Goal: Task Accomplishment & Management: Use online tool/utility

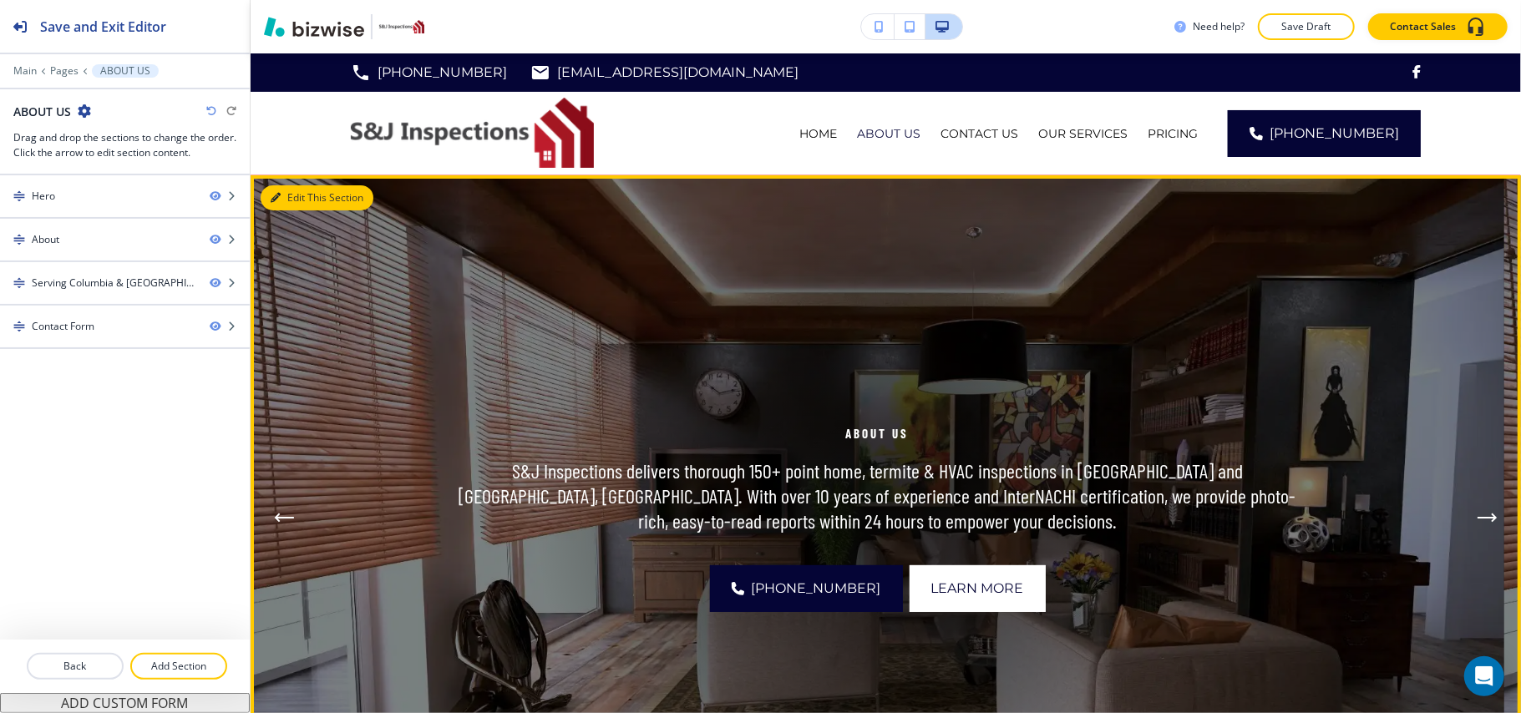
click at [282, 202] on button "Edit This Section" at bounding box center [317, 197] width 113 height 25
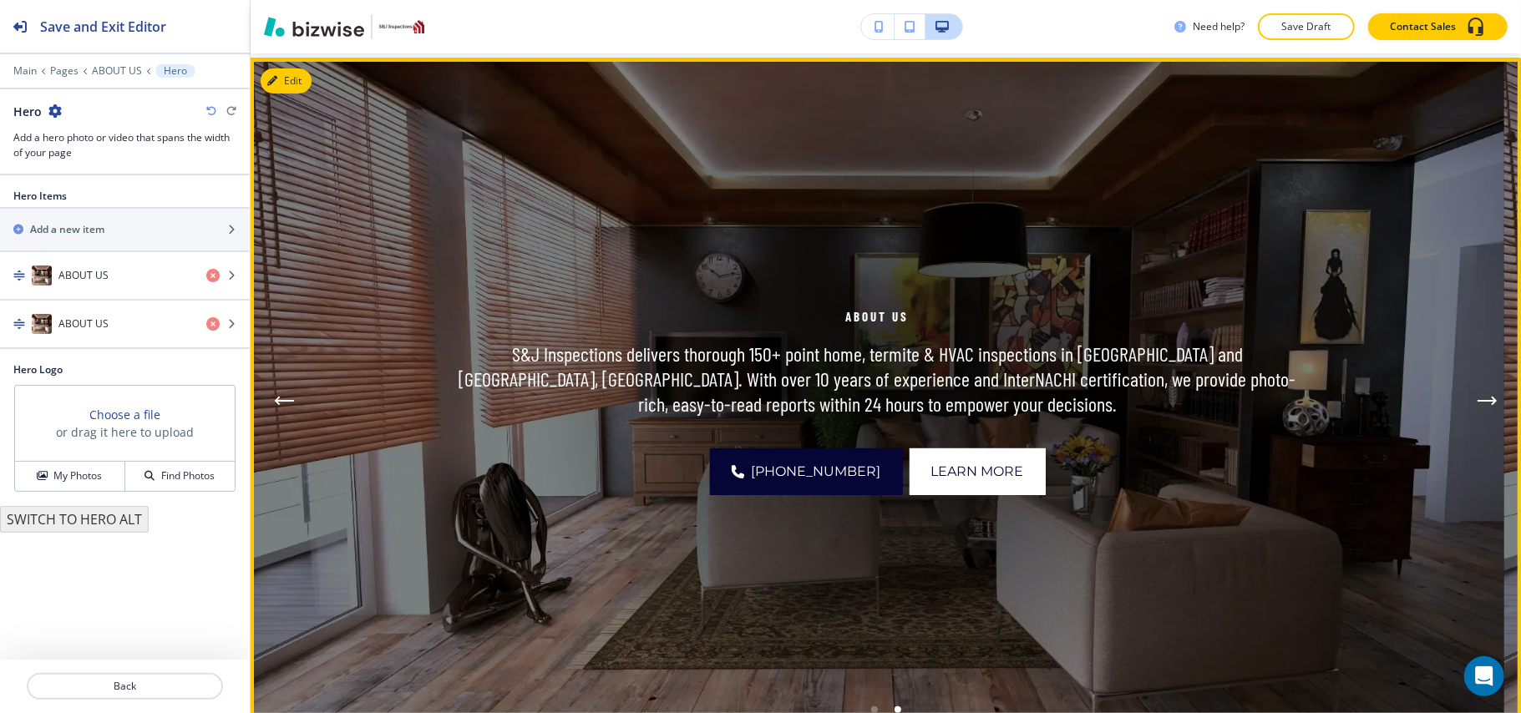
scroll to position [122, 0]
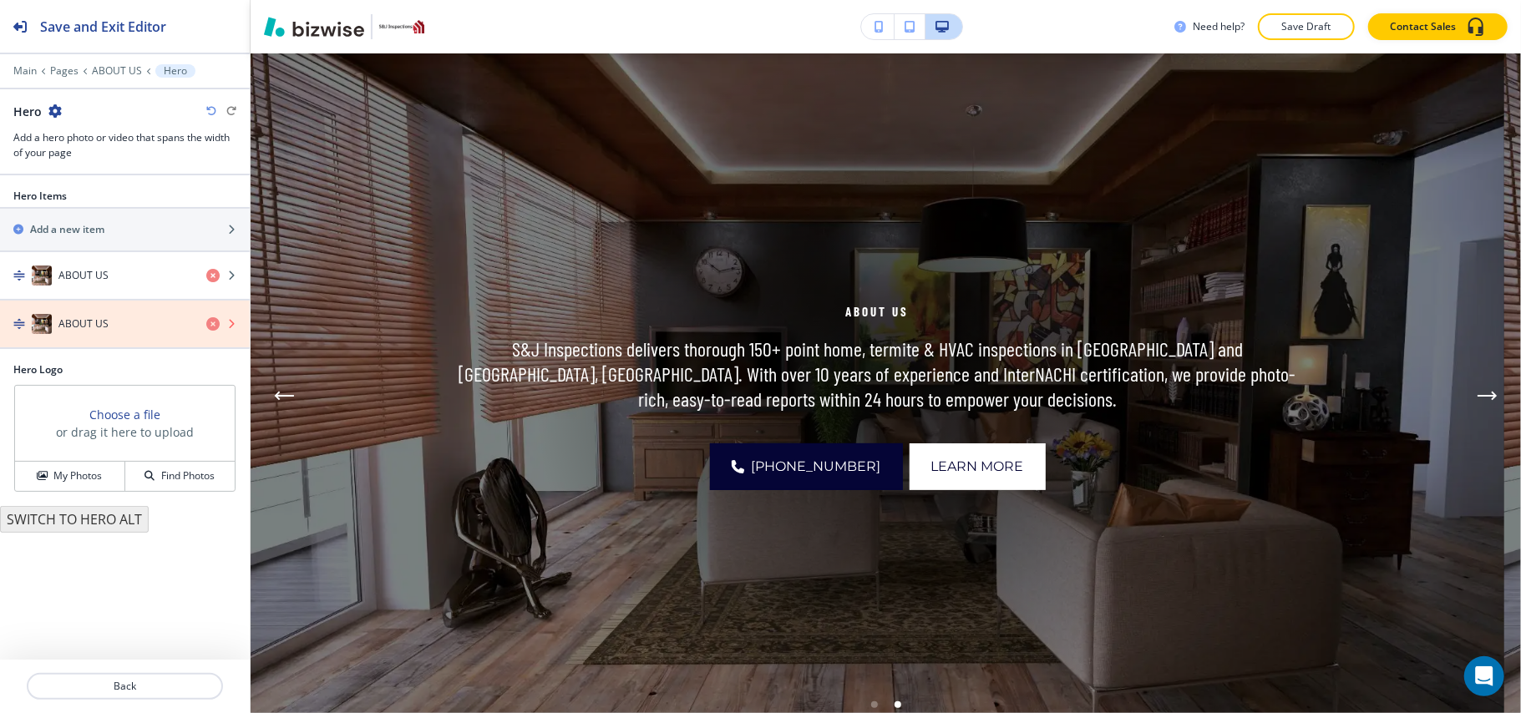
click at [210, 325] on icon "button" at bounding box center [212, 323] width 13 height 13
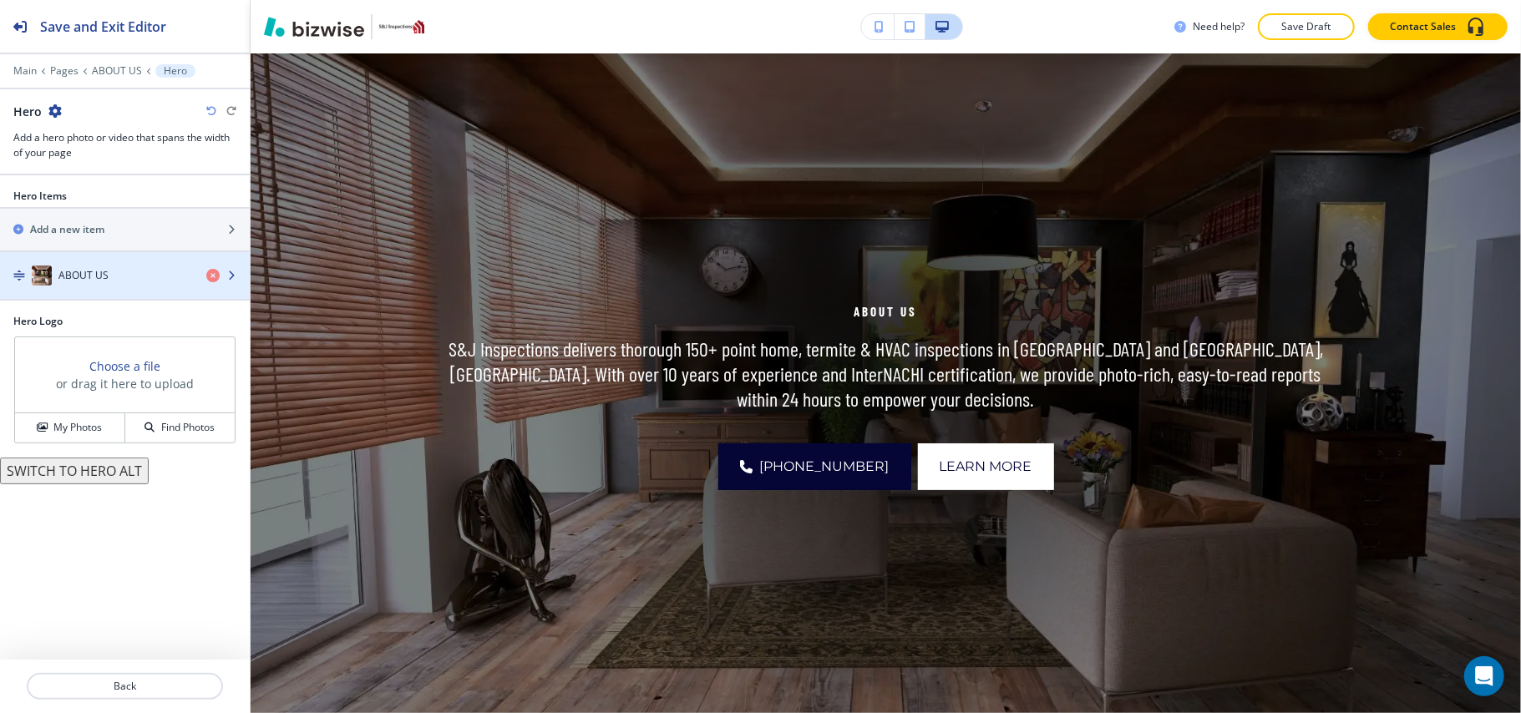
click at [117, 279] on div "ABOUT US" at bounding box center [96, 276] width 193 height 20
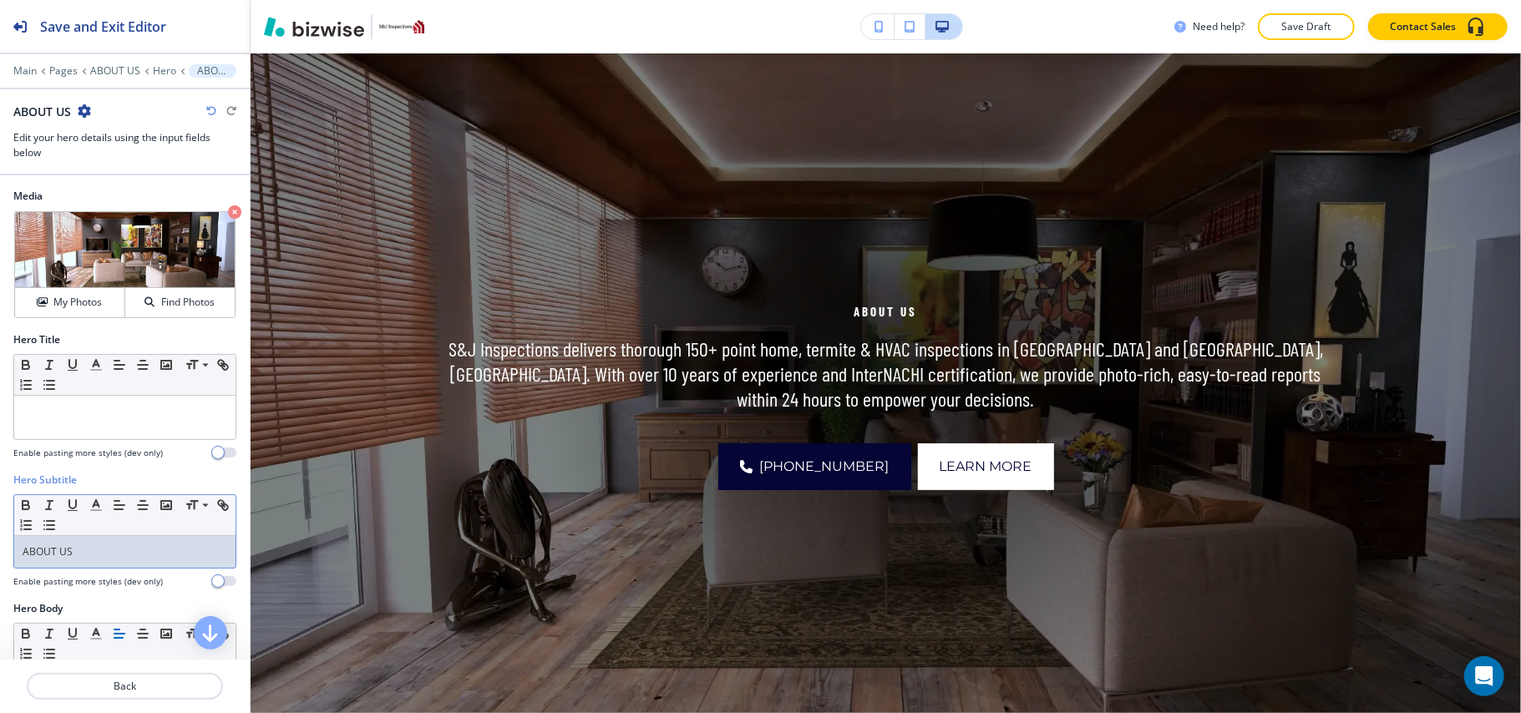
click at [102, 553] on p "ABOUT US" at bounding box center [125, 552] width 205 height 15
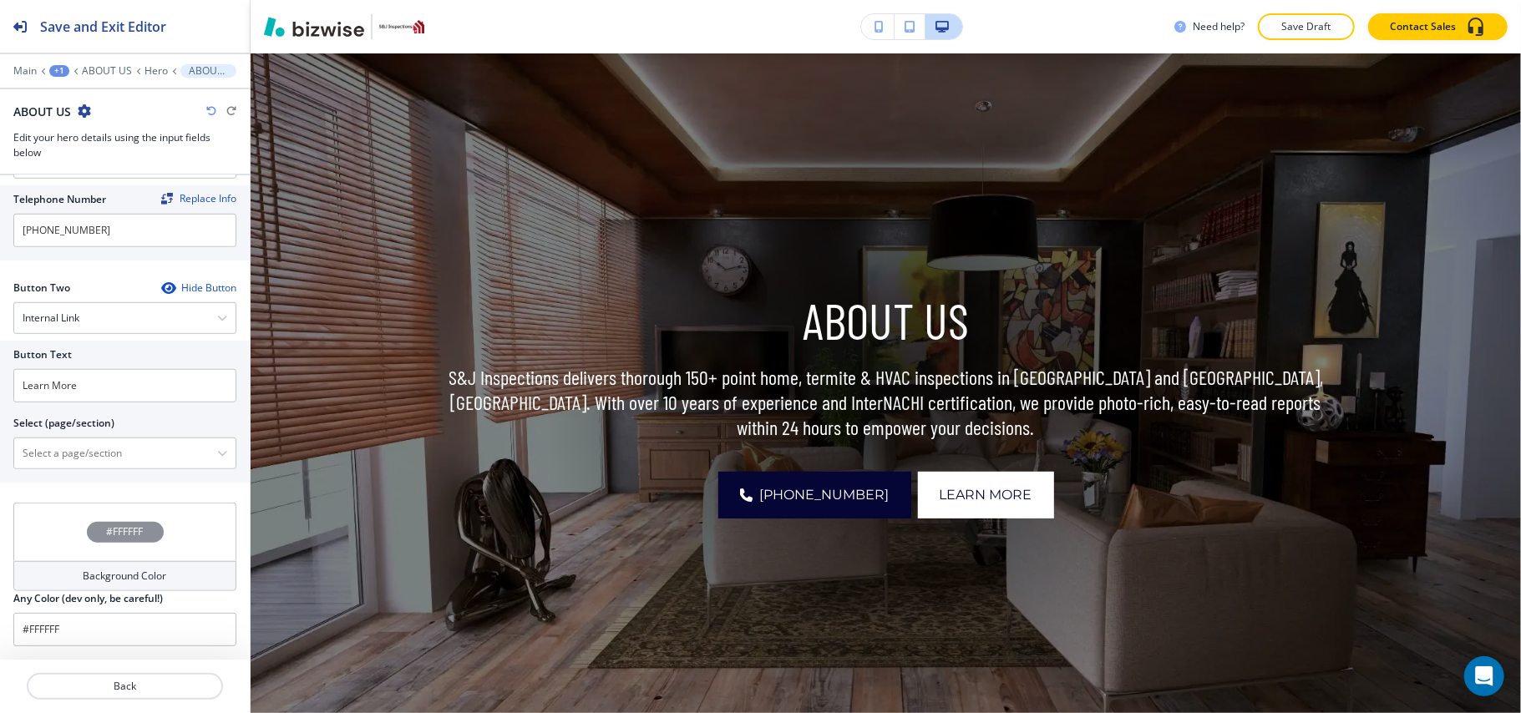
scroll to position [797, 0]
click at [82, 448] on \(page\/section\) "Manual Input" at bounding box center [115, 453] width 203 height 28
type \(page\/section\) "CONTACT US"
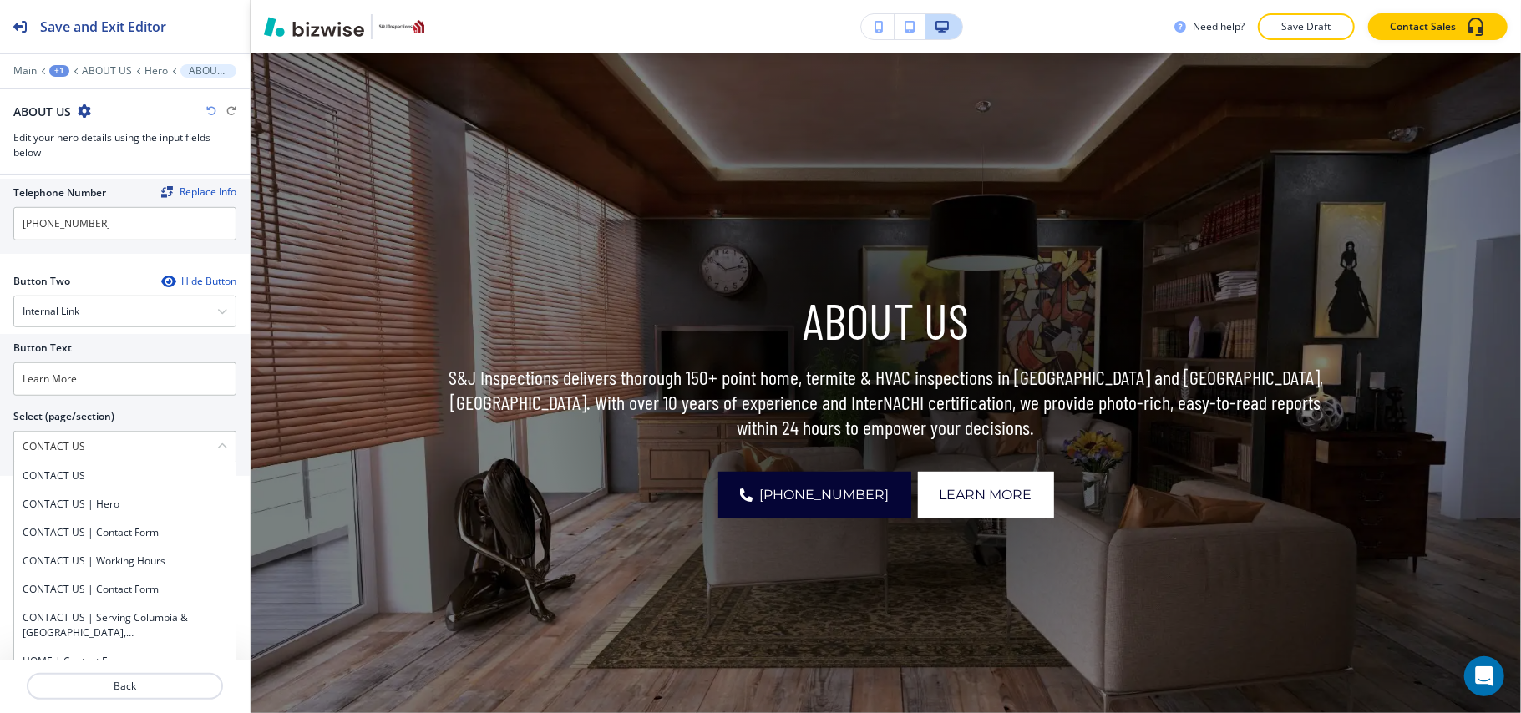
click at [74, 482] on h4 "CONTACT US" at bounding box center [125, 476] width 205 height 15
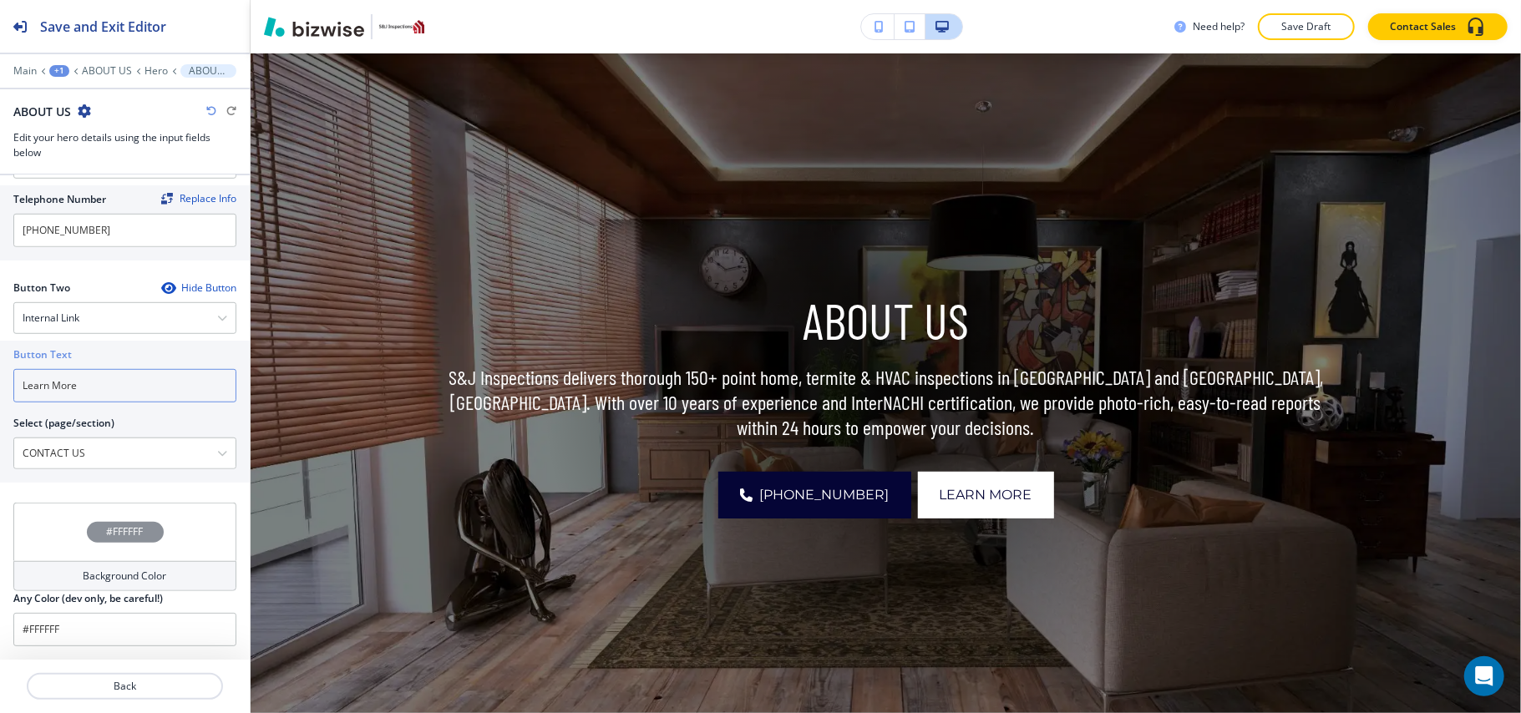
drag, startPoint x: 94, startPoint y: 379, endPoint x: 0, endPoint y: 385, distance: 94.6
click at [0, 385] on div "Button Text Learn More Select (page/section) CONTACT US CONTACT US CONTACT US |…" at bounding box center [125, 412] width 250 height 142
paste input "CONTACT US"
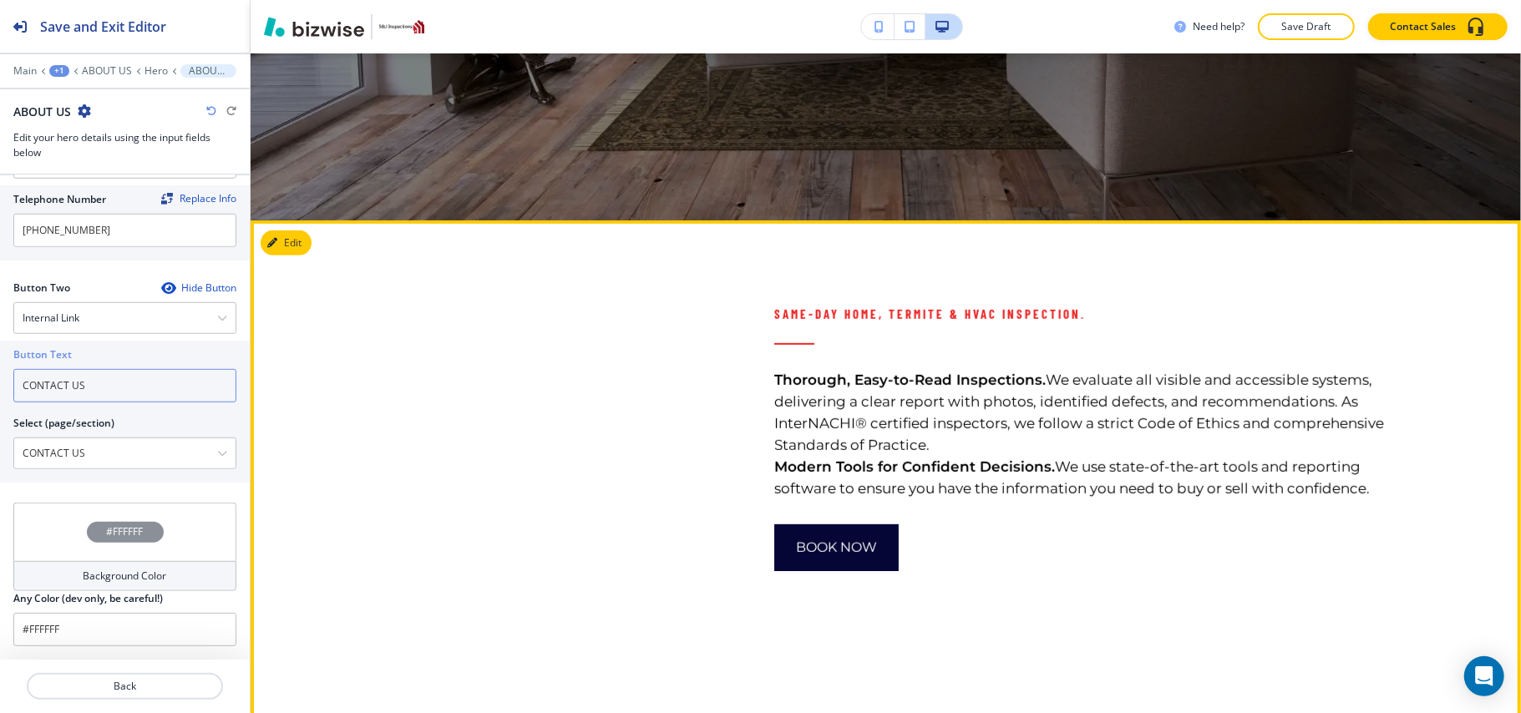
scroll to position [679, 0]
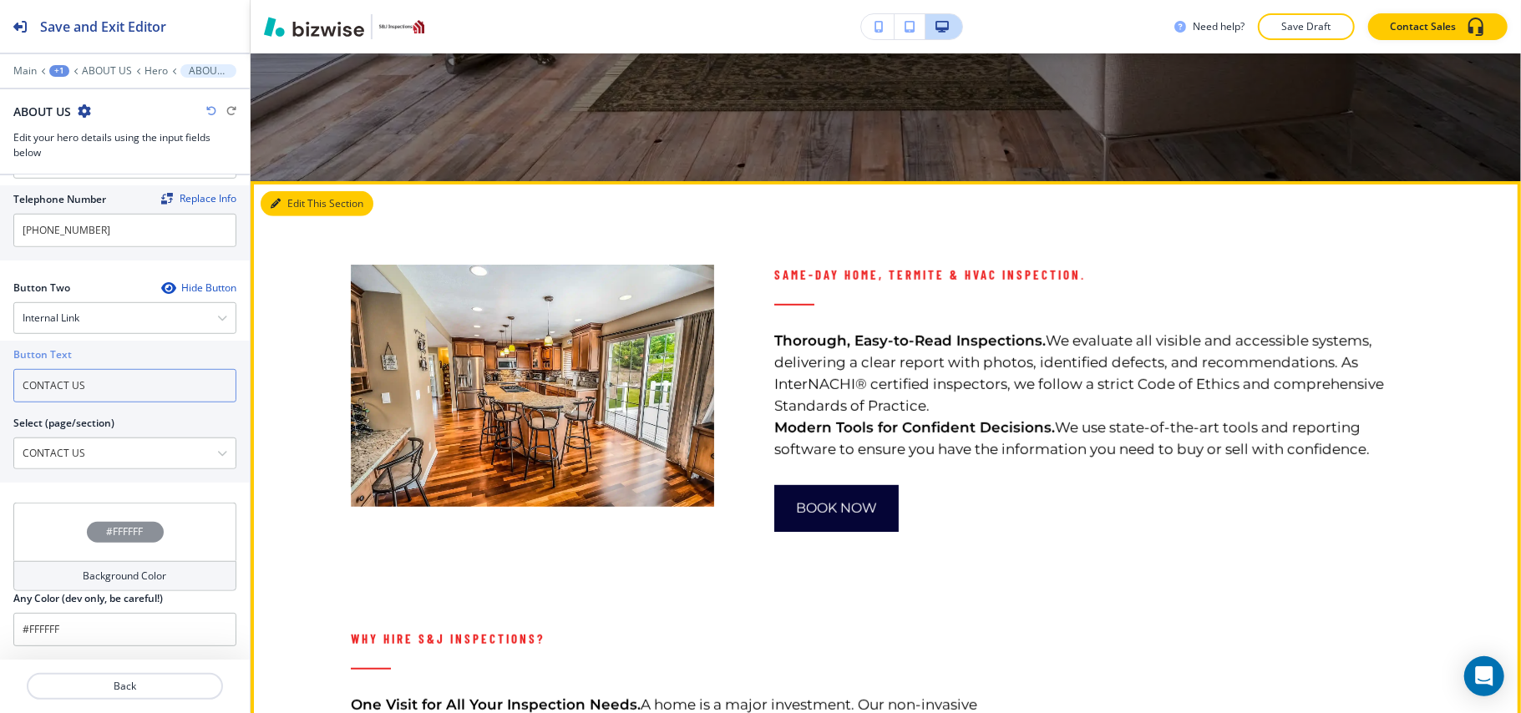
type input "CONTACT US"
click at [281, 205] on button "Edit This Section" at bounding box center [317, 203] width 113 height 25
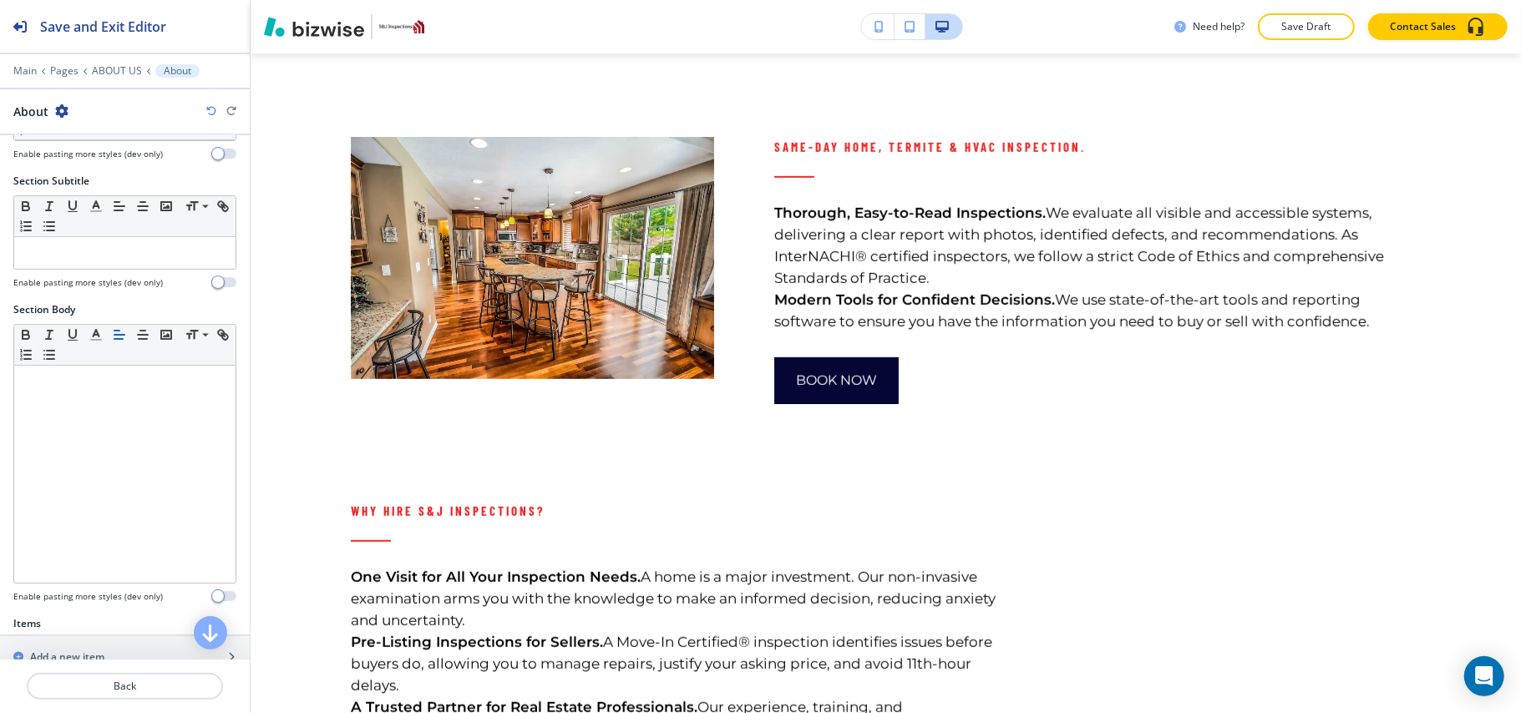
scroll to position [445, 0]
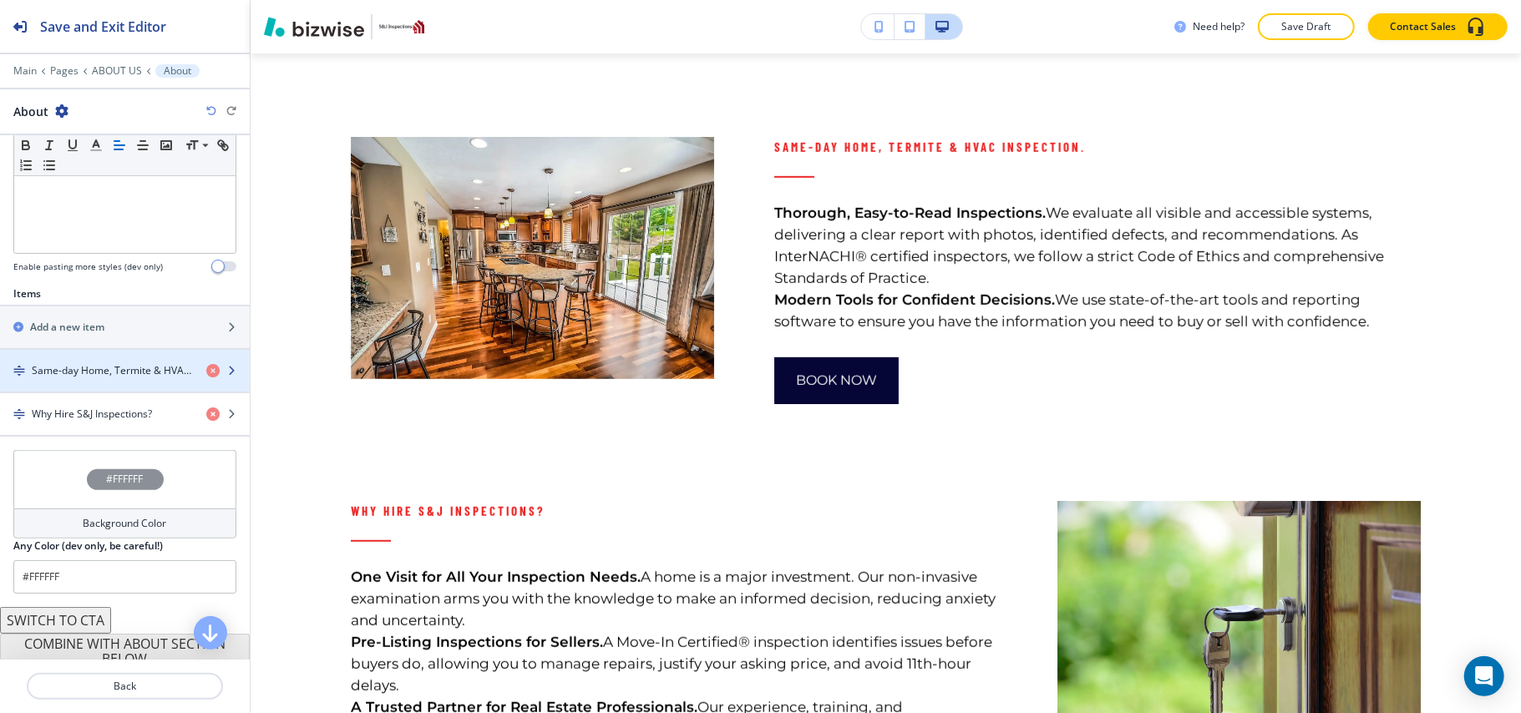
click at [85, 376] on h4 "Same-day Home, Termite & HVAC Inspection." at bounding box center [112, 370] width 161 height 15
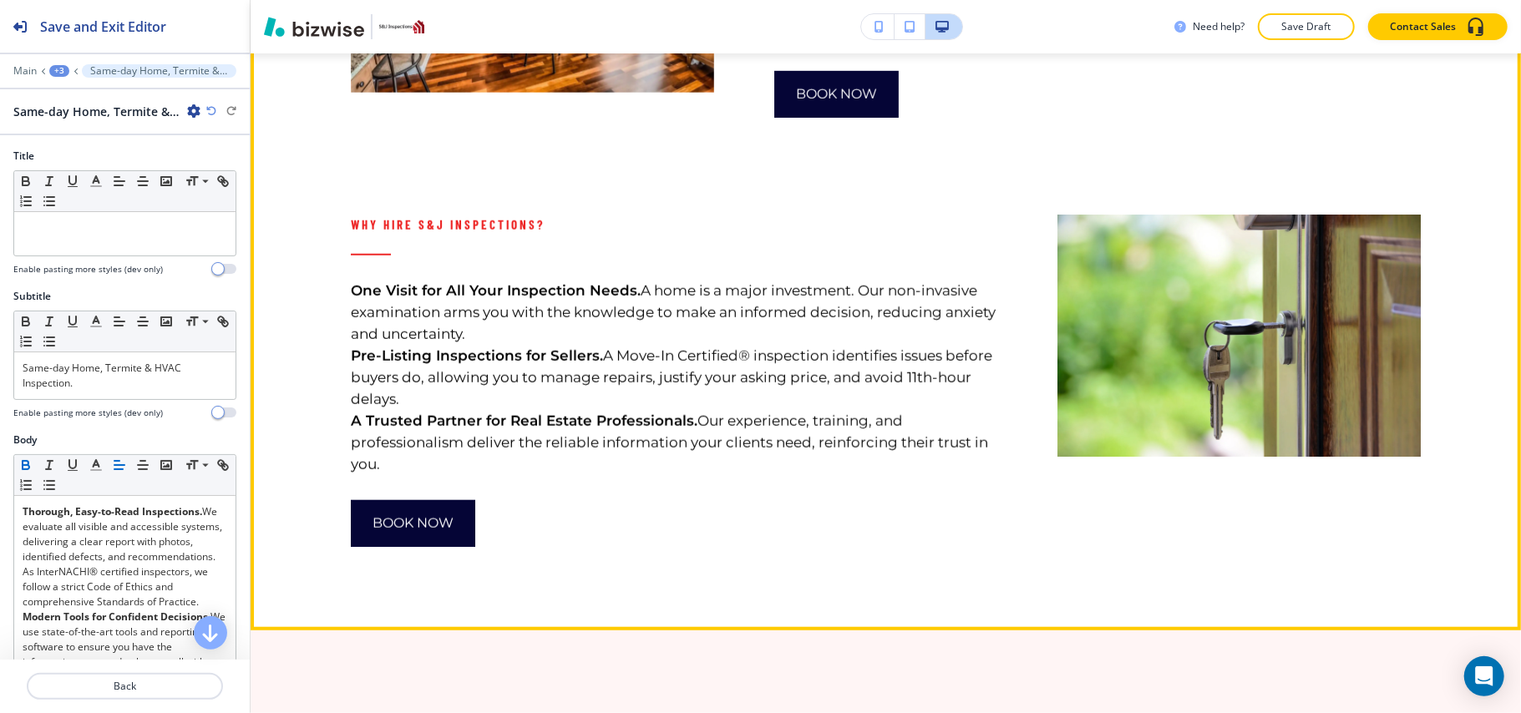
scroll to position [1141, 0]
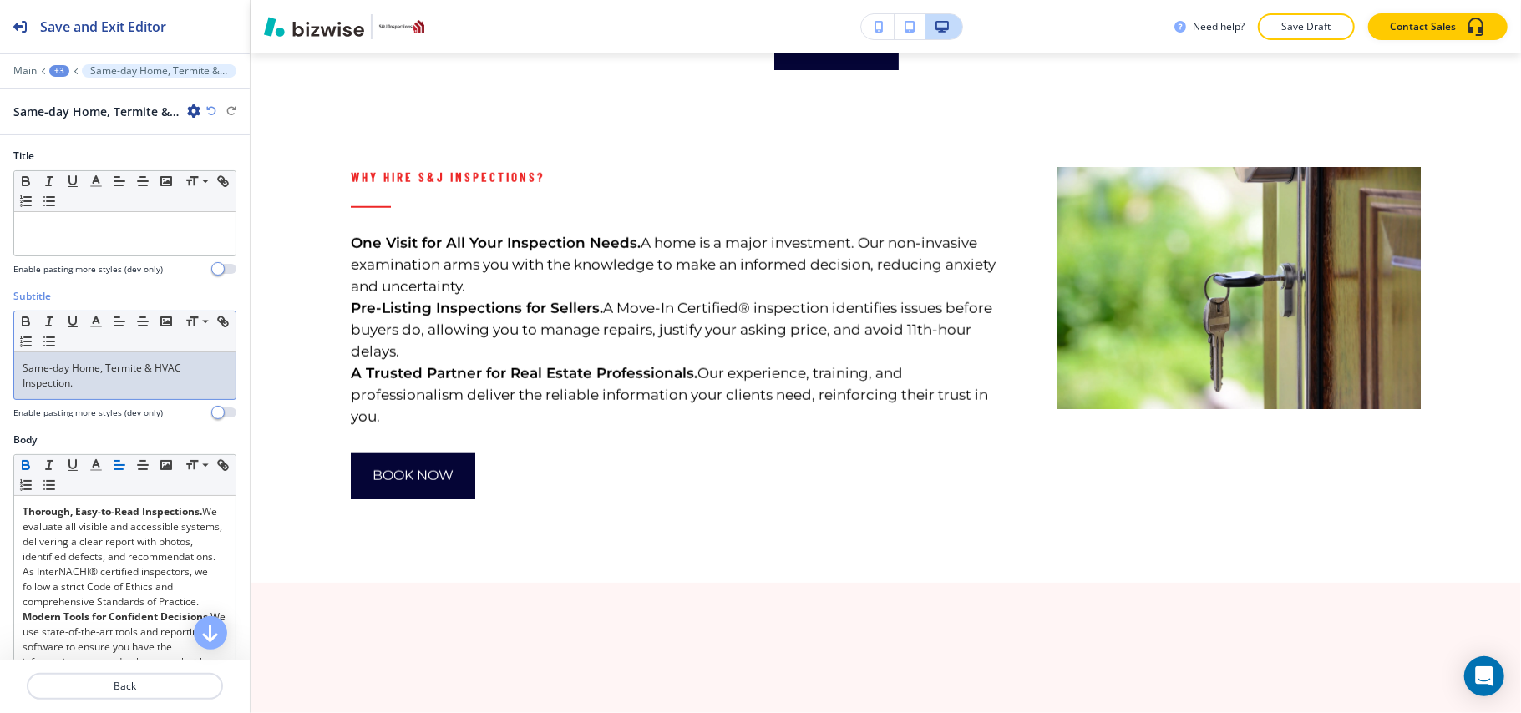
click at [84, 378] on p "Same-day Home, Termite & HVAC Inspection." at bounding box center [125, 376] width 205 height 30
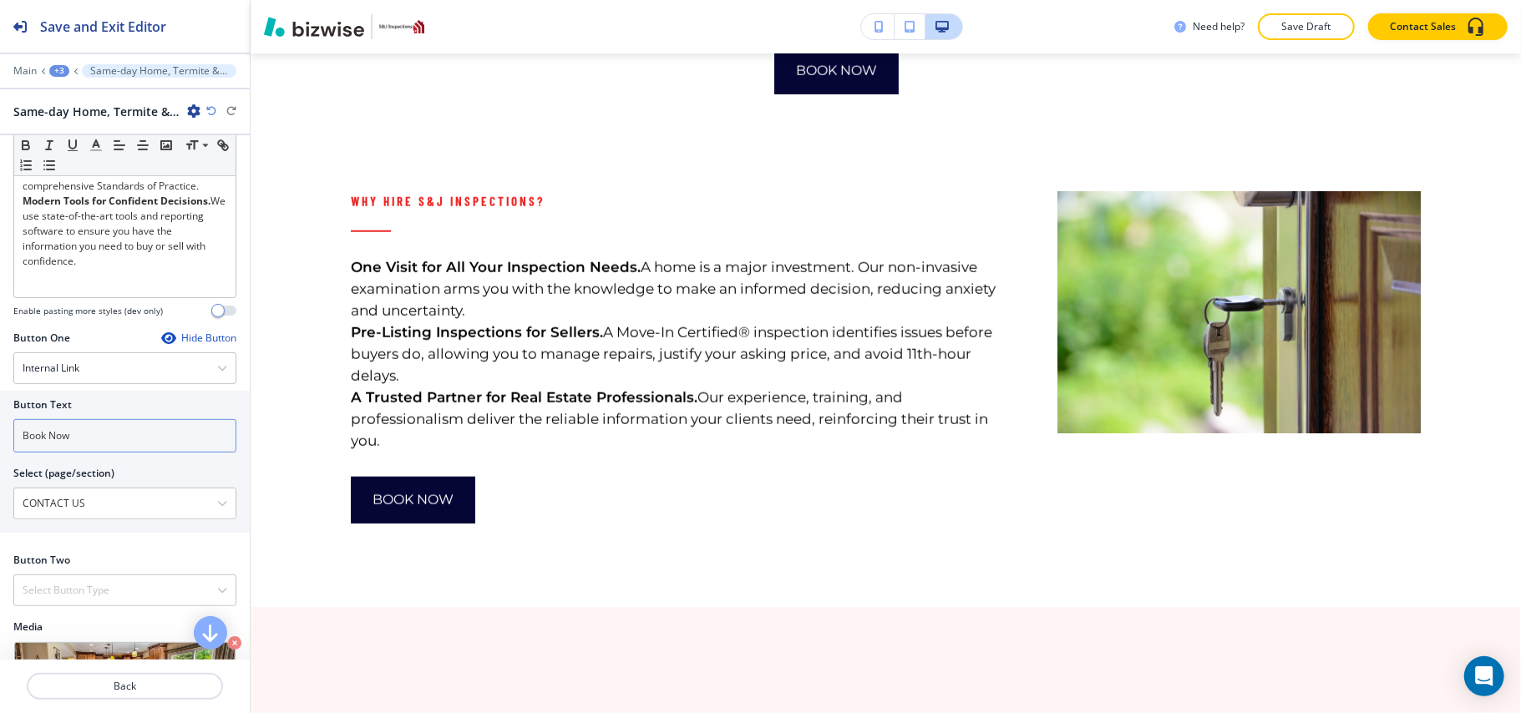
scroll to position [592, 0]
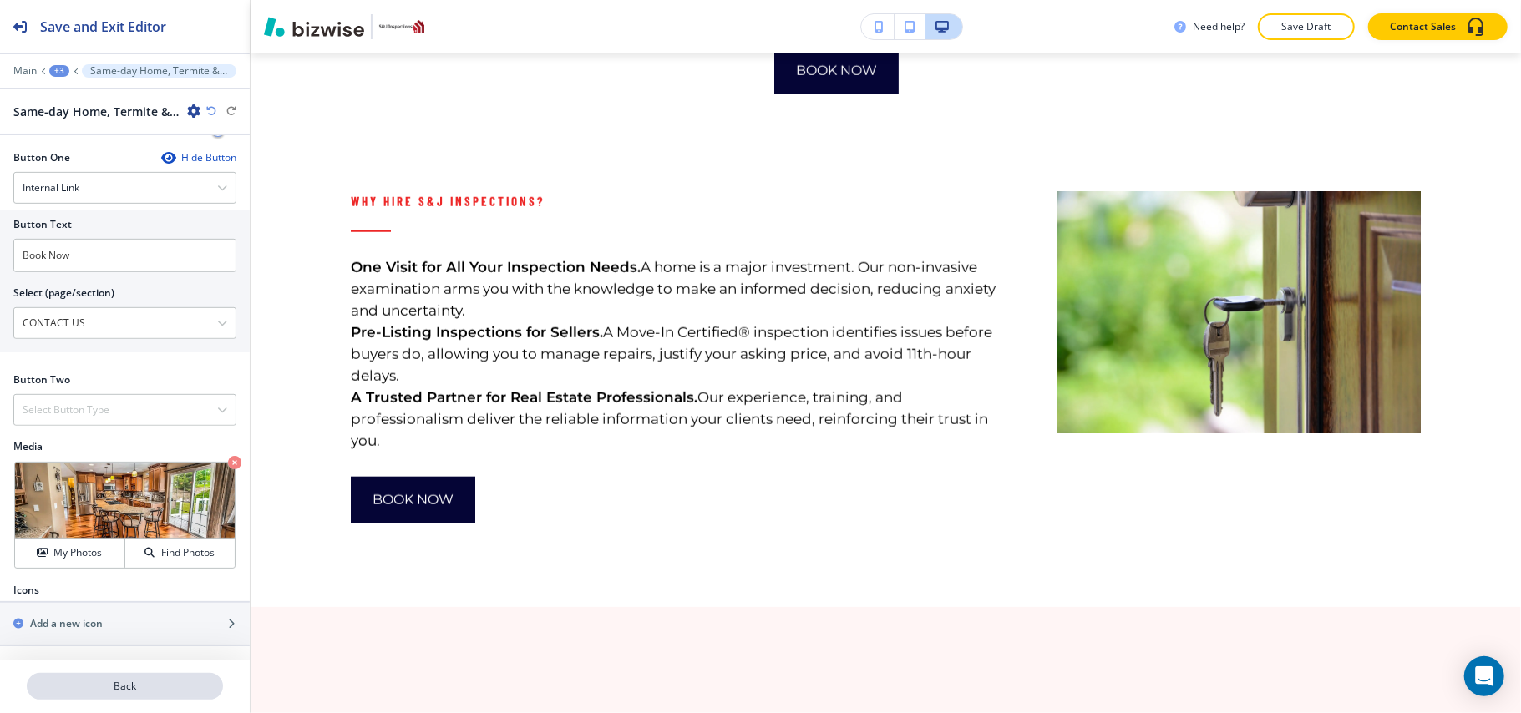
click at [152, 687] on p "Back" at bounding box center [124, 686] width 193 height 15
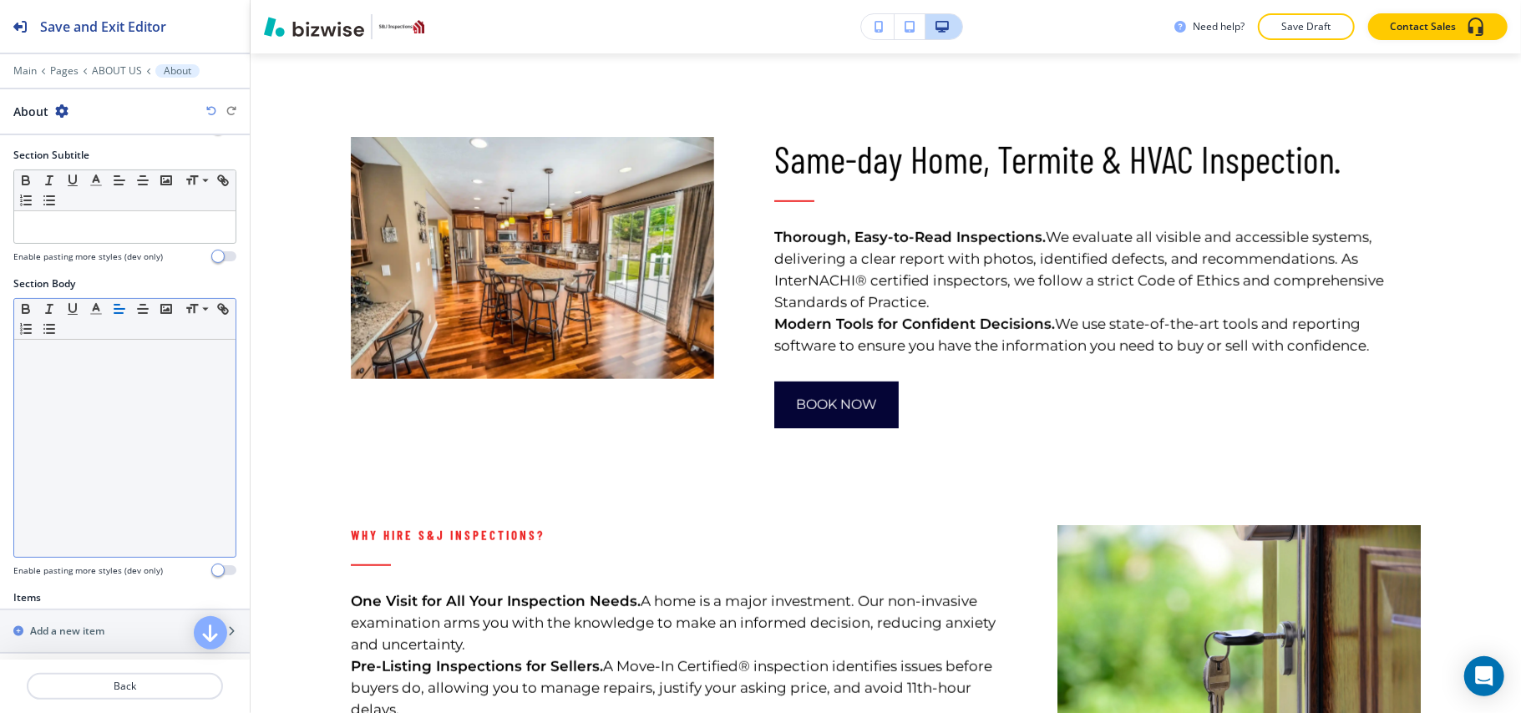
scroll to position [445, 0]
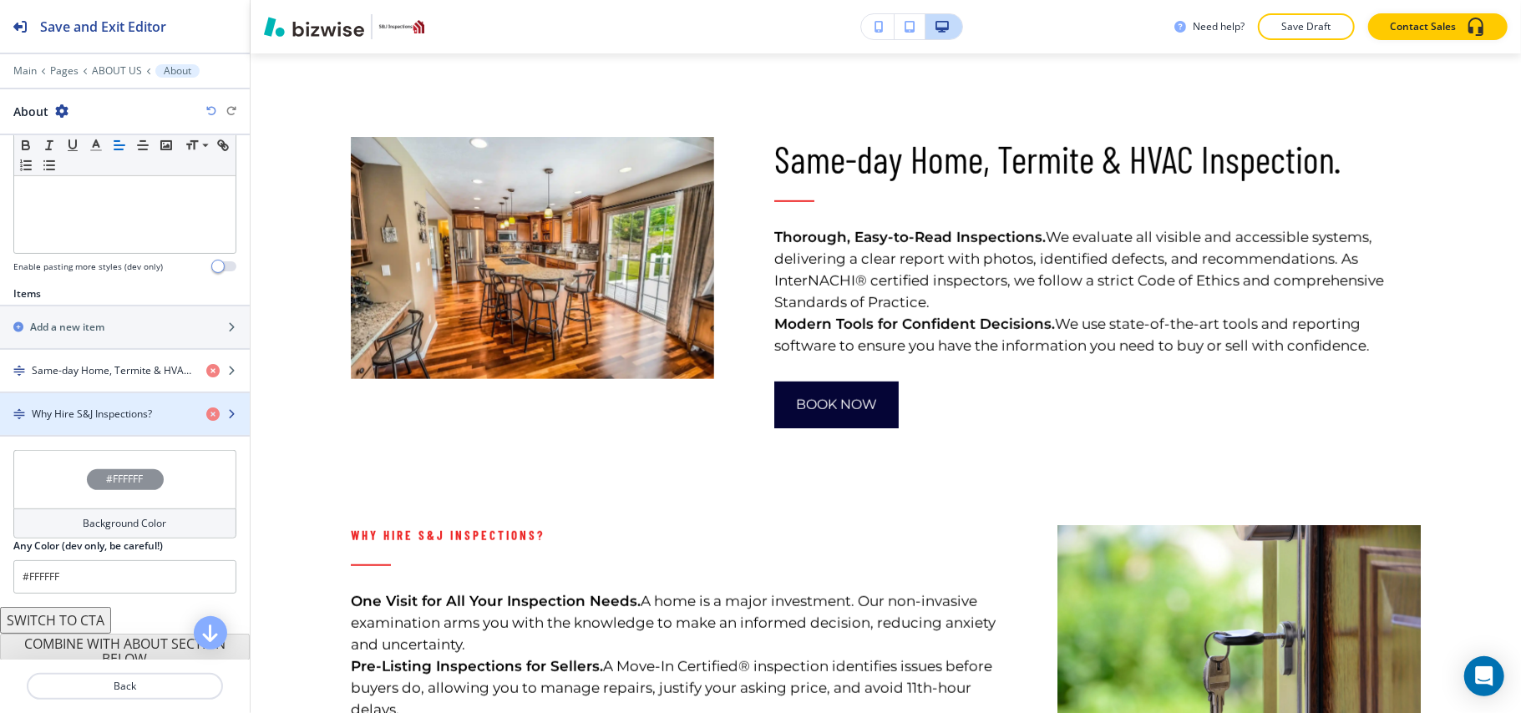
click at [99, 434] on div "button" at bounding box center [125, 428] width 250 height 13
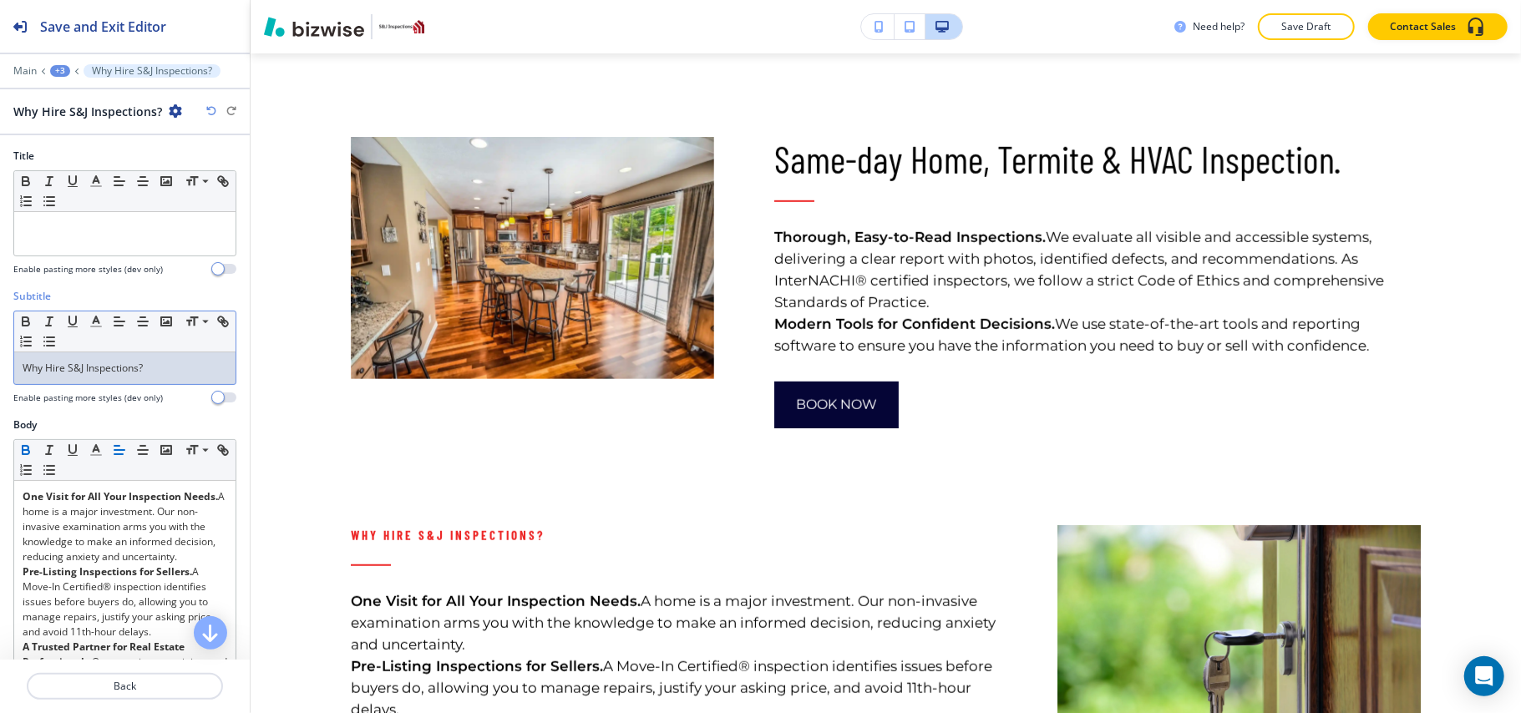
click at [171, 374] on p "Why Hire S&J Inspections?" at bounding box center [125, 368] width 205 height 15
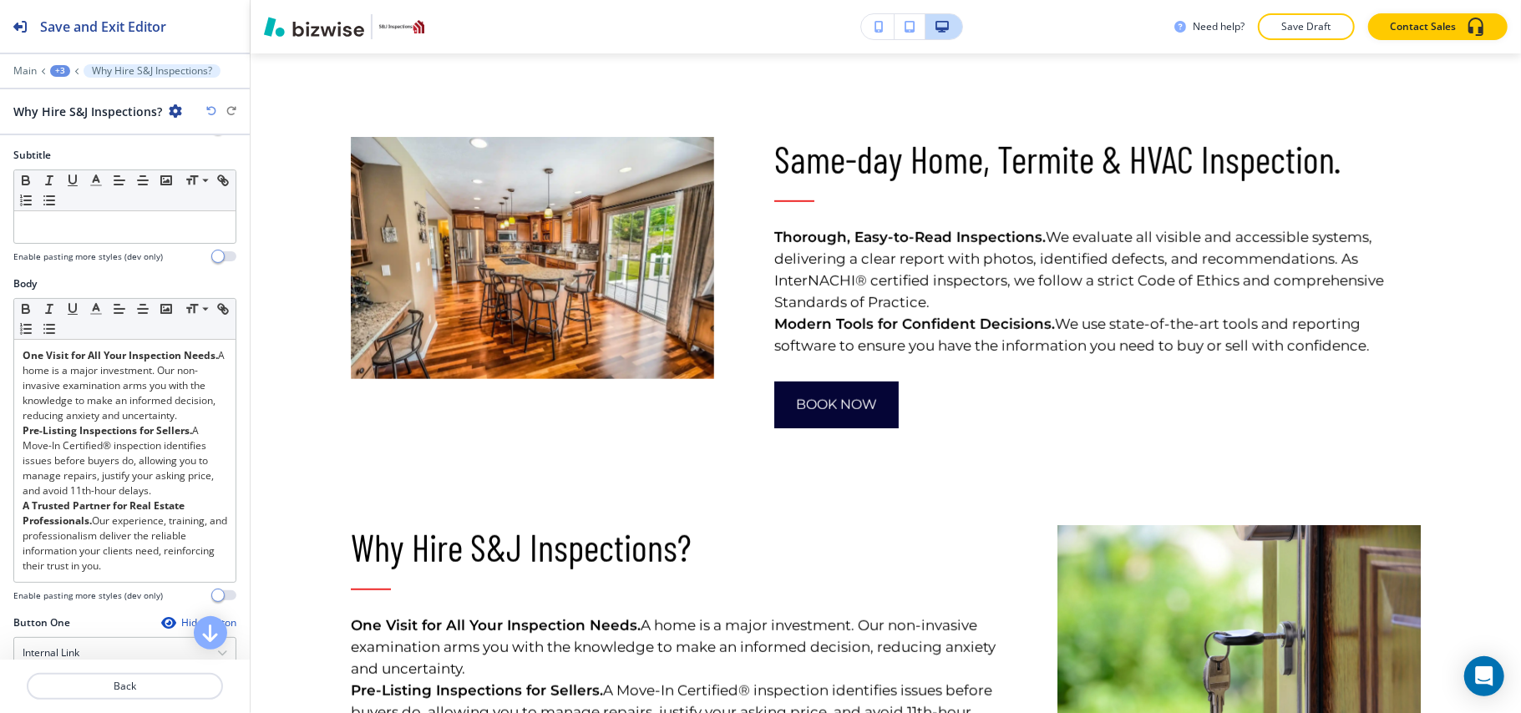
scroll to position [334, 0]
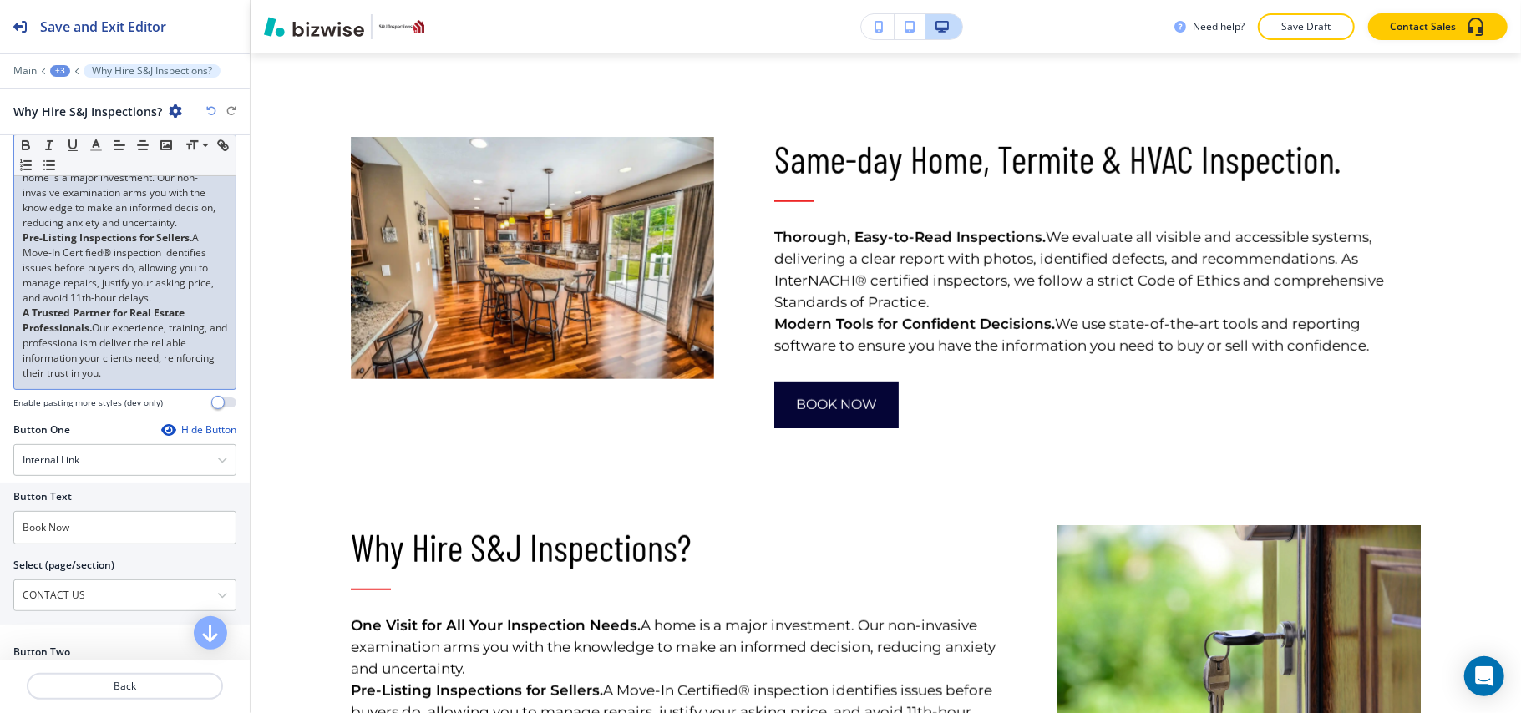
click at [124, 231] on p "One Visit for All Your Inspection Needs. A home is a major investment. Our non-…" at bounding box center [125, 192] width 205 height 75
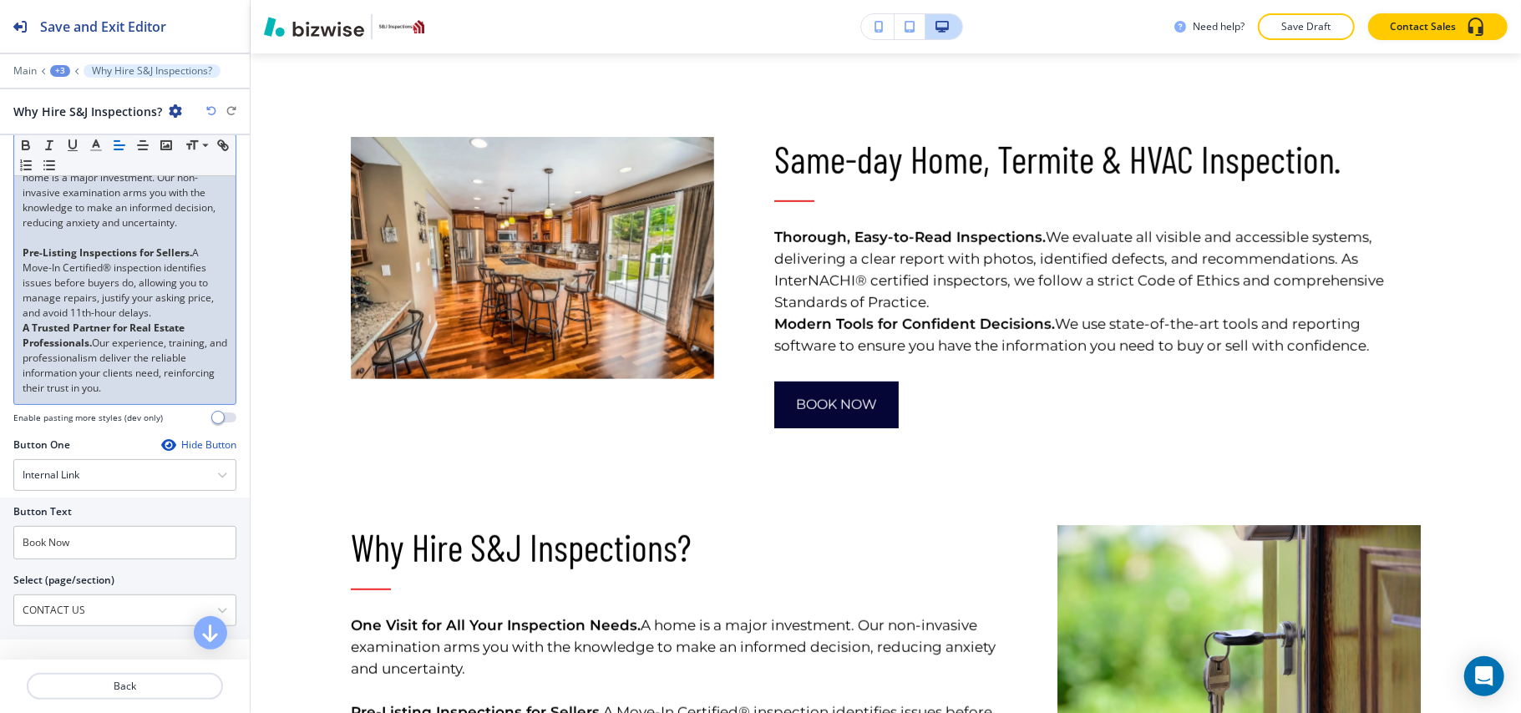
click at [204, 321] on p "Pre-Listing Inspections for Sellers. A Move-In Certified® inspection identifies…" at bounding box center [125, 283] width 205 height 75
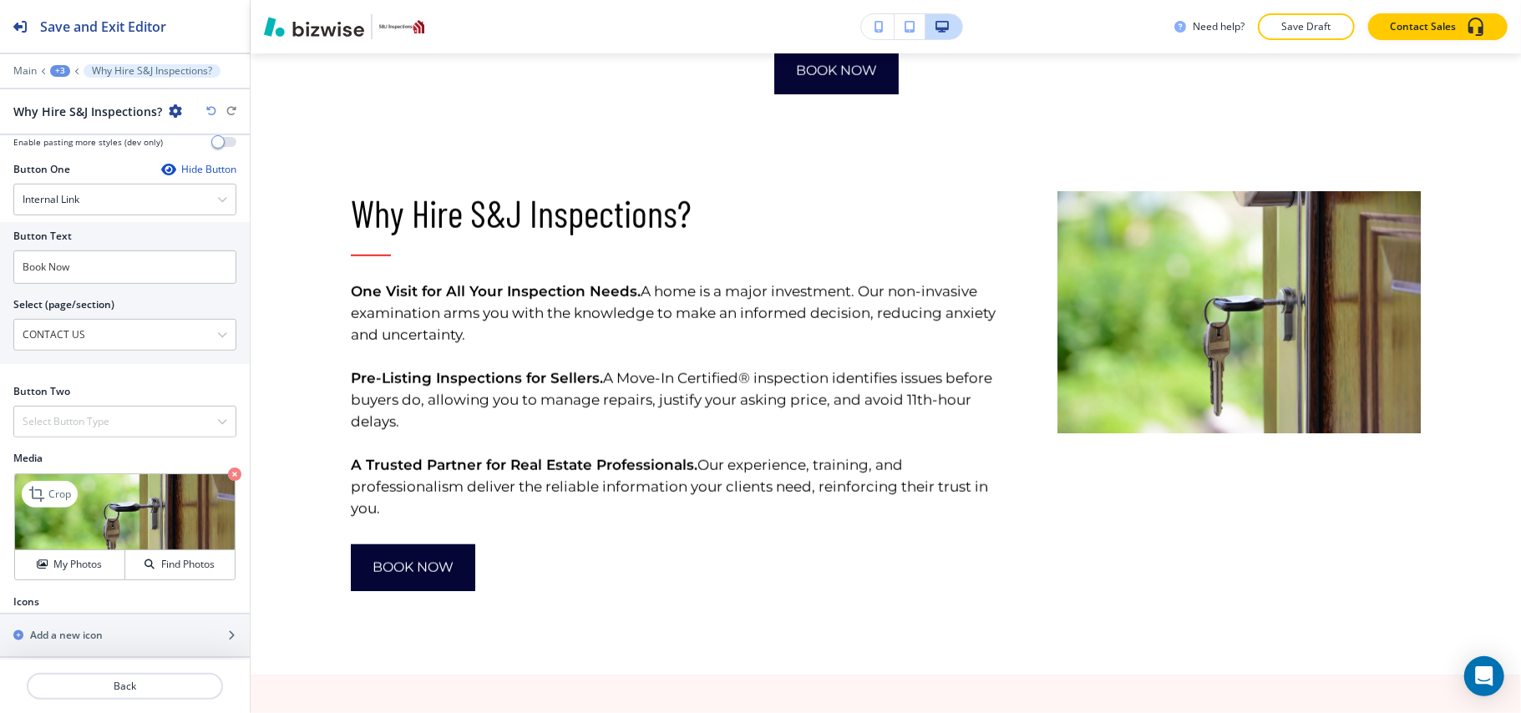
scroll to position [659, 0]
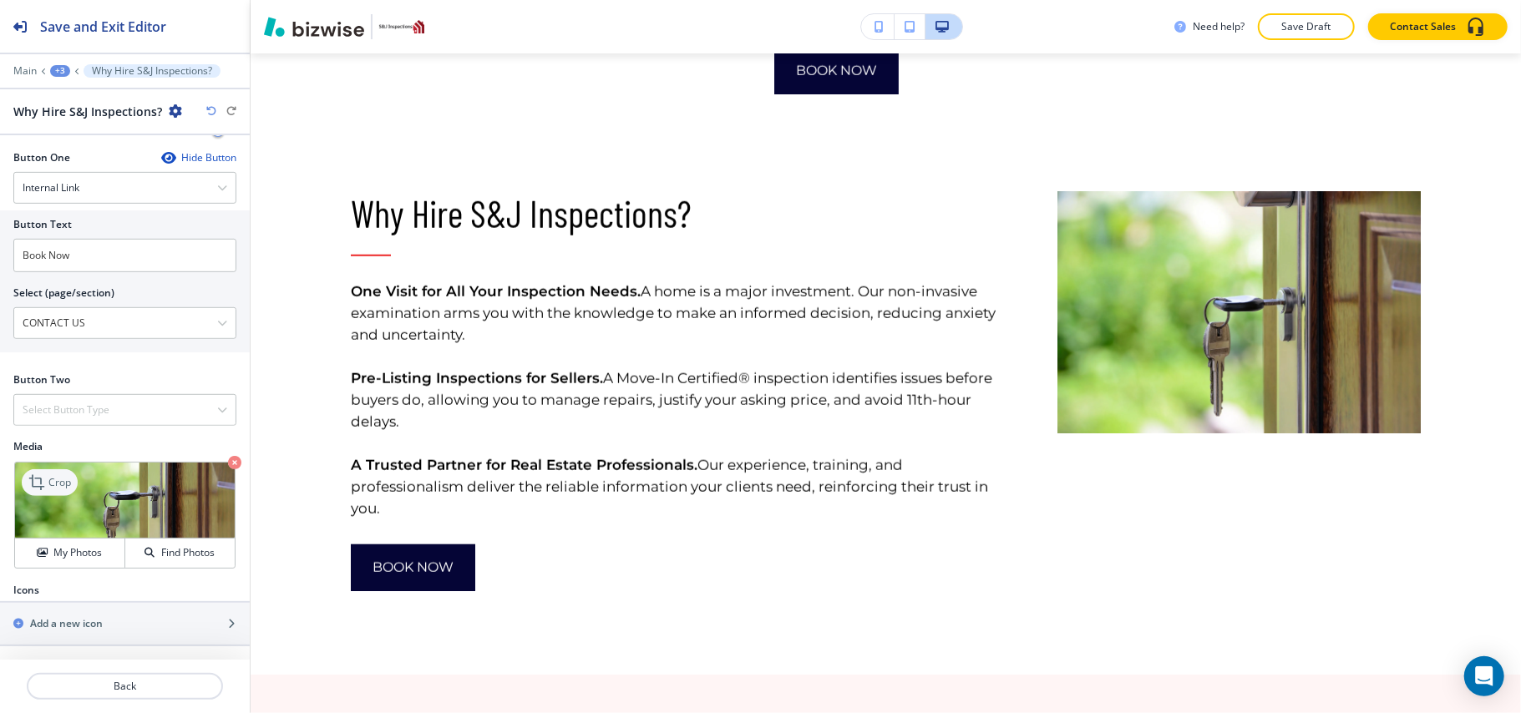
click at [48, 479] on icon at bounding box center [38, 483] width 20 height 20
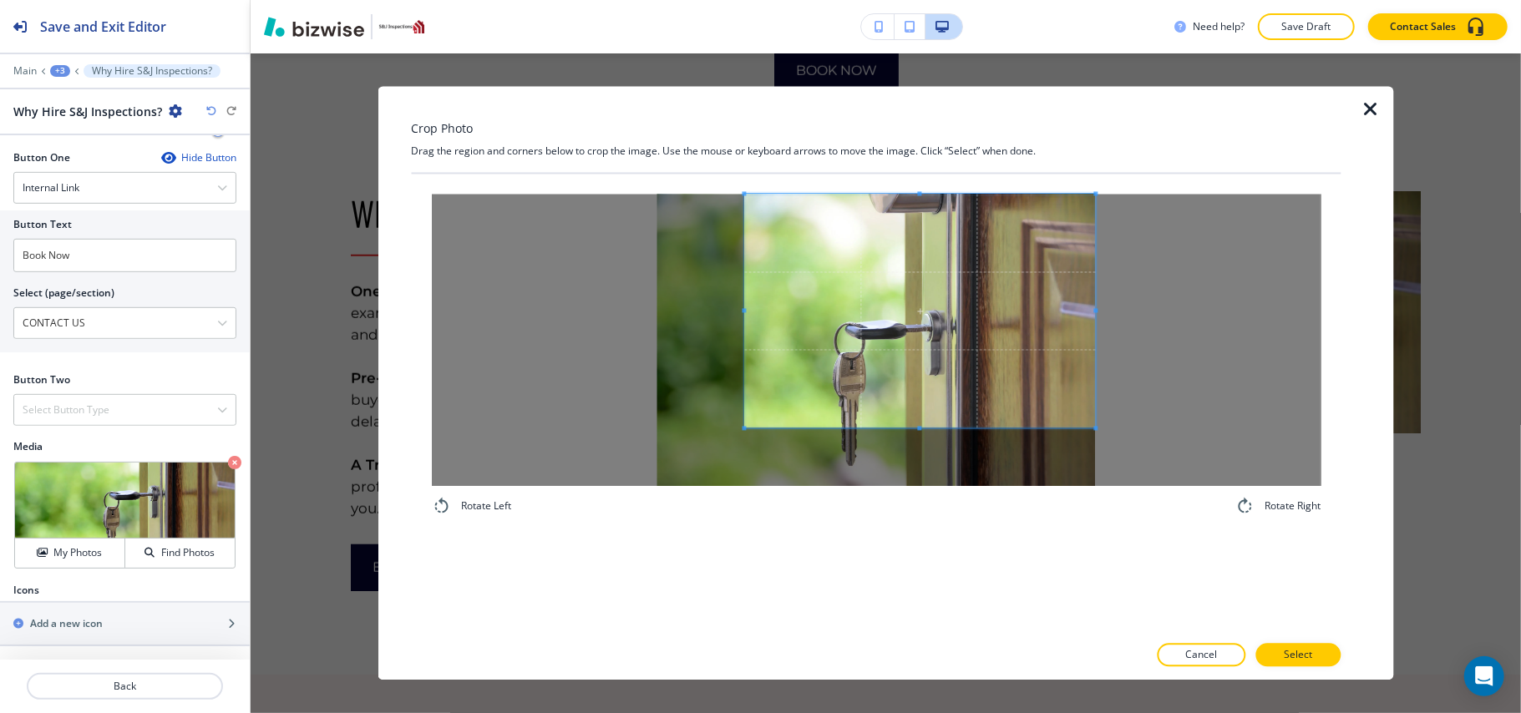
click at [956, 251] on span at bounding box center [919, 312] width 351 height 234
click at [1124, 369] on div at bounding box center [876, 341] width 890 height 292
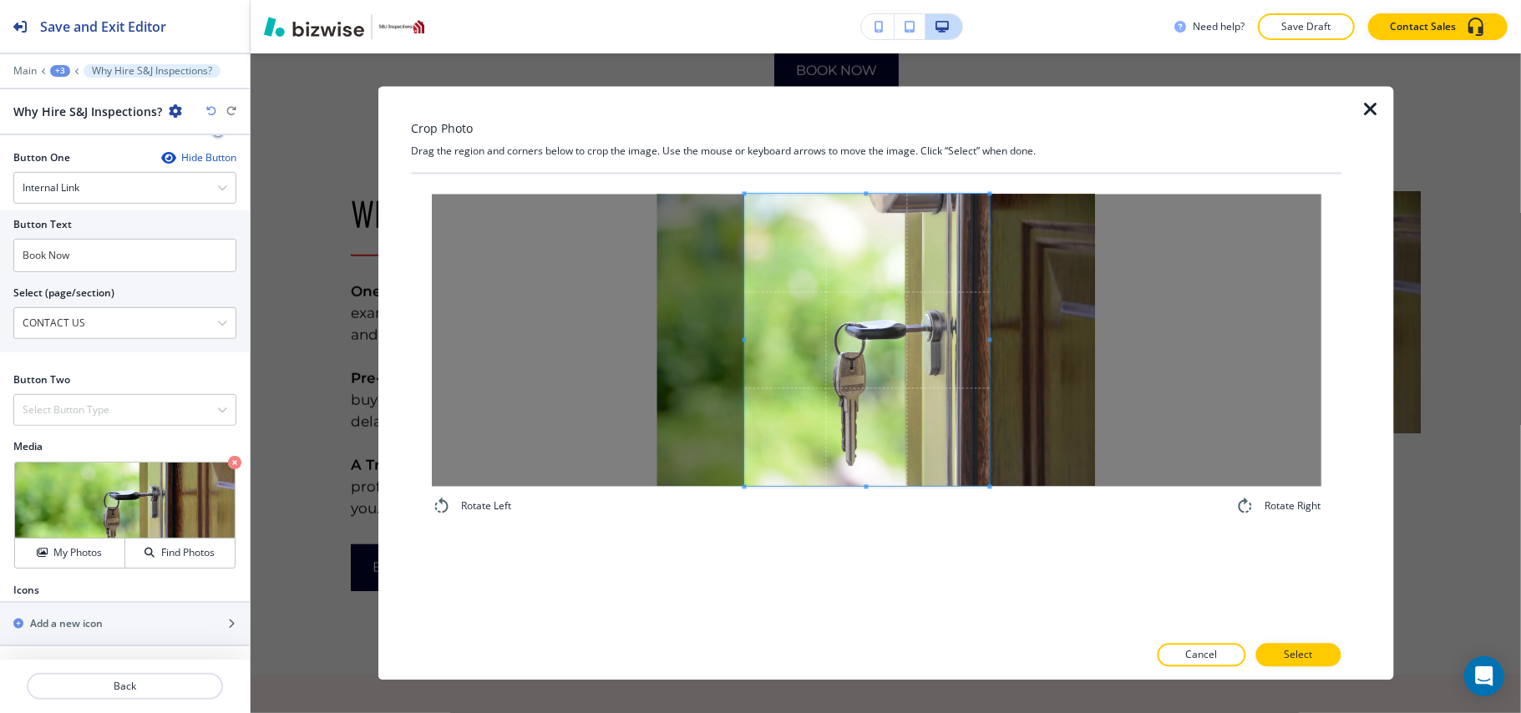
click at [989, 518] on div "Rotate Left Rotate Right" at bounding box center [876, 356] width 930 height 363
click at [957, 471] on span at bounding box center [866, 341] width 244 height 292
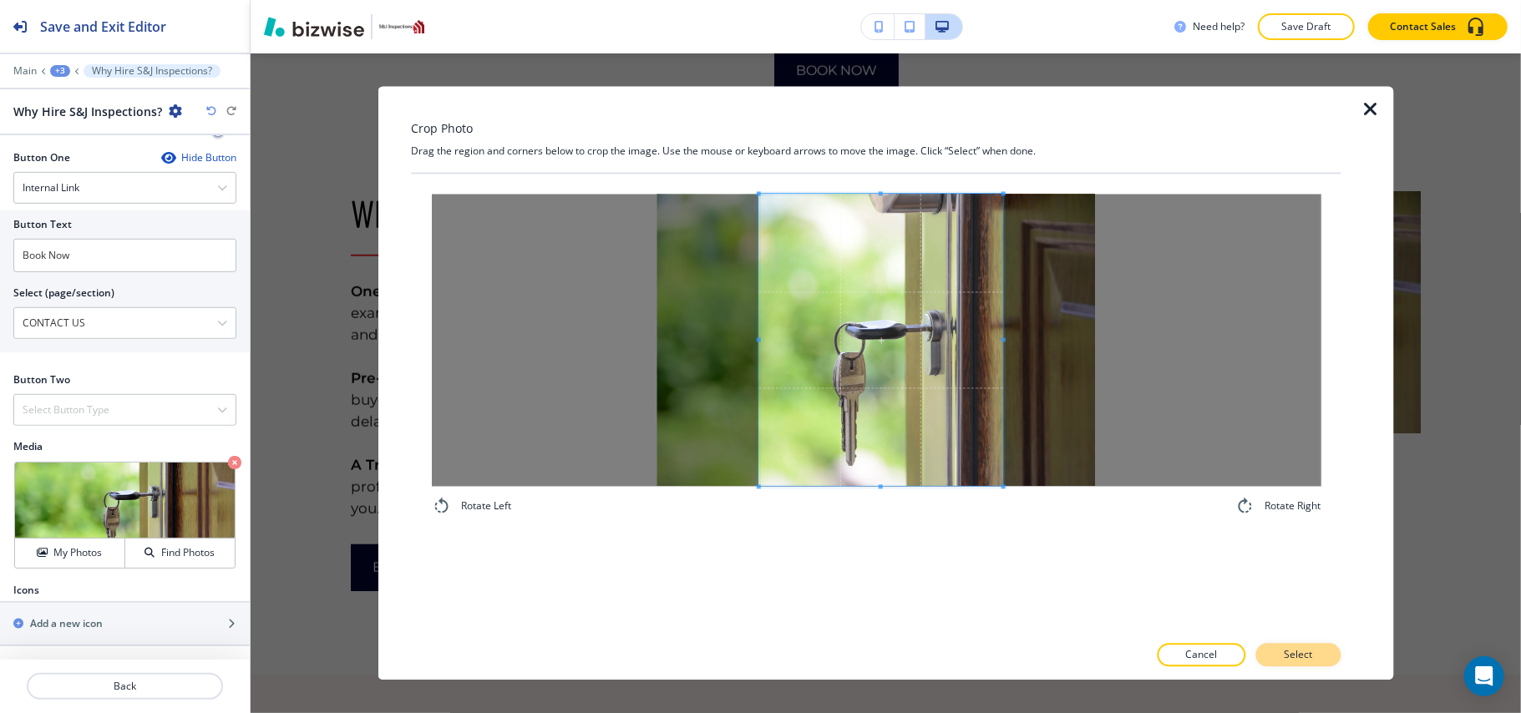
click at [1306, 662] on p "Select" at bounding box center [1298, 655] width 28 height 15
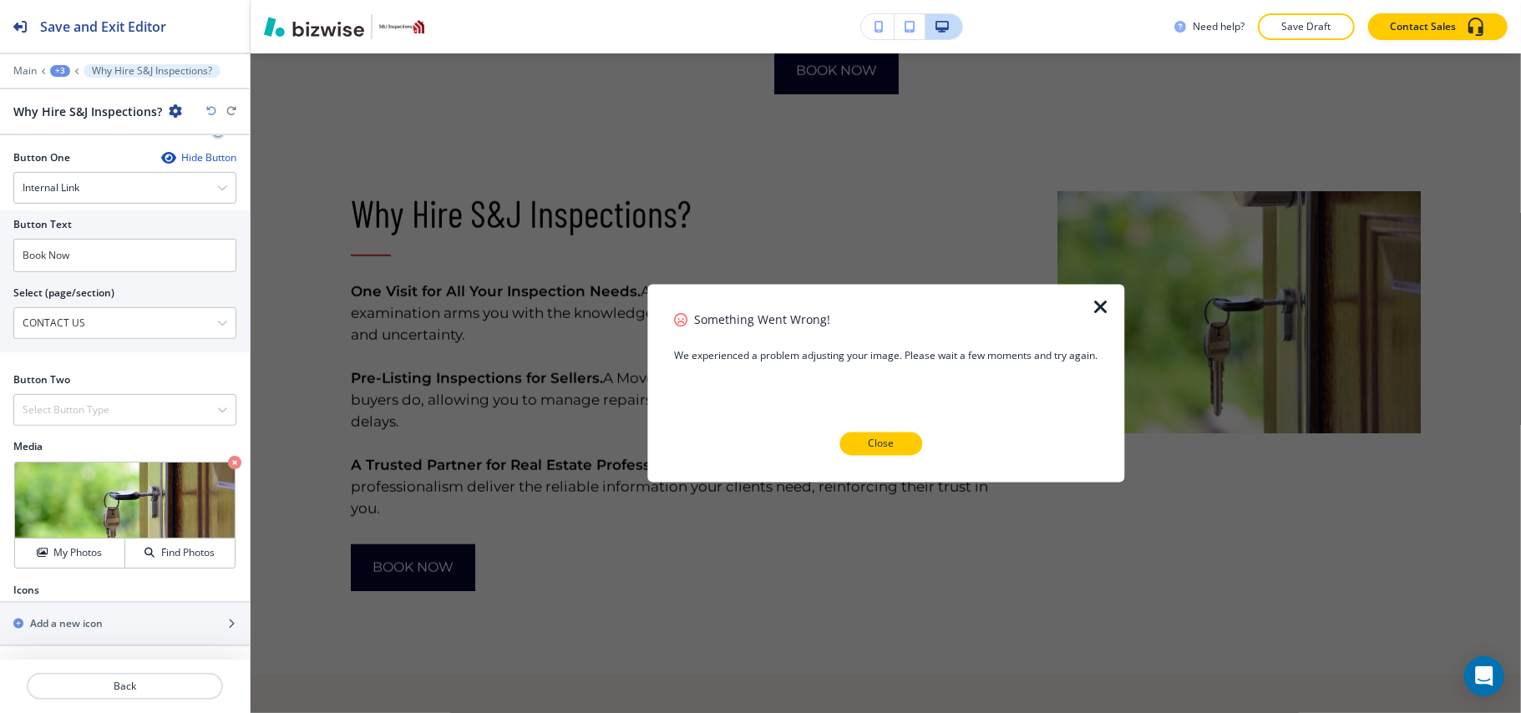
click at [893, 446] on p "Close" at bounding box center [881, 444] width 26 height 15
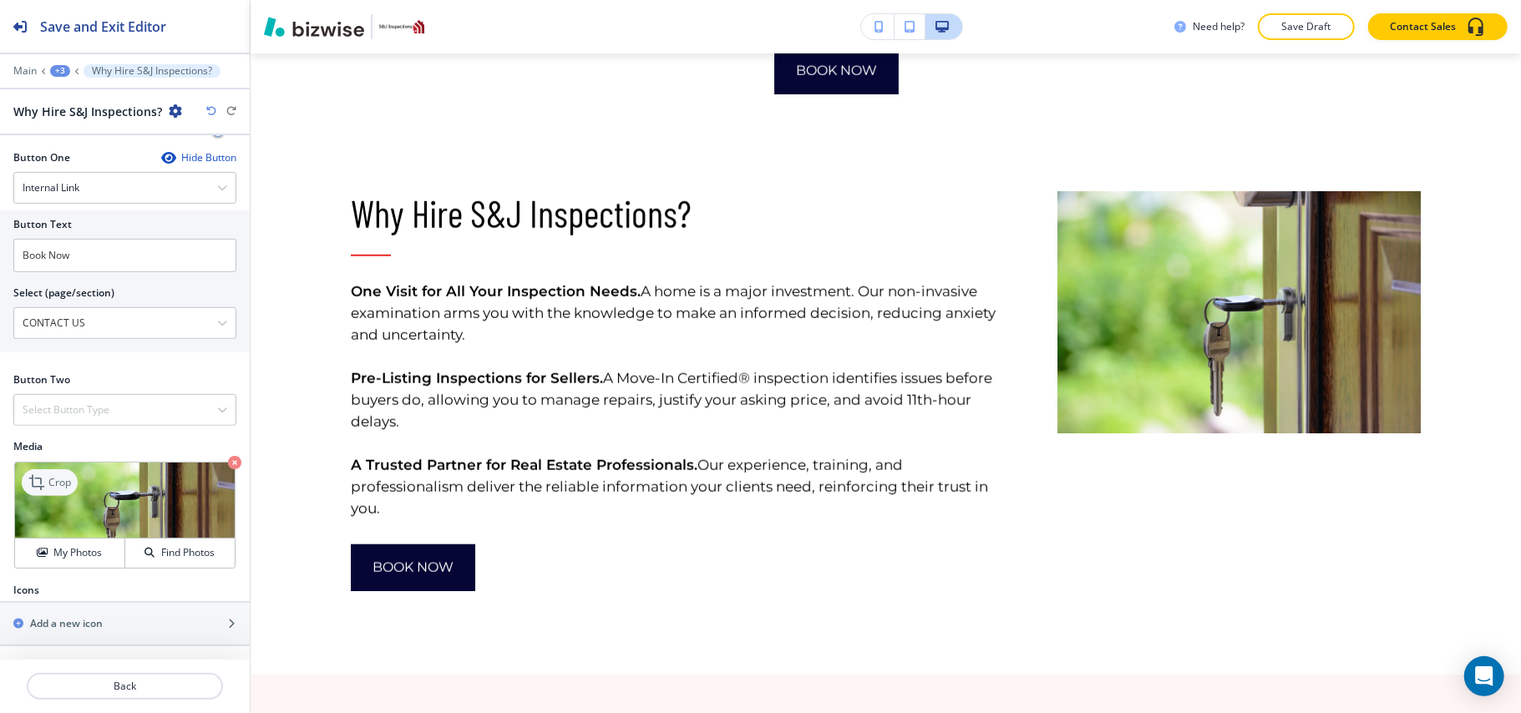
click at [68, 483] on p "Crop" at bounding box center [59, 482] width 23 height 15
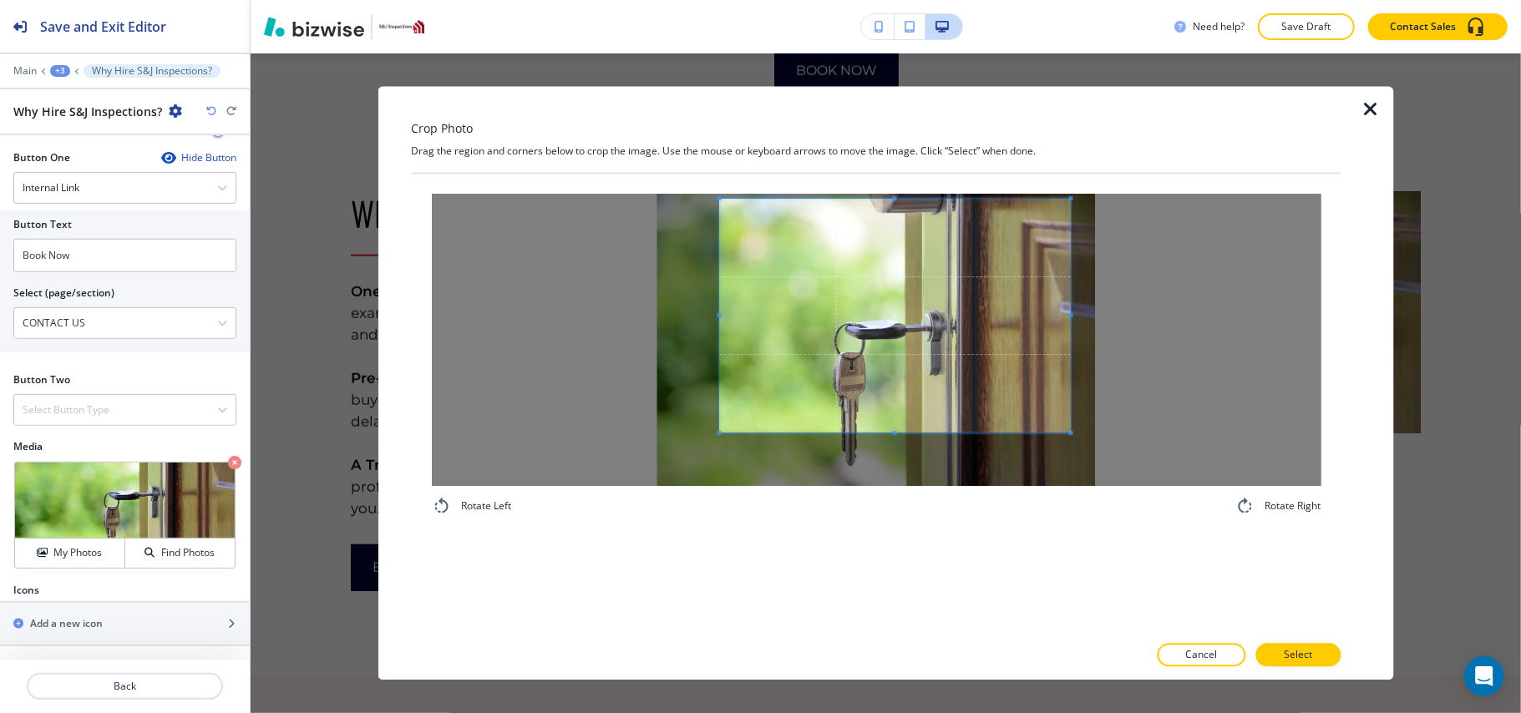
click at [1037, 205] on span at bounding box center [894, 316] width 351 height 234
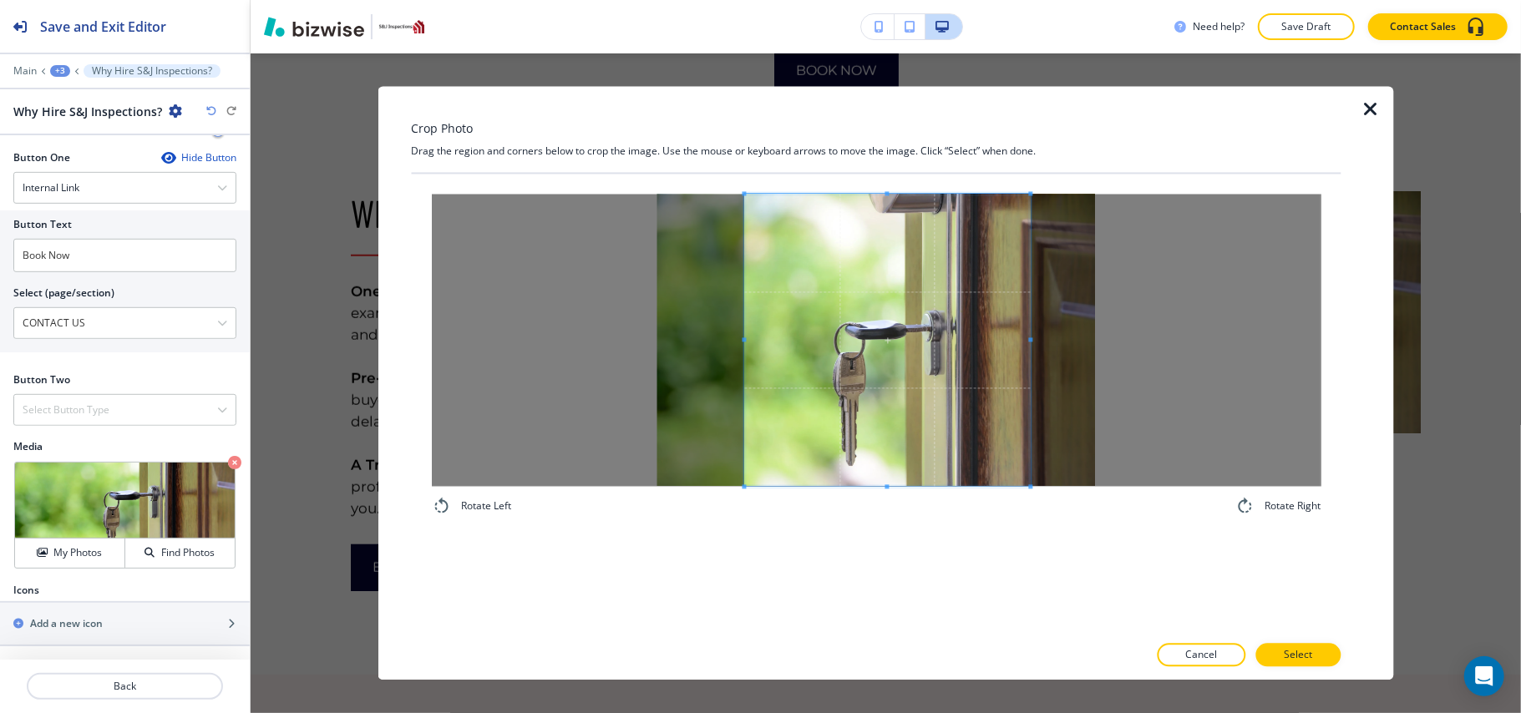
click at [1027, 515] on div "Rotate Left Rotate Right" at bounding box center [876, 356] width 890 height 322
click at [1301, 647] on button "Select" at bounding box center [1297, 655] width 85 height 23
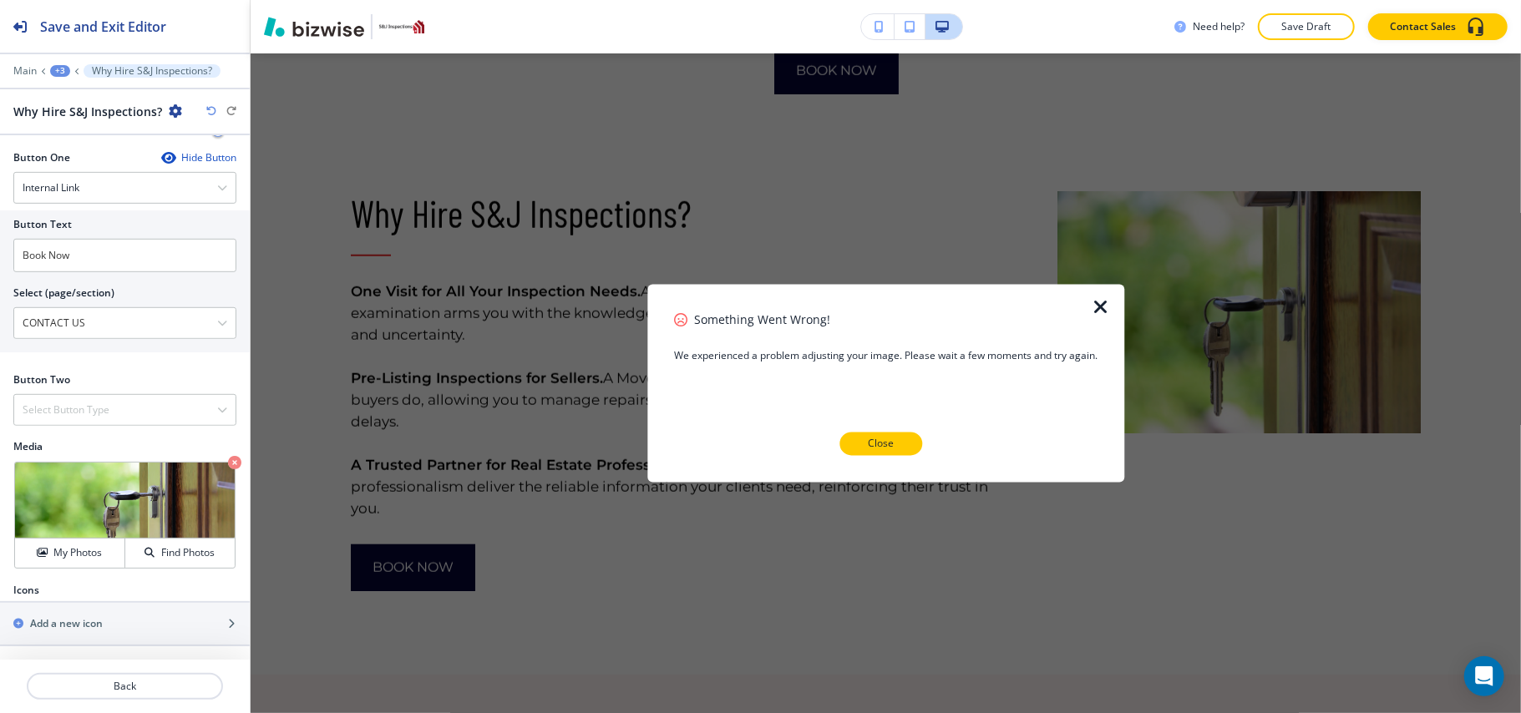
click at [875, 441] on p "Close" at bounding box center [881, 444] width 26 height 15
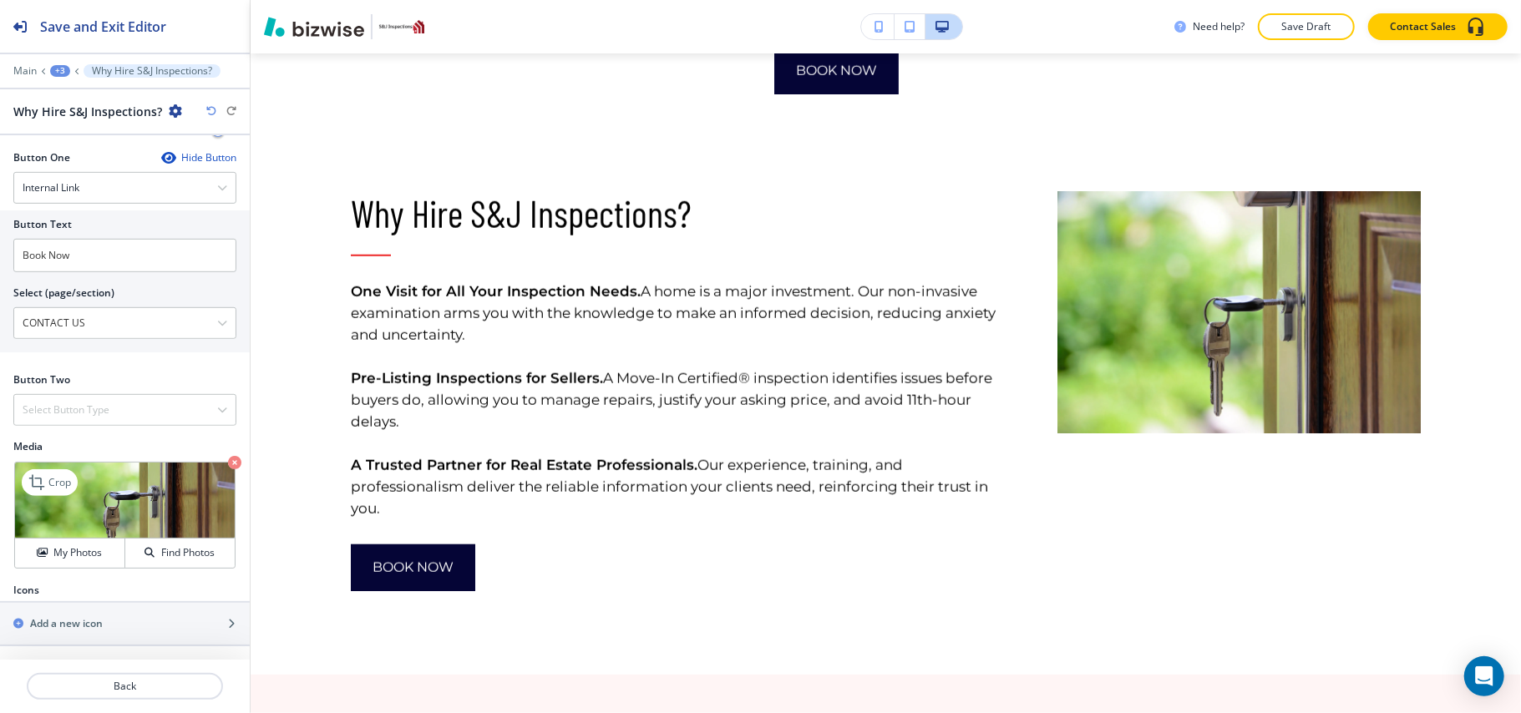
click at [228, 461] on icon "button" at bounding box center [234, 462] width 13 height 13
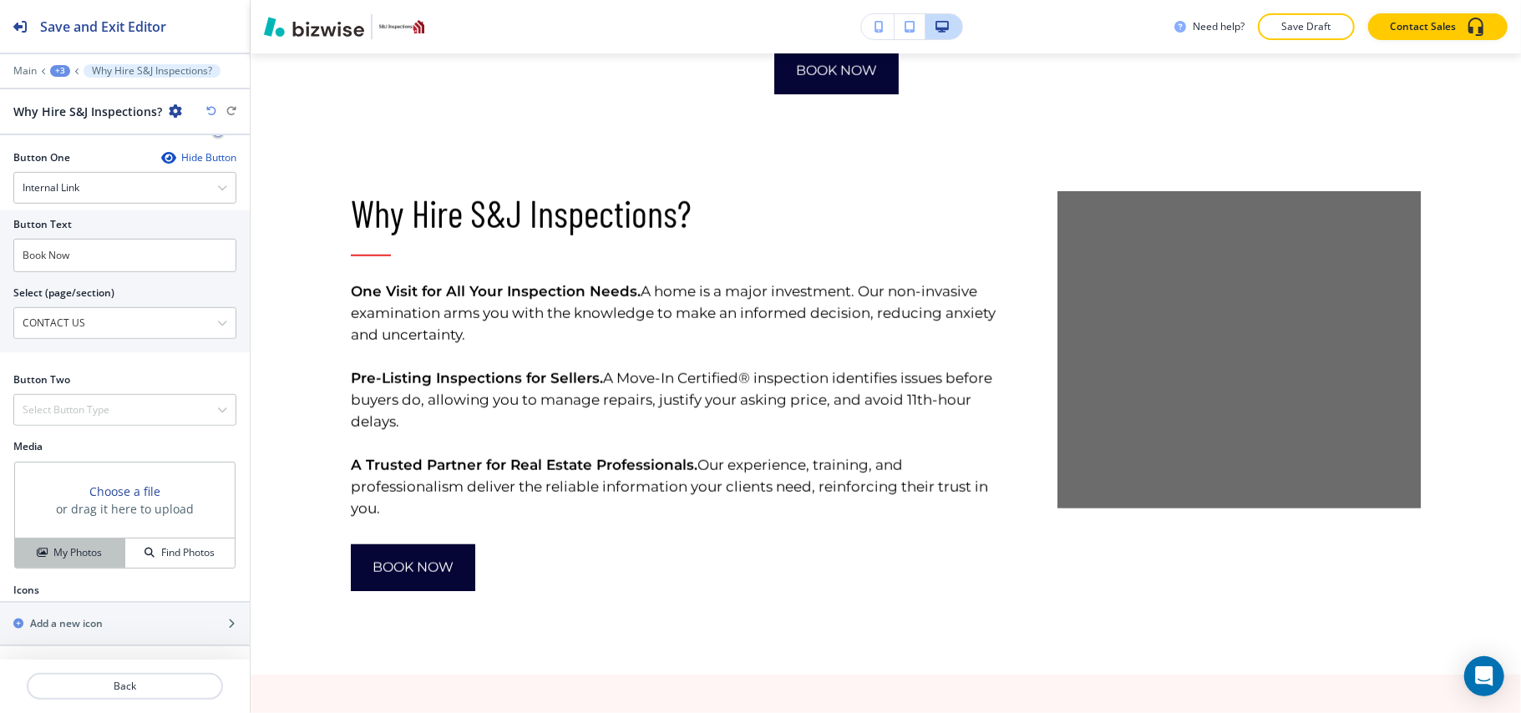
click at [84, 546] on h4 "My Photos" at bounding box center [77, 552] width 48 height 15
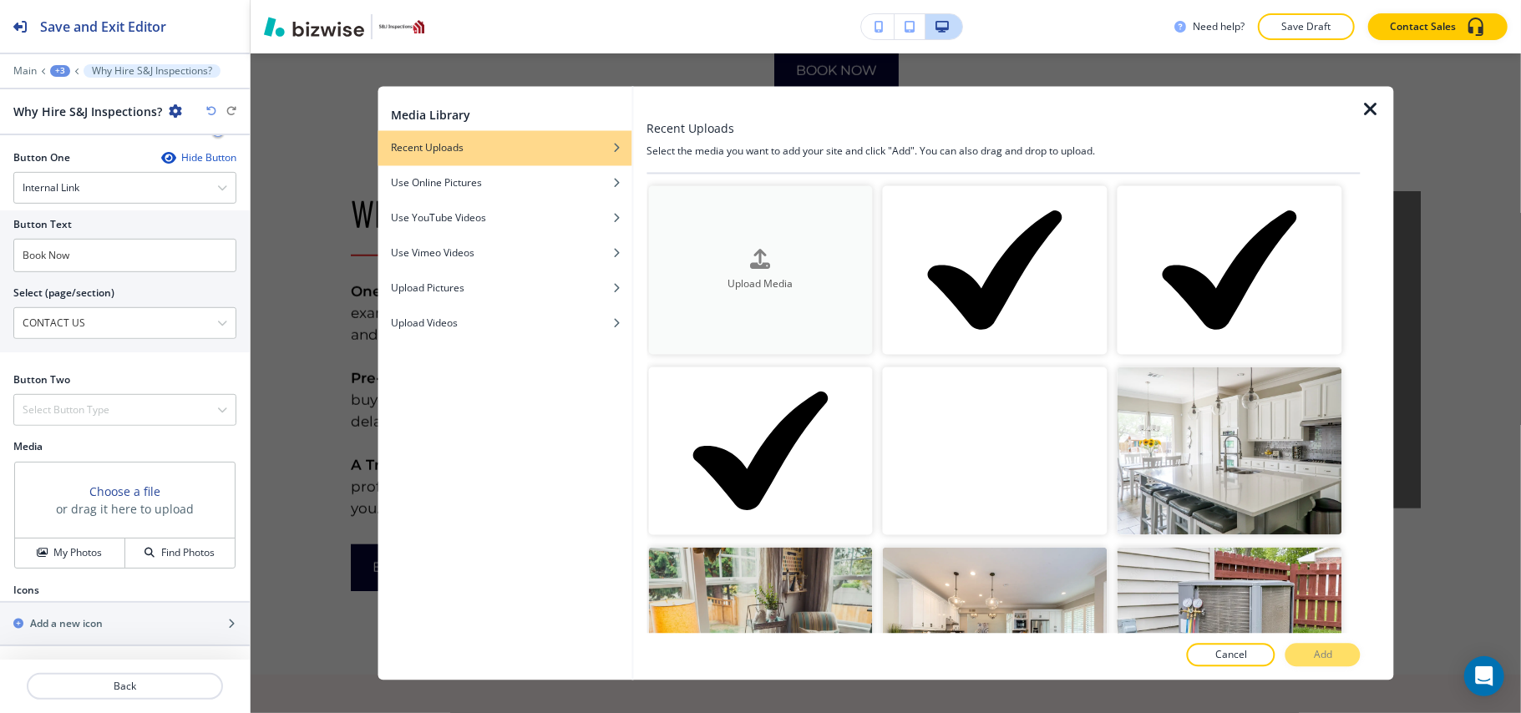
click at [819, 219] on button "Upload Media" at bounding box center [760, 270] width 225 height 169
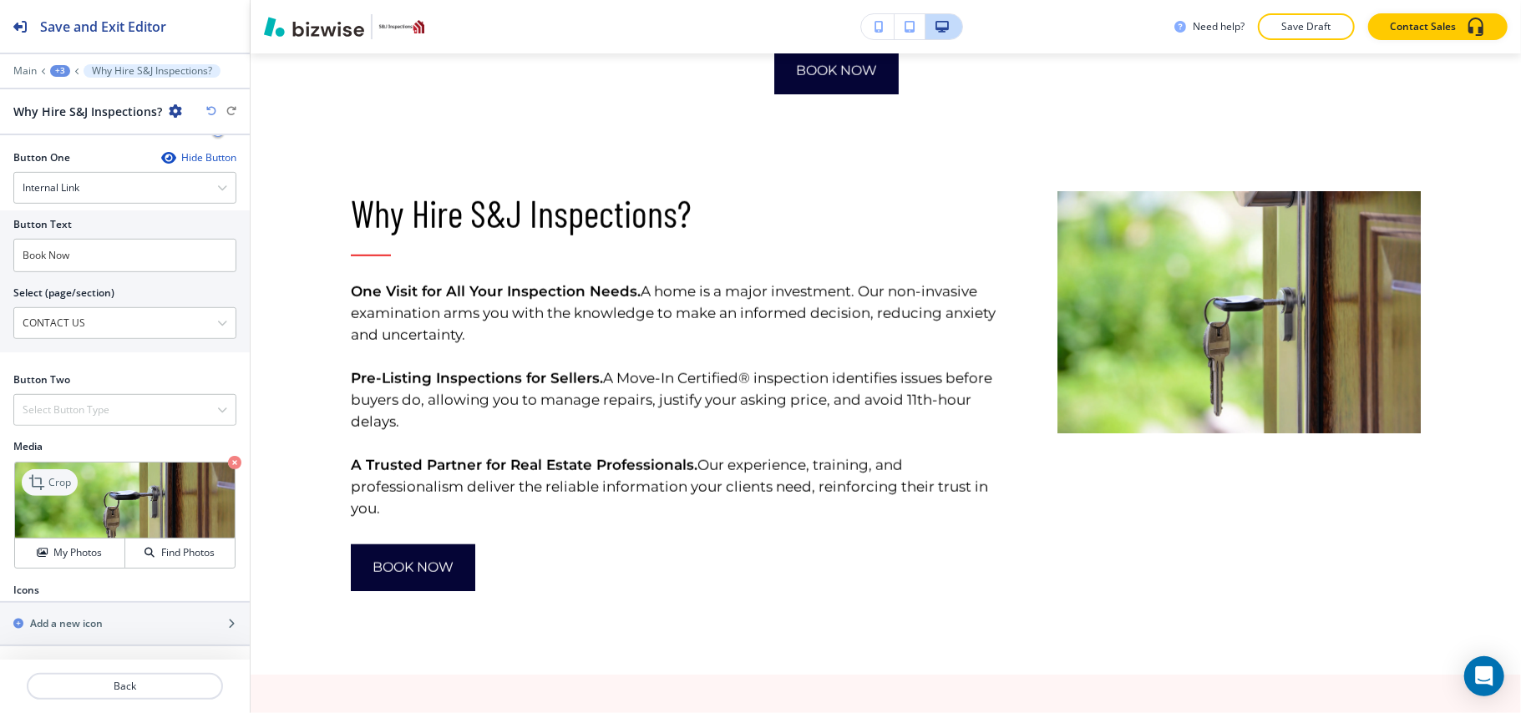
click at [48, 476] on icon at bounding box center [38, 483] width 20 height 20
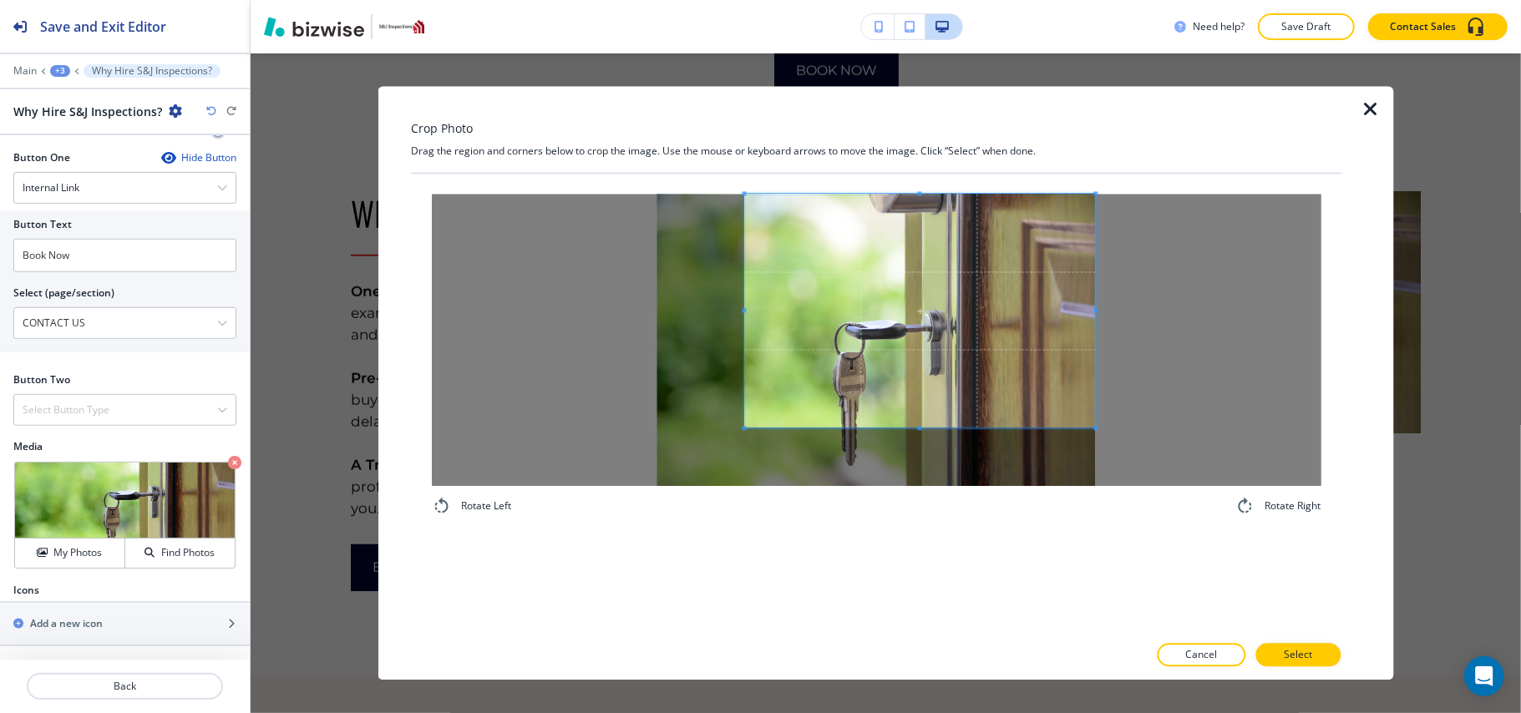
click at [943, 314] on span at bounding box center [919, 312] width 351 height 234
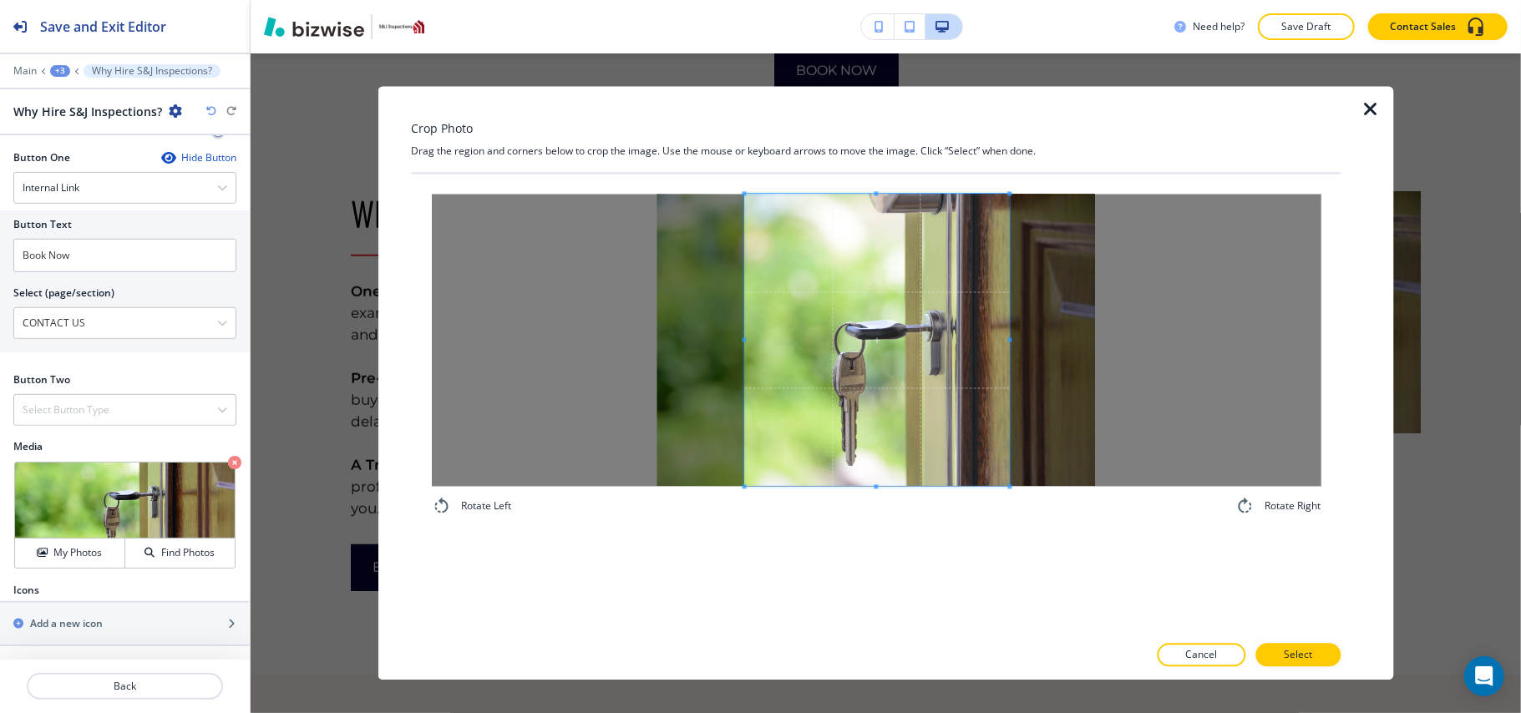
click at [1006, 525] on div "Rotate Left Rotate Right" at bounding box center [876, 356] width 930 height 363
click at [1321, 650] on button "Select" at bounding box center [1297, 655] width 85 height 23
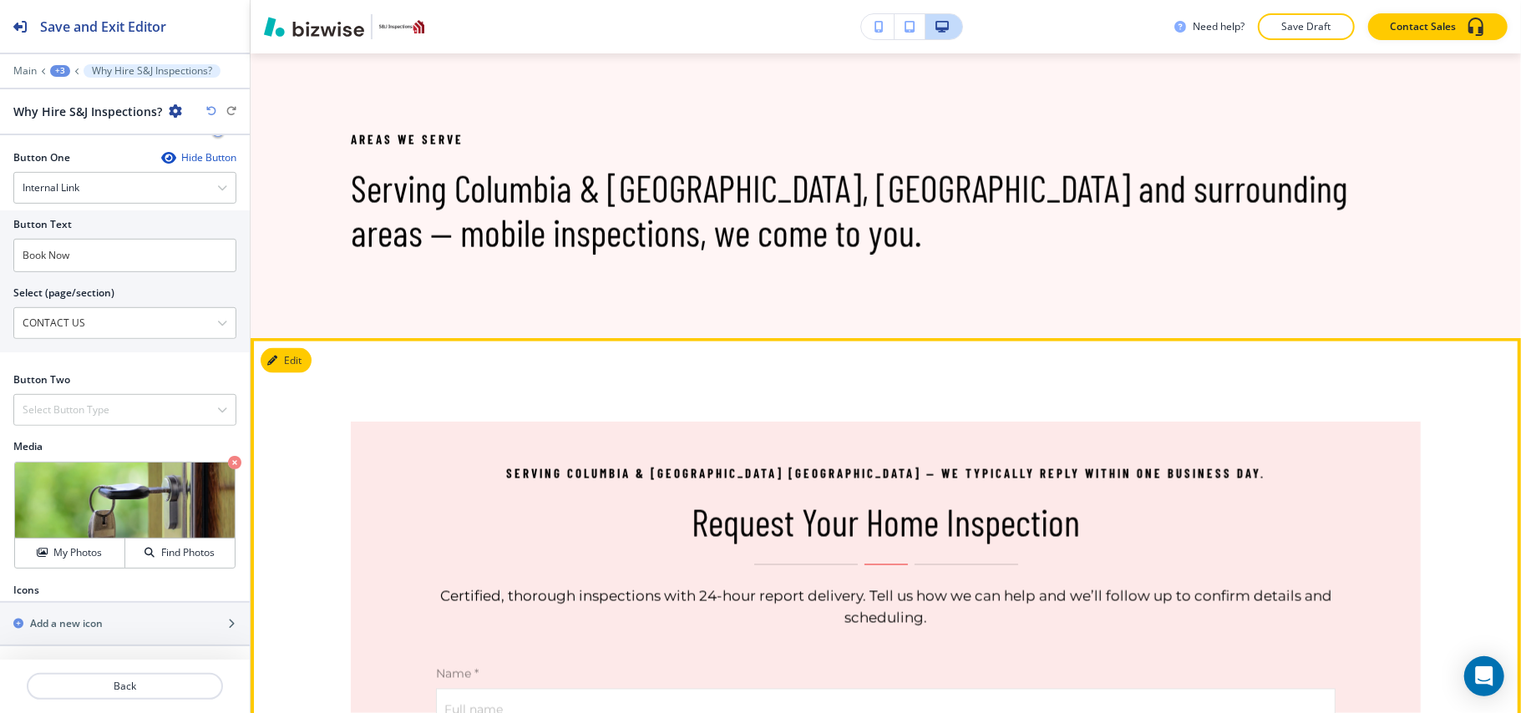
scroll to position [1587, 0]
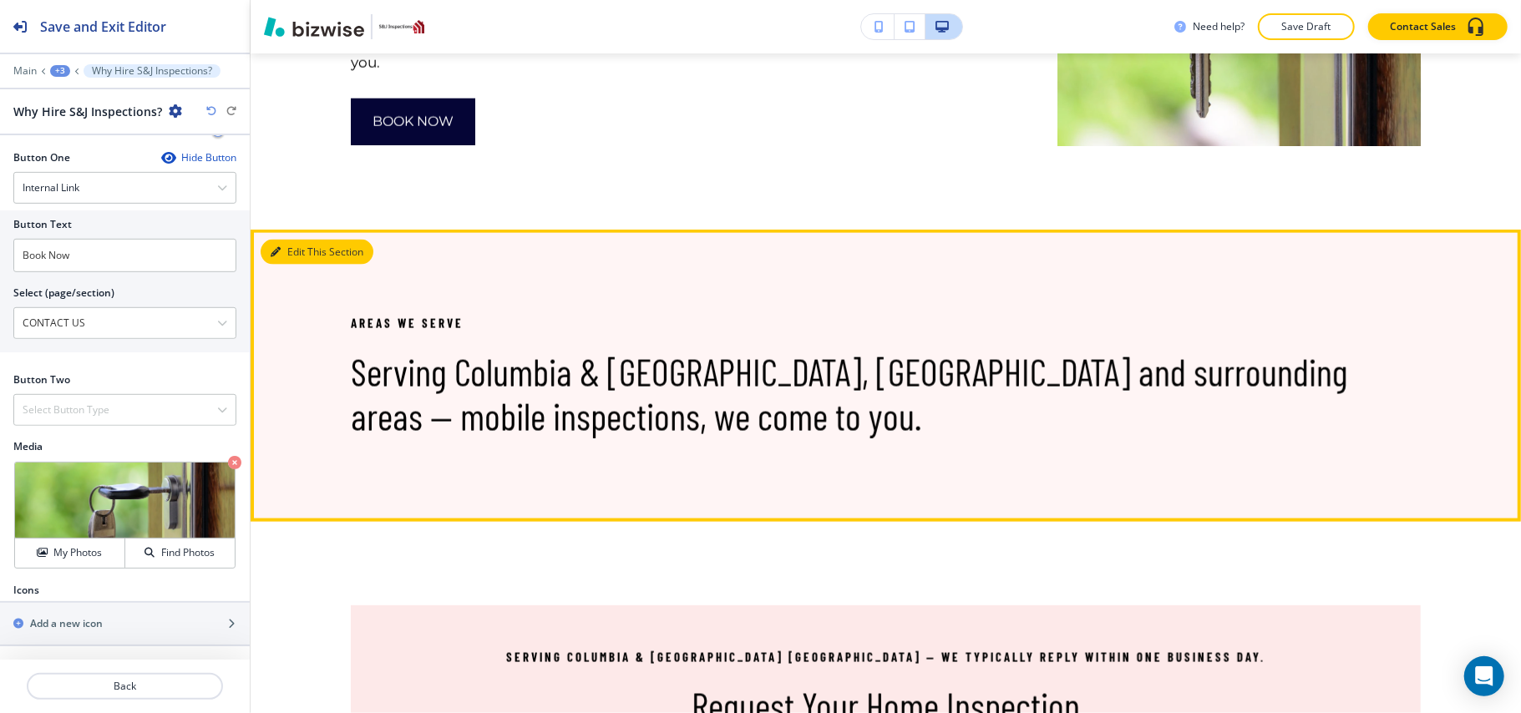
click at [277, 261] on button "Edit This Section" at bounding box center [317, 252] width 113 height 25
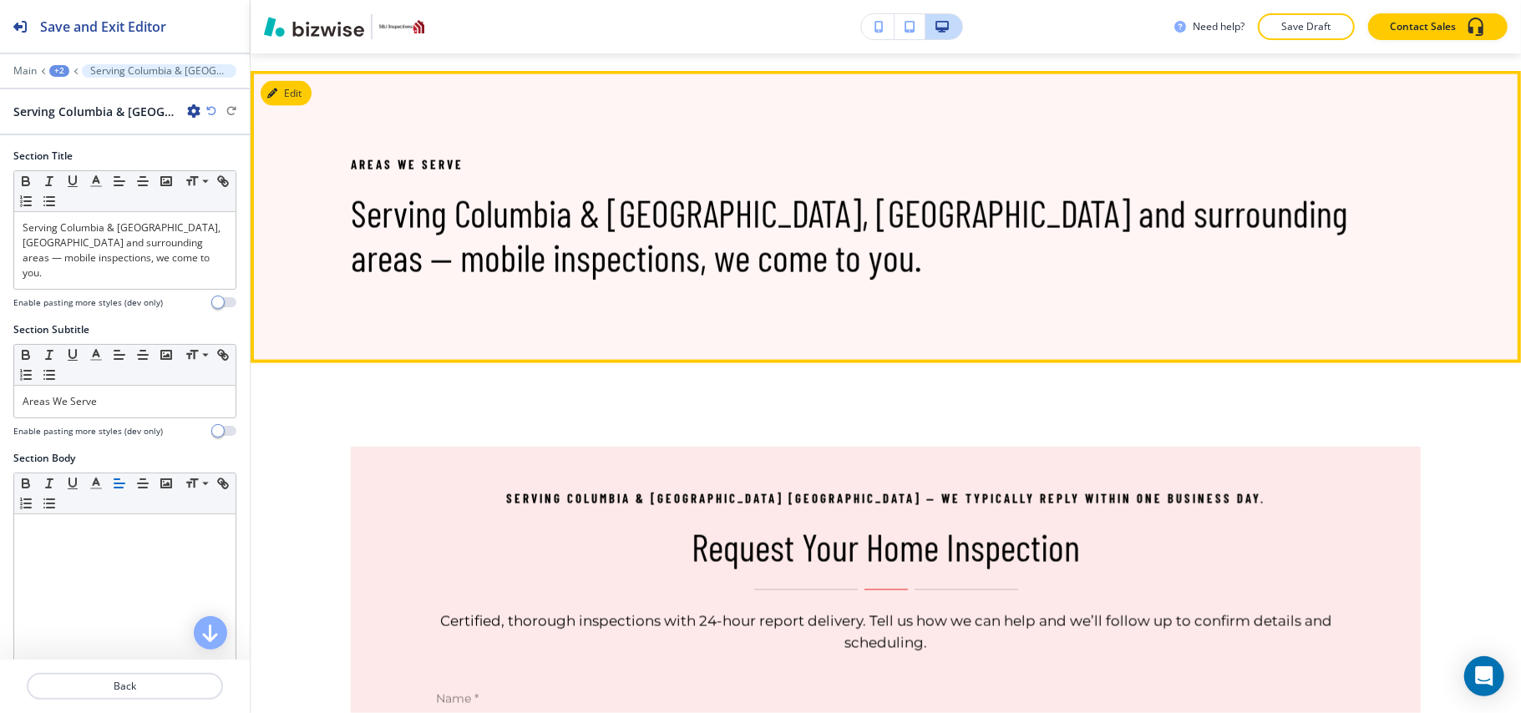
scroll to position [1764, 0]
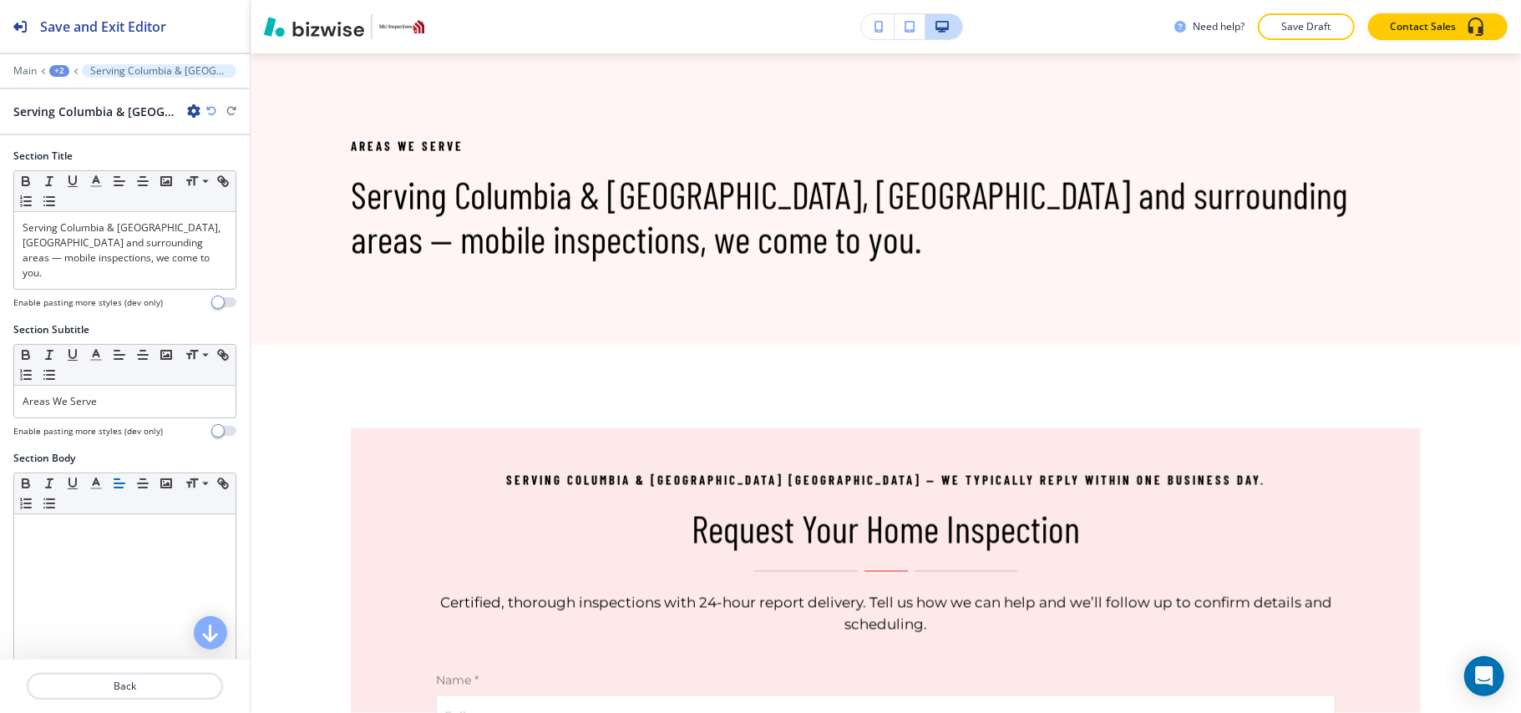
click at [188, 109] on icon "button" at bounding box center [193, 110] width 13 height 13
click at [227, 192] on p "Delete Section" at bounding box center [240, 199] width 85 height 15
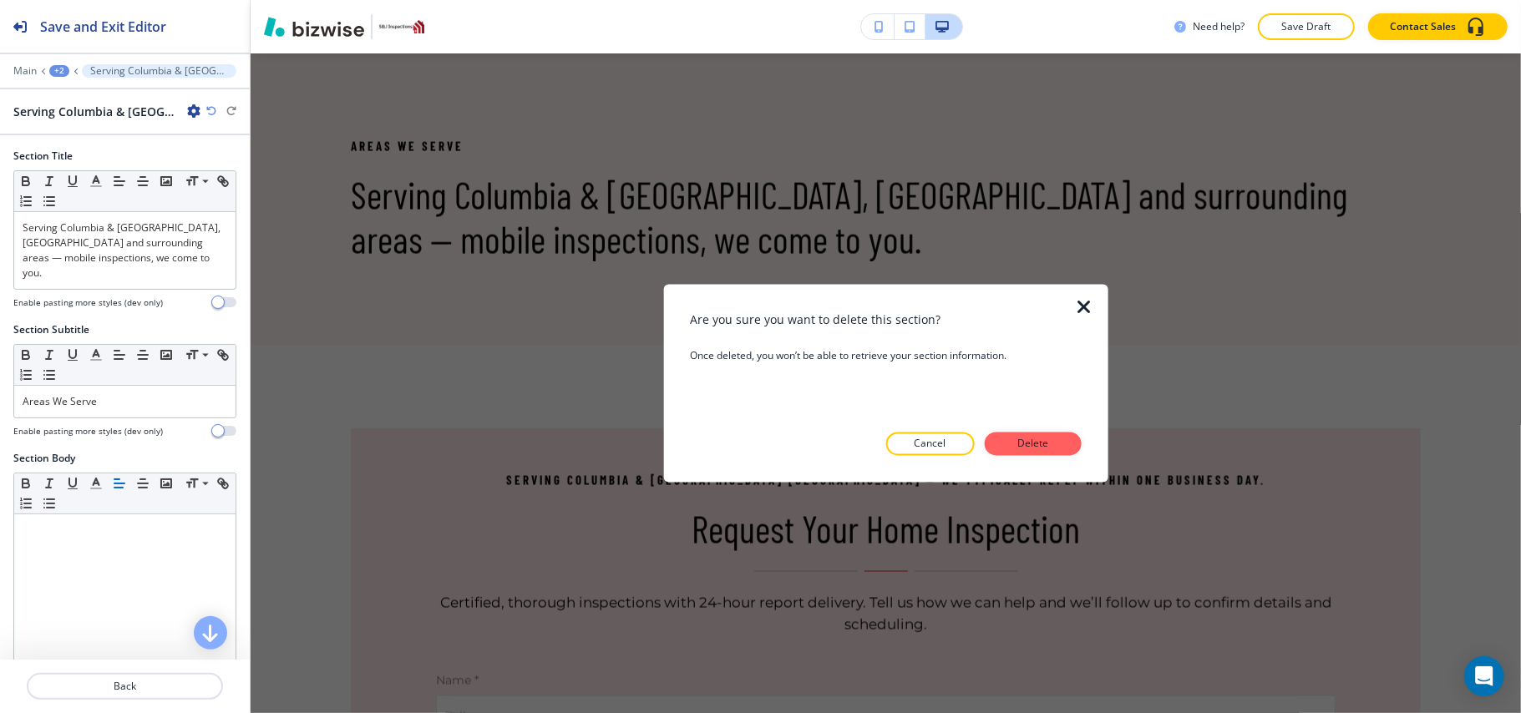
click at [1026, 445] on p "Delete" at bounding box center [1033, 444] width 40 height 15
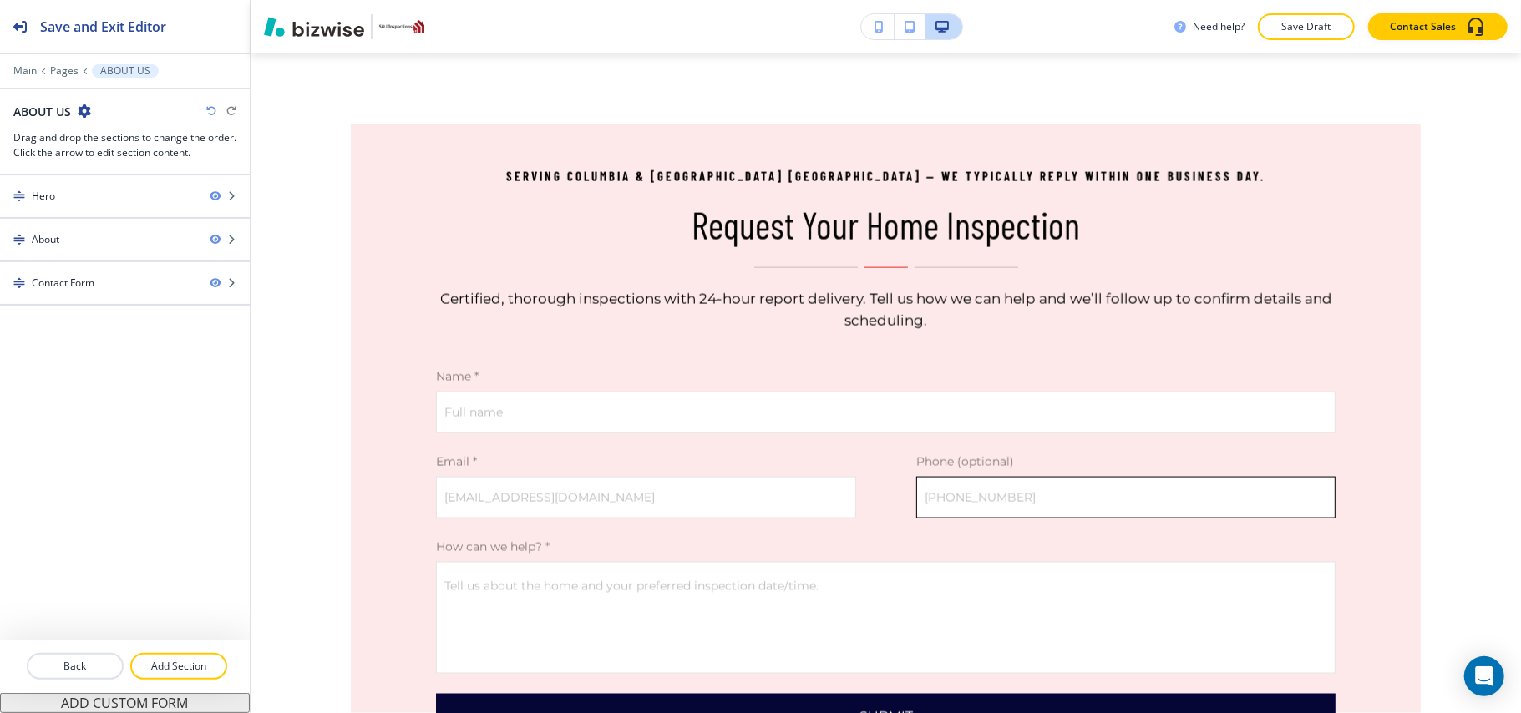
scroll to position [1806, 0]
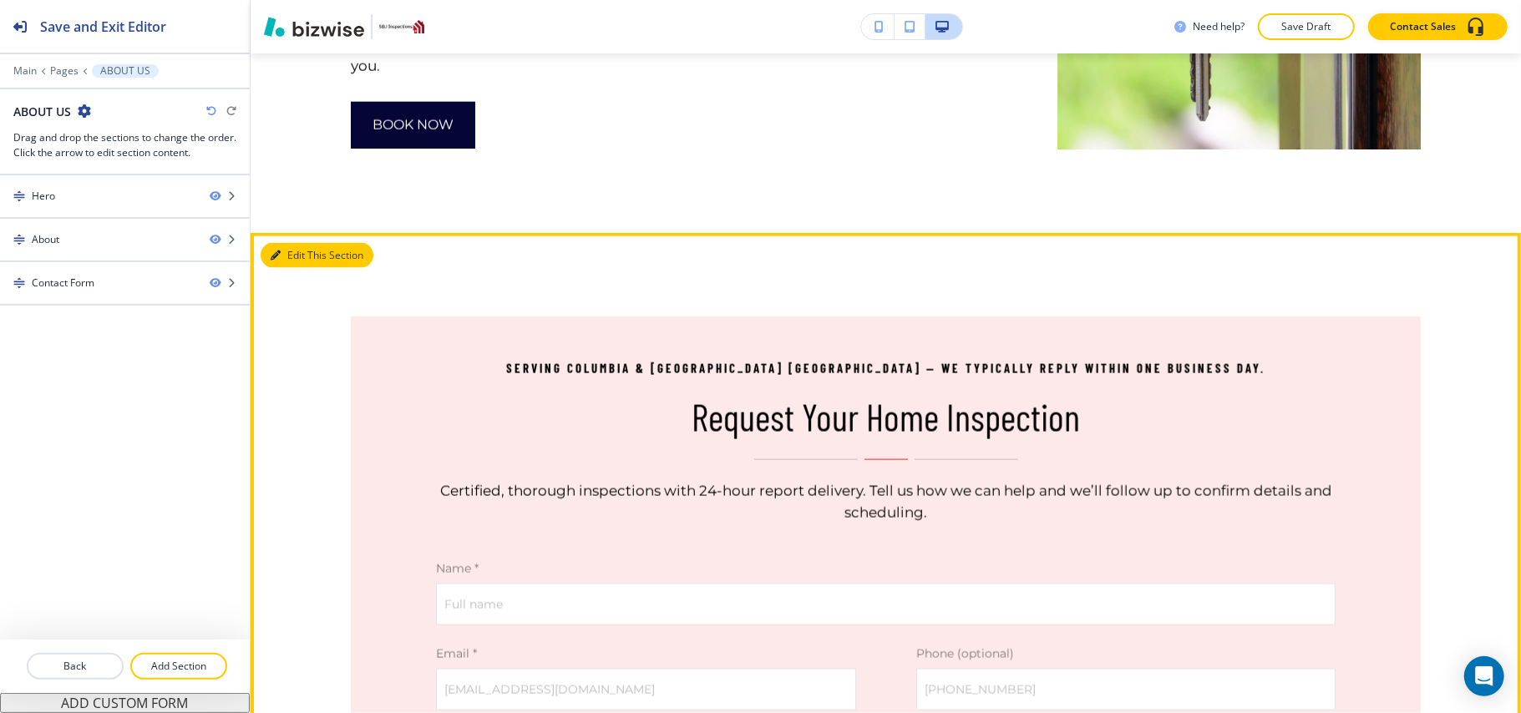
click at [298, 247] on button "Edit This Section" at bounding box center [317, 255] width 113 height 25
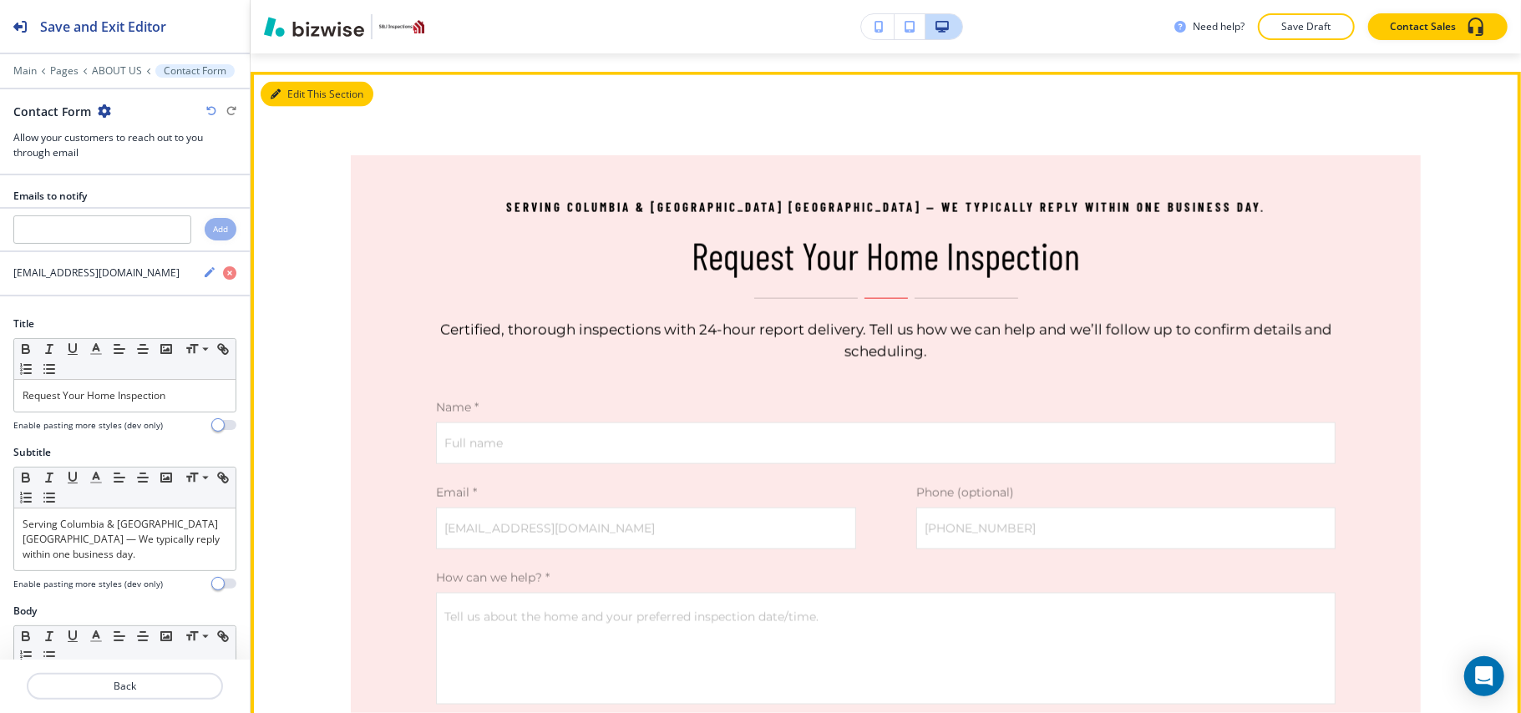
scroll to position [1764, 0]
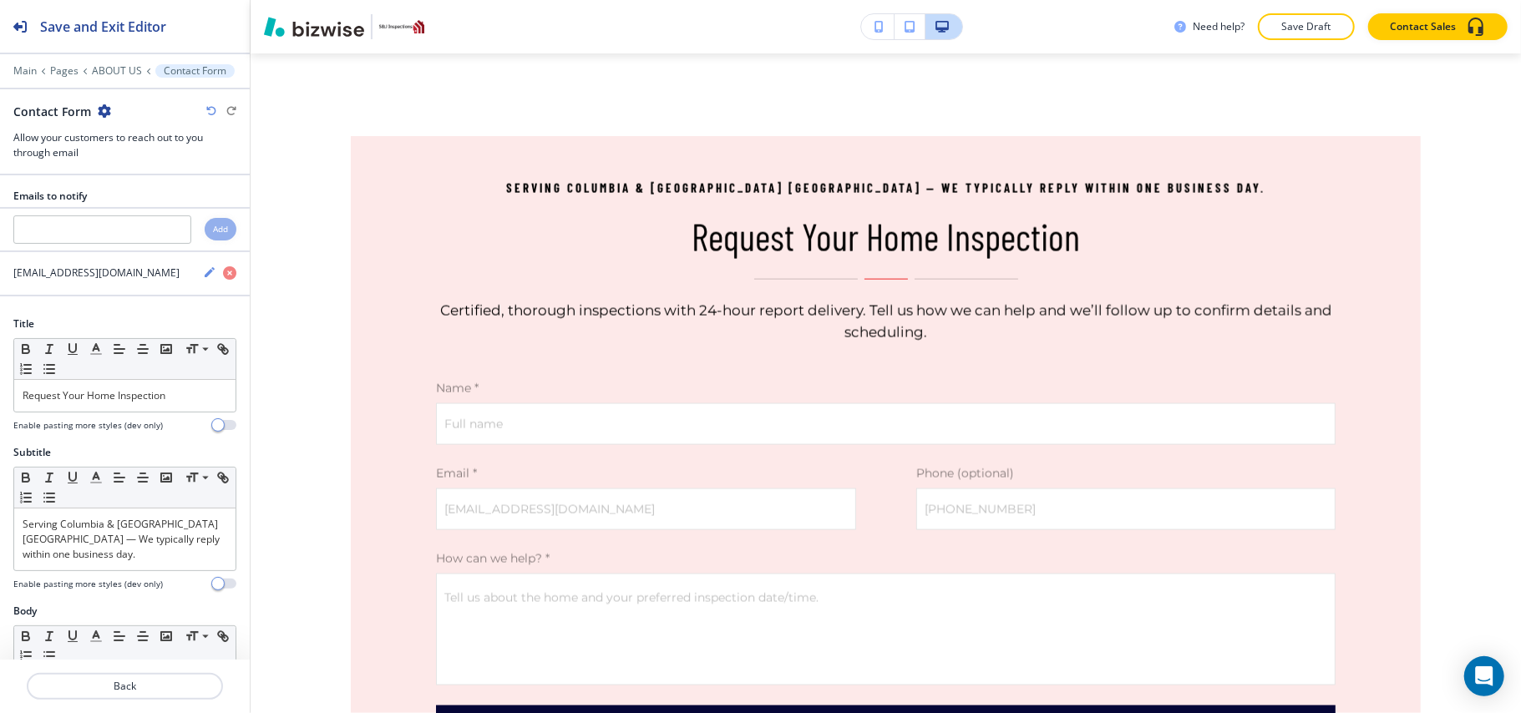
click at [115, 112] on div "Contact Form" at bounding box center [124, 112] width 223 height 18
click at [99, 112] on icon "button" at bounding box center [104, 110] width 13 height 13
drag, startPoint x: 139, startPoint y: 210, endPoint x: 241, endPoint y: 217, distance: 103.0
click at [140, 210] on button "Delete Section" at bounding box center [150, 200] width 107 height 30
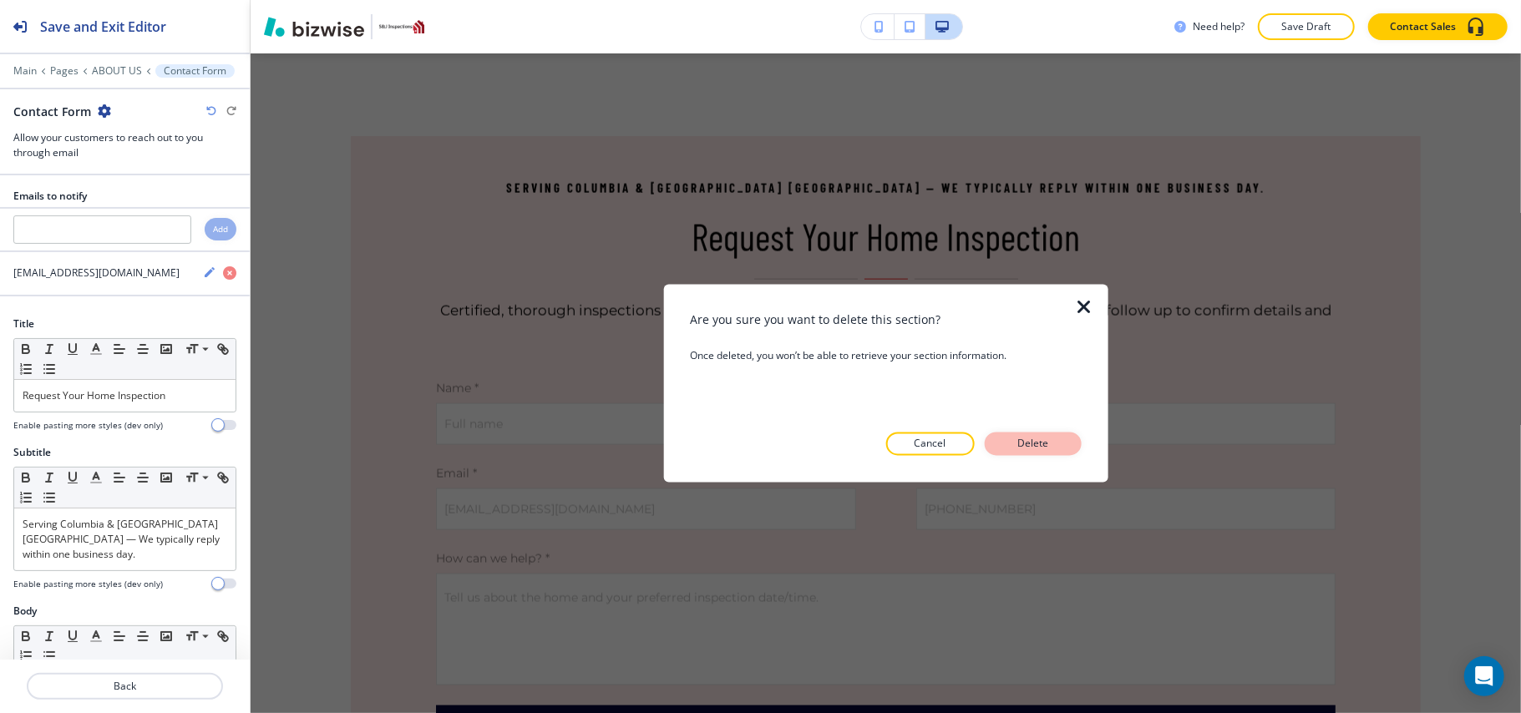
click at [1073, 444] on button "Delete" at bounding box center [1033, 444] width 97 height 23
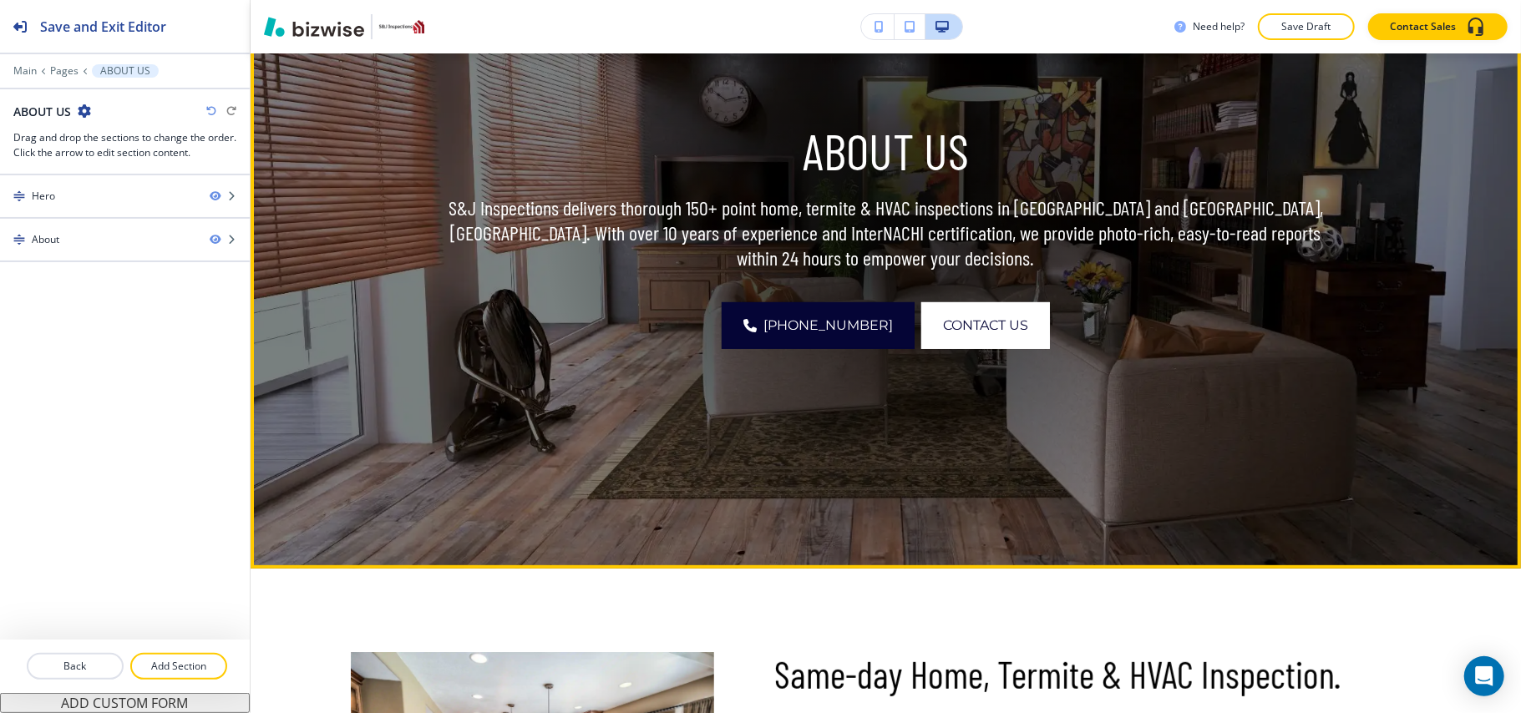
scroll to position [0, 0]
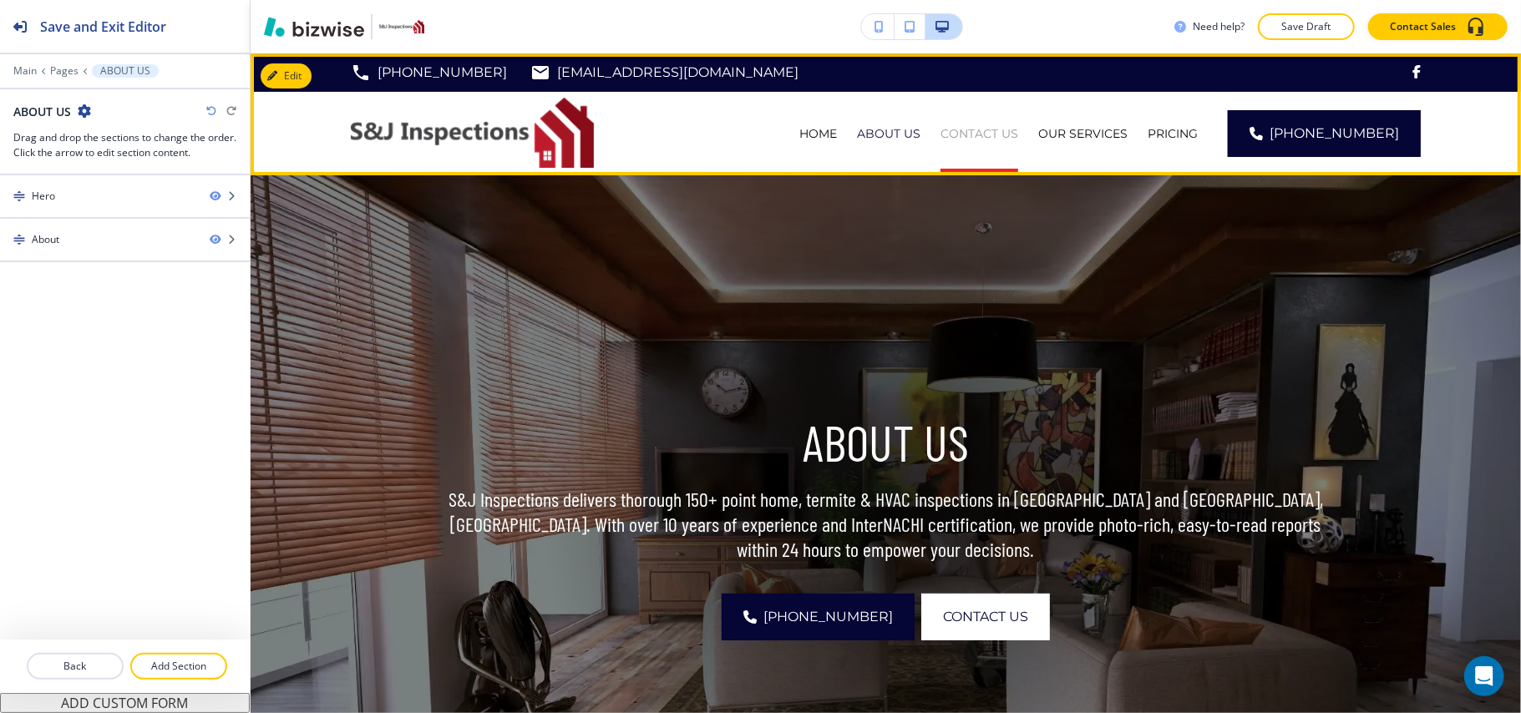
click at [982, 128] on p "CONTACT US" at bounding box center [980, 133] width 78 height 17
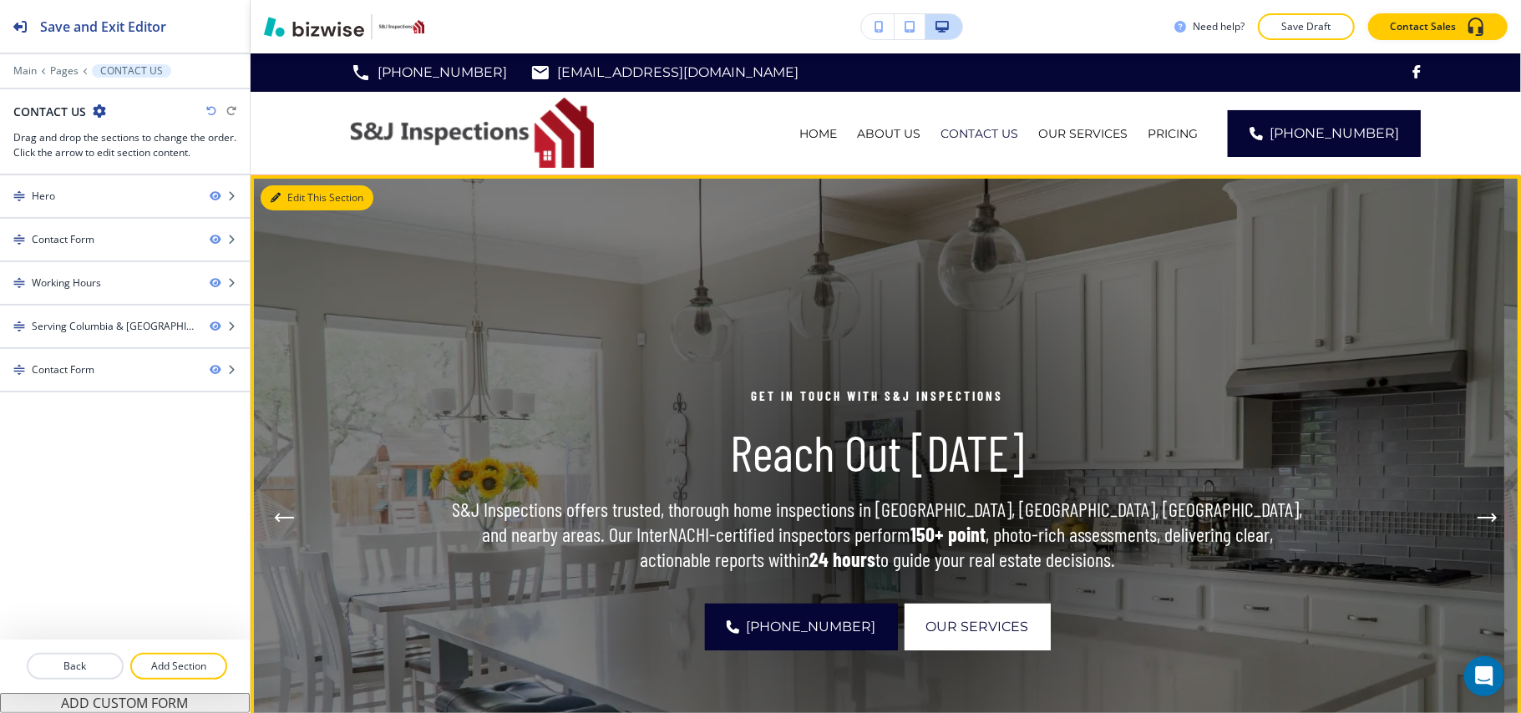
click at [281, 191] on button "Edit This Section" at bounding box center [317, 197] width 113 height 25
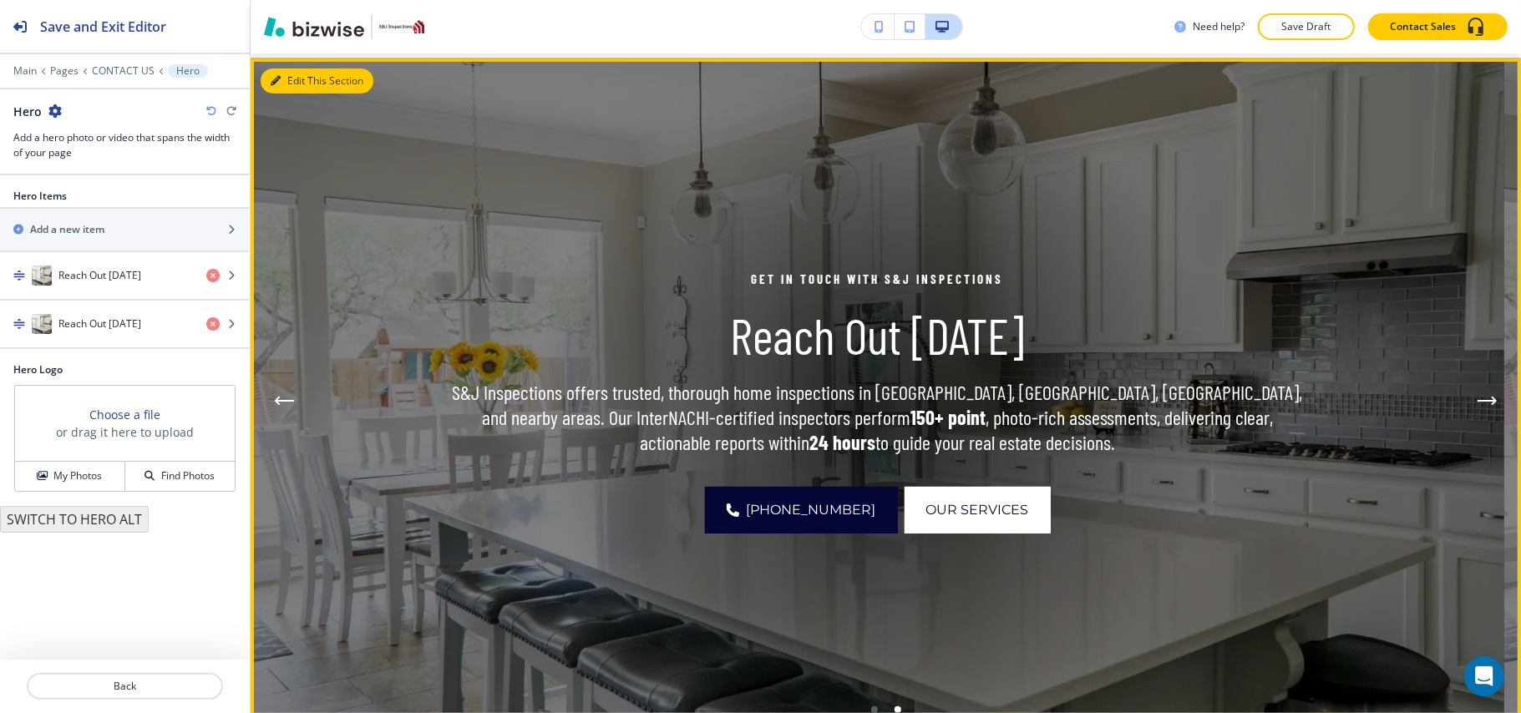
scroll to position [122, 0]
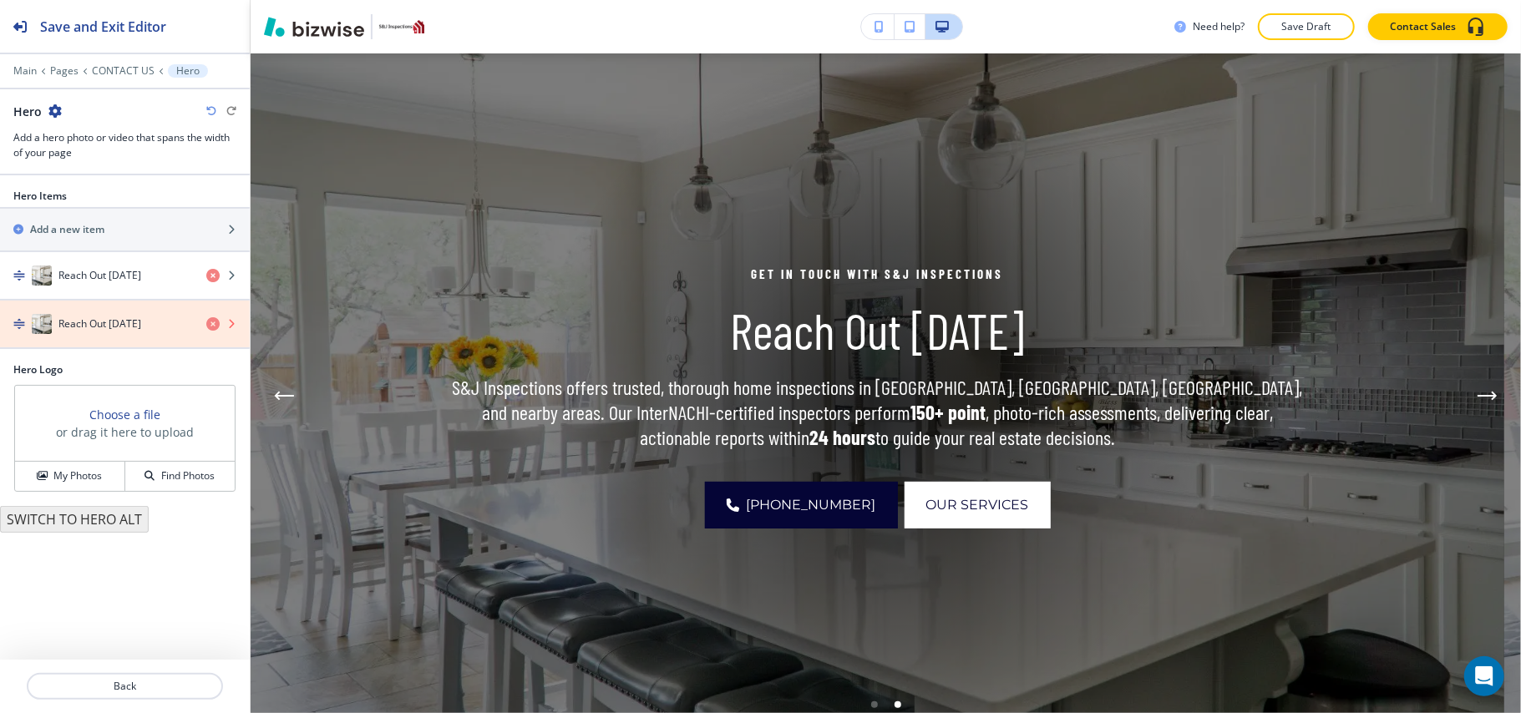
click at [209, 326] on icon "button" at bounding box center [212, 323] width 13 height 13
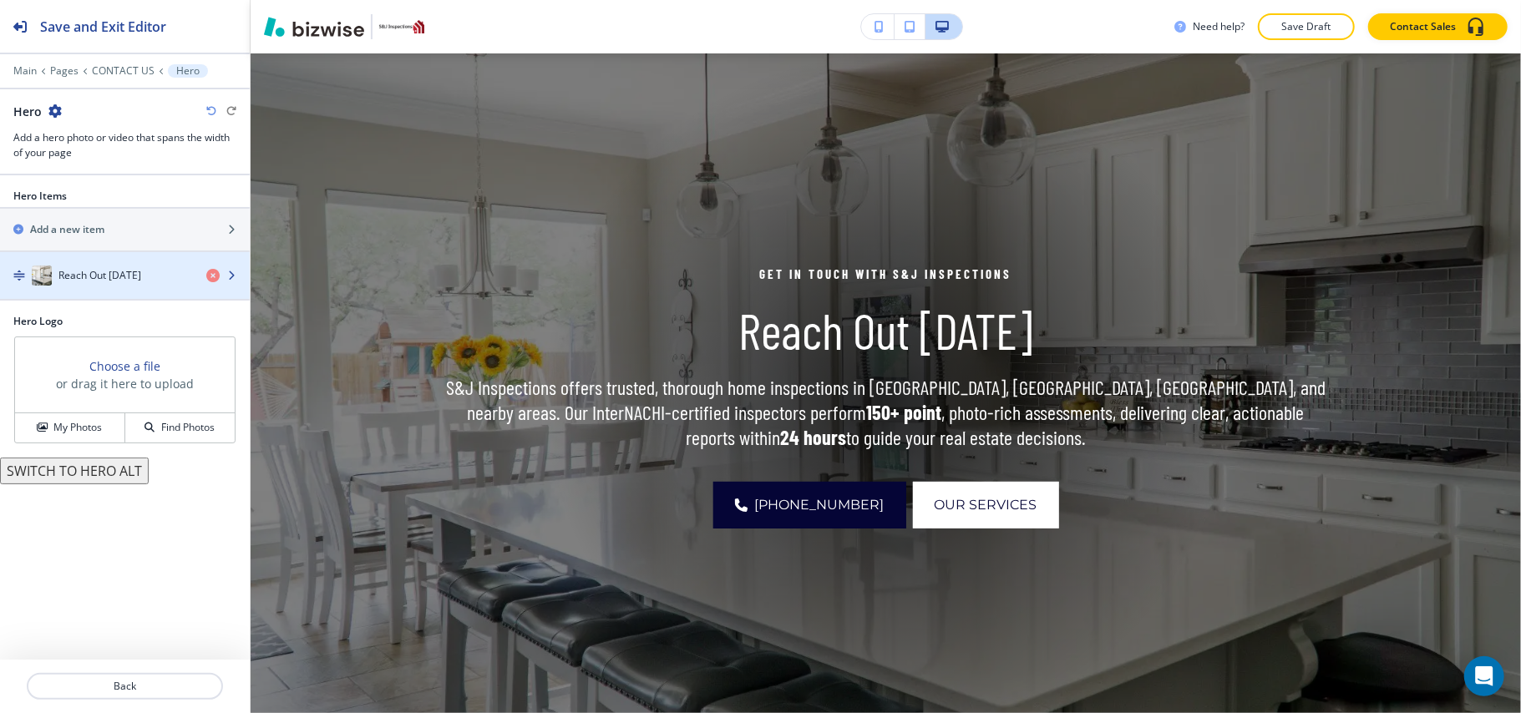
click at [109, 281] on h4 "Reach Out [DATE]" at bounding box center [99, 275] width 83 height 15
click at [135, 278] on h4 "Reach Out [DATE]" at bounding box center [99, 275] width 83 height 15
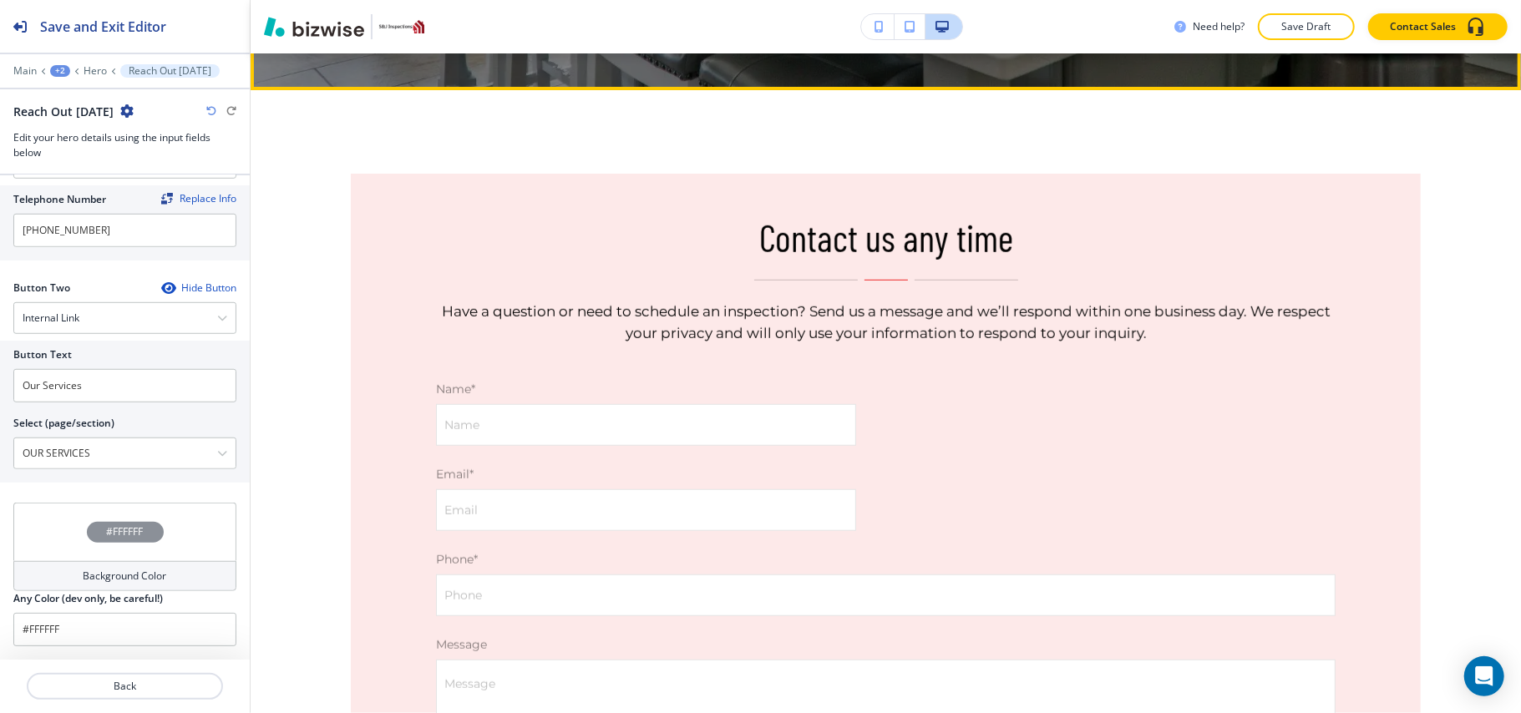
scroll to position [790, 0]
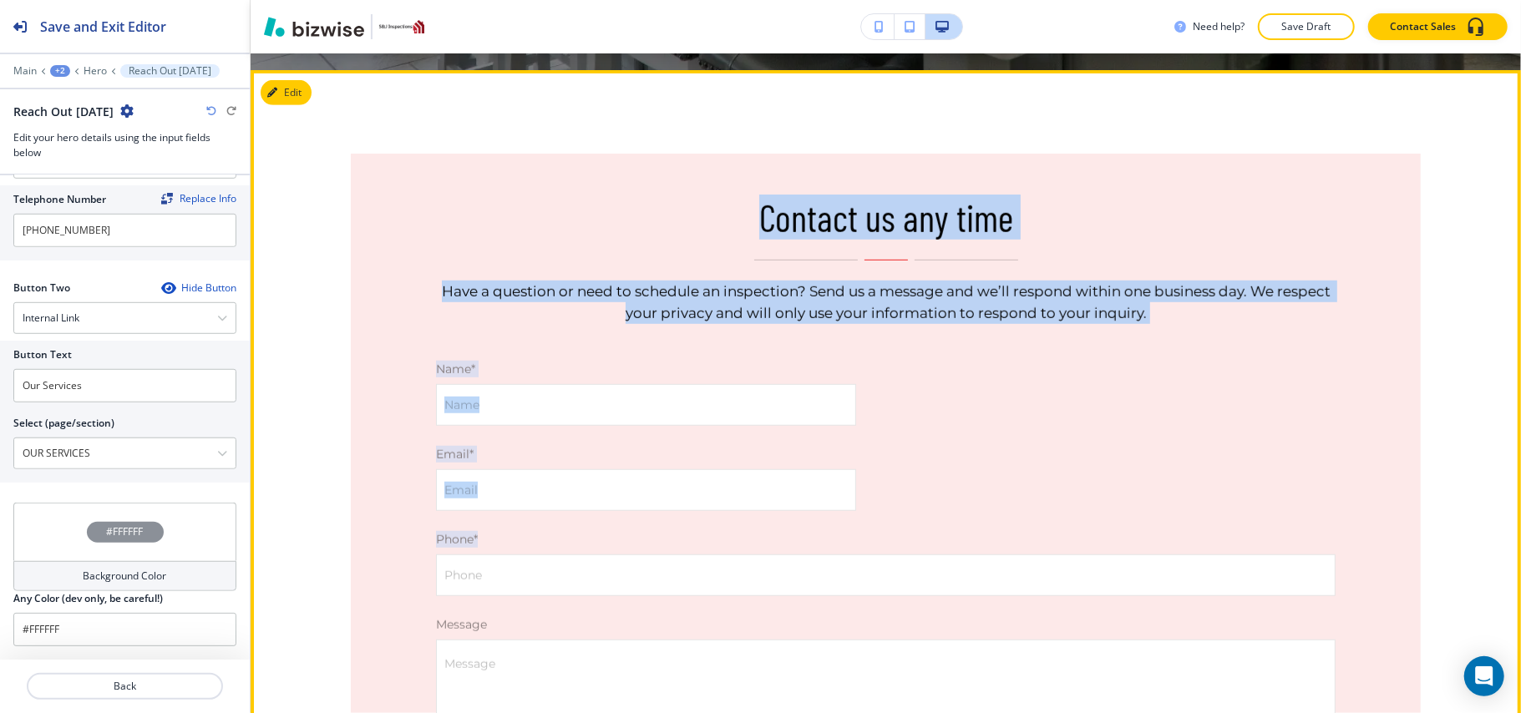
drag, startPoint x: 844, startPoint y: 256, endPoint x: 1277, endPoint y: 324, distance: 438.9
click at [1277, 324] on form "Contact us any time Have a question or need to schedule an inspection? Send us …" at bounding box center [886, 506] width 900 height 623
copy form "Contact us any time Have a question or need to schedule an inspection? Send us …"
click at [532, 212] on h3 "Contact us any time" at bounding box center [886, 217] width 900 height 44
drag, startPoint x: 743, startPoint y: 210, endPoint x: 1198, endPoint y: 304, distance: 463.9
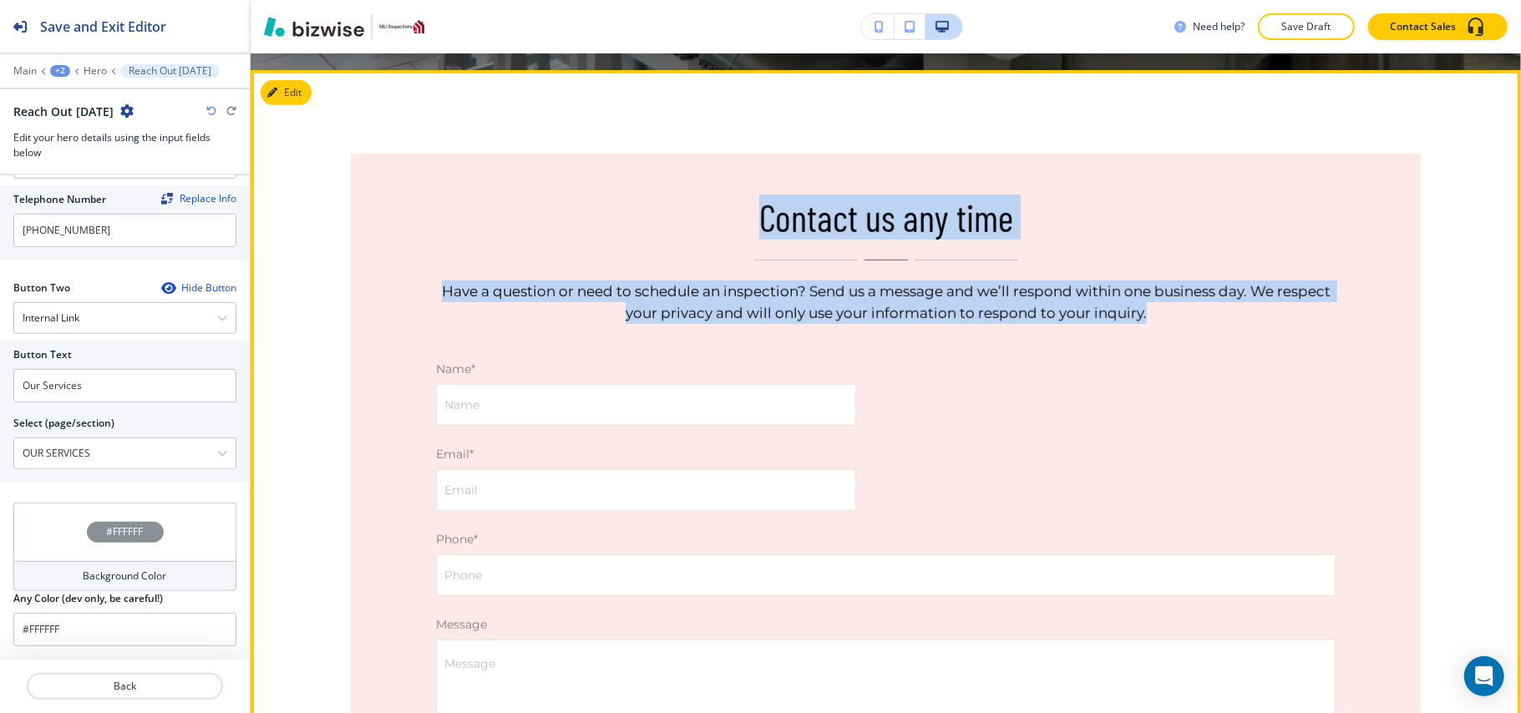
click at [1198, 304] on div "Contact us any time Have a question or need to schedule an inspection? Send us …" at bounding box center [886, 259] width 900 height 129
copy div "Contact us any time Have a question or need to schedule an inspection? Send us …"
click at [302, 92] on button "Edit This Section" at bounding box center [317, 92] width 113 height 25
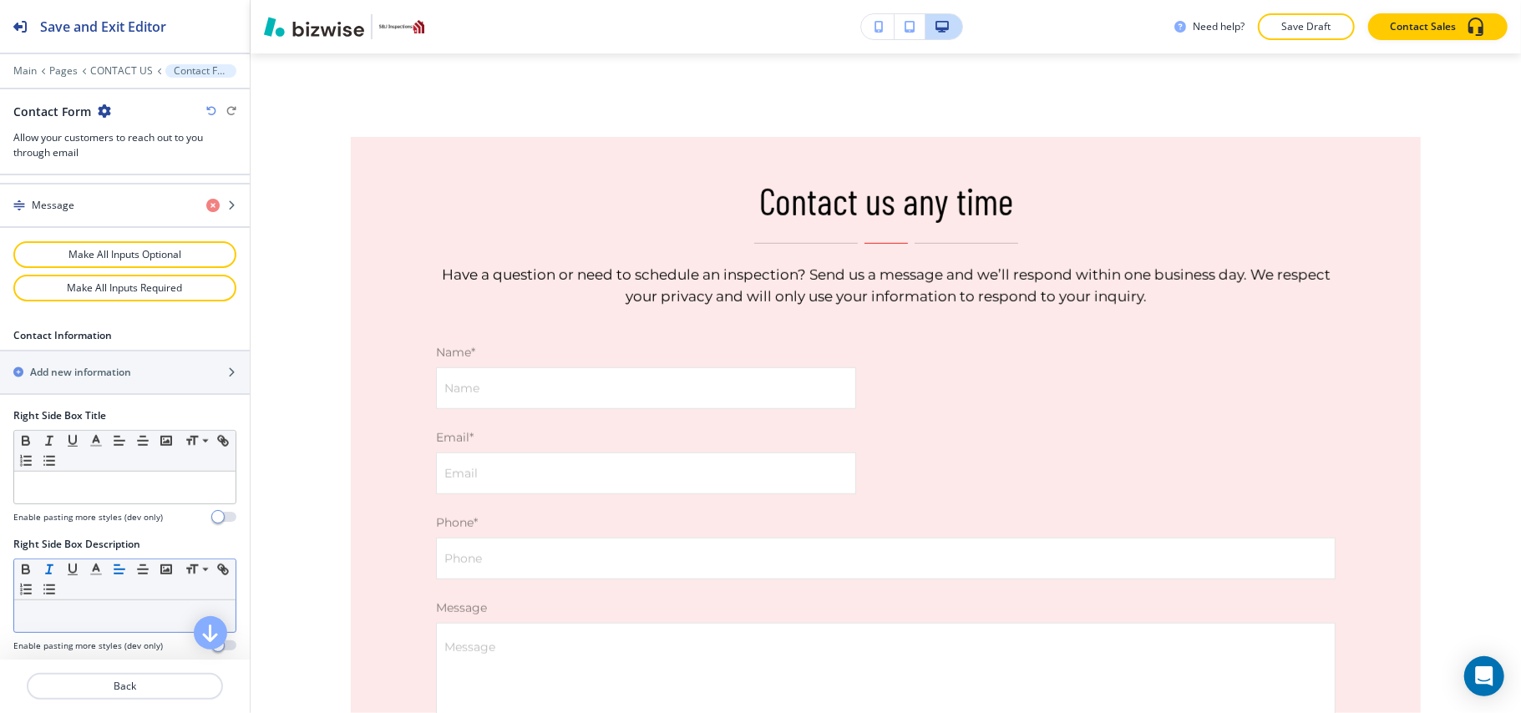
scroll to position [1167, 0]
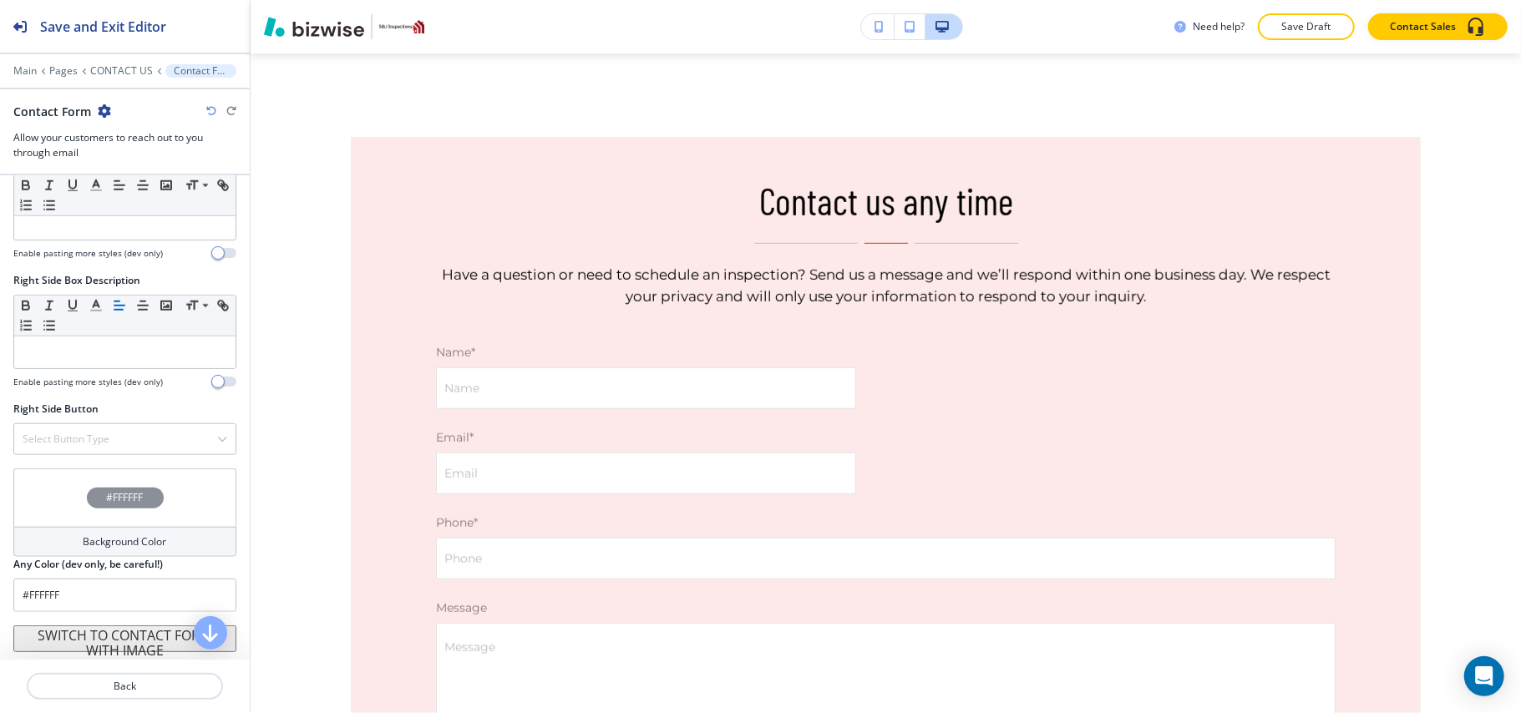
click at [100, 636] on button "SWITCH TO CONTACT FORM WITH IMAGE" at bounding box center [124, 639] width 223 height 27
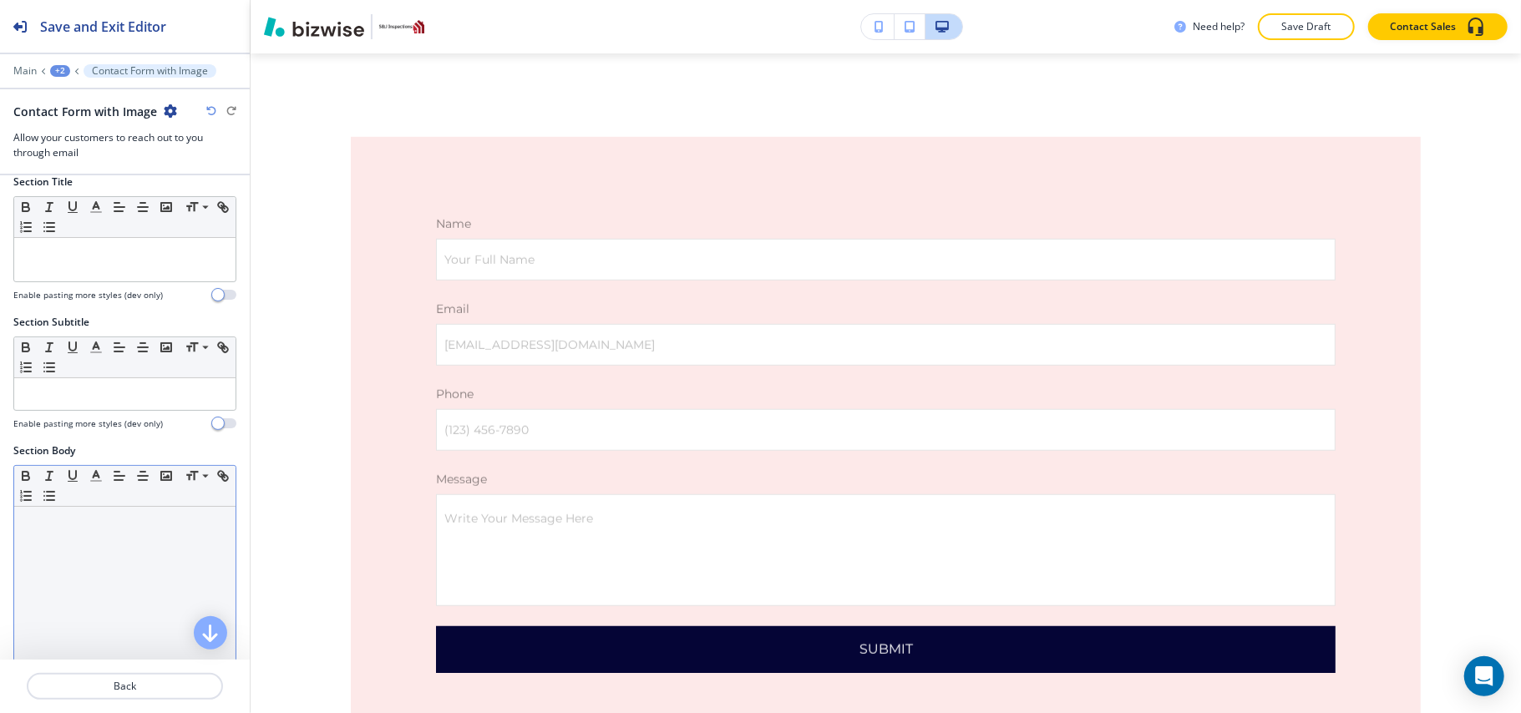
scroll to position [111, 0]
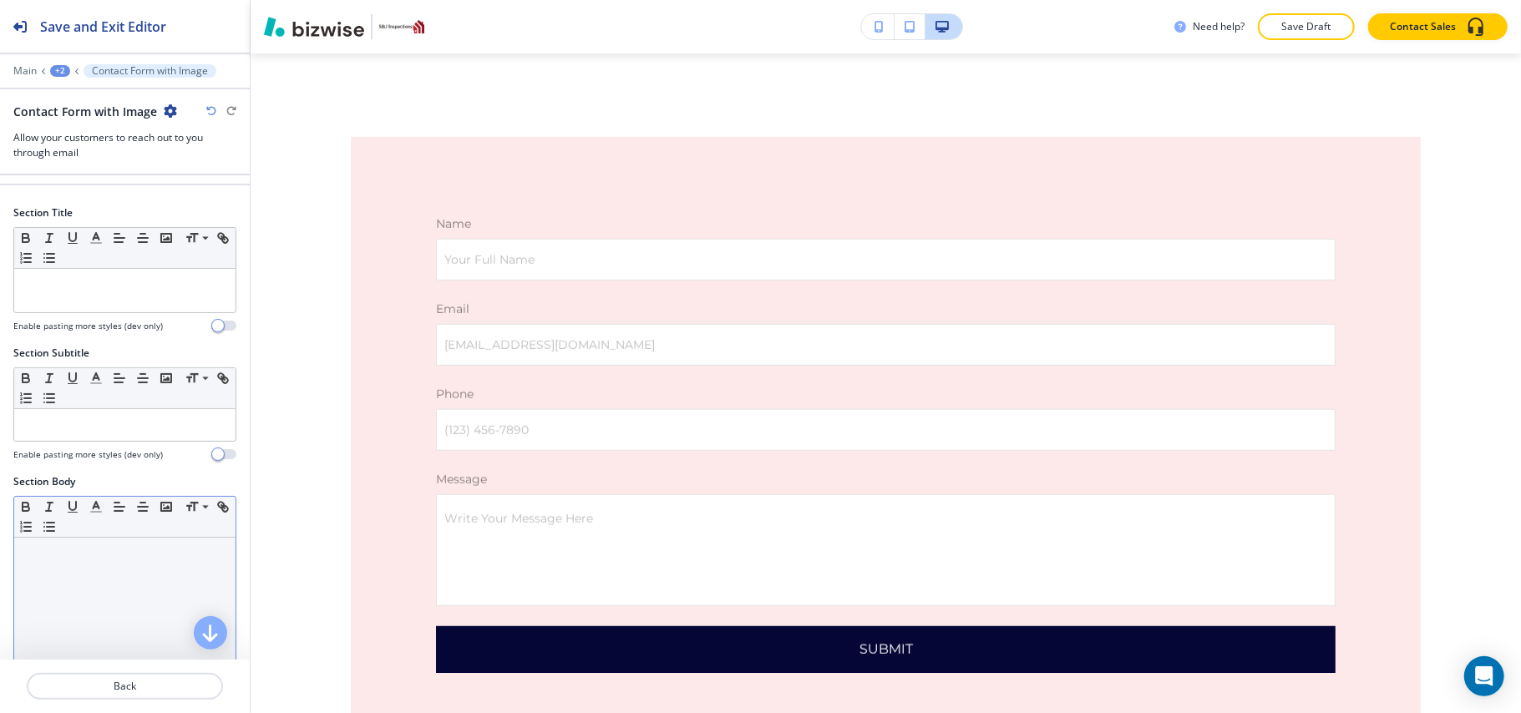
drag, startPoint x: 109, startPoint y: 535, endPoint x: 27, endPoint y: 590, distance: 98.7
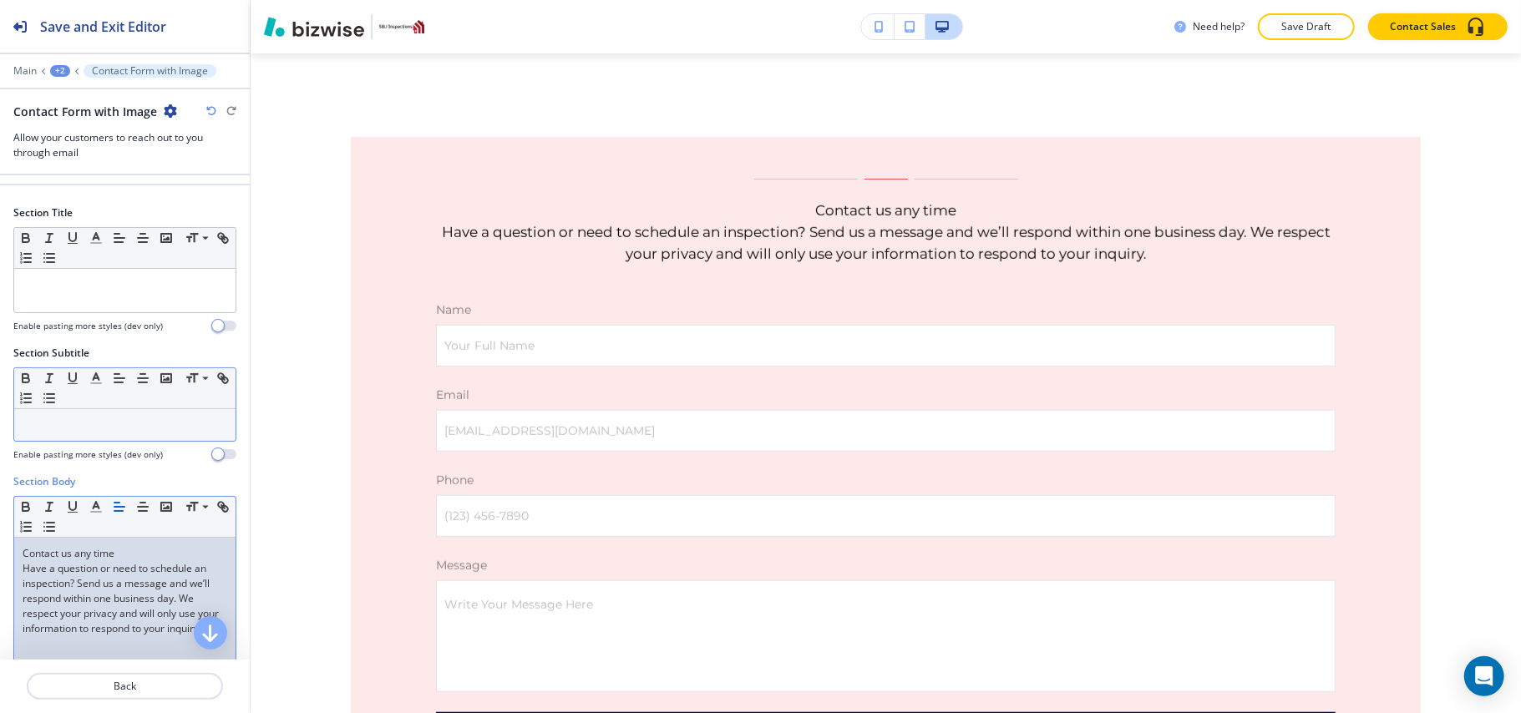
scroll to position [0, 0]
drag, startPoint x: 140, startPoint y: 555, endPoint x: 72, endPoint y: 555, distance: 68.5
click at [2, 549] on div "Section Body Small Normal Large Huge Contact us any time Have a question or nee…" at bounding box center [125, 631] width 250 height 314
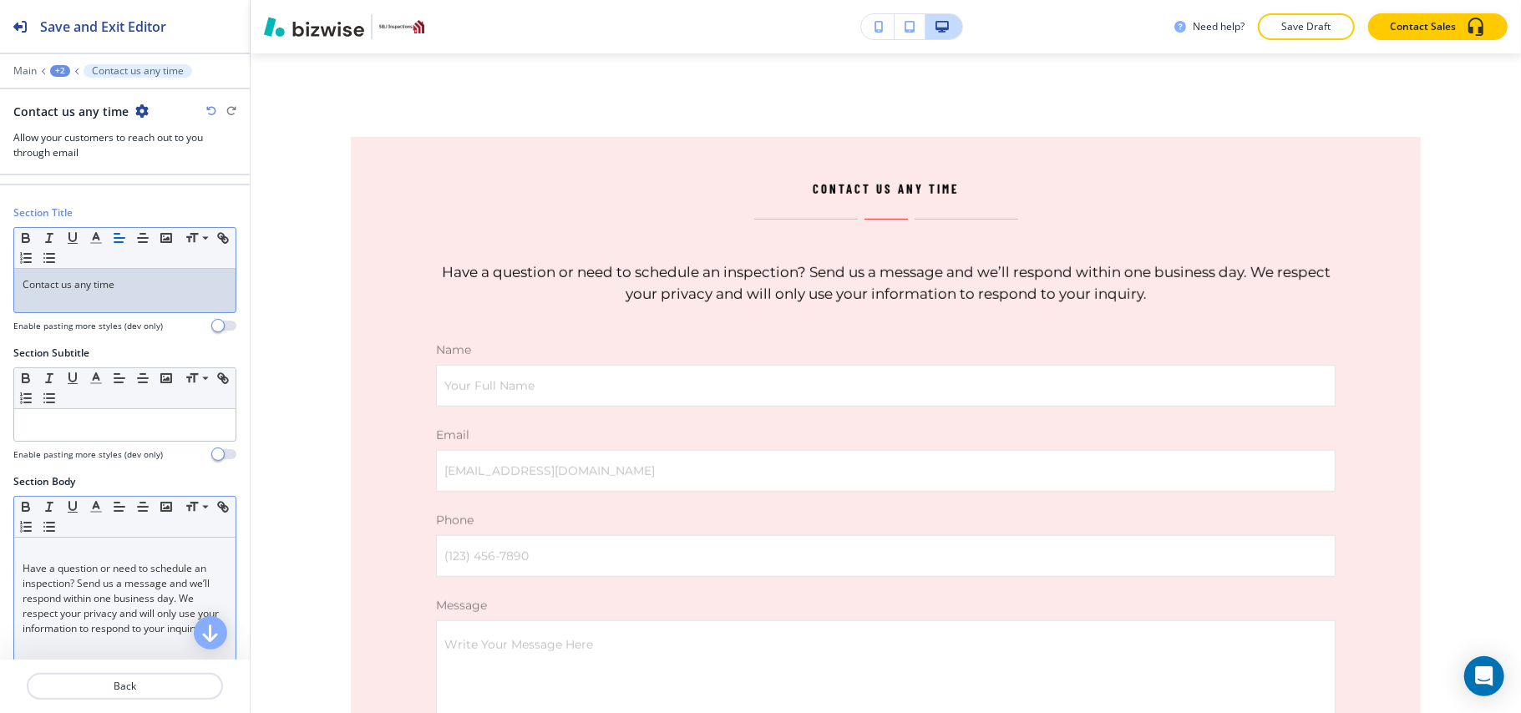
click at [17, 573] on div "Have a question or need to schedule an inspection? Send us a message and we’ll …" at bounding box center [124, 646] width 221 height 217
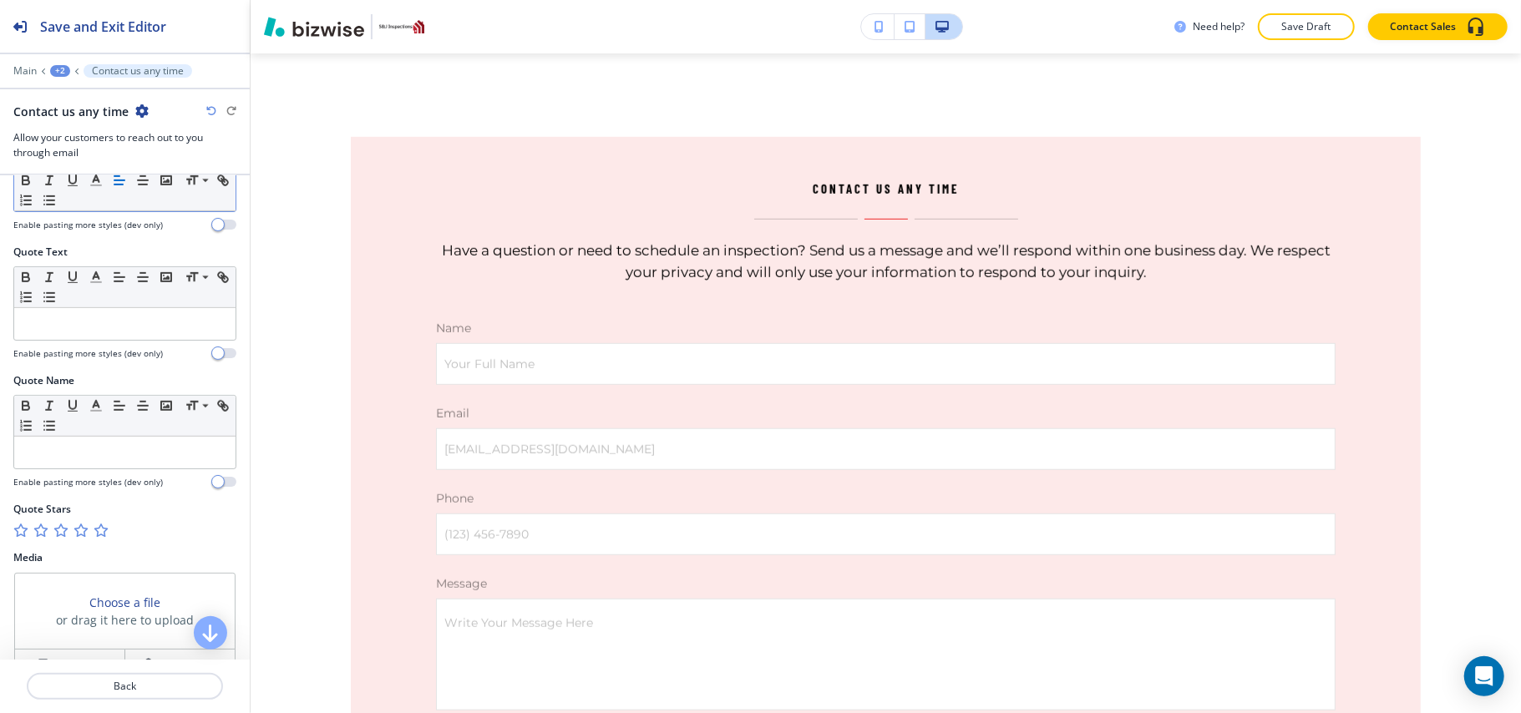
scroll to position [876, 0]
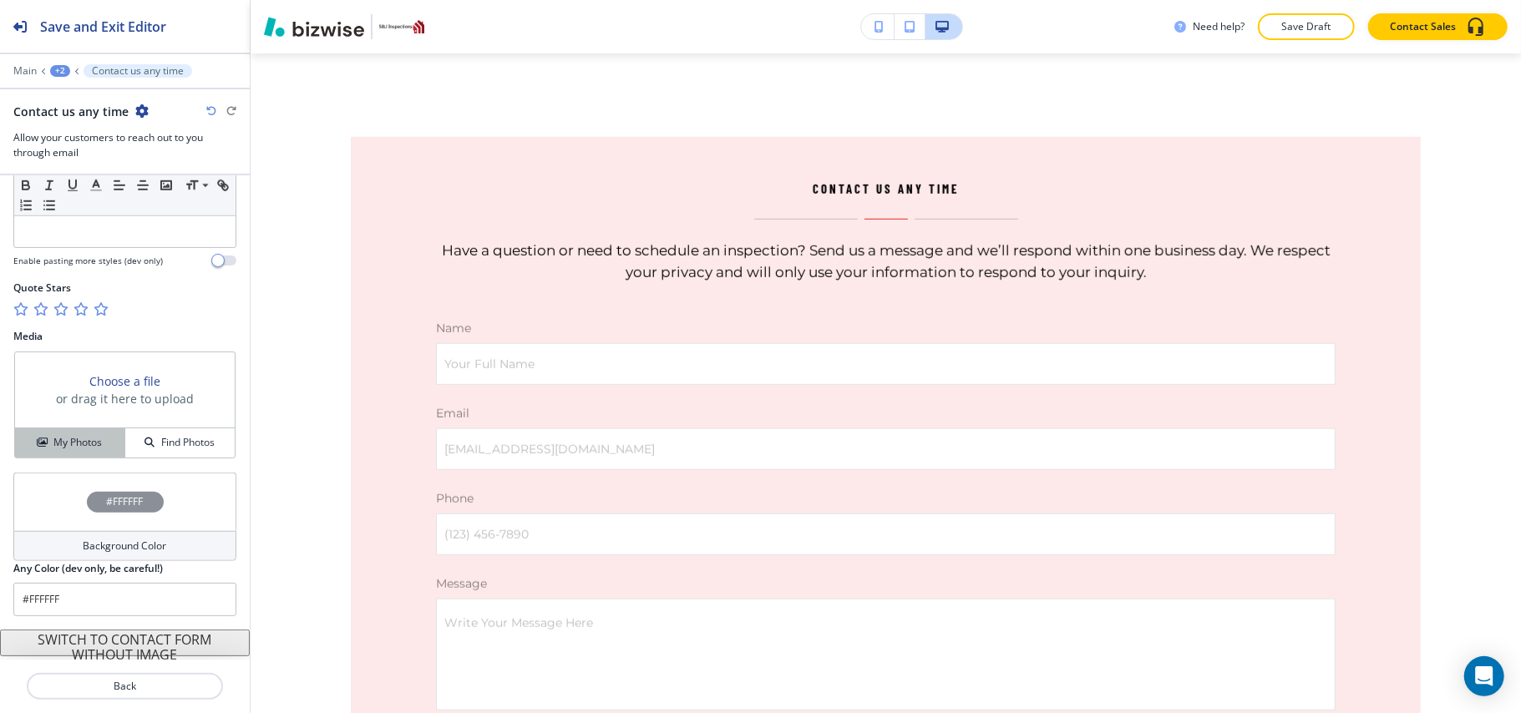
click at [84, 448] on h4 "My Photos" at bounding box center [77, 442] width 48 height 15
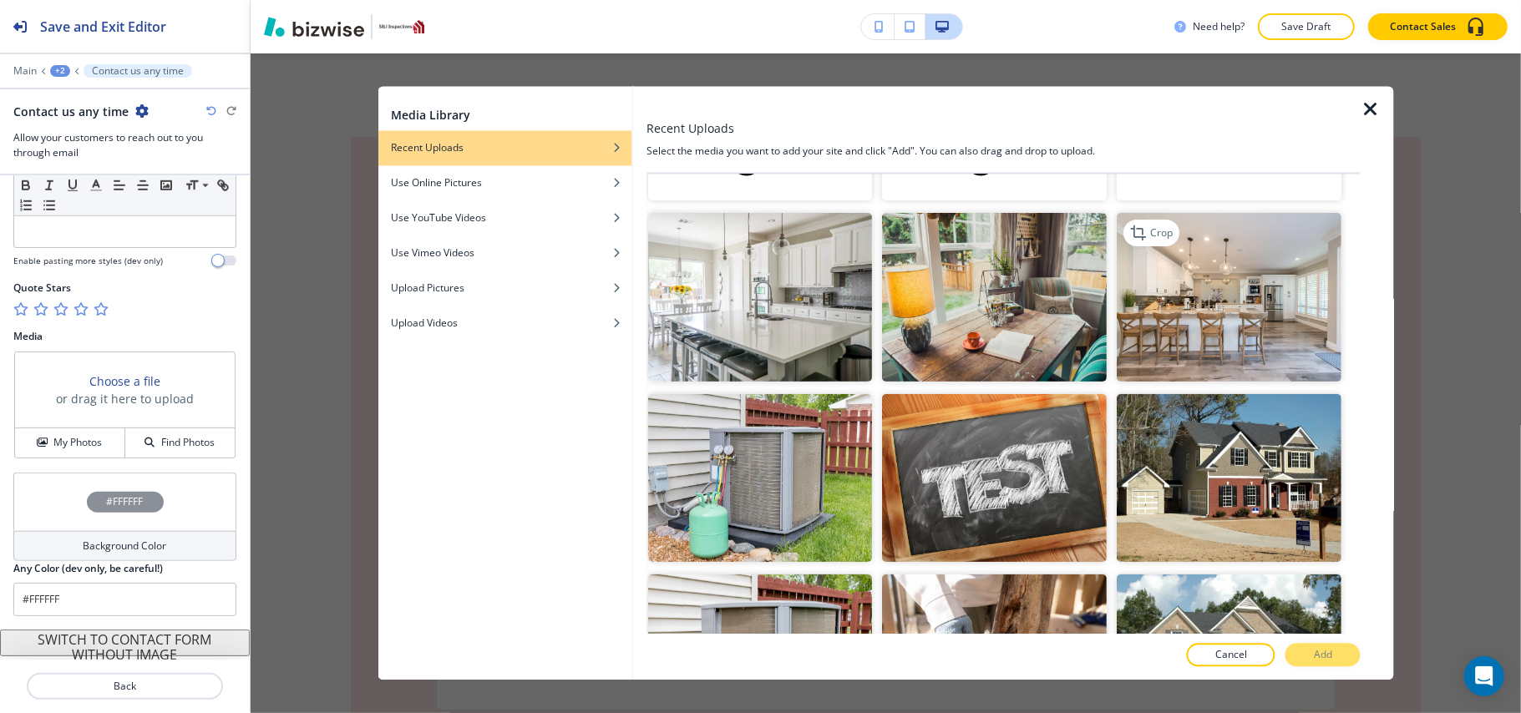
scroll to position [334, 0]
click at [1226, 319] on img "button" at bounding box center [1230, 298] width 225 height 169
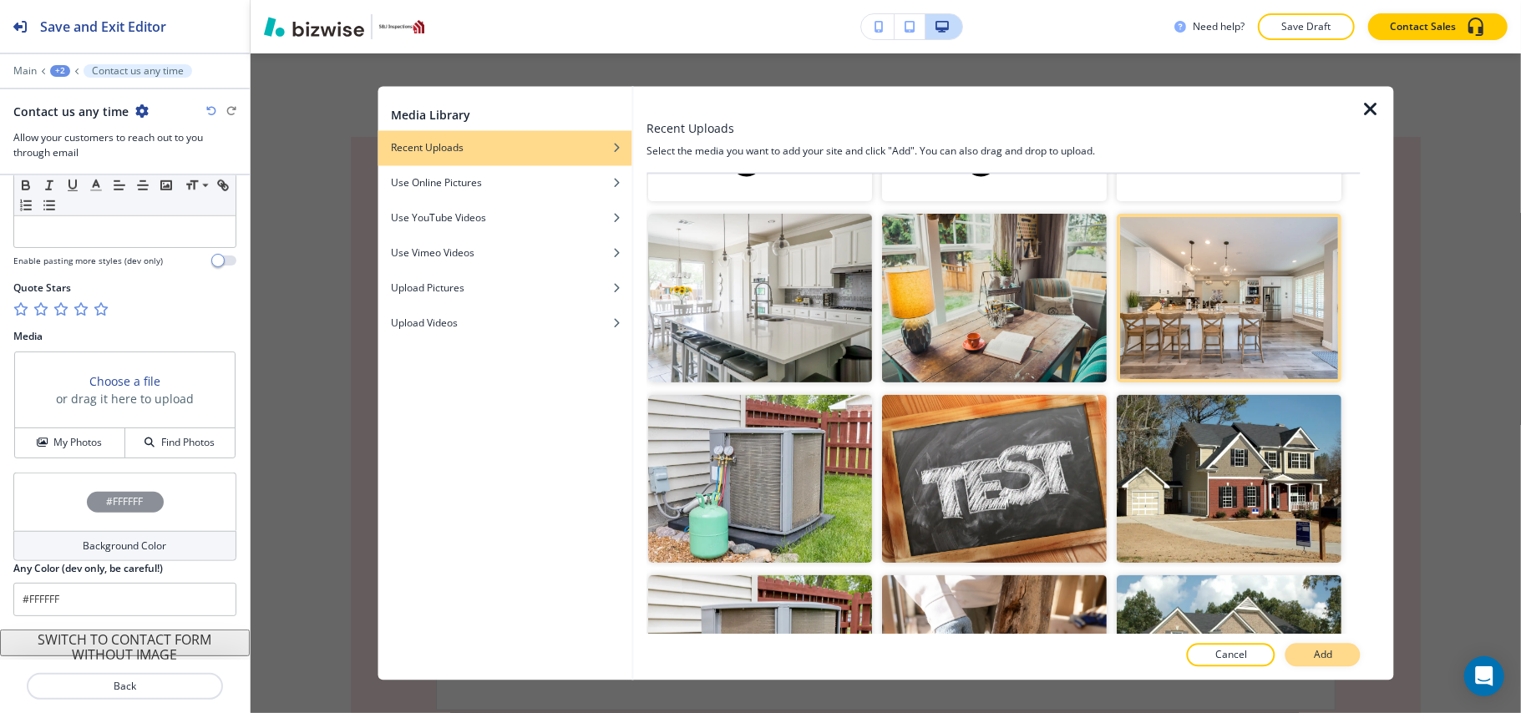
click at [1336, 660] on button "Add" at bounding box center [1323, 655] width 75 height 23
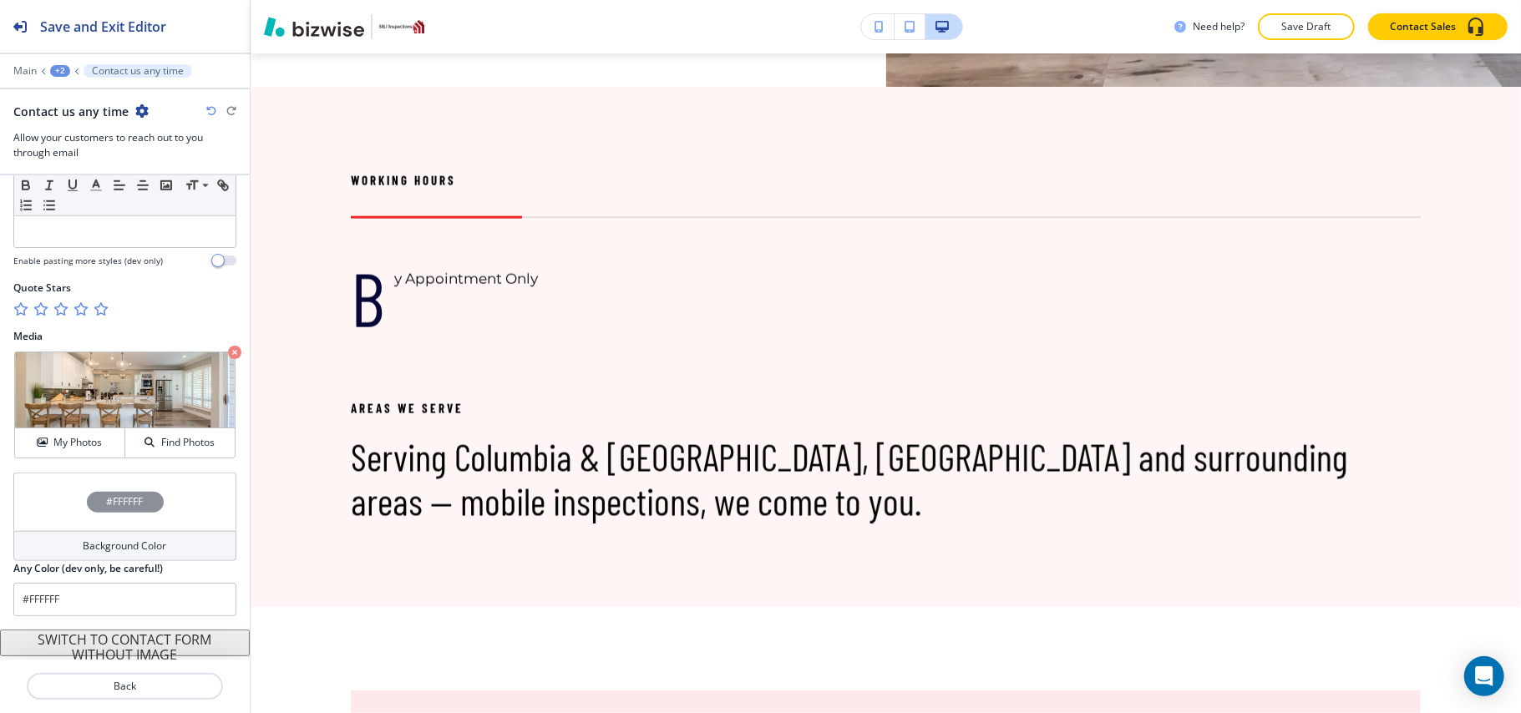
scroll to position [1587, 0]
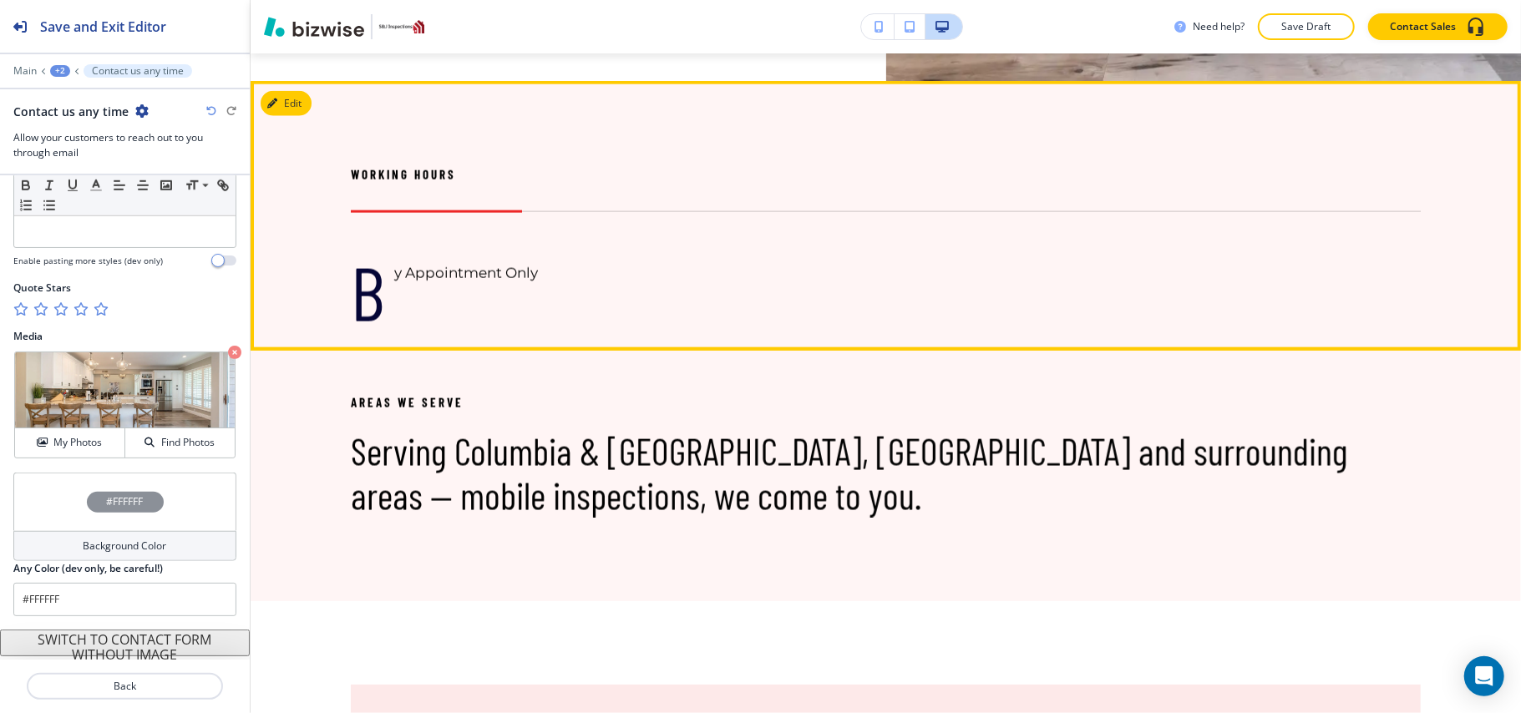
click at [308, 95] on div "Edit" at bounding box center [286, 103] width 51 height 25
click at [307, 104] on button "Edit This Section" at bounding box center [317, 103] width 113 height 25
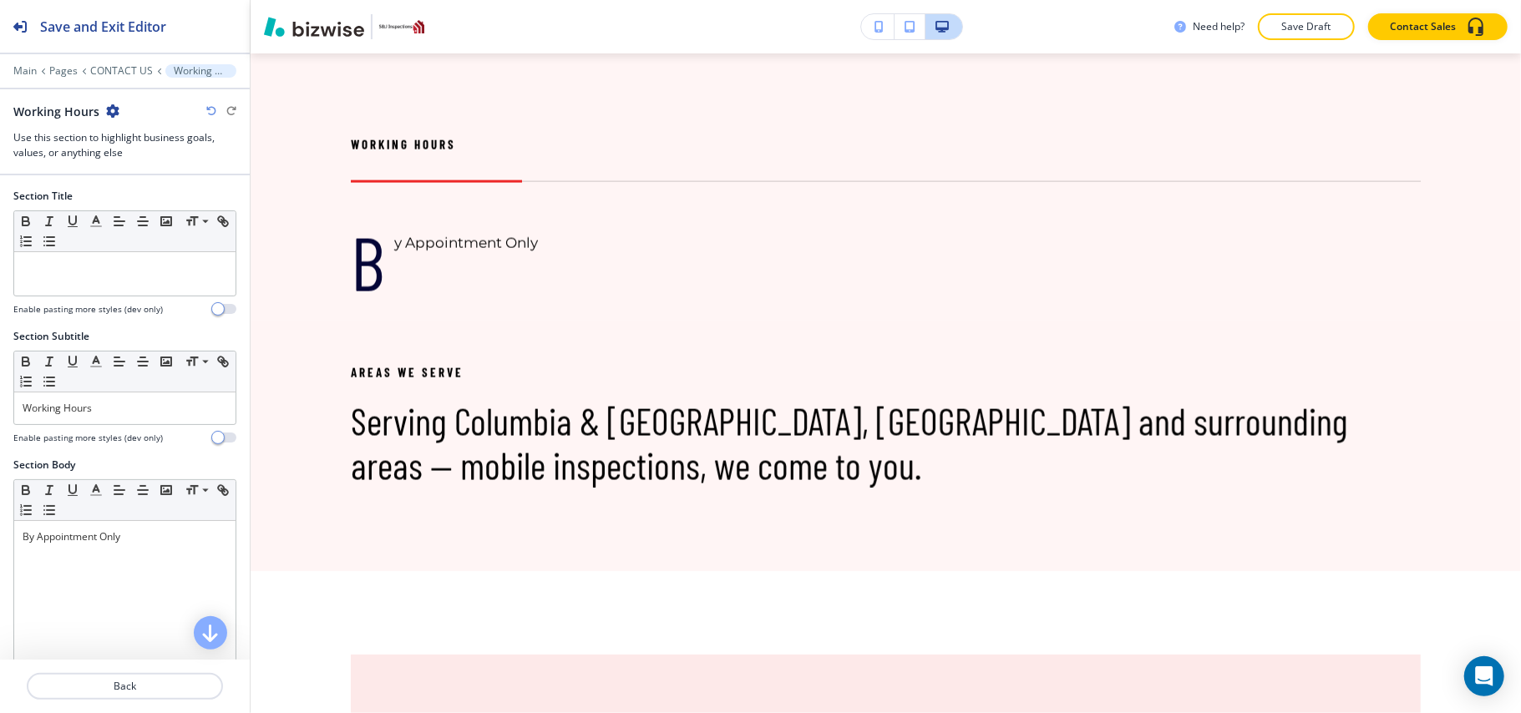
click at [109, 112] on icon "button" at bounding box center [112, 110] width 13 height 13
click at [135, 194] on button "Delete Section" at bounding box center [157, 200] width 107 height 30
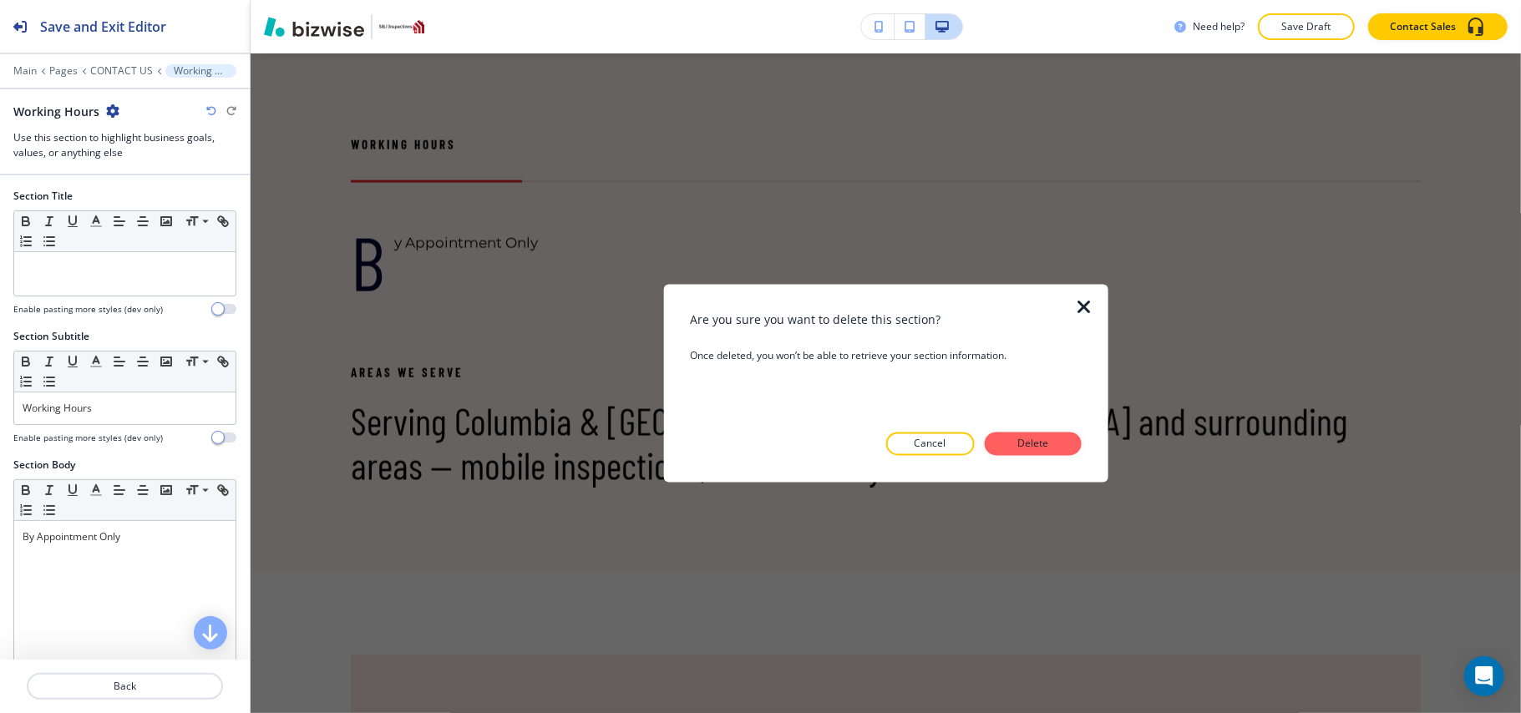
click at [1017, 444] on p "Delete" at bounding box center [1033, 444] width 40 height 15
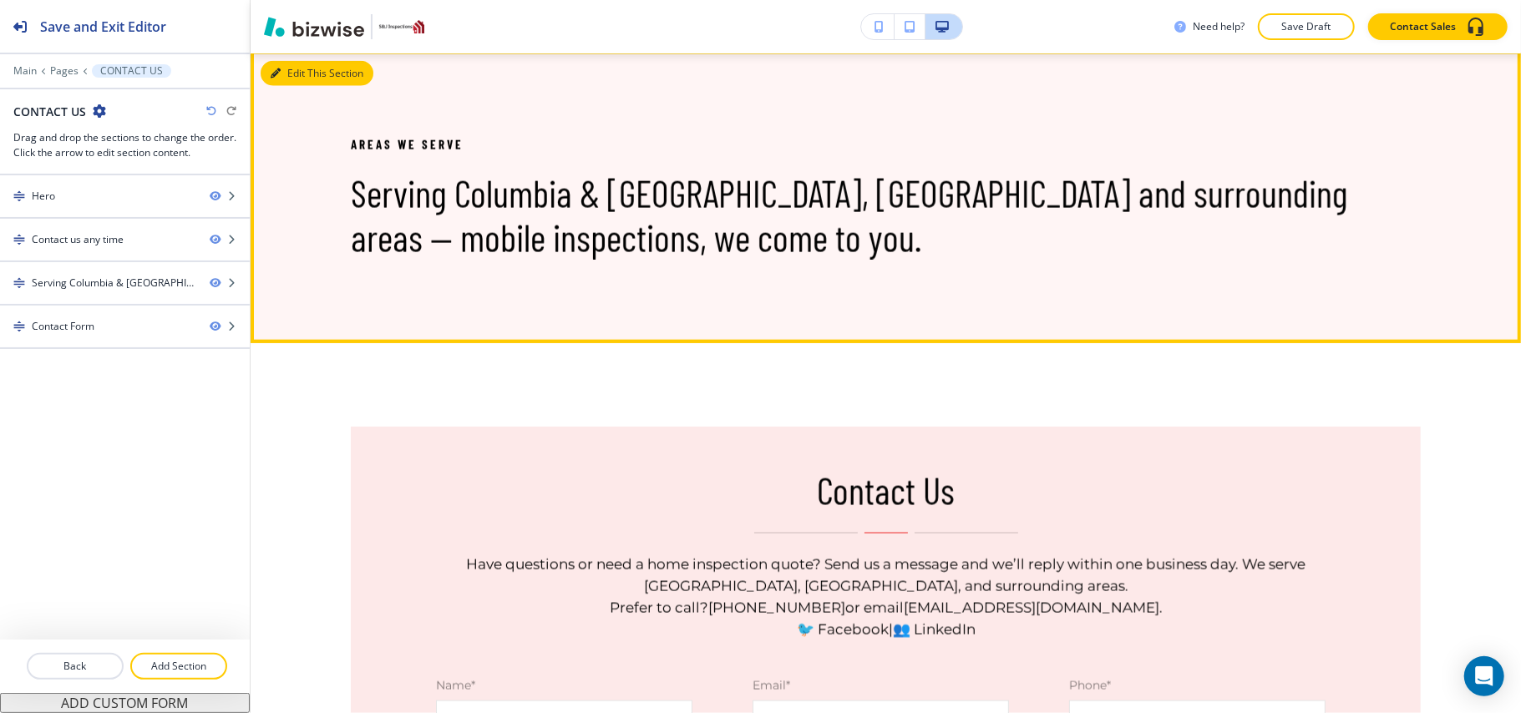
click at [301, 77] on button "Edit This Section" at bounding box center [317, 73] width 113 height 25
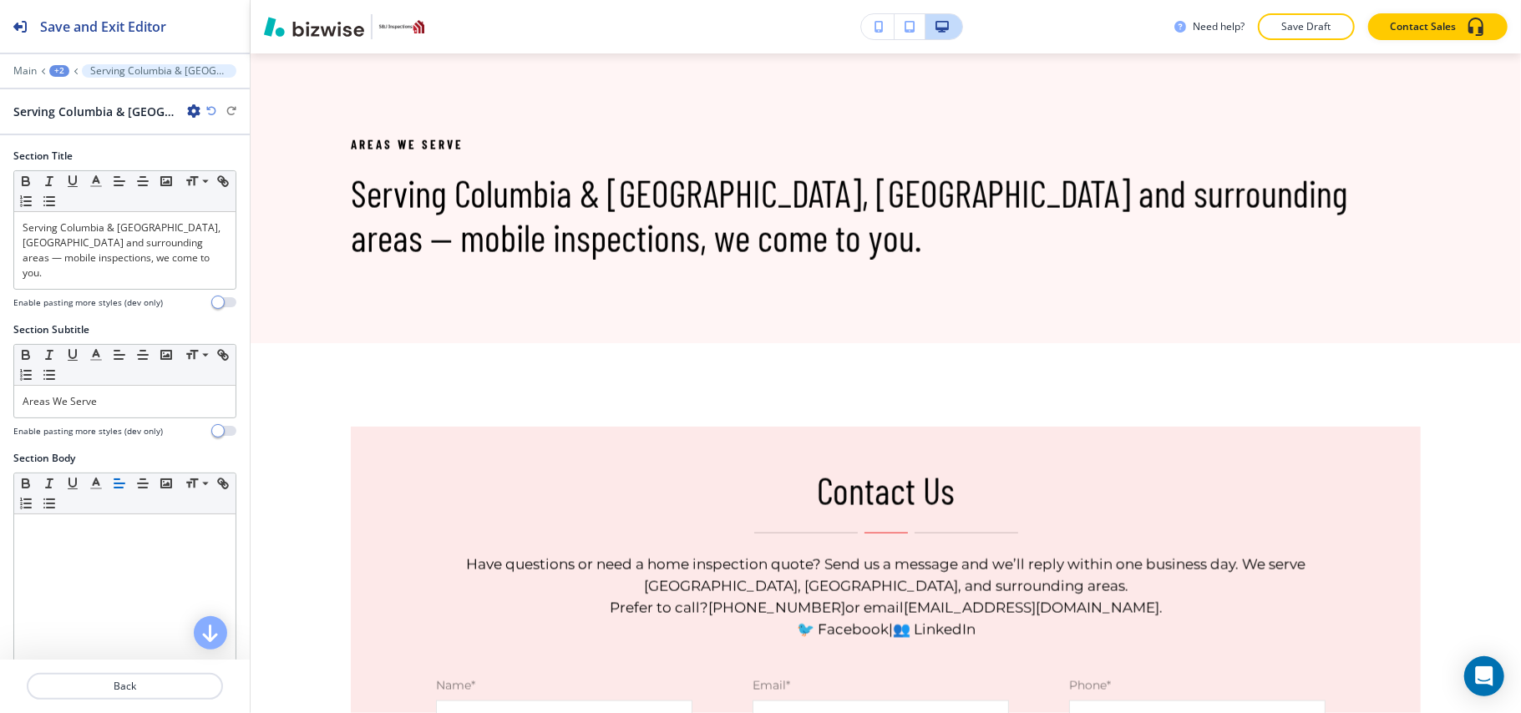
click at [200, 109] on div "Serving Columbia & [GEOGRAPHIC_DATA], [GEOGRAPHIC_DATA] and surrounding areas —…" at bounding box center [124, 112] width 223 height 18
click at [195, 110] on icon "button" at bounding box center [193, 110] width 13 height 13
click at [241, 207] on p "Delete Section" at bounding box center [240, 199] width 85 height 15
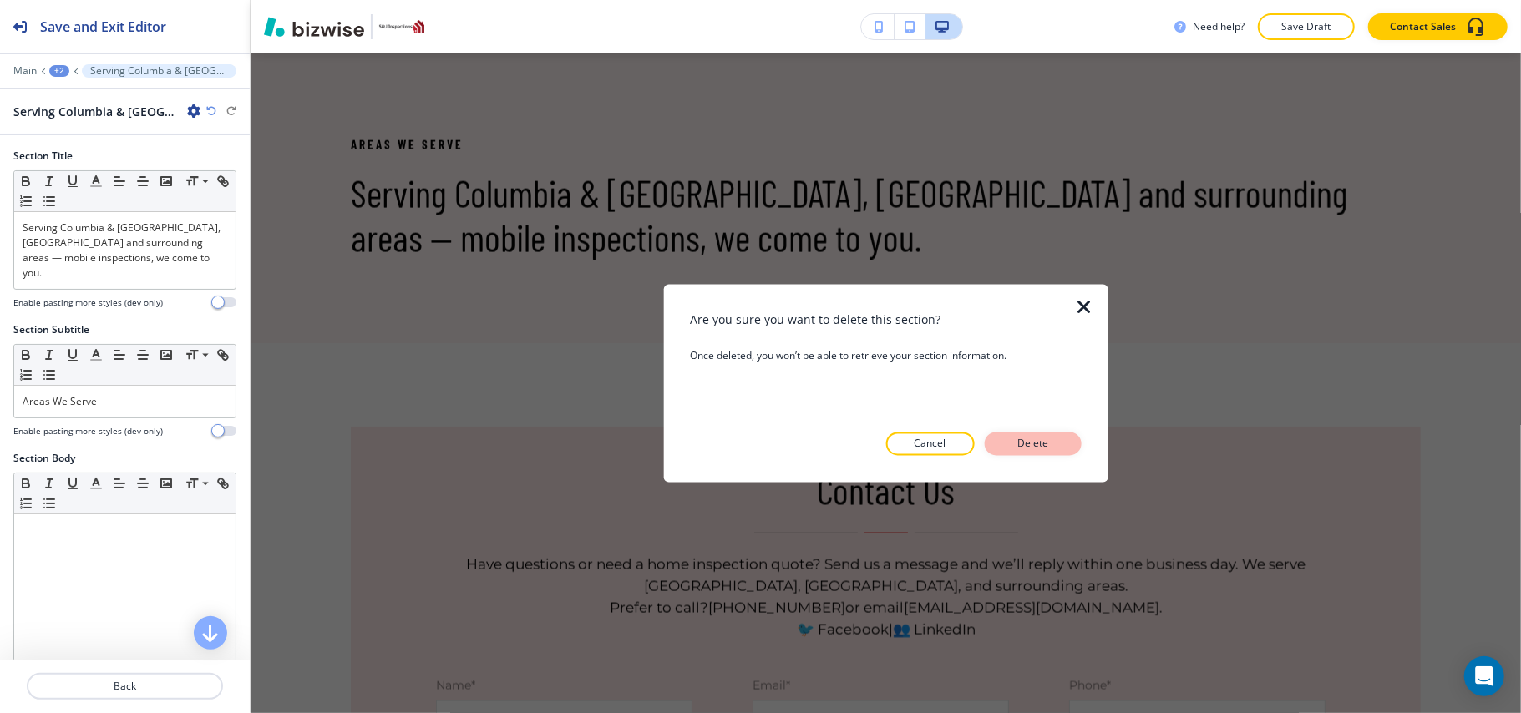
click at [1057, 442] on button "Delete" at bounding box center [1033, 444] width 97 height 23
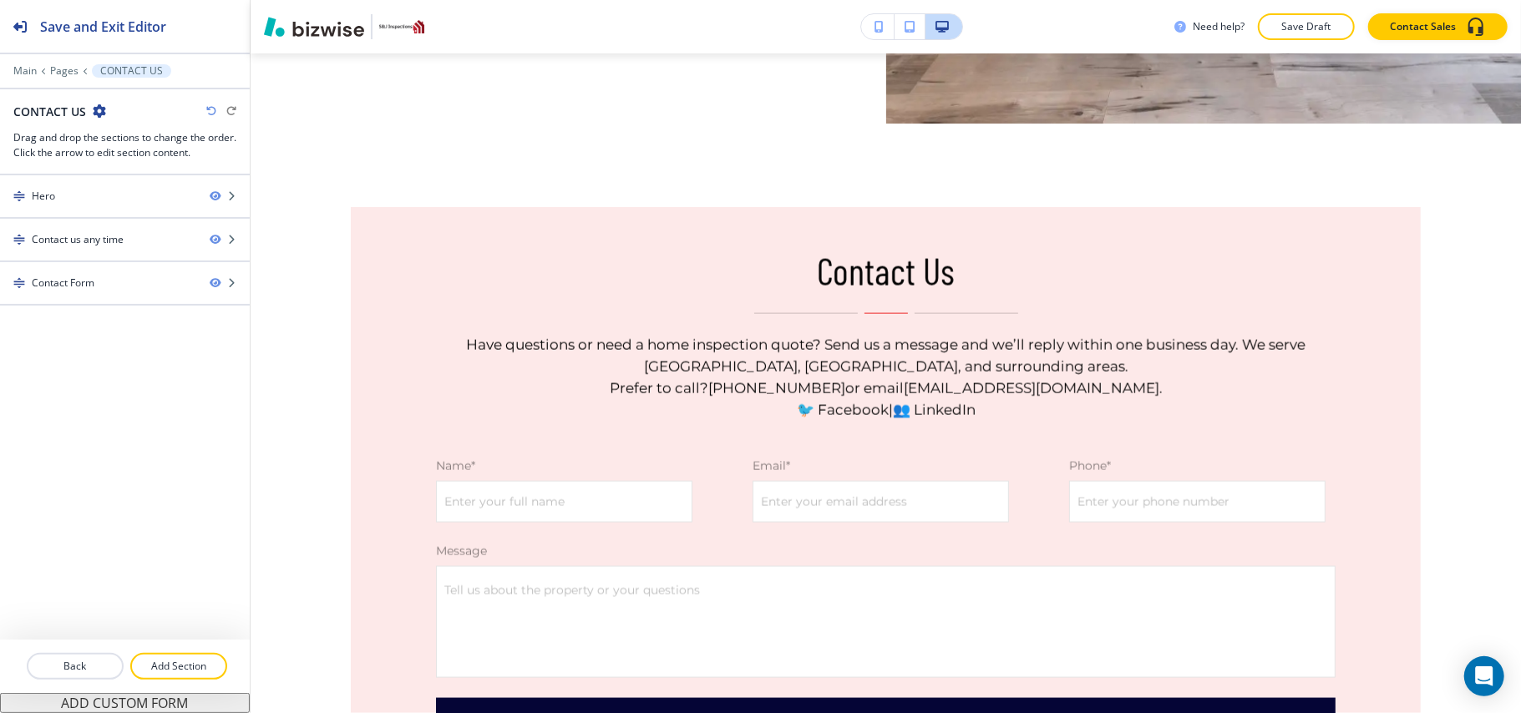
scroll to position [1505, 0]
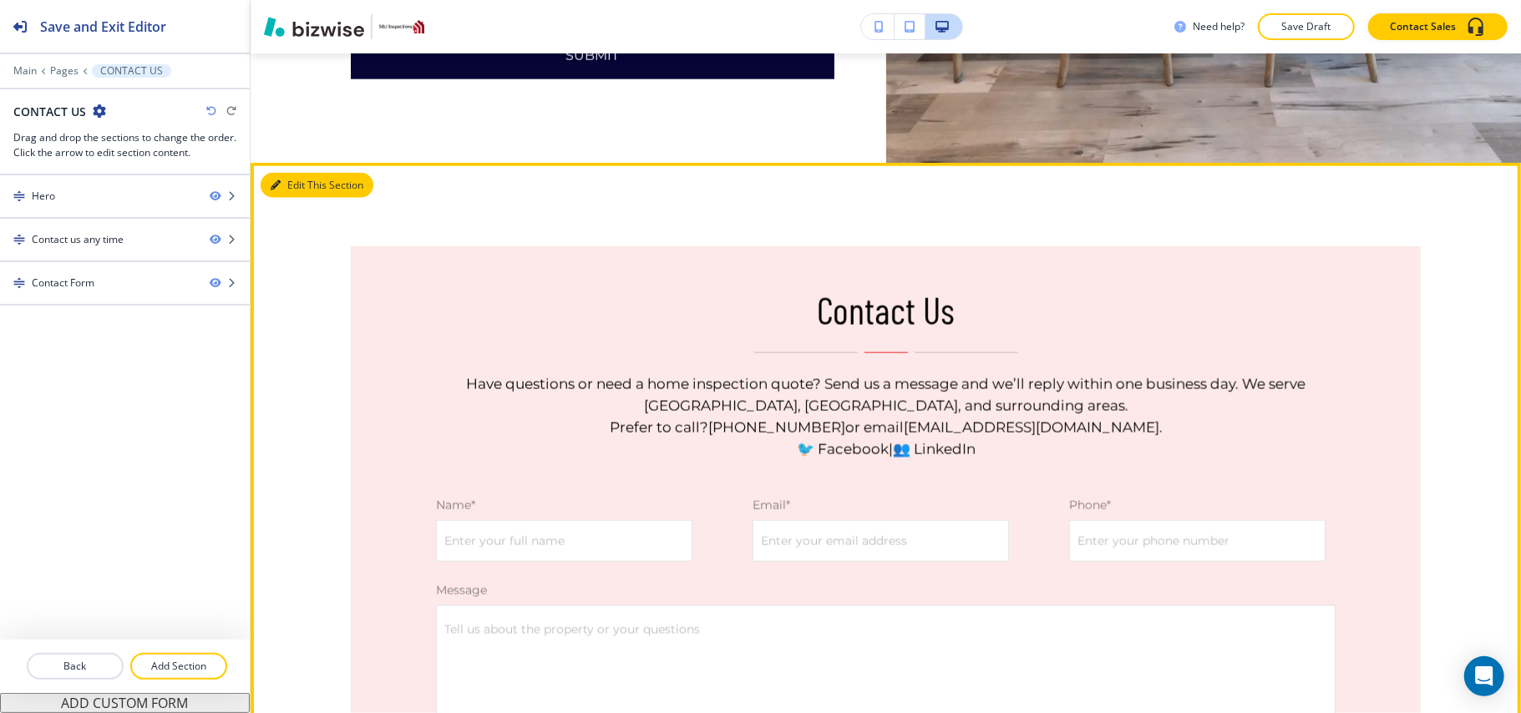
click at [292, 197] on button "Edit This Section" at bounding box center [317, 185] width 113 height 25
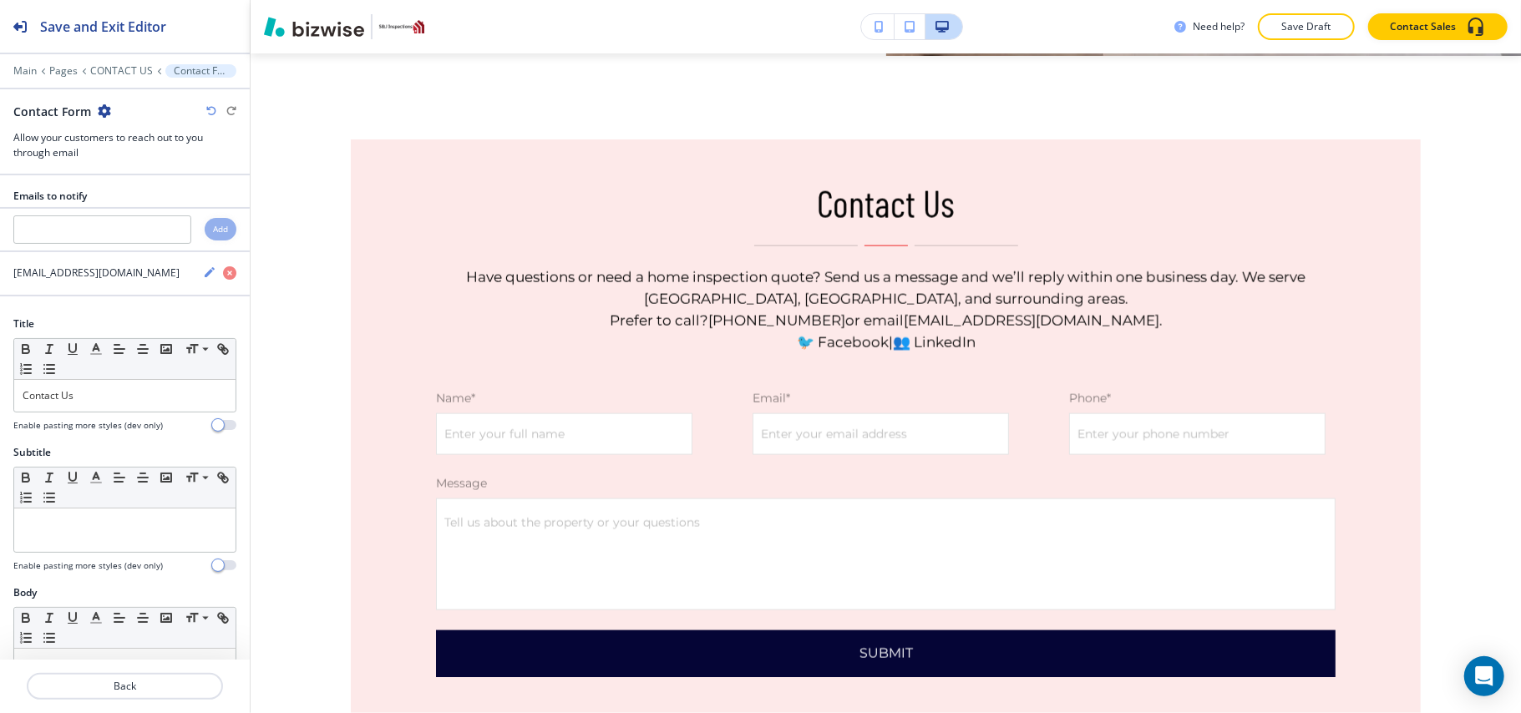
scroll to position [1617, 0]
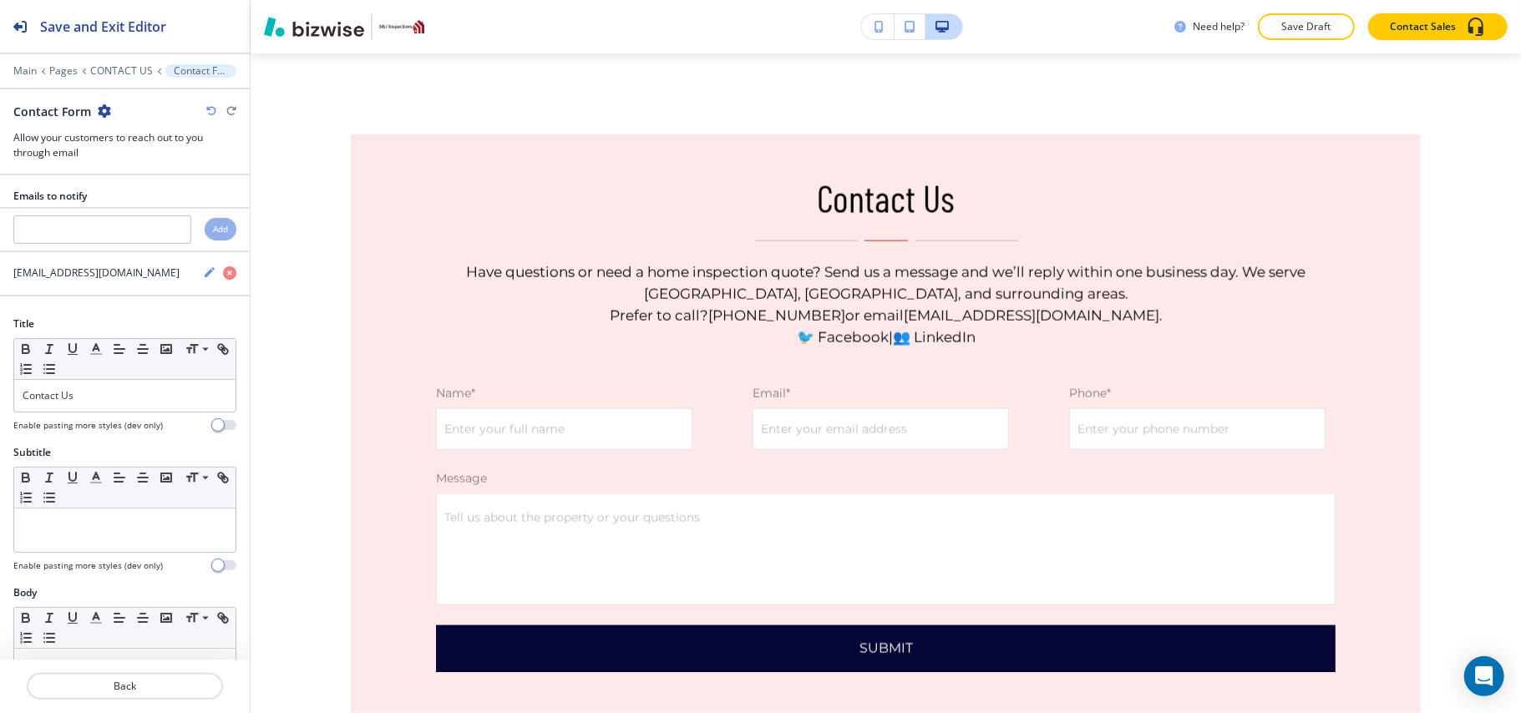
click at [104, 114] on icon "button" at bounding box center [104, 110] width 13 height 13
click at [129, 205] on p "Delete Section" at bounding box center [150, 199] width 85 height 15
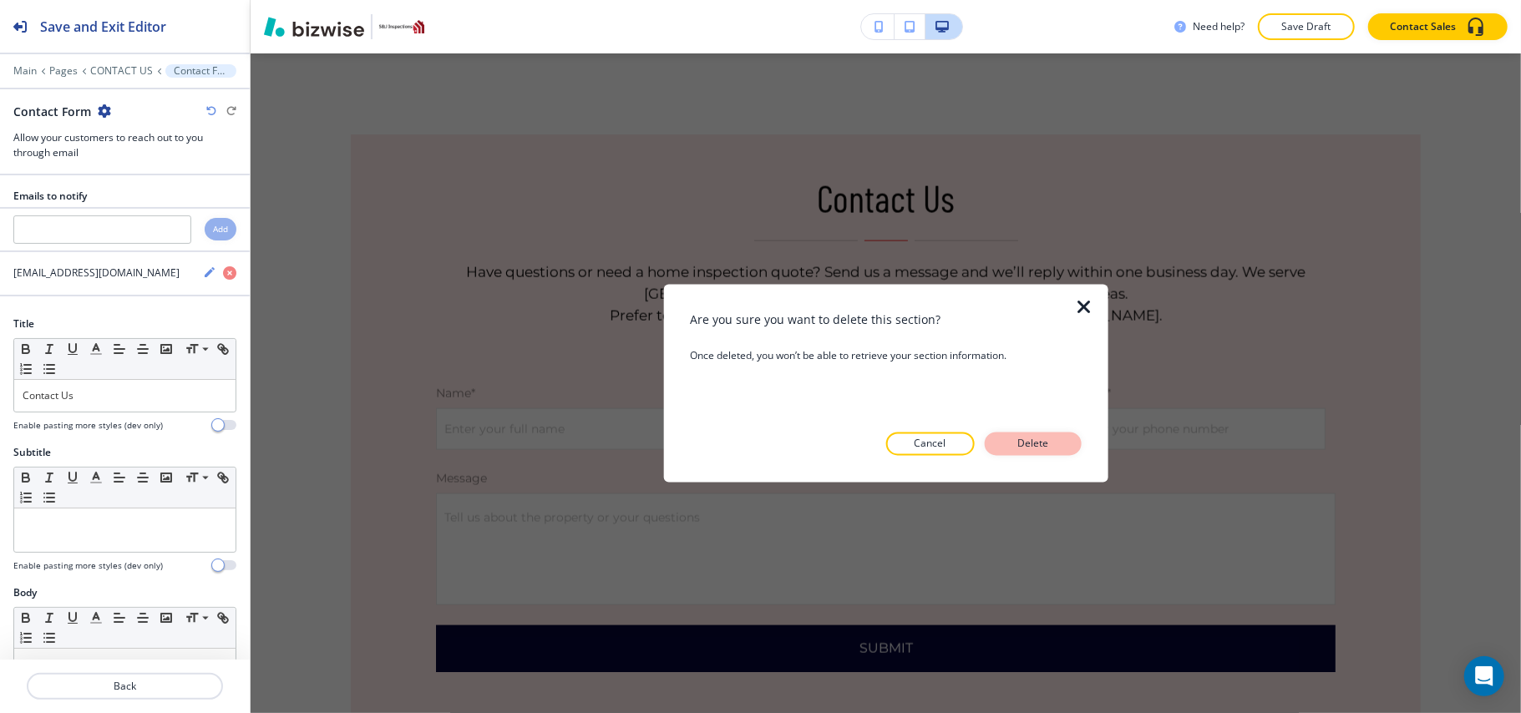
click at [1042, 444] on p "Delete" at bounding box center [1033, 444] width 40 height 15
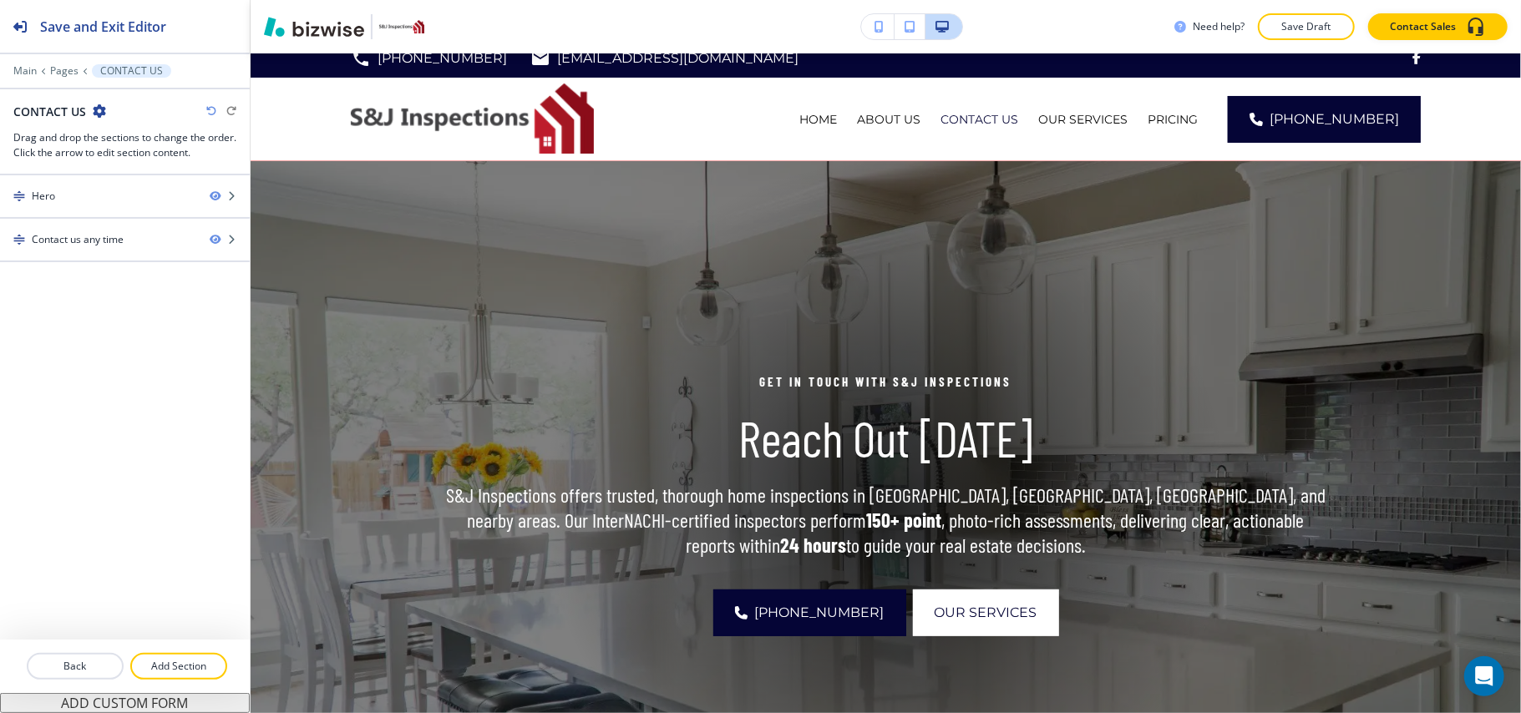
scroll to position [0, 0]
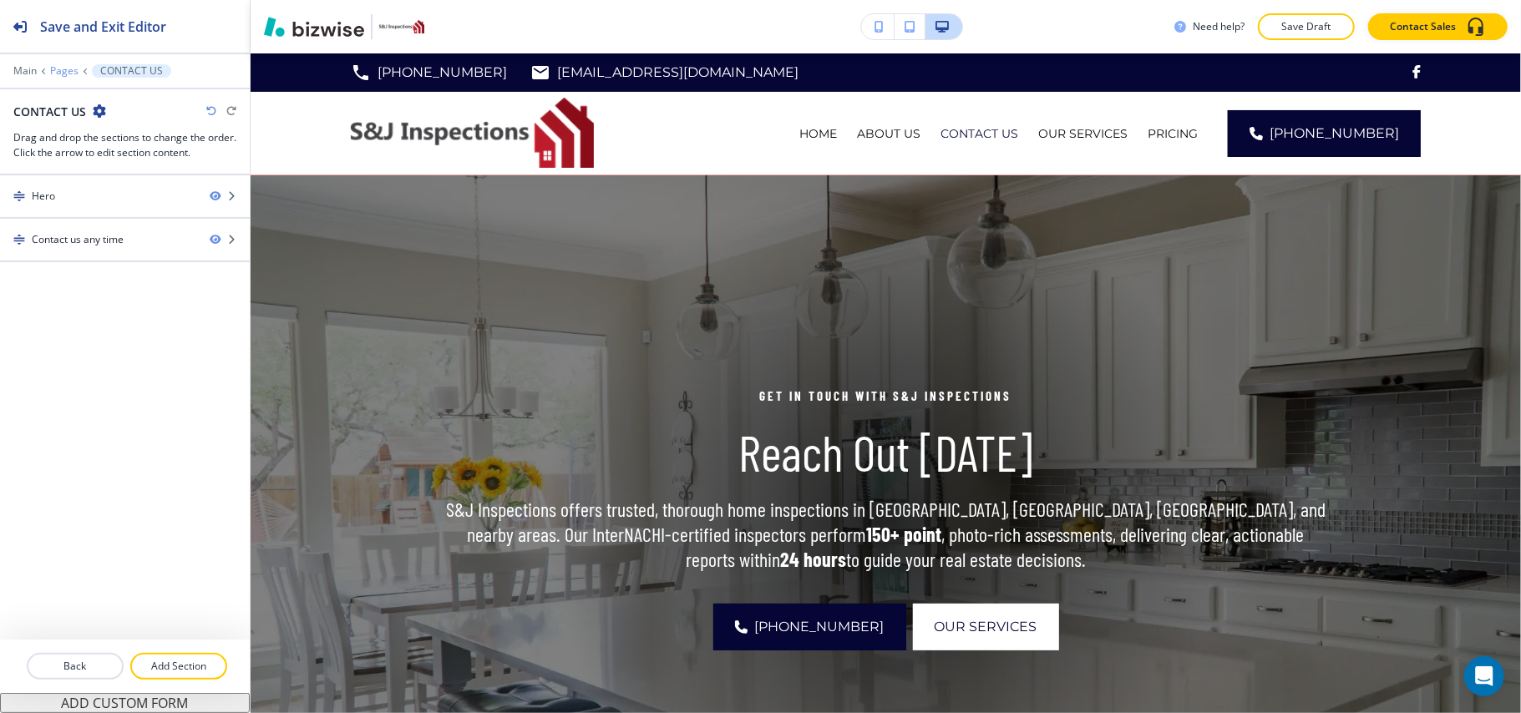
click at [68, 71] on p "Pages" at bounding box center [64, 71] width 28 height 12
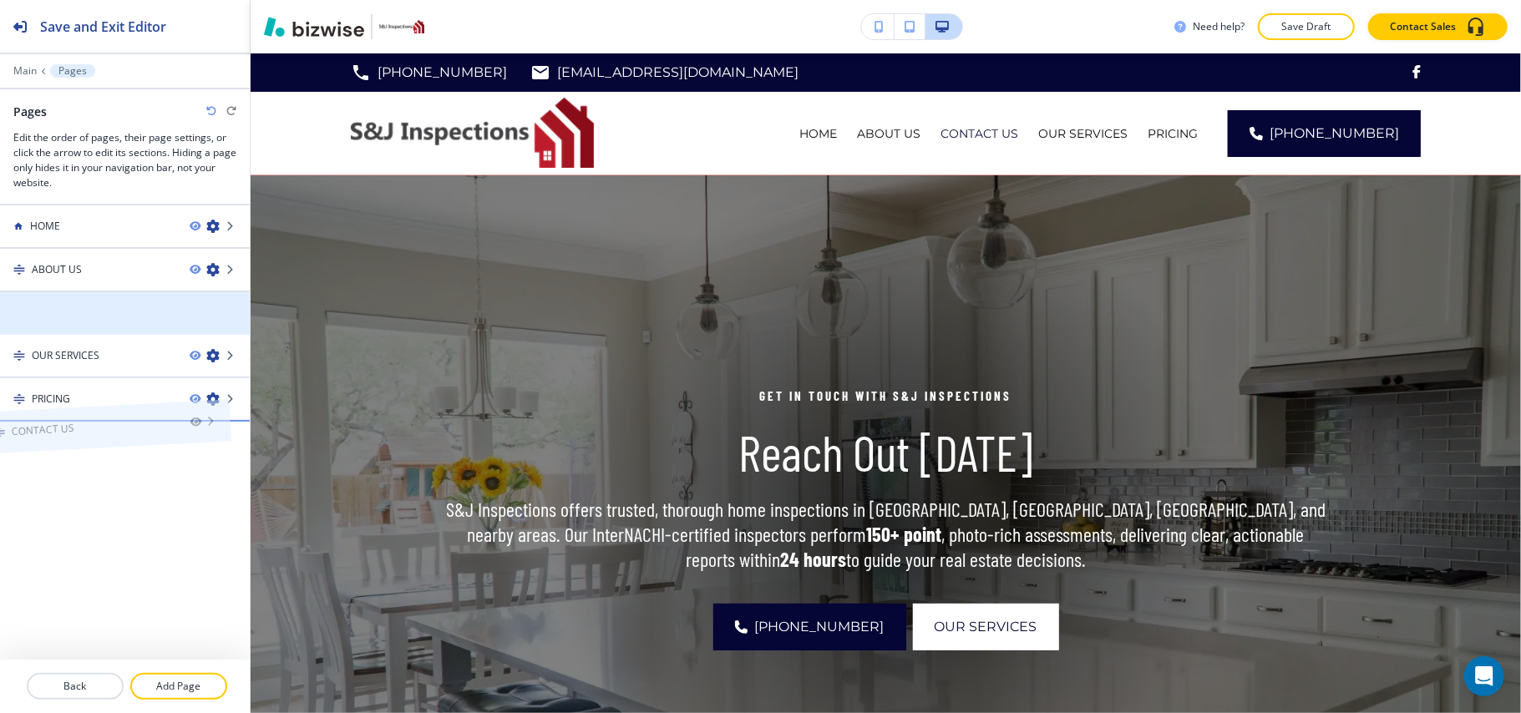
drag, startPoint x: 102, startPoint y: 326, endPoint x: 81, endPoint y: 406, distance: 82.9
drag, startPoint x: 142, startPoint y: 324, endPoint x: 145, endPoint y: 305, distance: 19.4
click at [145, 307] on div "OUR SERVICES" at bounding box center [88, 313] width 176 height 15
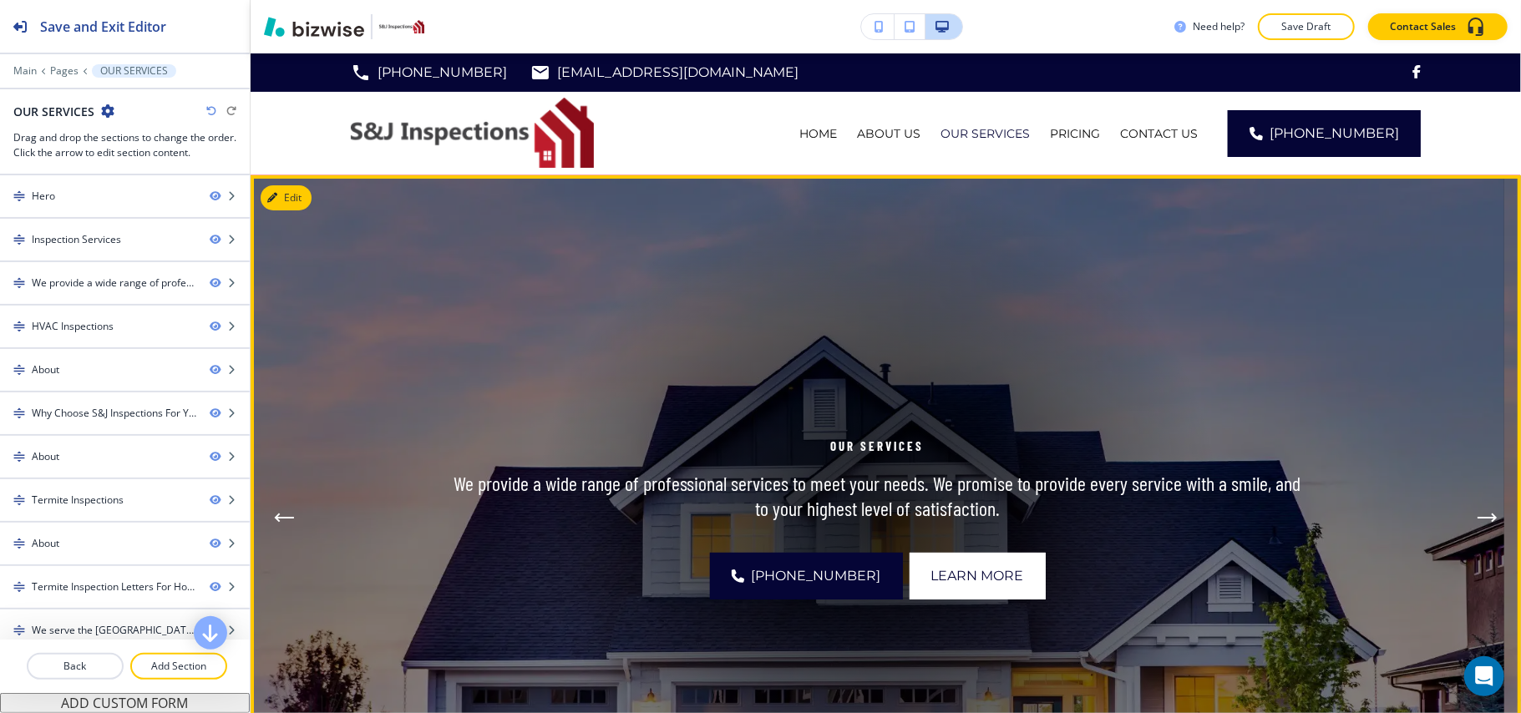
click at [308, 179] on img at bounding box center [878, 517] width 1254 height 685
click at [292, 199] on button "Edit This Section" at bounding box center [317, 197] width 113 height 25
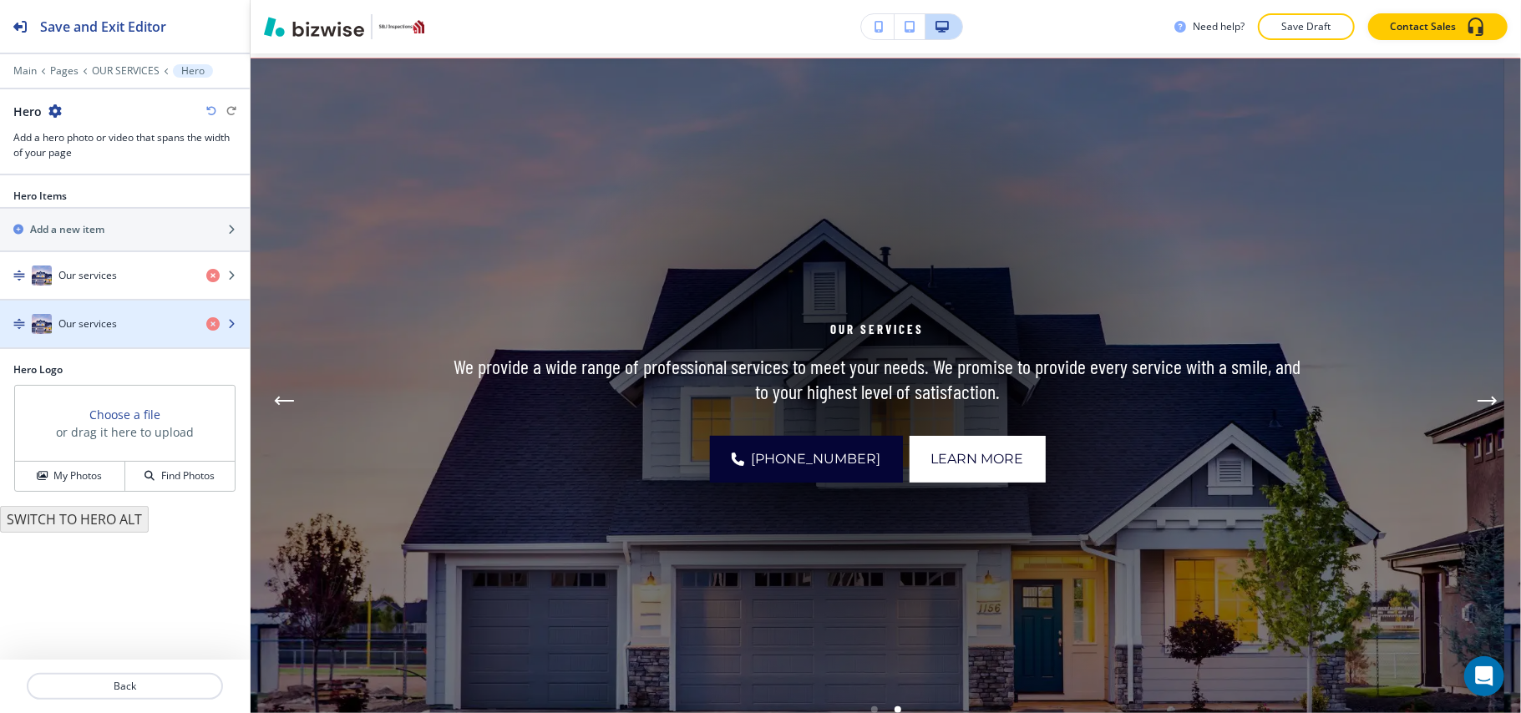
scroll to position [122, 0]
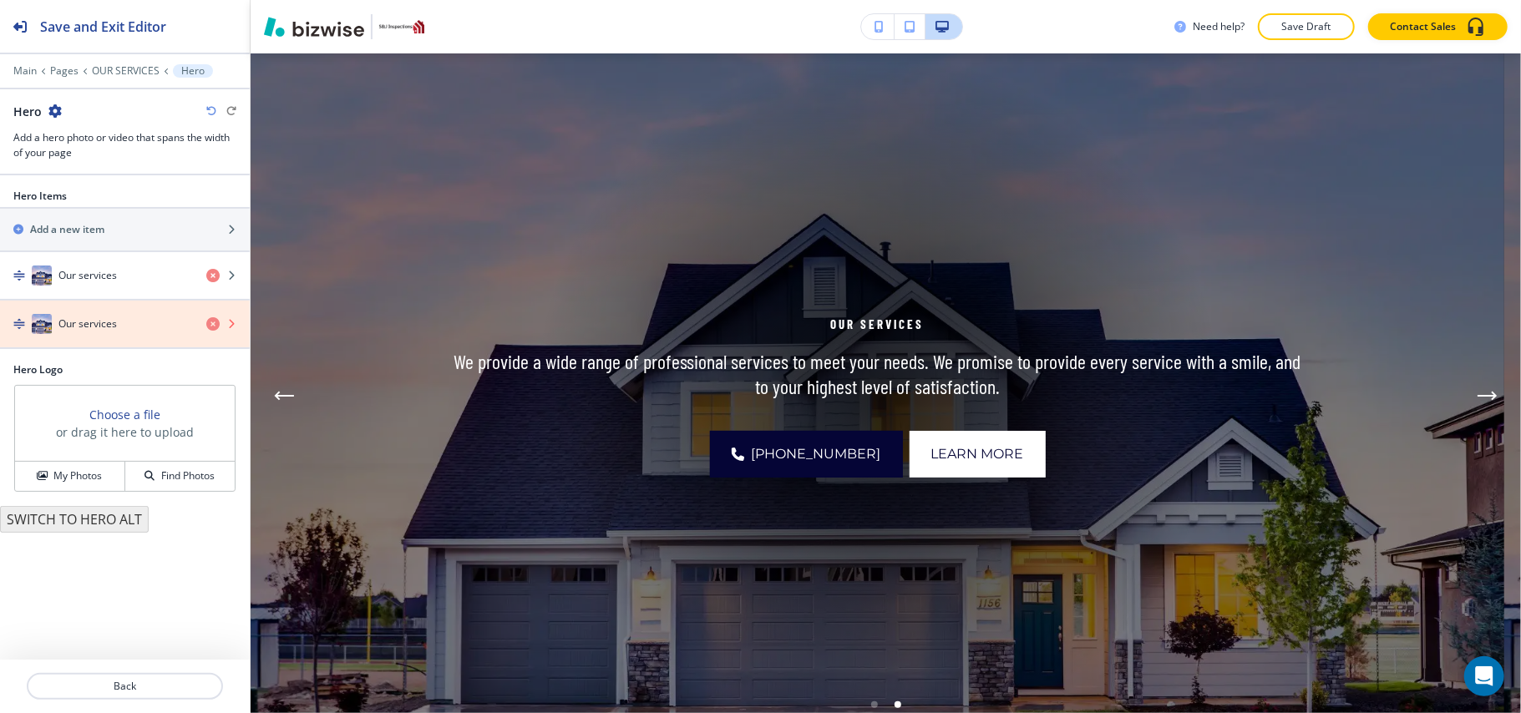
click at [214, 325] on icon "button" at bounding box center [212, 323] width 13 height 13
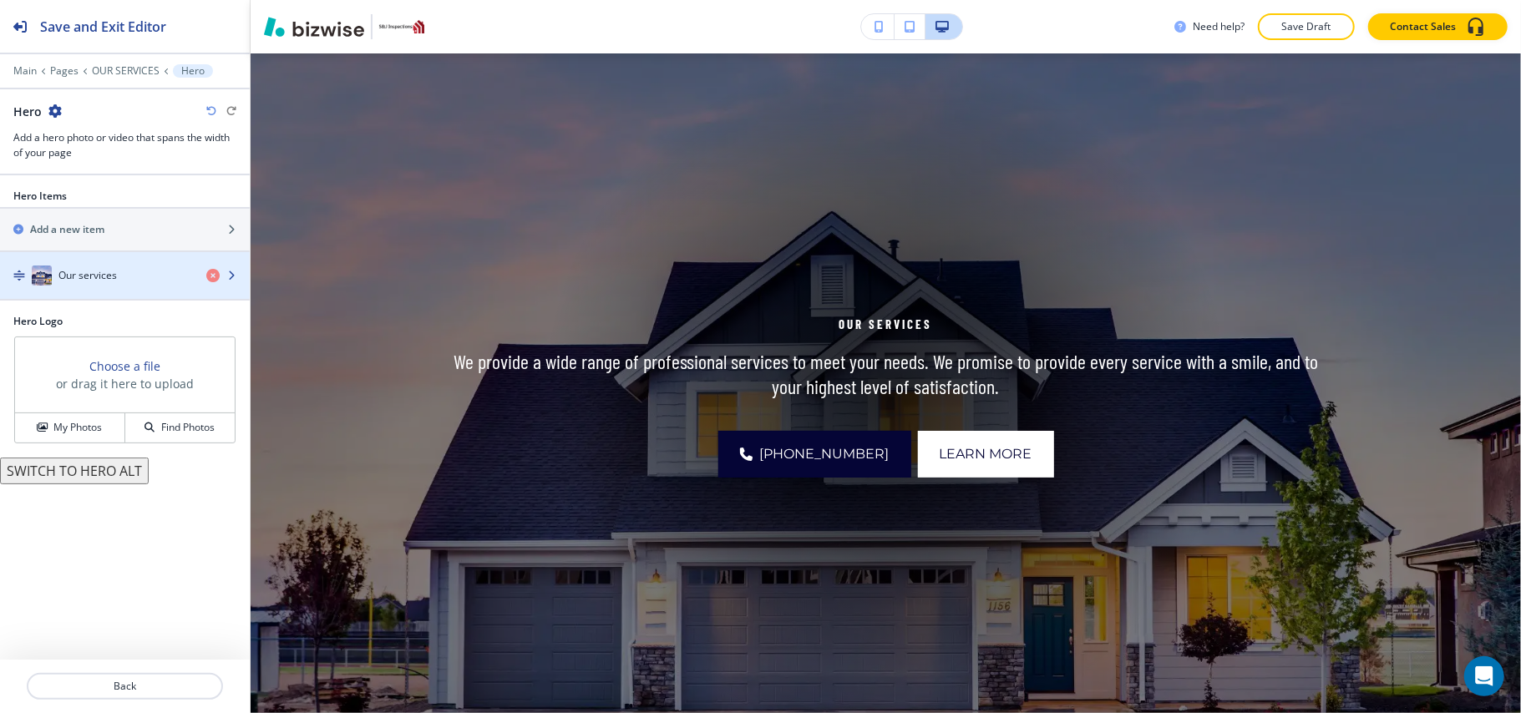
click at [114, 278] on h4 "Our services" at bounding box center [87, 275] width 58 height 15
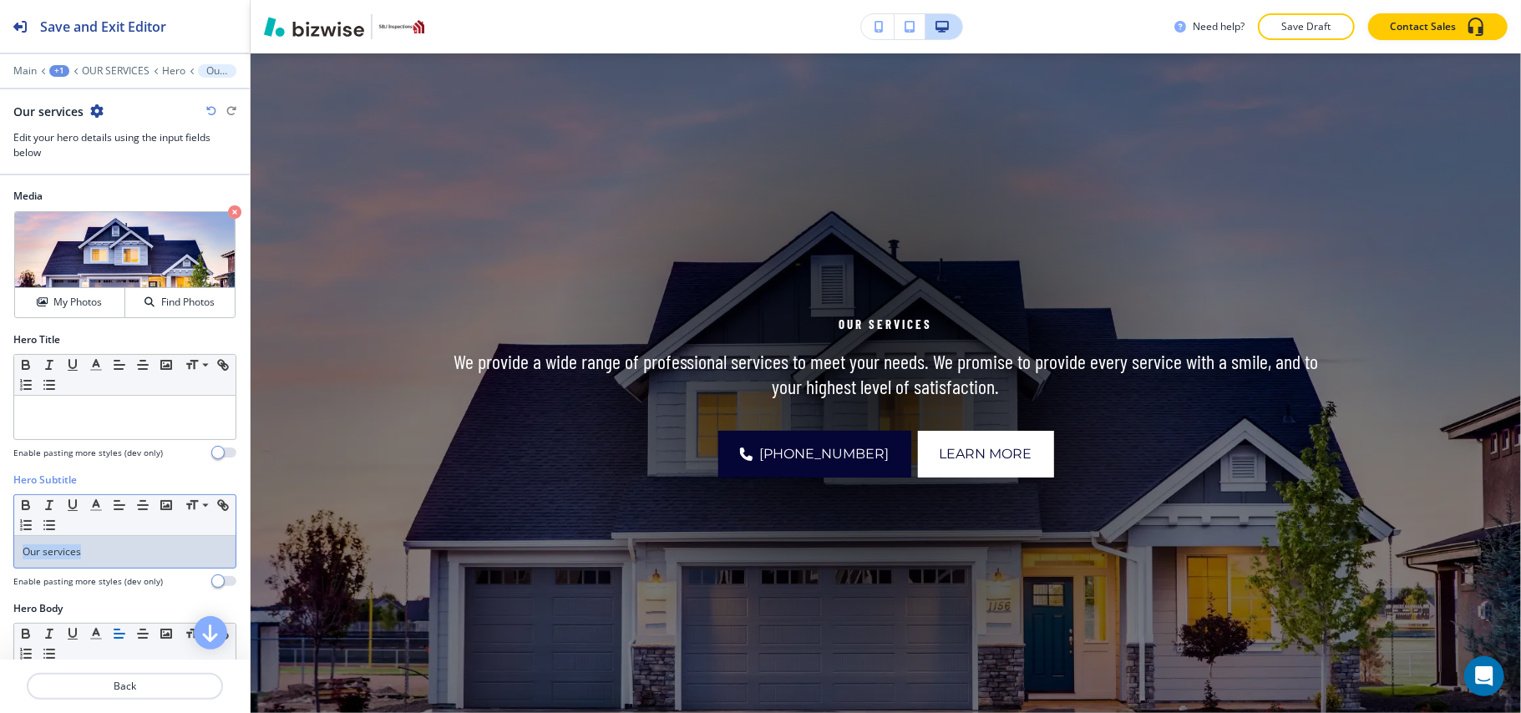
drag, startPoint x: 110, startPoint y: 565, endPoint x: 138, endPoint y: 565, distance: 27.6
click at [4, 556] on div "Hero Subtitle Small Normal Large Huge Our services Enable pasting more styles (…" at bounding box center [125, 537] width 250 height 129
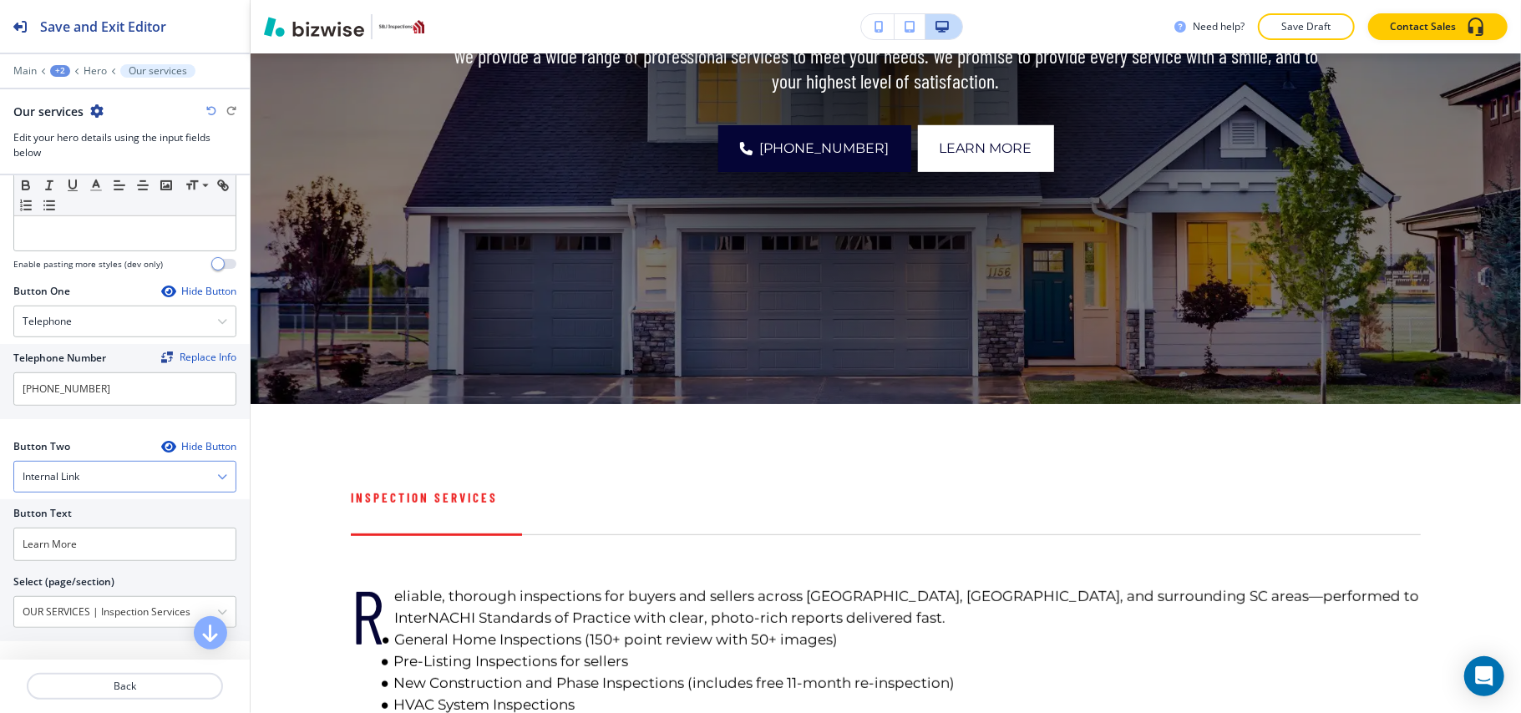
scroll to position [668, 0]
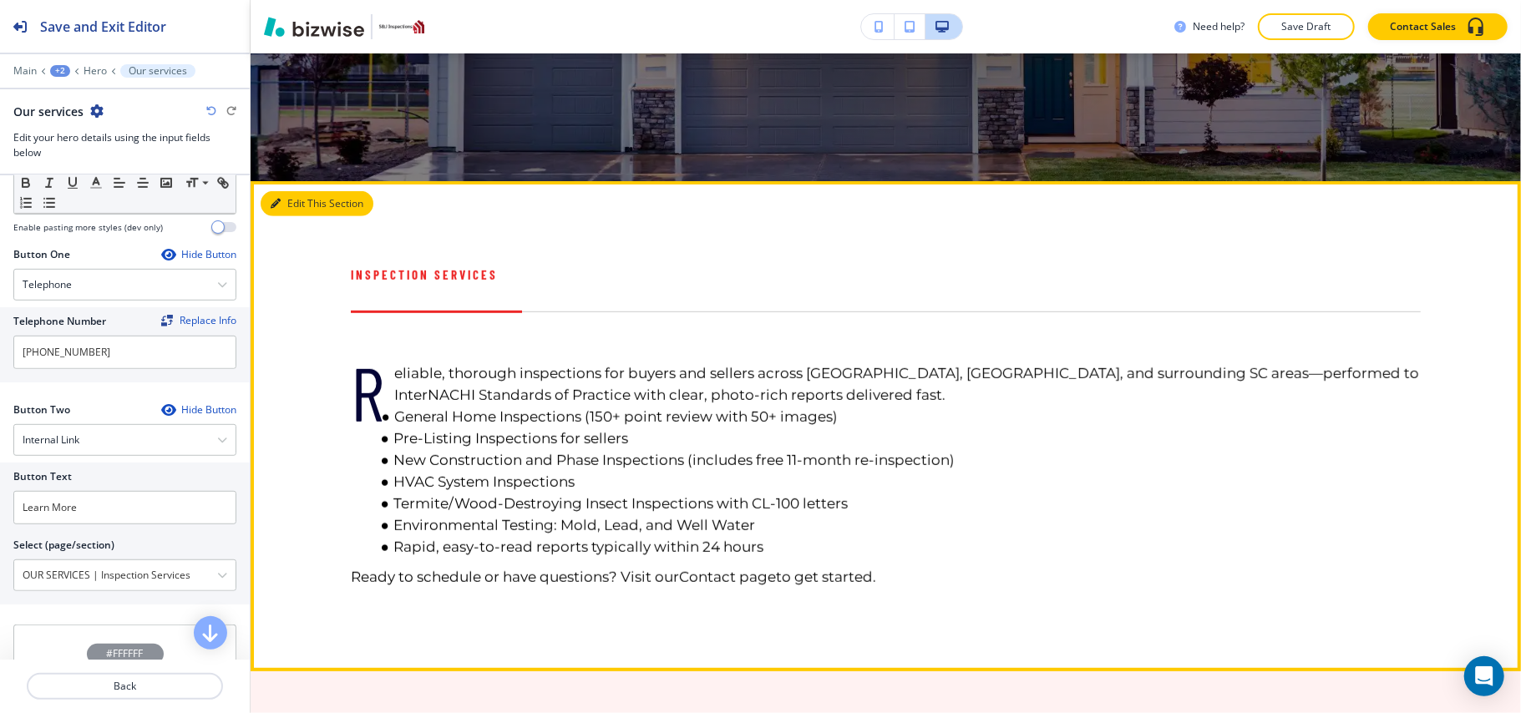
click at [286, 198] on button "Edit This Section" at bounding box center [317, 203] width 113 height 25
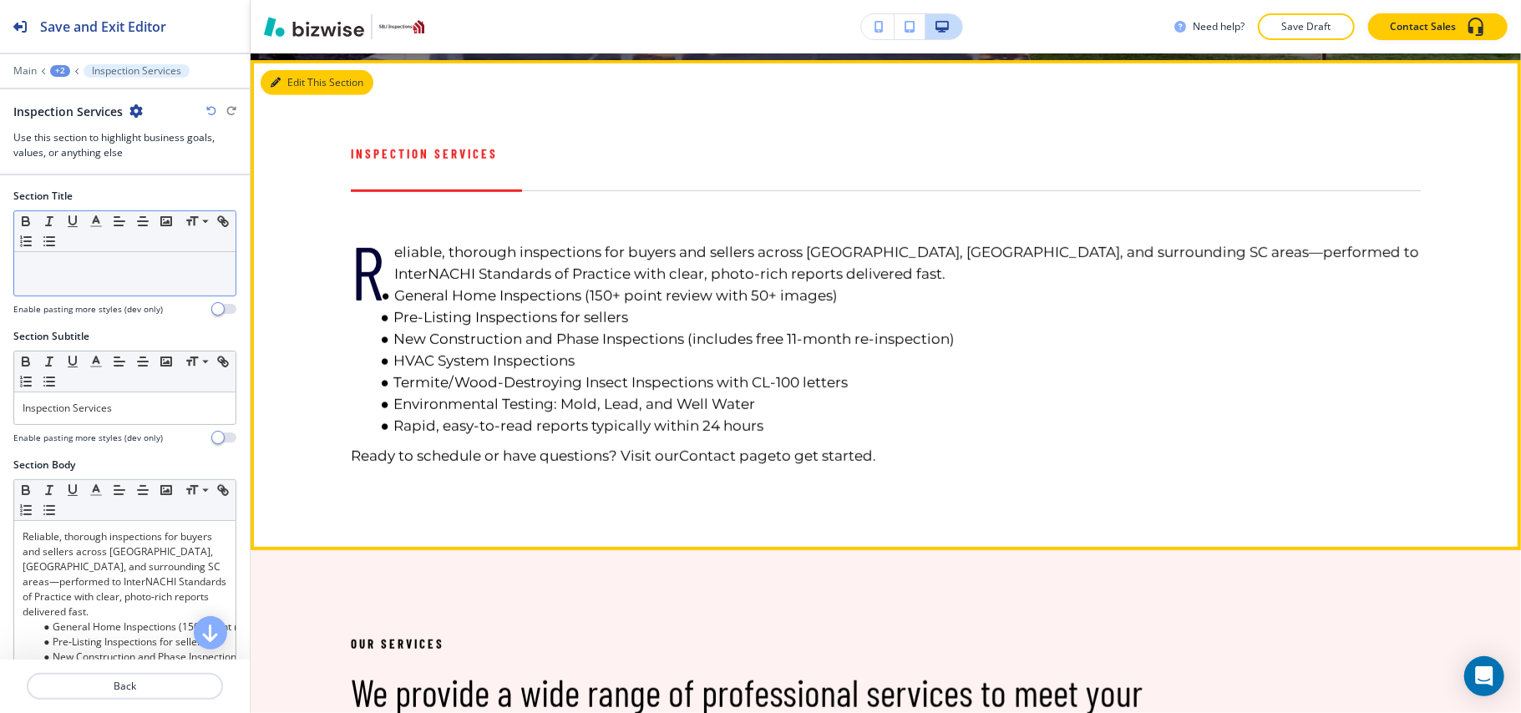
scroll to position [807, 0]
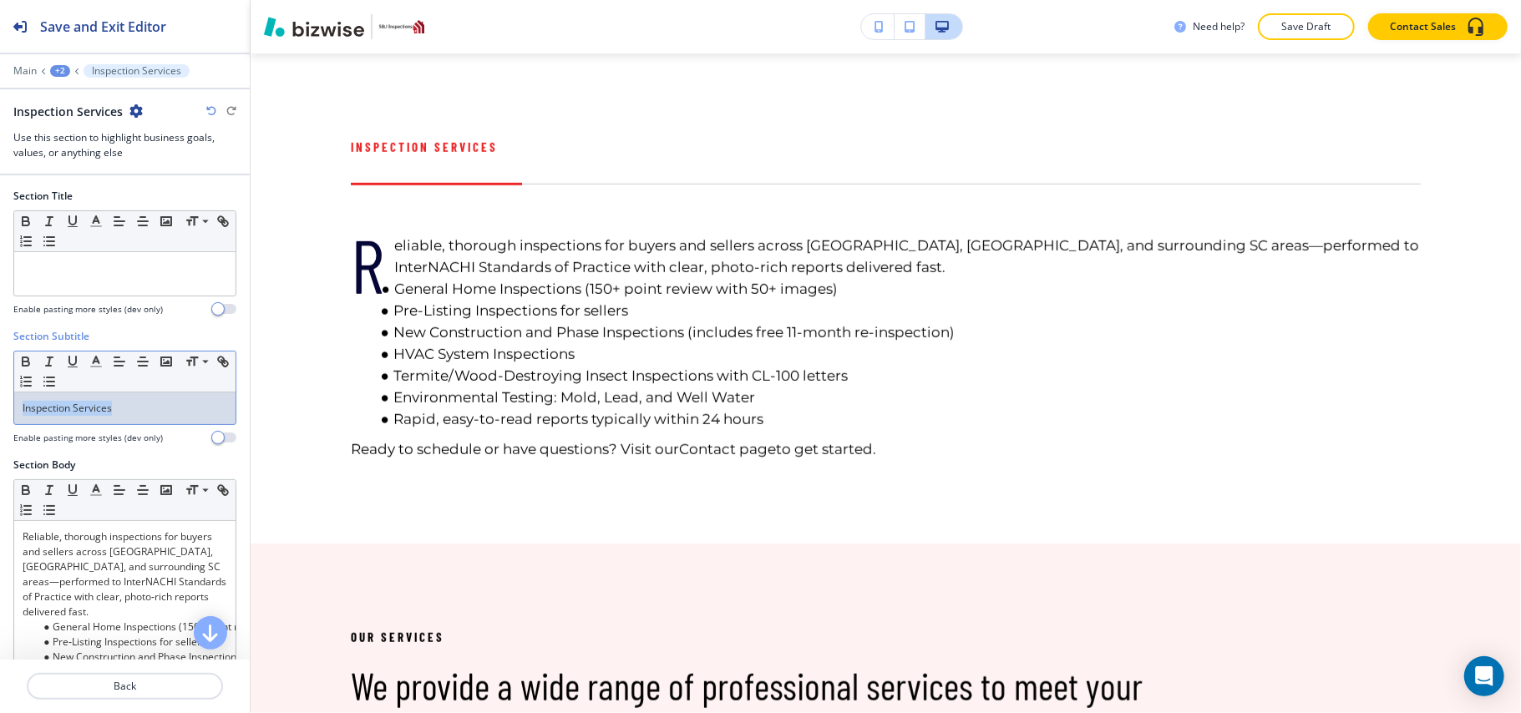
drag, startPoint x: 149, startPoint y: 406, endPoint x: 38, endPoint y: 405, distance: 110.3
click at [5, 401] on div "Section Subtitle Small Normal Large Huge Inspection Services Enable pasting mor…" at bounding box center [125, 393] width 250 height 129
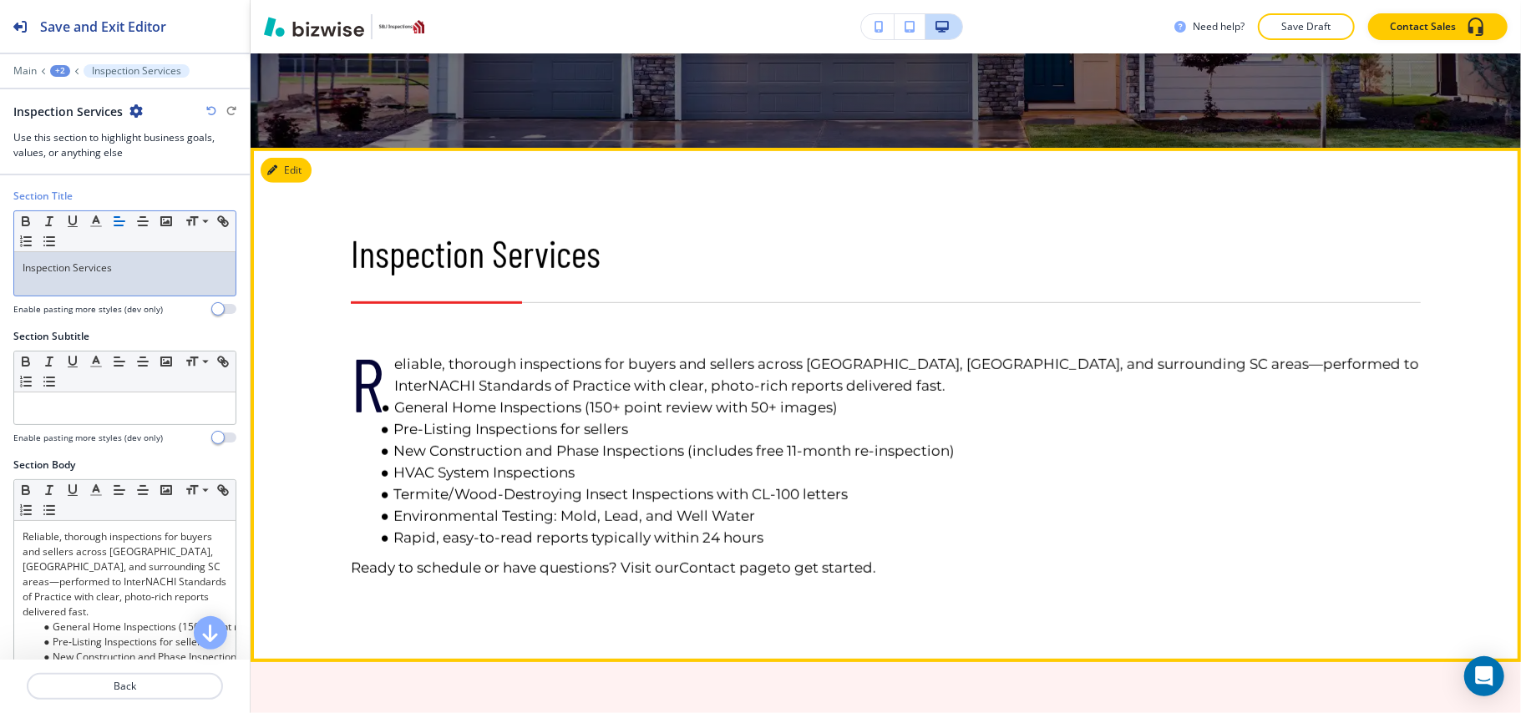
scroll to position [696, 0]
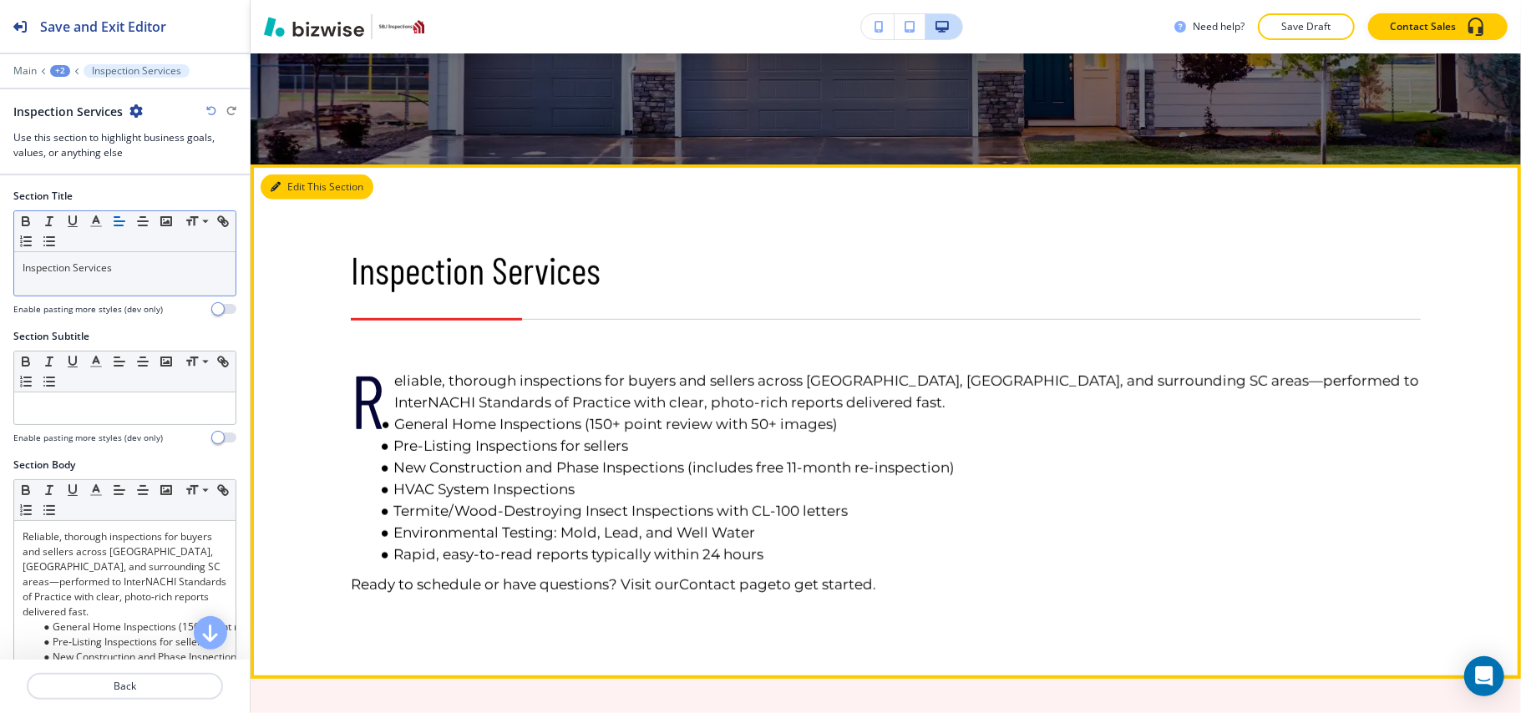
click at [295, 188] on button "Edit This Section" at bounding box center [317, 187] width 113 height 25
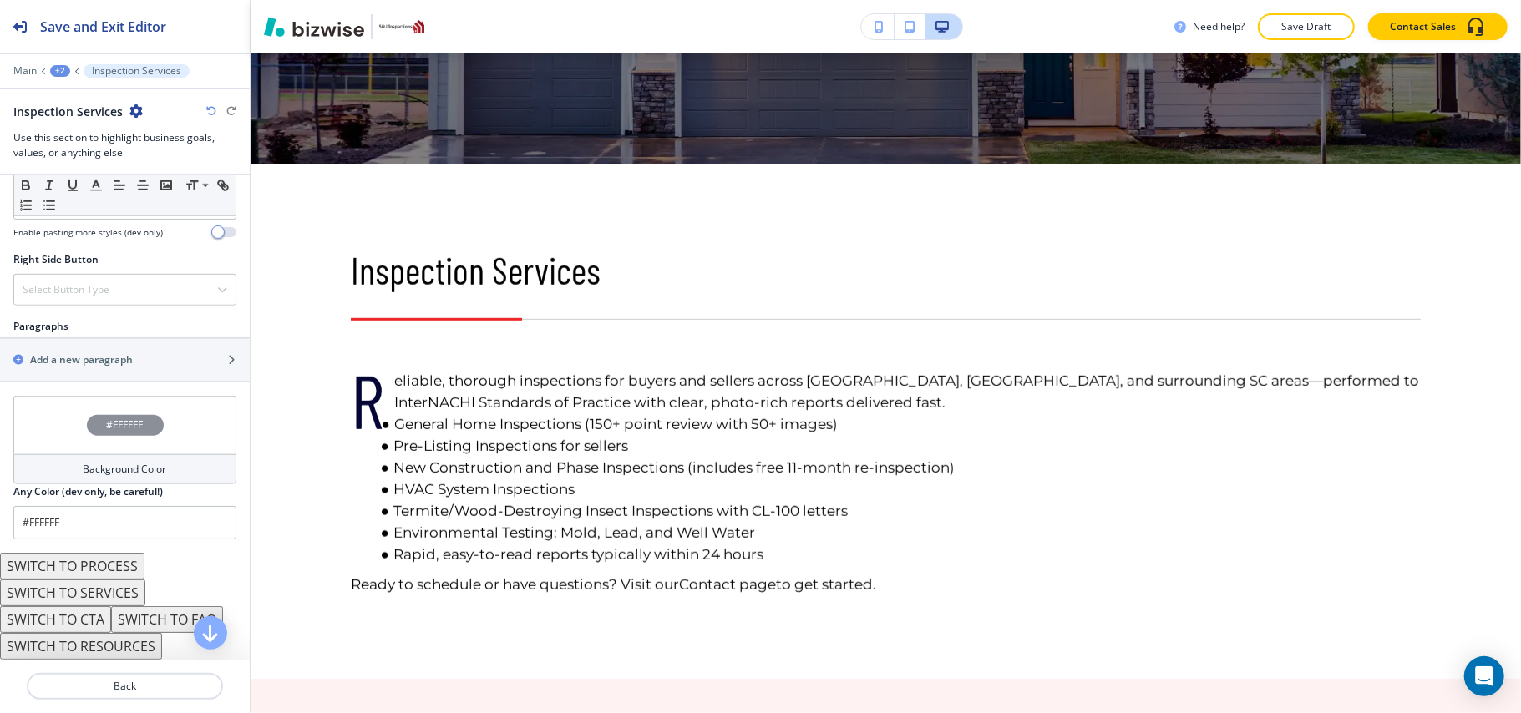
scroll to position [920, 0]
click at [125, 586] on button "SWITCH TO SERVICES" at bounding box center [72, 593] width 145 height 27
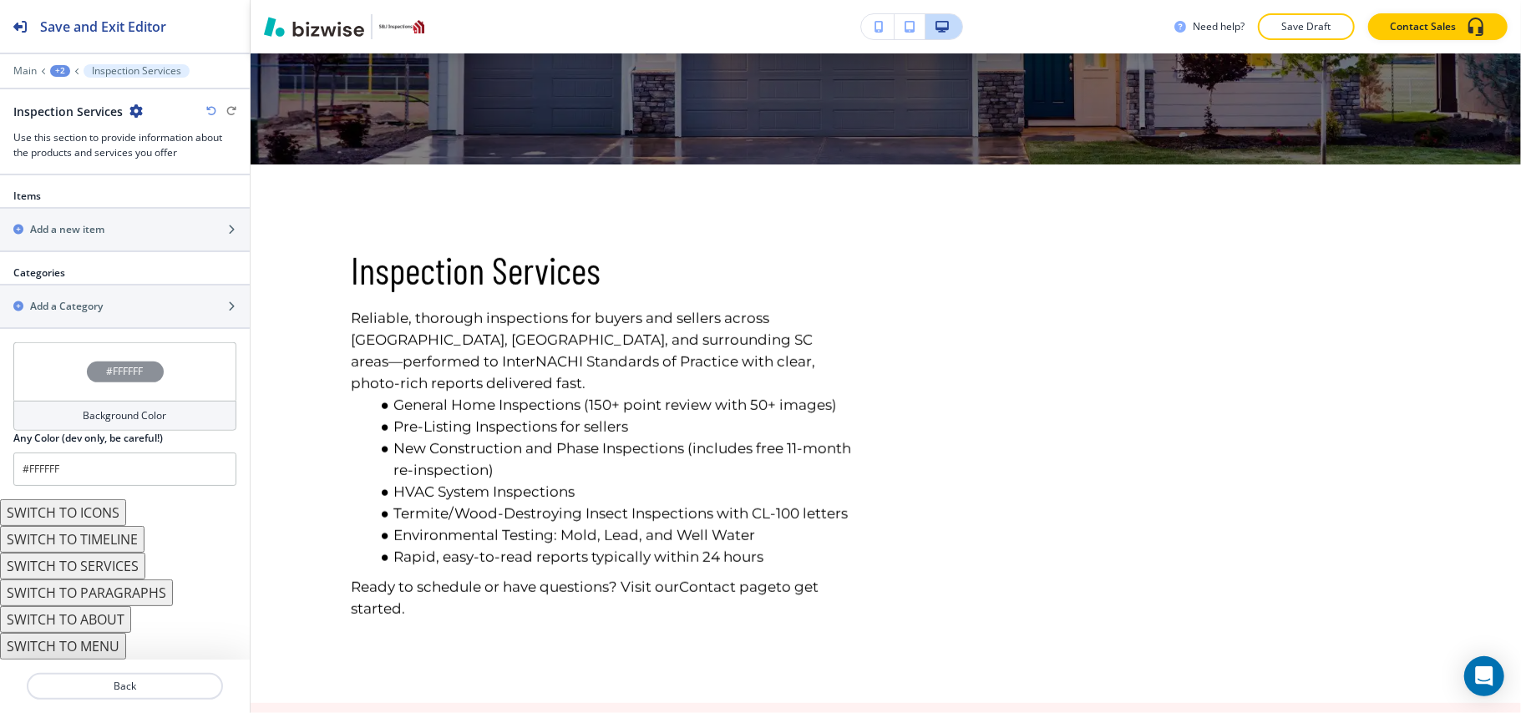
click at [104, 626] on button "SWITCH TO ABOUT" at bounding box center [65, 619] width 131 height 27
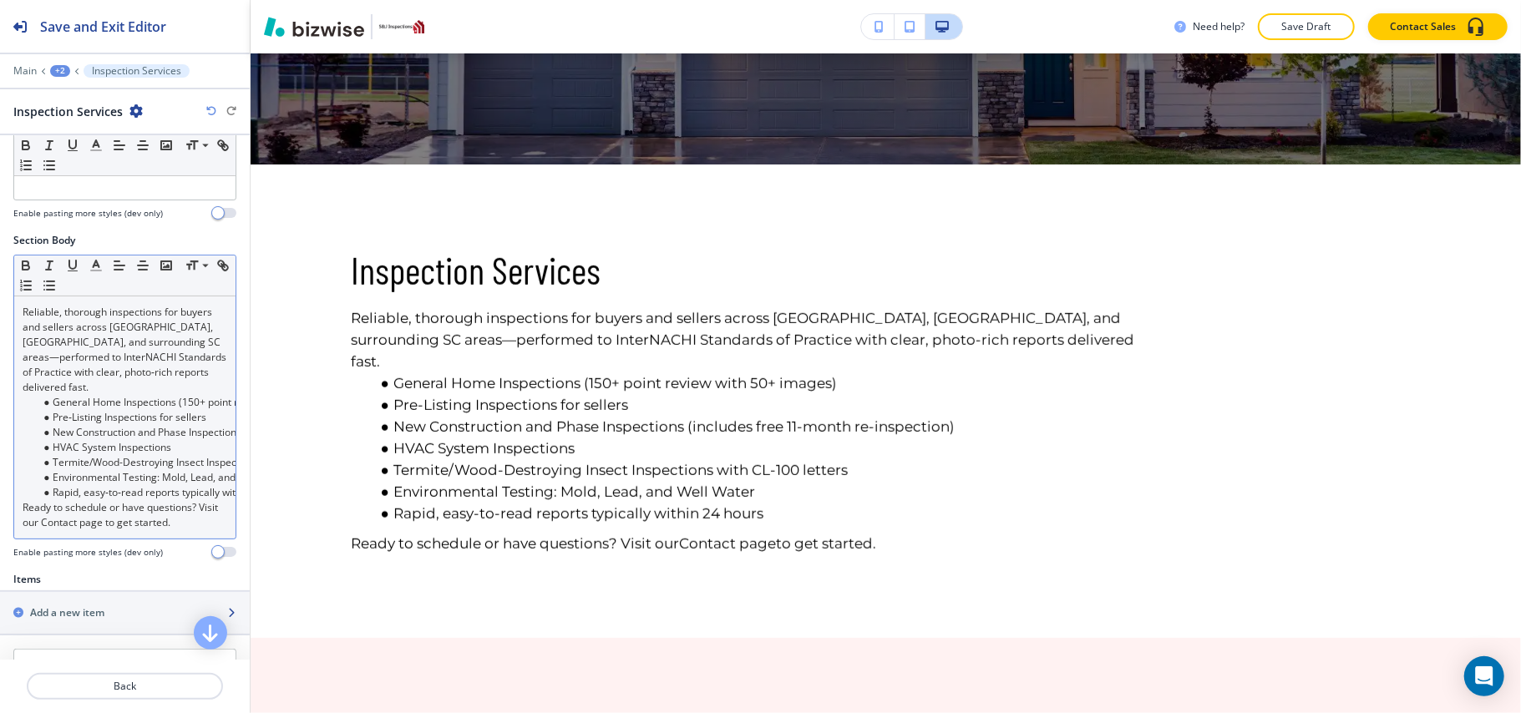
scroll to position [104, 0]
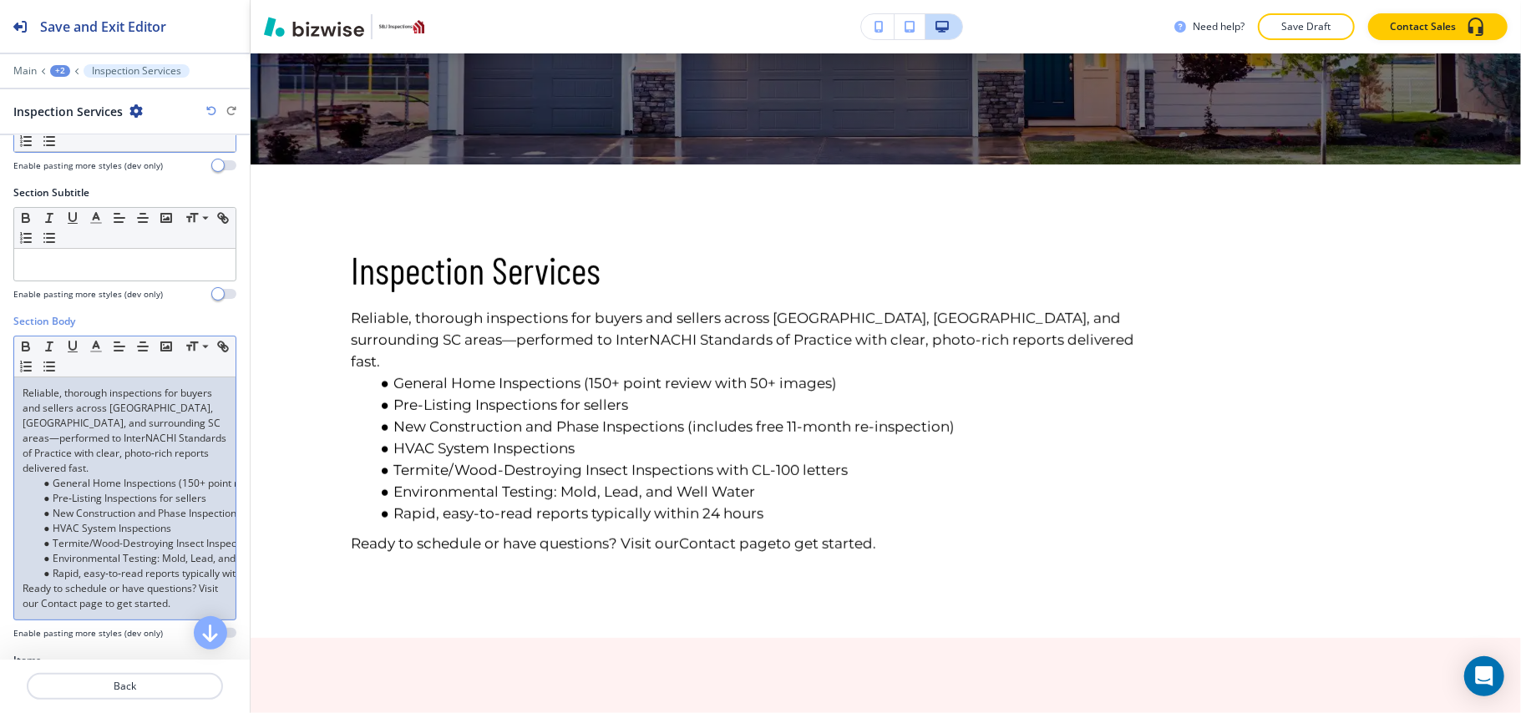
click at [108, 472] on p "Reliable, thorough inspections for buyers and sellers across [GEOGRAPHIC_DATA],…" at bounding box center [125, 431] width 205 height 90
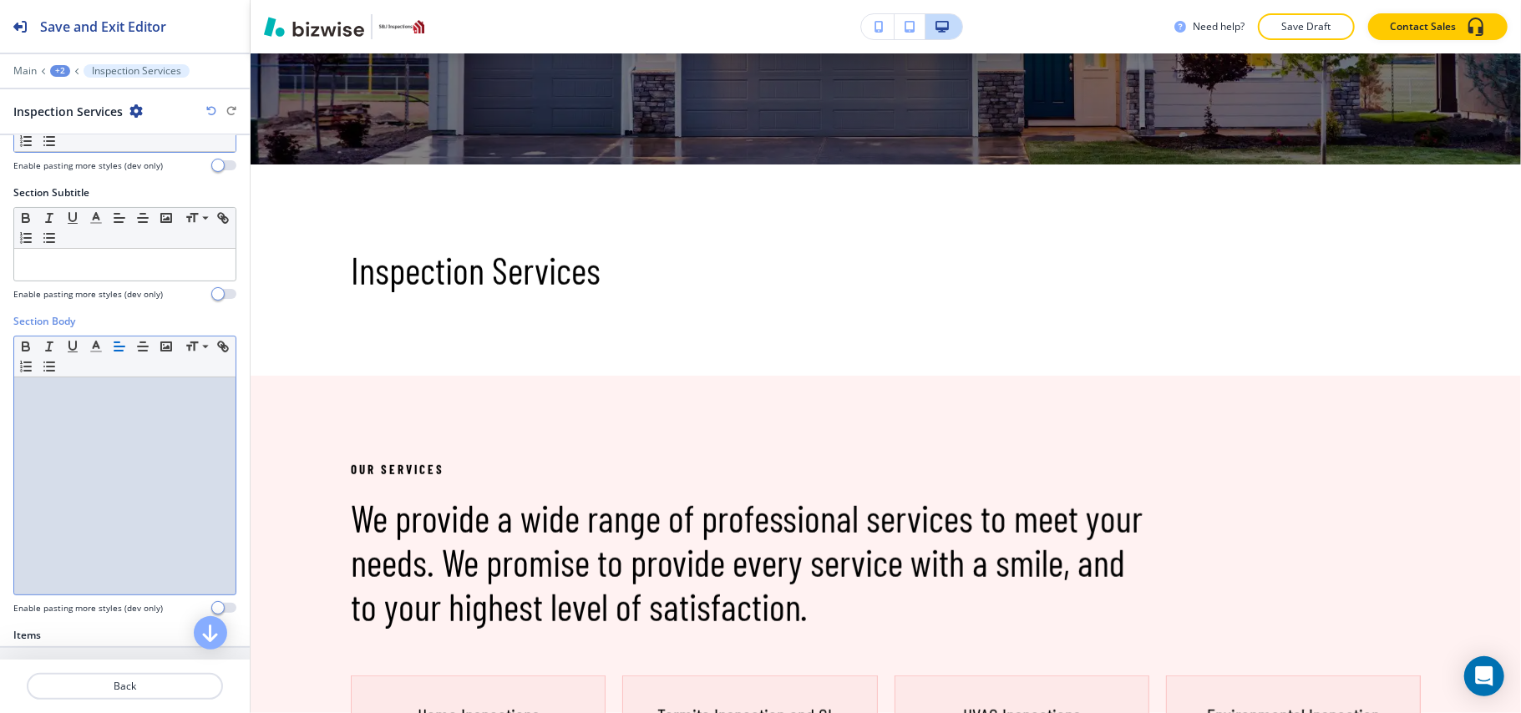
scroll to position [326, 0]
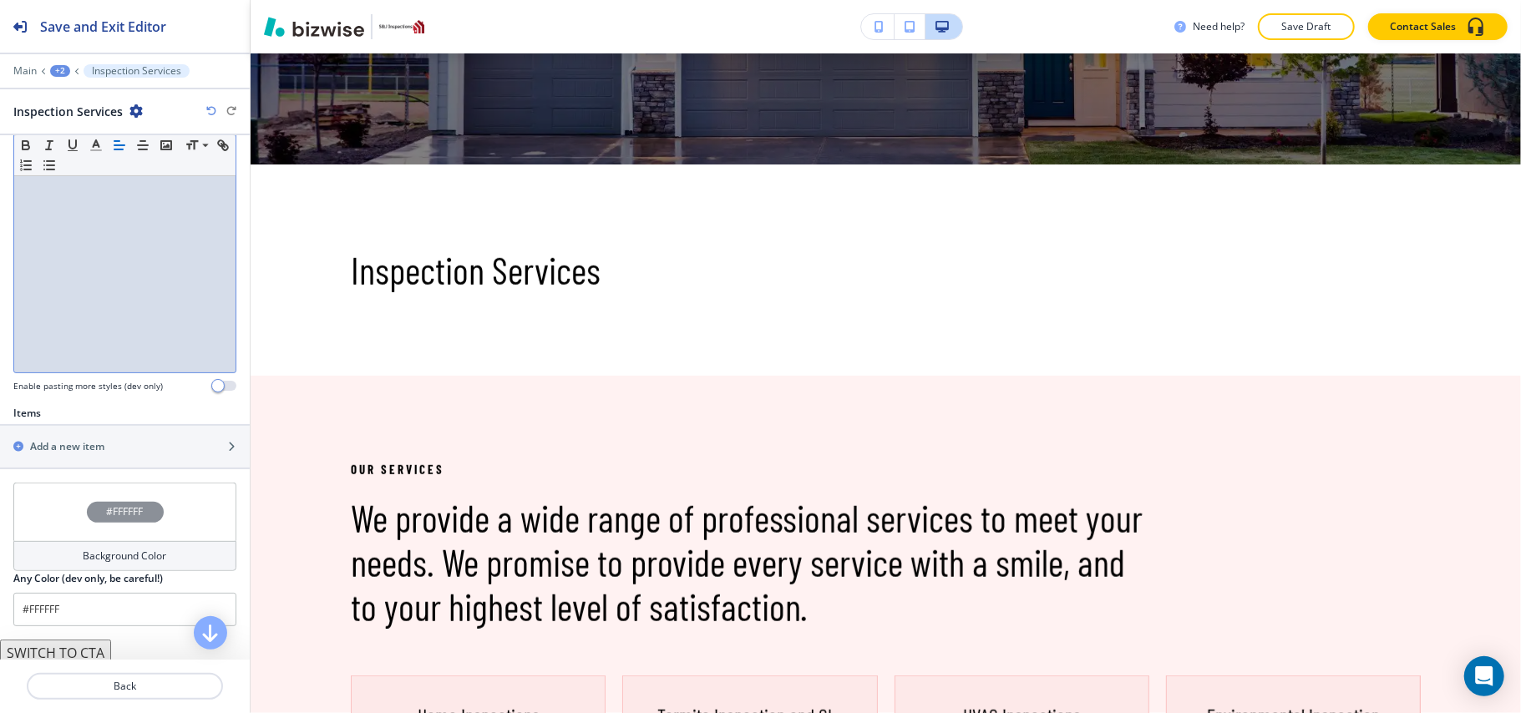
click at [79, 426] on div at bounding box center [125, 425] width 250 height 2
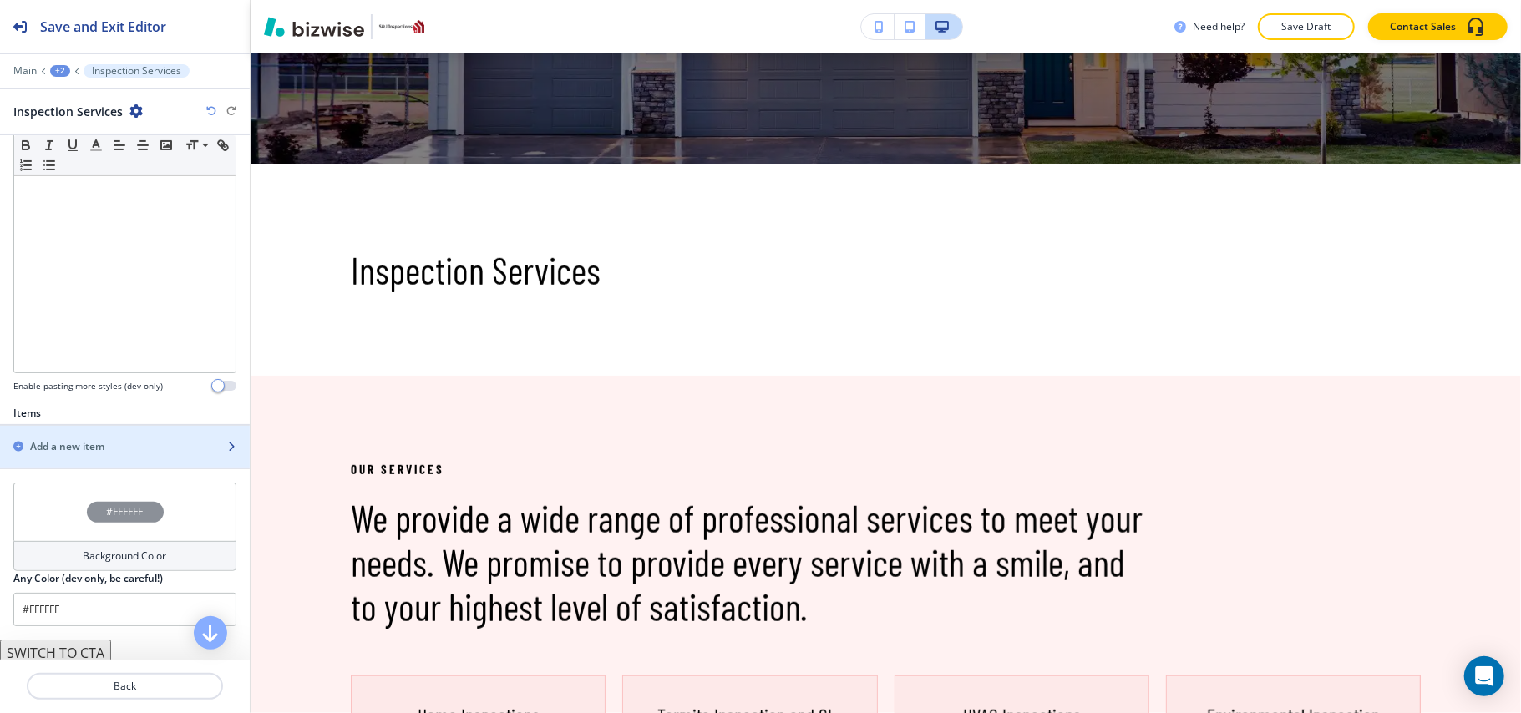
click at [80, 443] on h2 "Add a new item" at bounding box center [67, 446] width 74 height 15
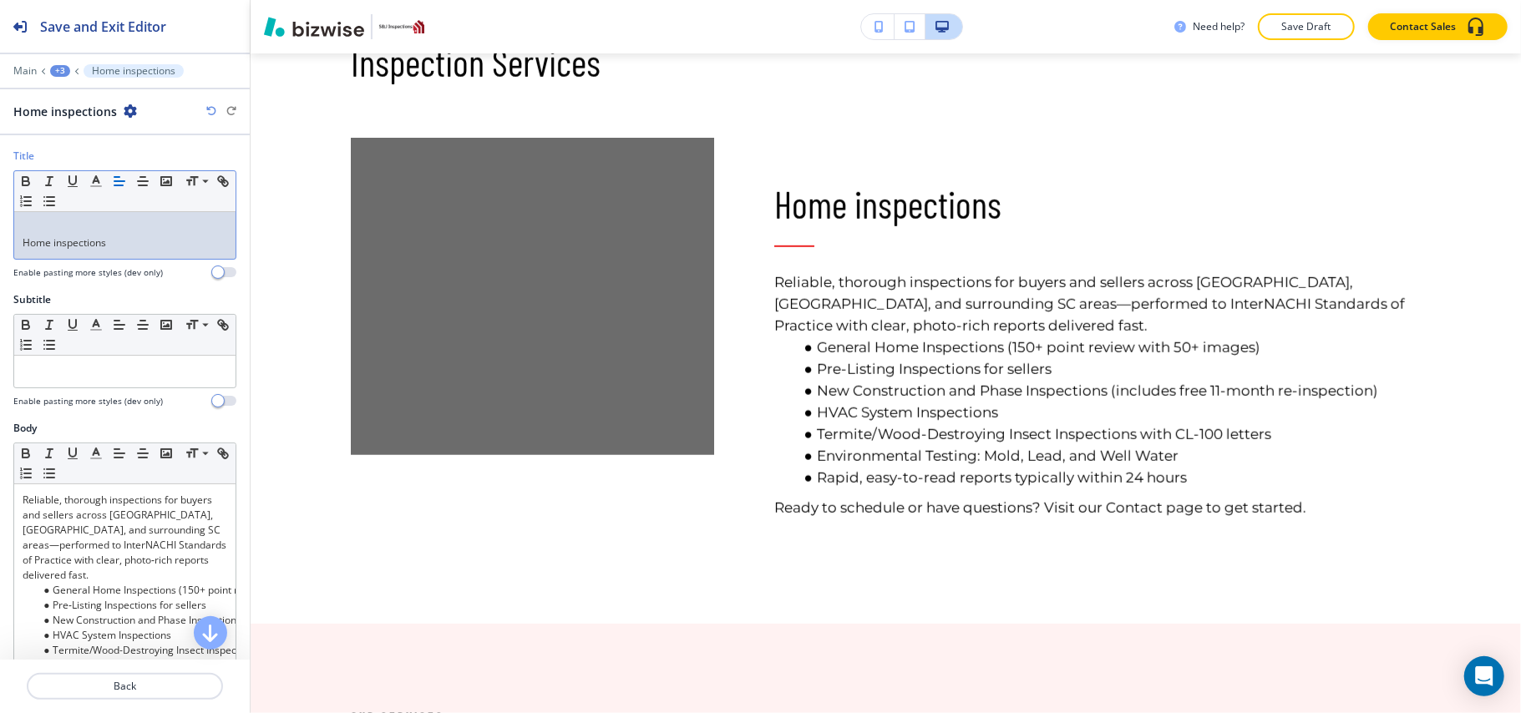
scroll to position [0, 0]
click at [24, 235] on p at bounding box center [125, 228] width 205 height 15
click at [14, 256] on div "Home inspections" at bounding box center [124, 235] width 221 height 47
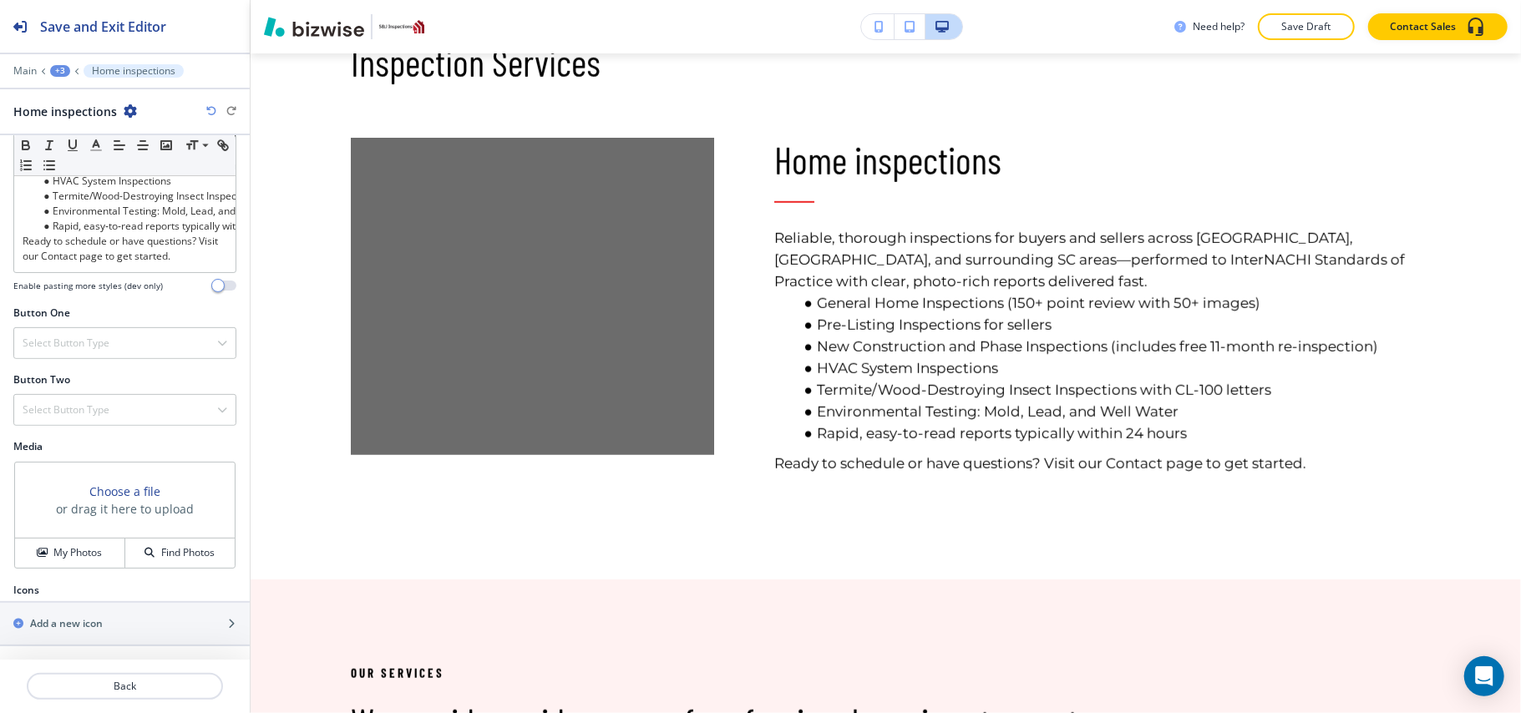
scroll to position [474, 0]
click at [42, 545] on div "My Photos" at bounding box center [69, 552] width 109 height 15
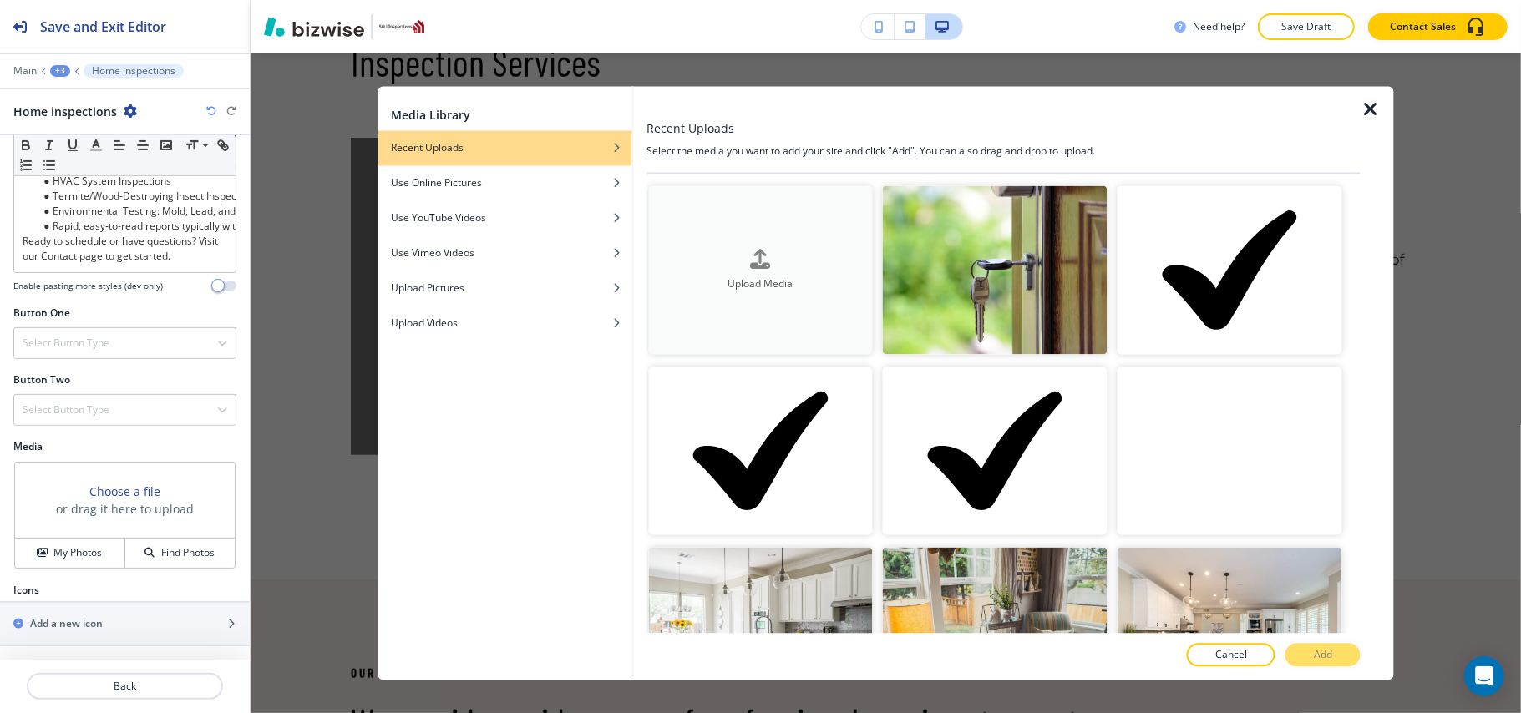
click at [728, 284] on h4 "Upload Media" at bounding box center [760, 283] width 225 height 15
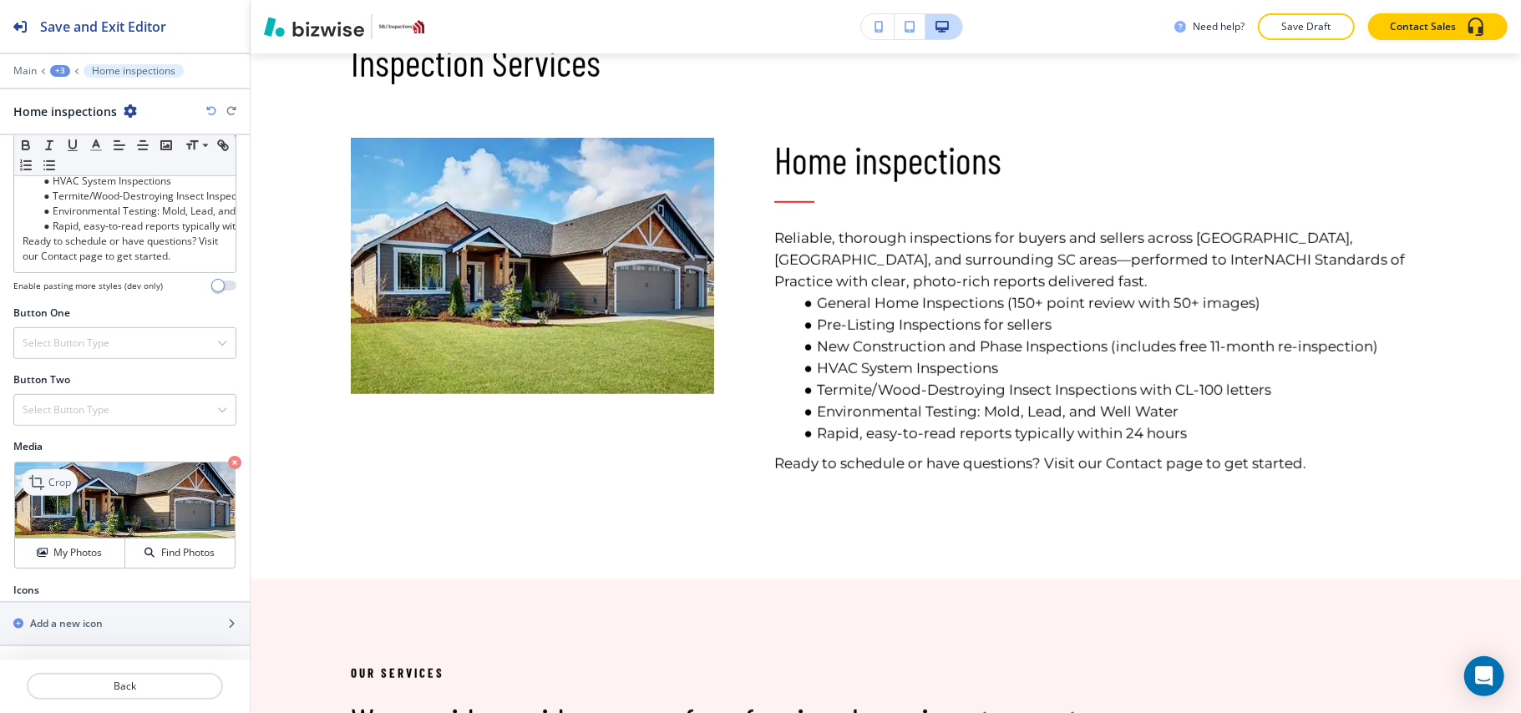
click at [44, 481] on icon at bounding box center [38, 483] width 20 height 20
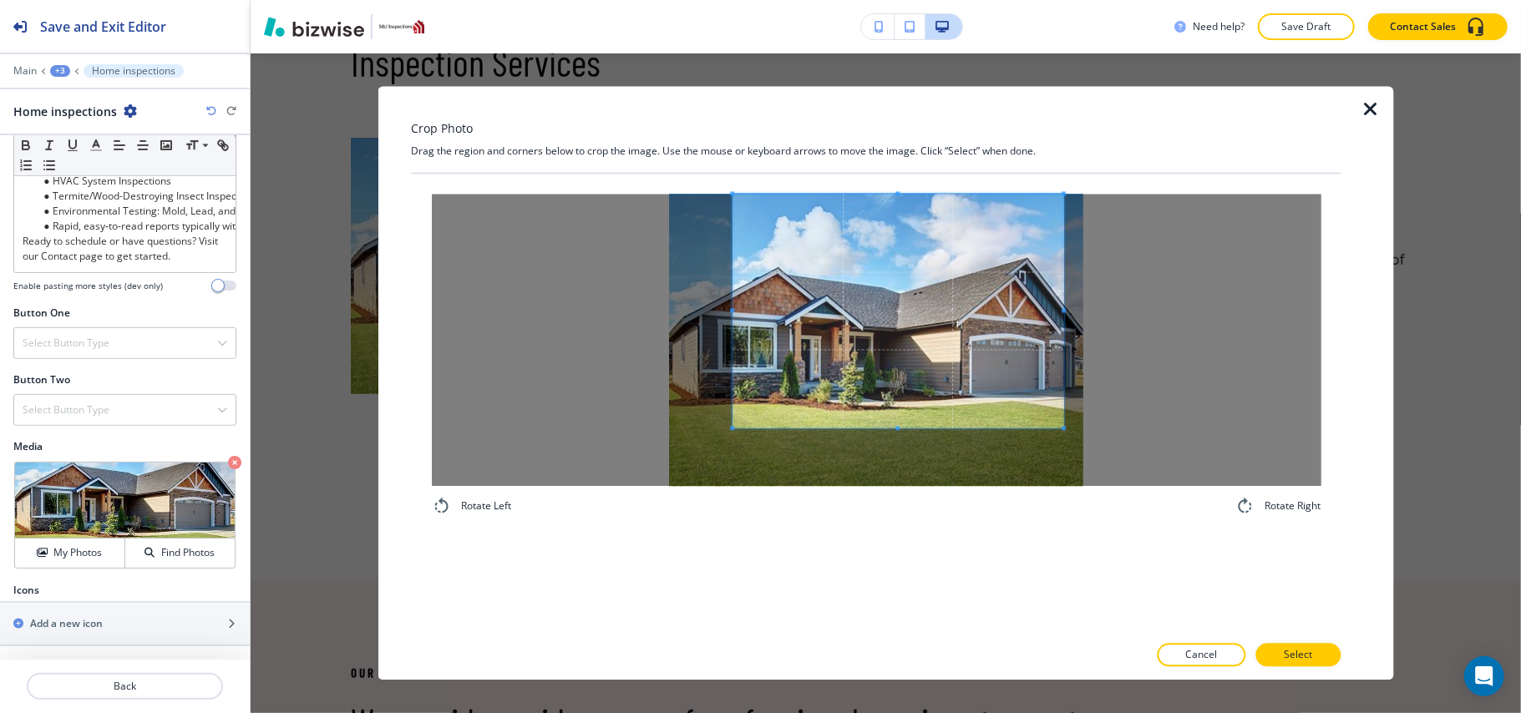
click at [842, 266] on span at bounding box center [899, 312] width 332 height 234
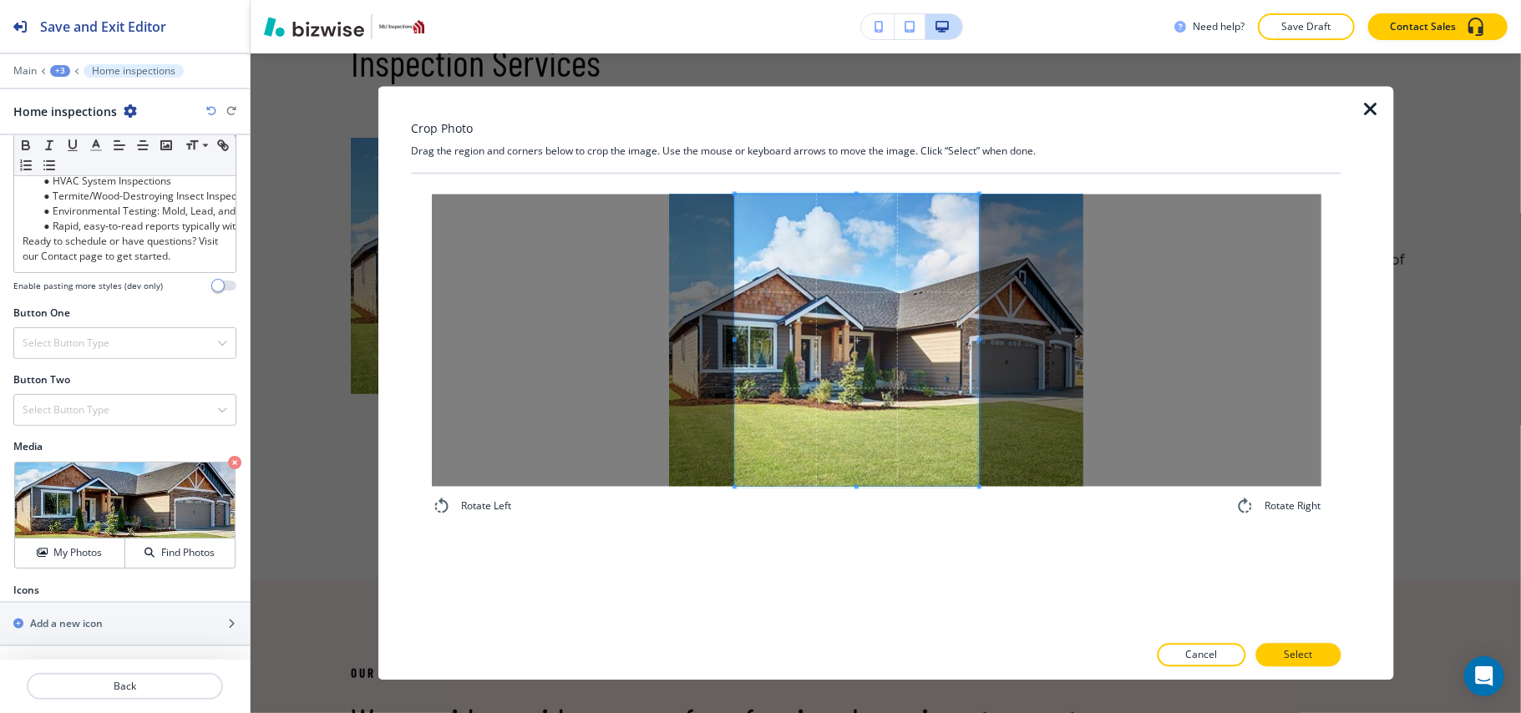
click at [981, 525] on div "Rotate Left Rotate Right" at bounding box center [876, 356] width 930 height 363
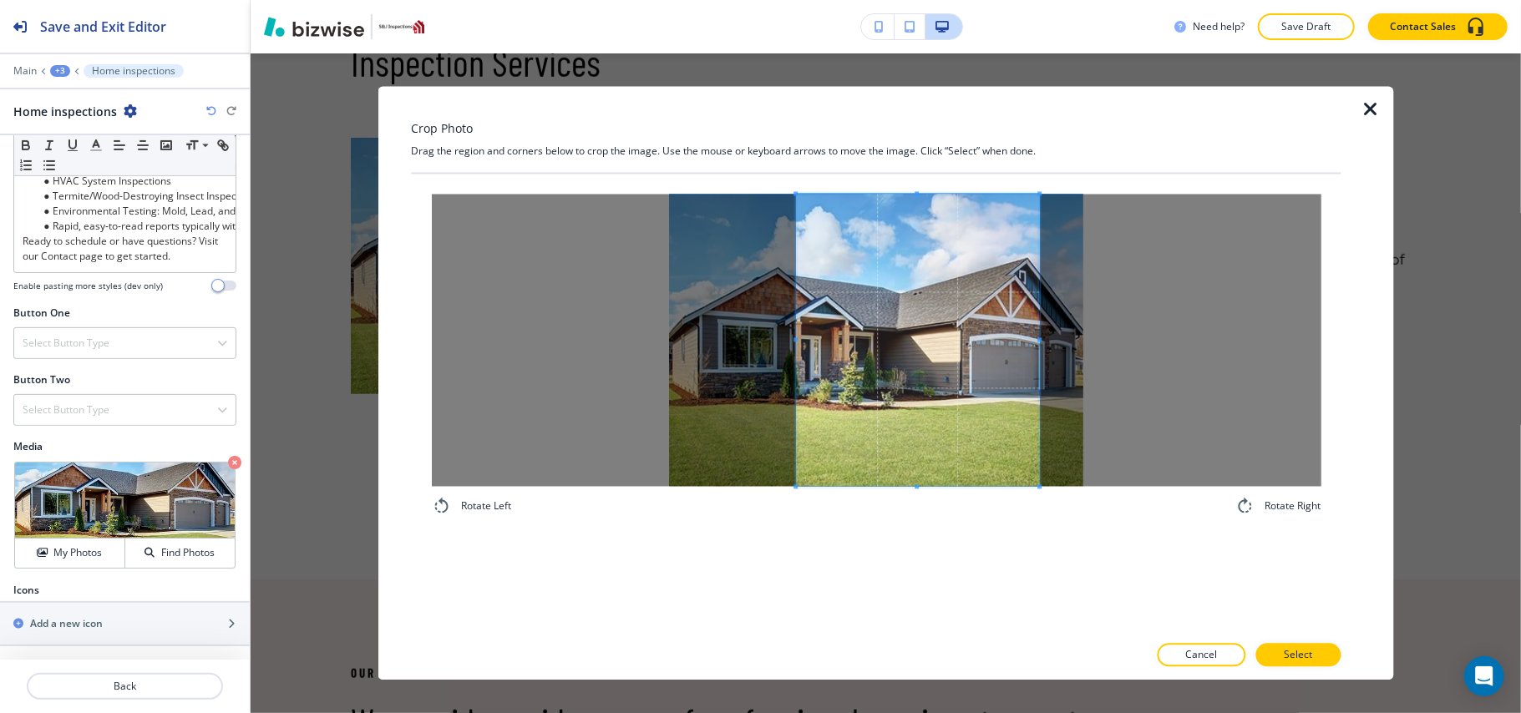
click at [1000, 446] on span at bounding box center [918, 341] width 244 height 292
click at [1303, 652] on p "Select" at bounding box center [1298, 655] width 28 height 15
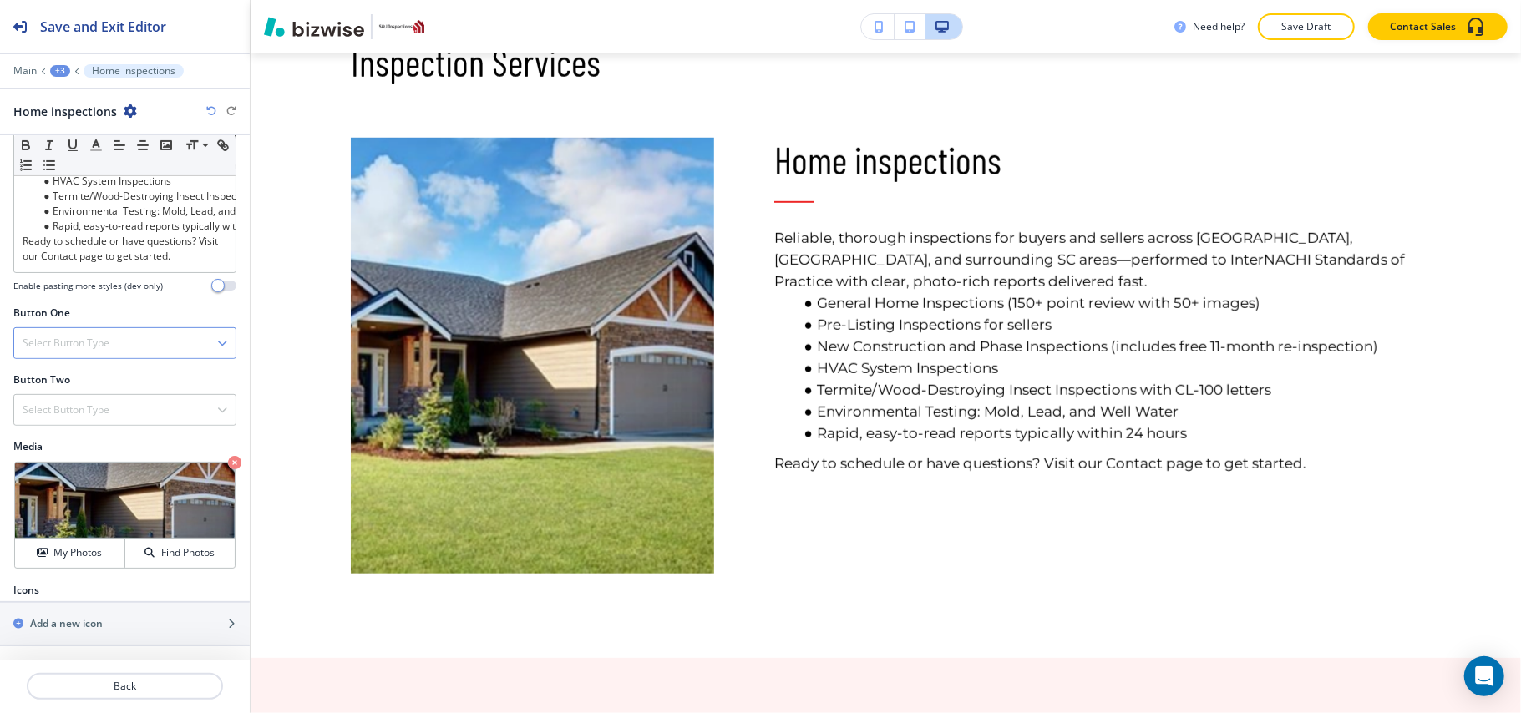
click at [87, 344] on h4 "Select Button Type" at bounding box center [66, 343] width 87 height 15
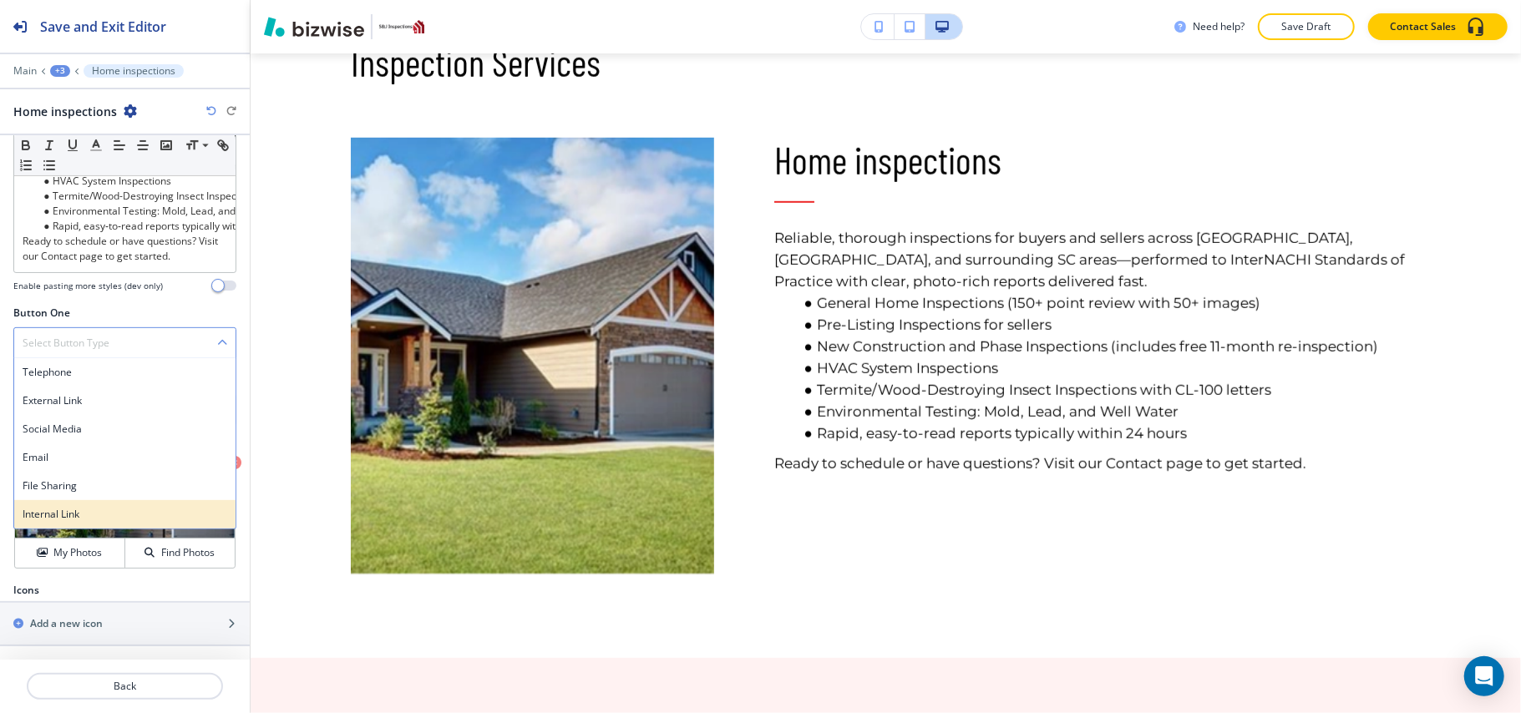
click at [77, 507] on h4 "Internal Link" at bounding box center [125, 514] width 205 height 15
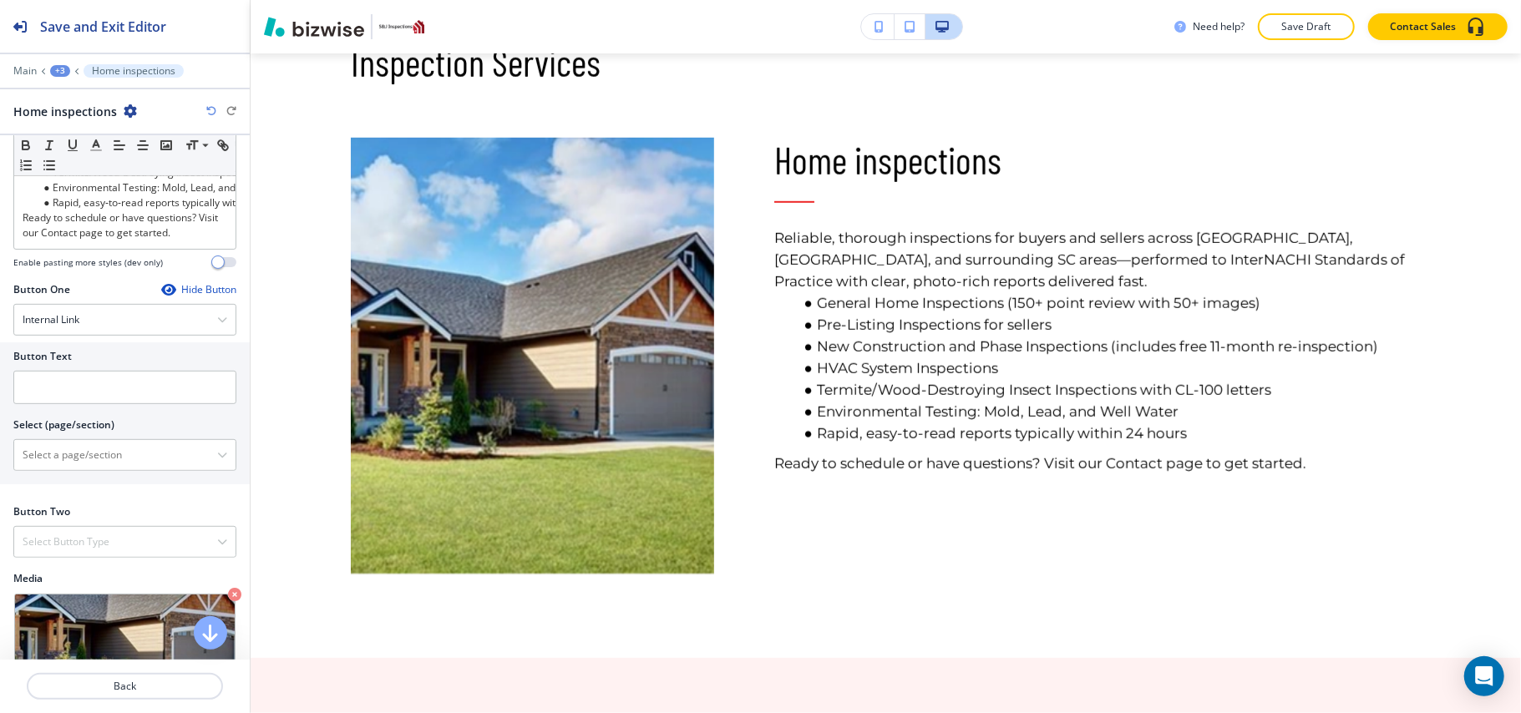
click at [64, 371] on div at bounding box center [124, 367] width 223 height 7
click at [67, 404] on input "text" at bounding box center [124, 387] width 223 height 33
paste input "Book Service"
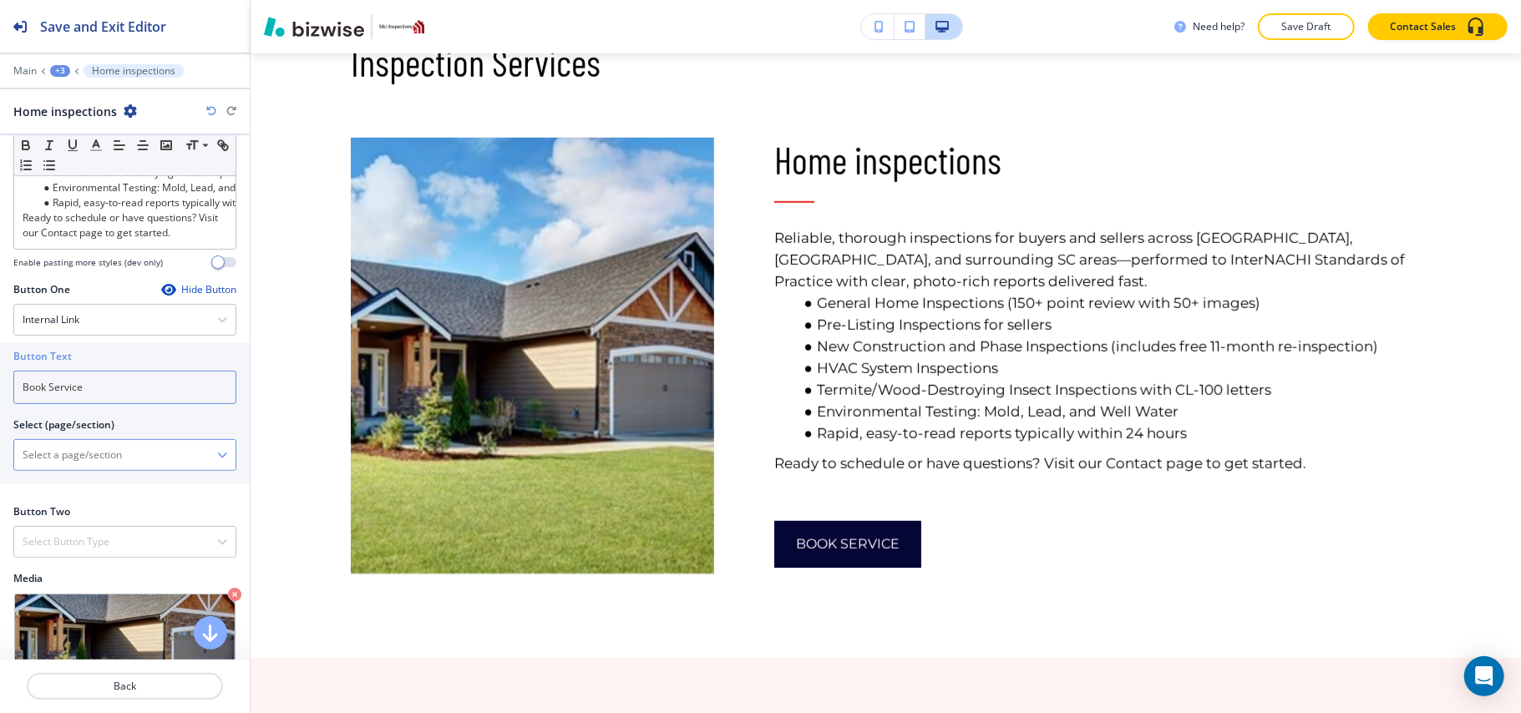
type input "Book Service"
click at [90, 469] on \(page\/section\) "Manual Input" at bounding box center [115, 455] width 203 height 28
type \(page\/section\) "CONTACT US"
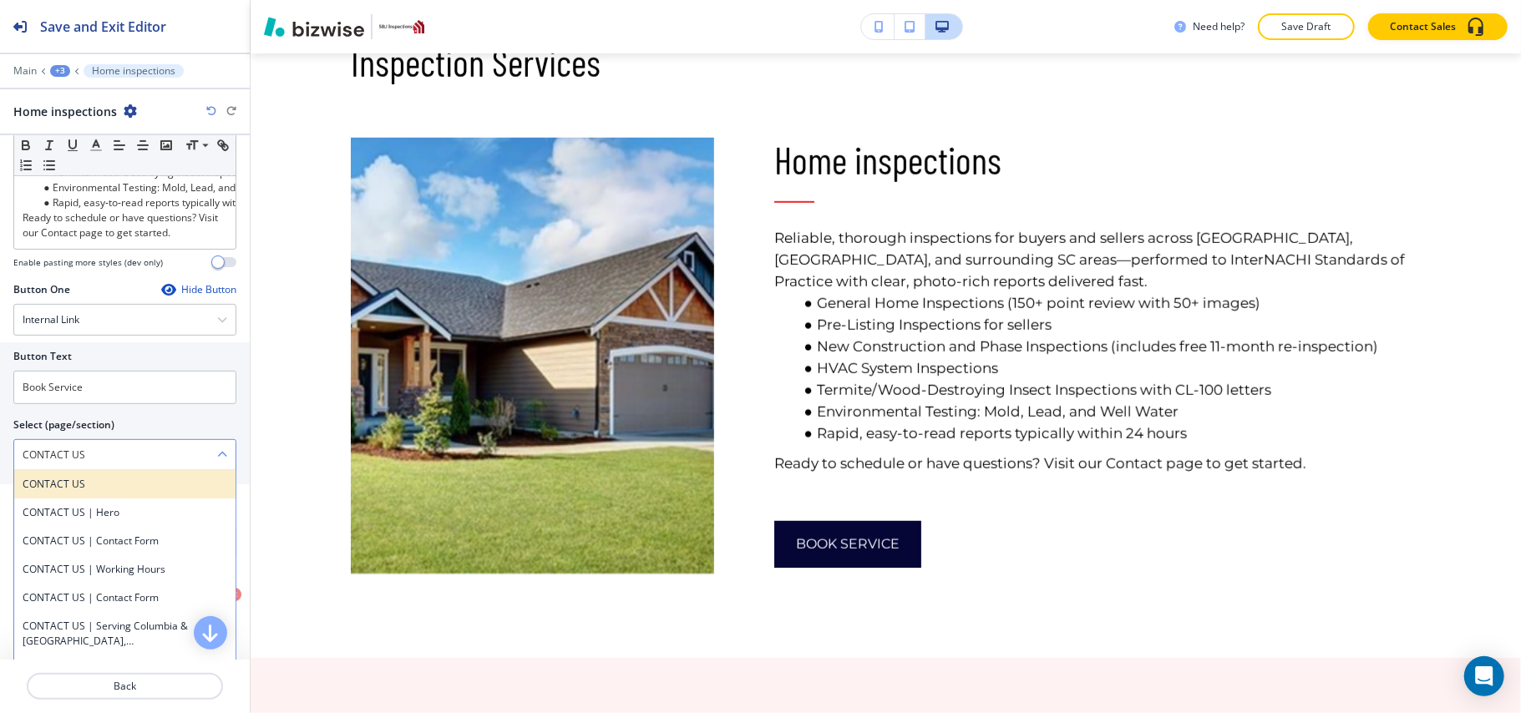
click at [65, 492] on h4 "CONTACT US" at bounding box center [125, 484] width 205 height 15
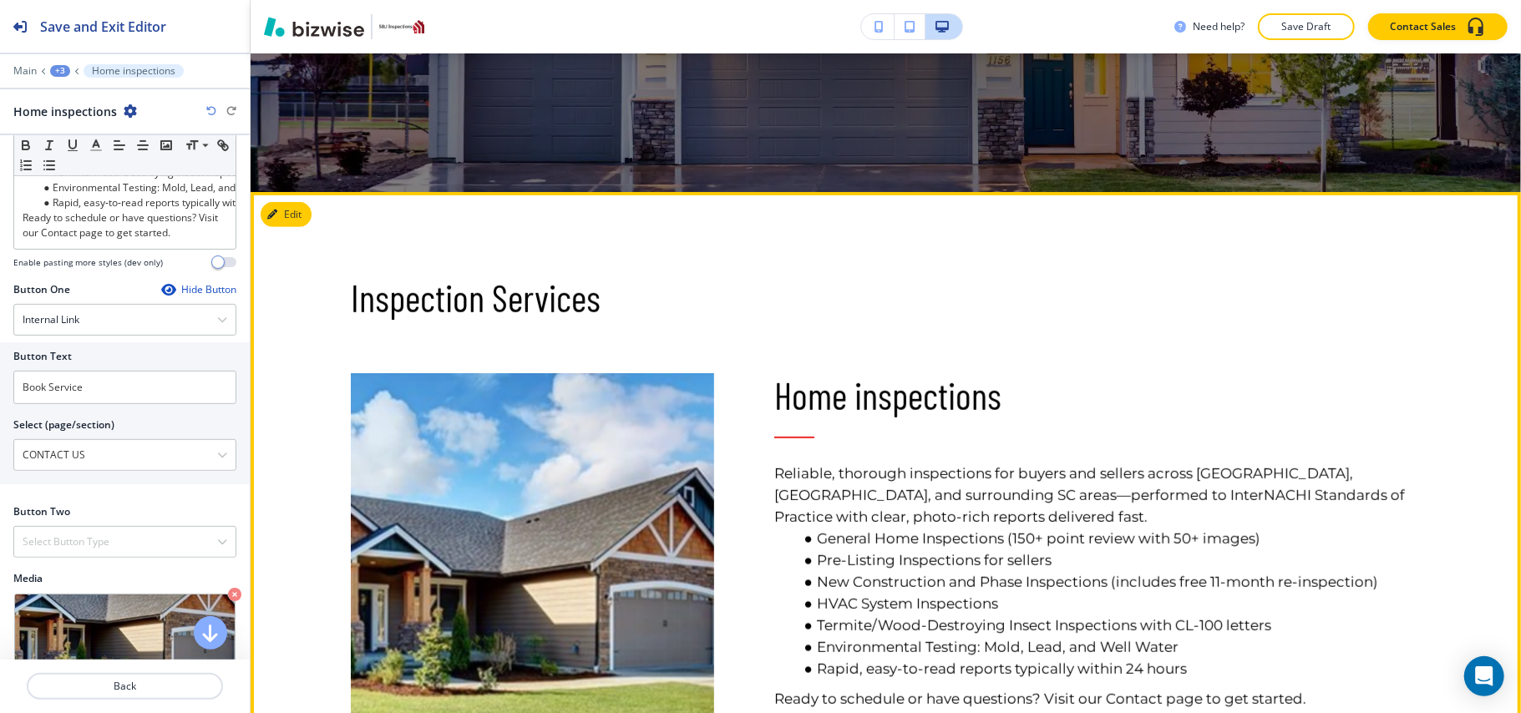
scroll to position [570, 0]
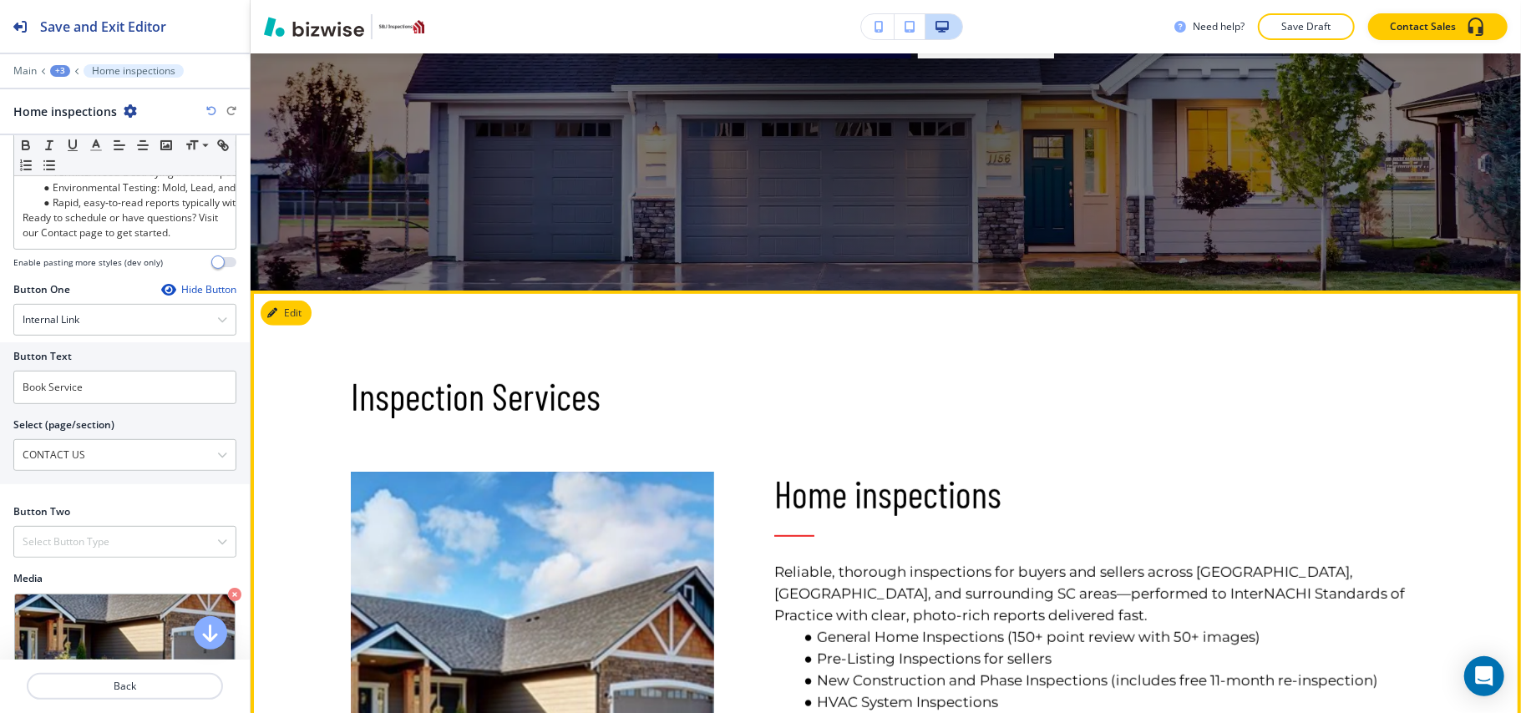
click at [288, 298] on div "Inspection Services Home inspections Reliable, thorough inspections for buyers …" at bounding box center [886, 642] width 1270 height 702
click at [297, 309] on button "Edit This Section" at bounding box center [317, 313] width 113 height 25
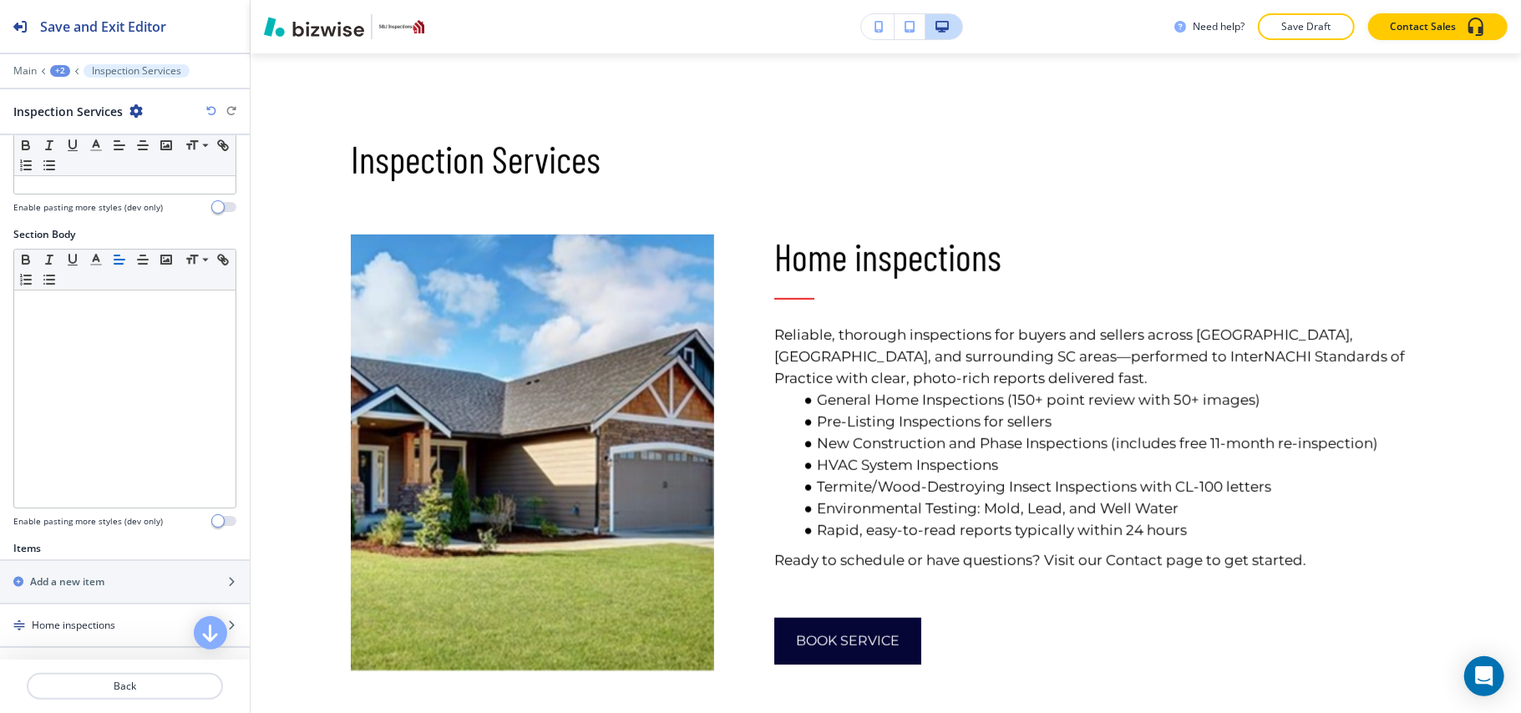
scroll to position [334, 0]
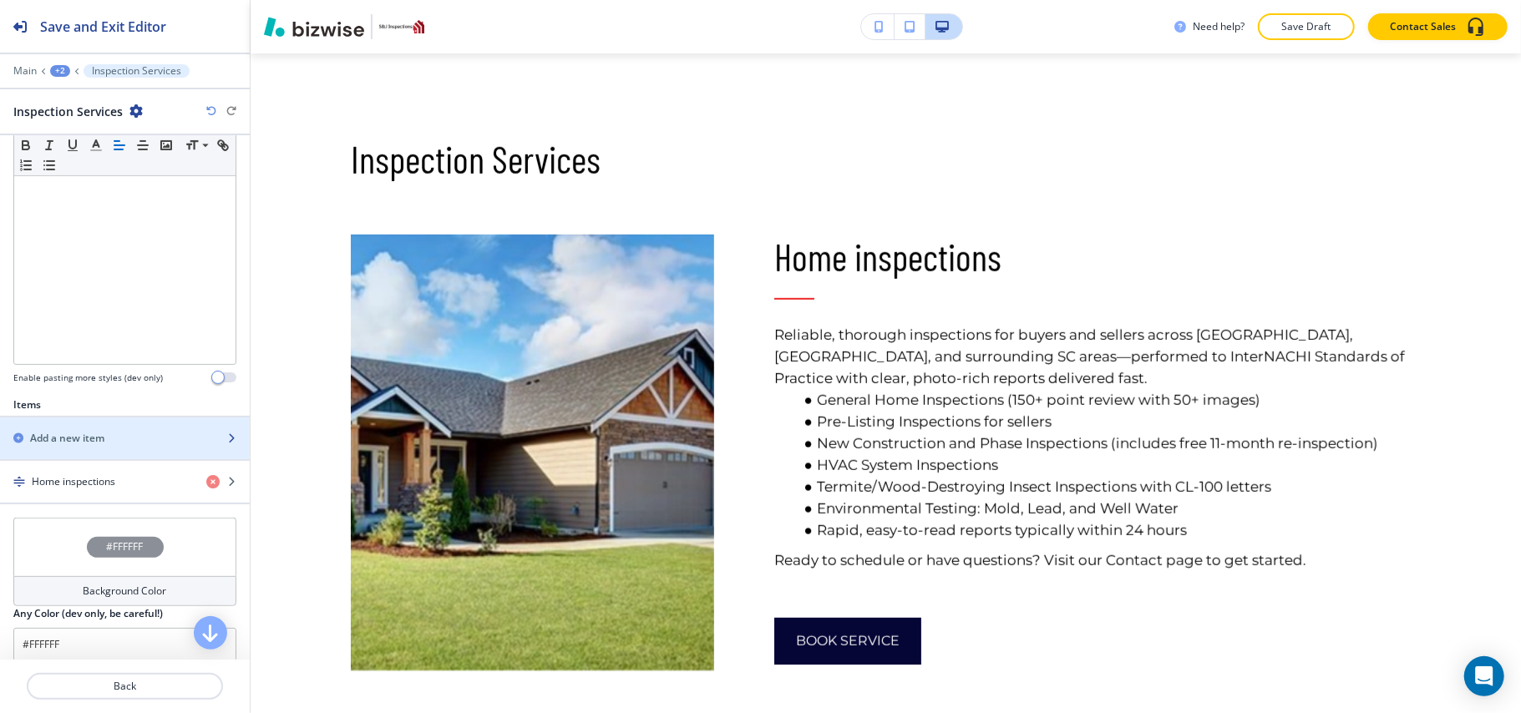
click at [94, 441] on h2 "Add a new item" at bounding box center [67, 438] width 74 height 15
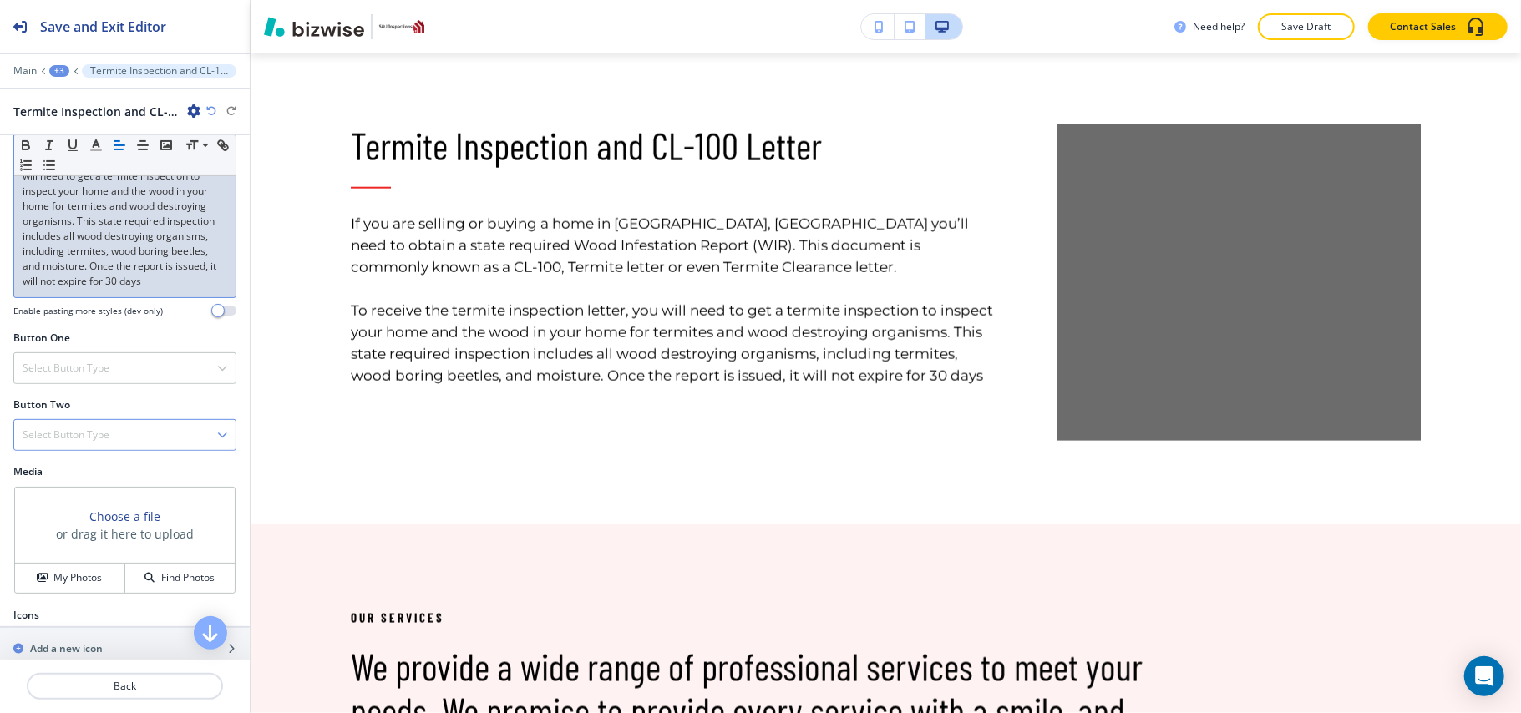
scroll to position [488, 0]
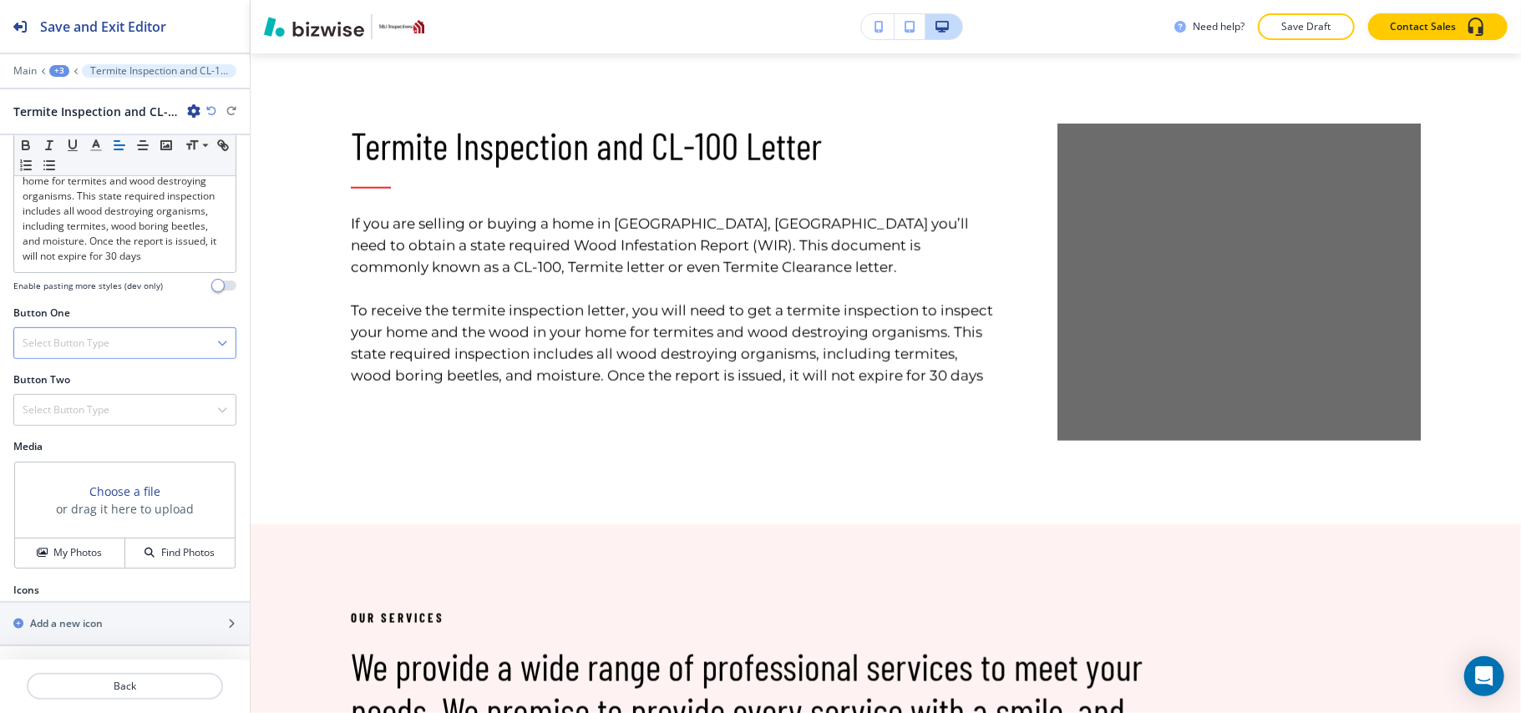
click at [118, 332] on div "Select Button Type" at bounding box center [124, 343] width 221 height 30
click at [94, 518] on h4 "Internal Link" at bounding box center [125, 514] width 205 height 15
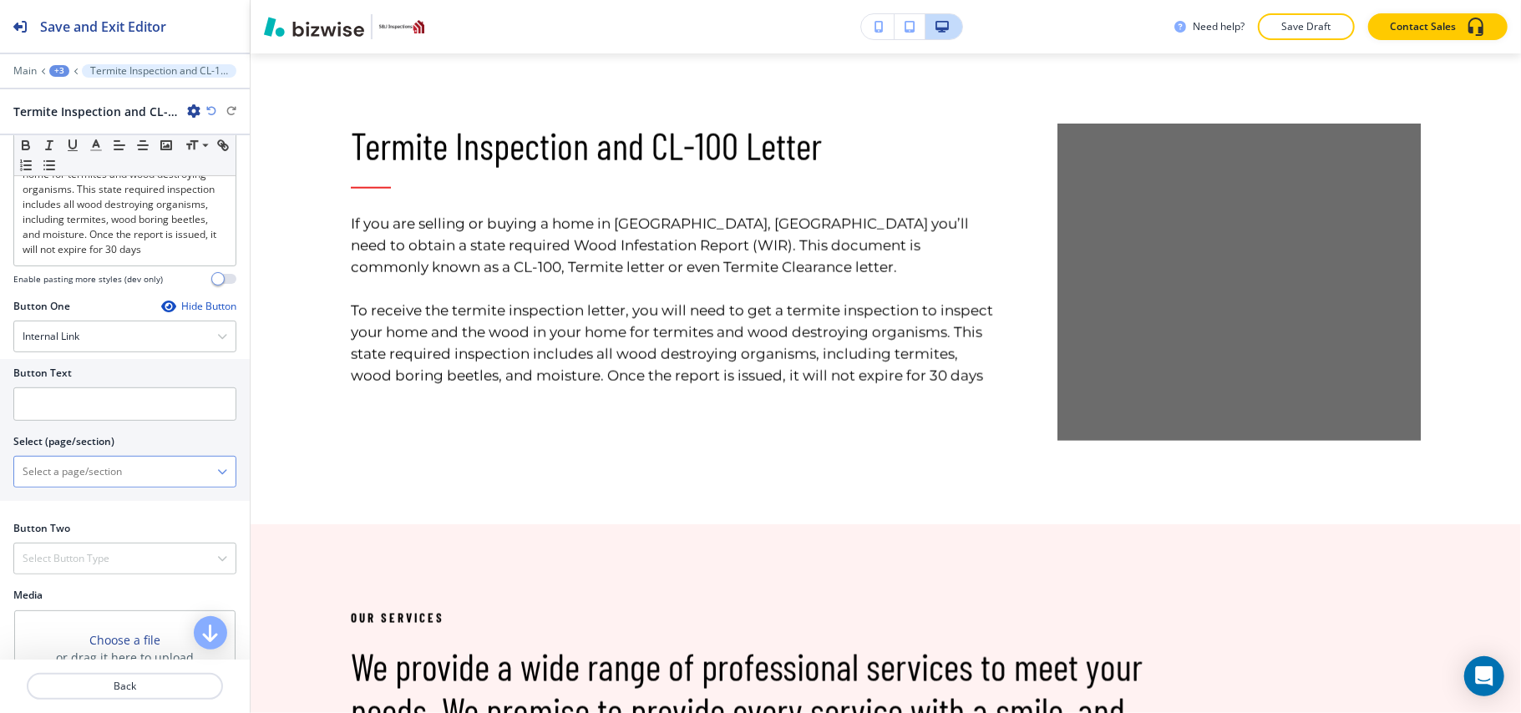
click at [94, 486] on \(page\/section\) "Manual Input" at bounding box center [115, 472] width 203 height 28
type \(page\/section\) "CONTACT US"
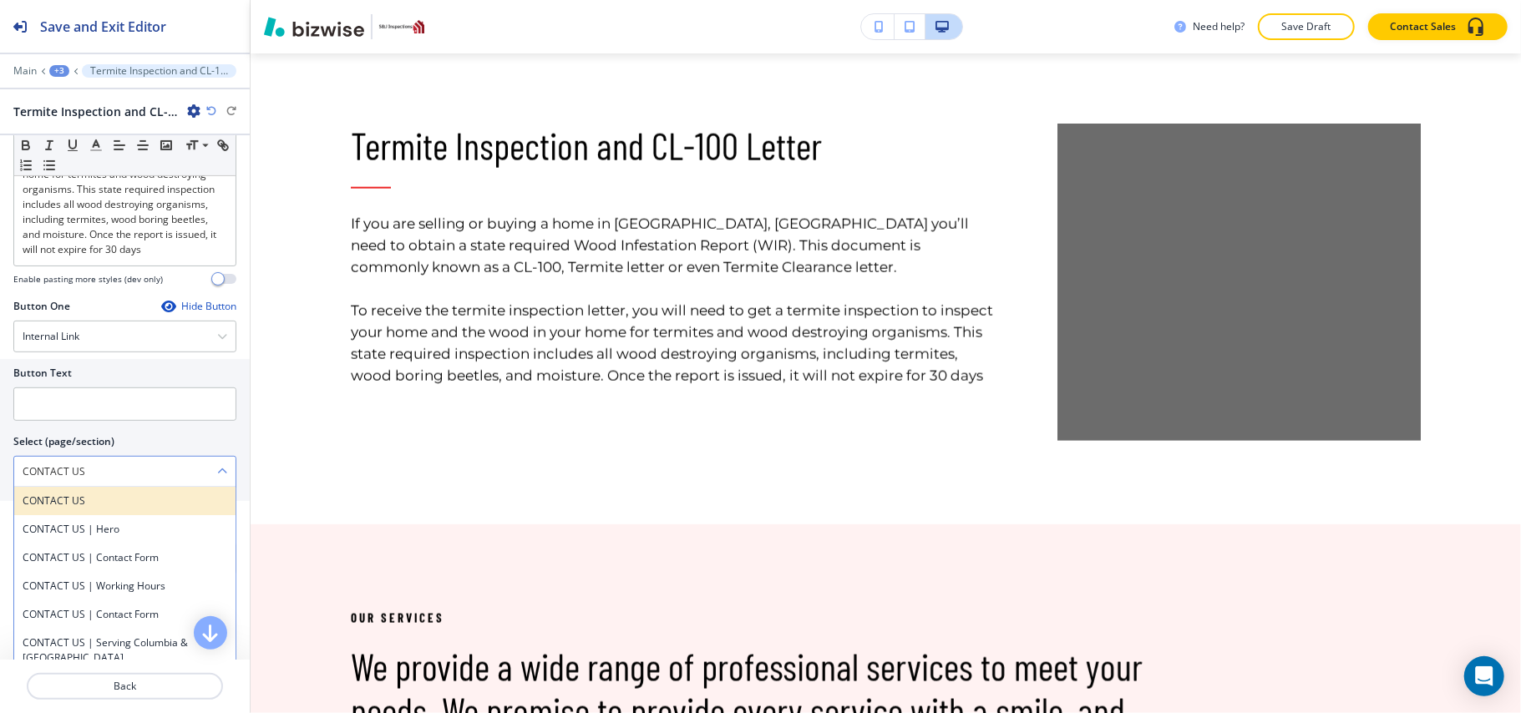
click at [94, 505] on h4 "CONTACT US" at bounding box center [125, 501] width 205 height 15
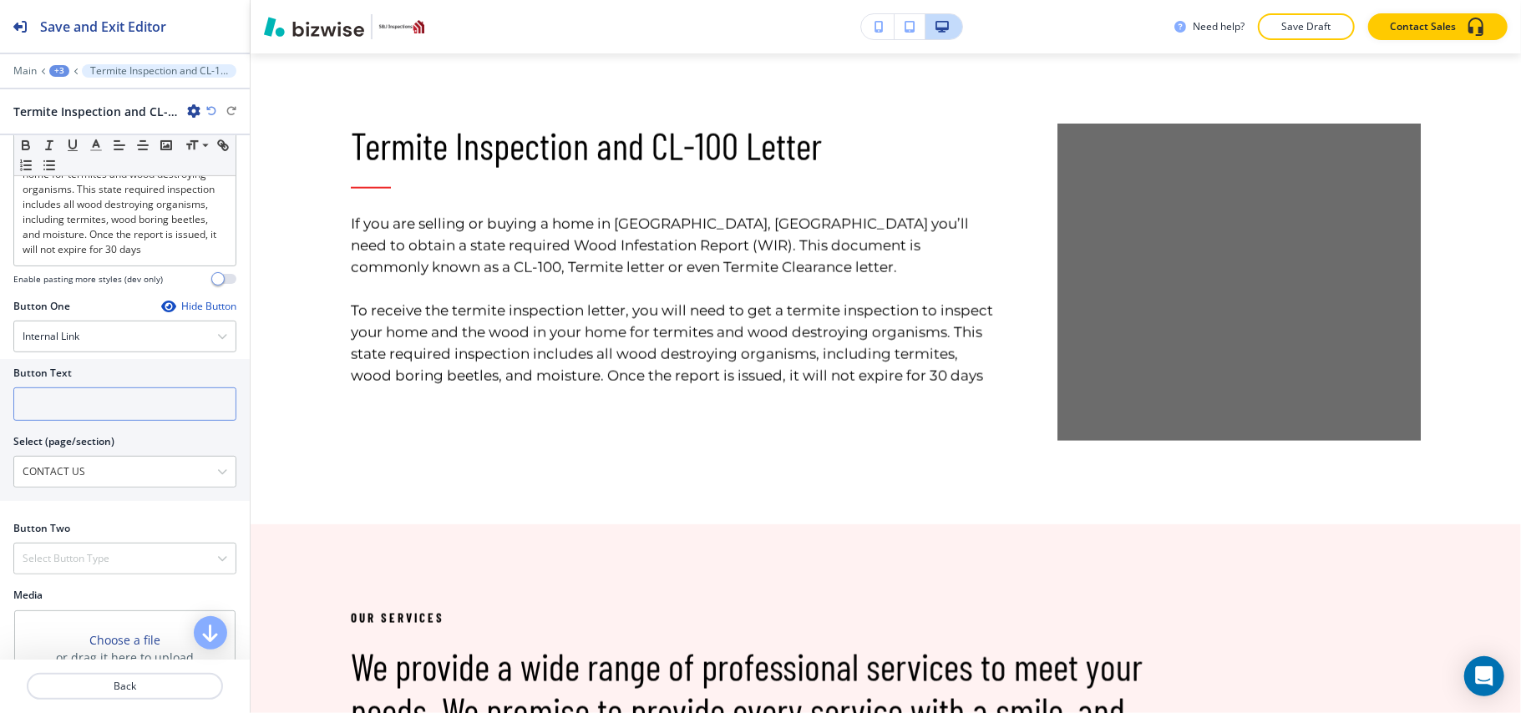
click at [114, 419] on input "text" at bounding box center [124, 404] width 223 height 33
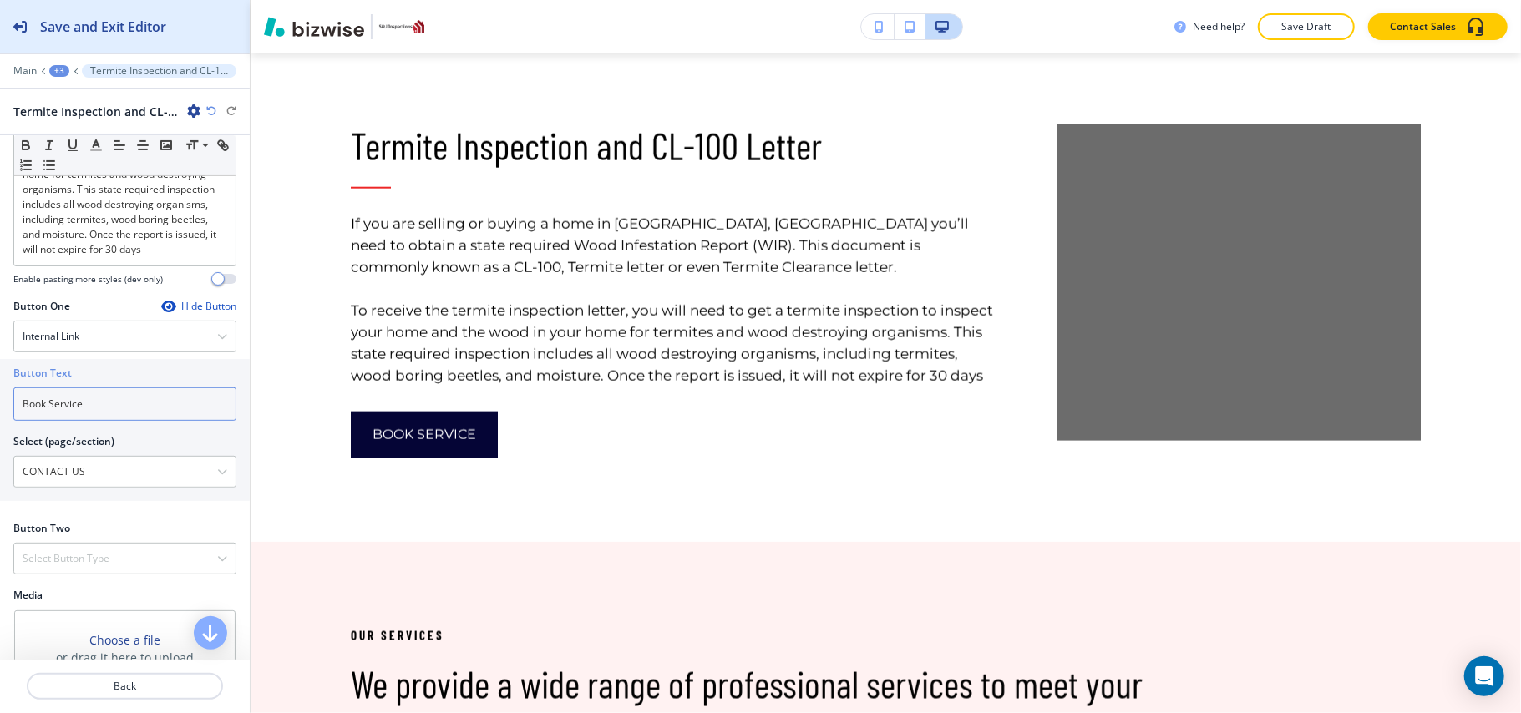
type input "Book Service"
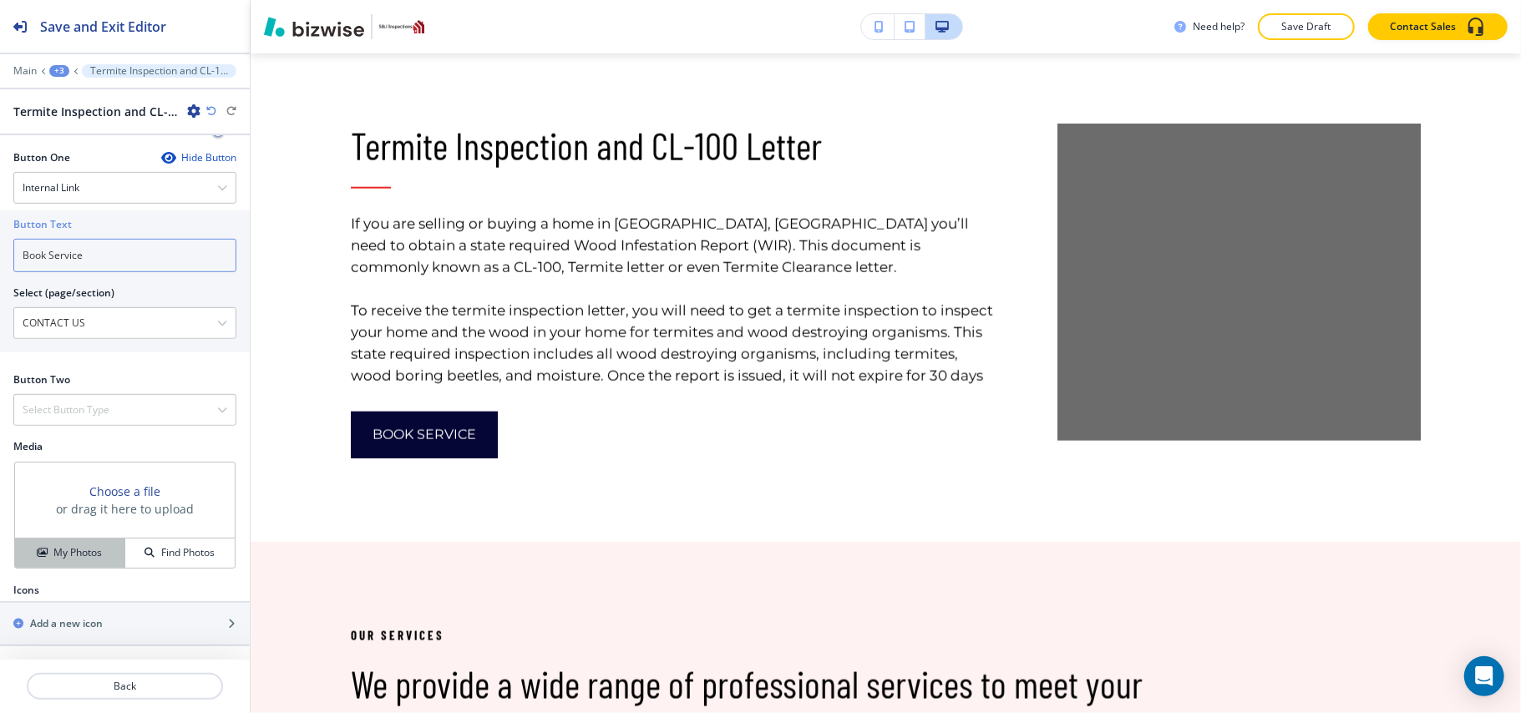
scroll to position [643, 0]
click at [77, 553] on h4 "My Photos" at bounding box center [77, 552] width 48 height 15
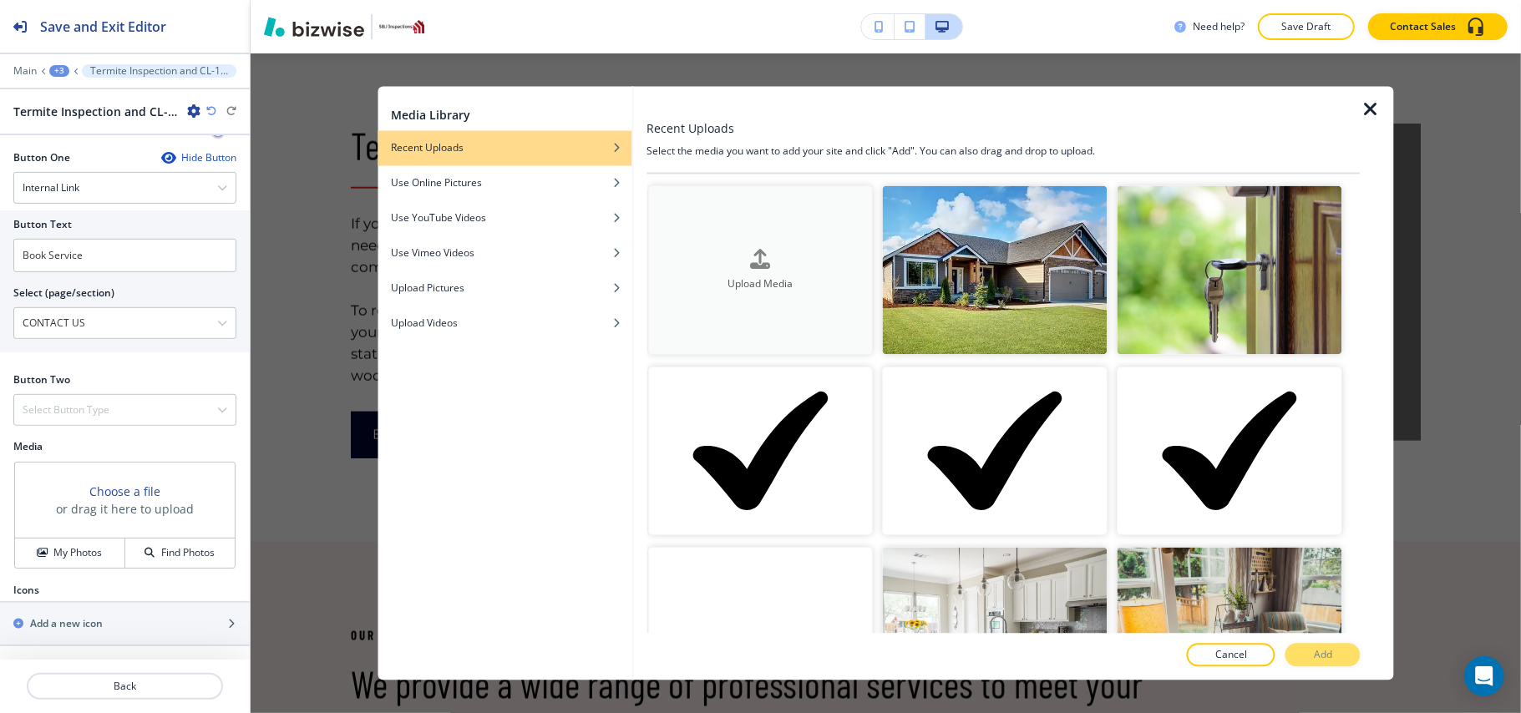
click at [767, 288] on h4 "Upload Media" at bounding box center [760, 283] width 225 height 15
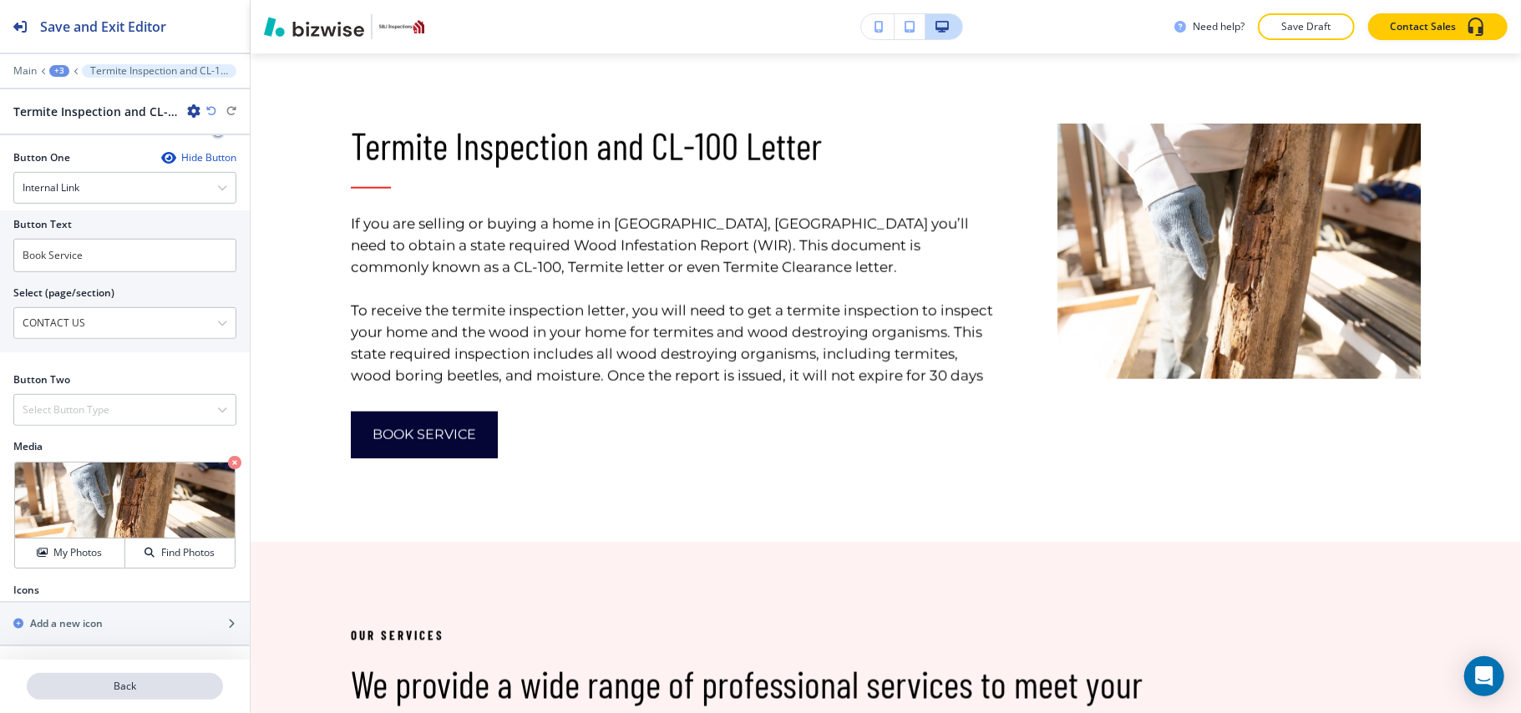
click at [152, 677] on button "Back" at bounding box center [125, 686] width 196 height 27
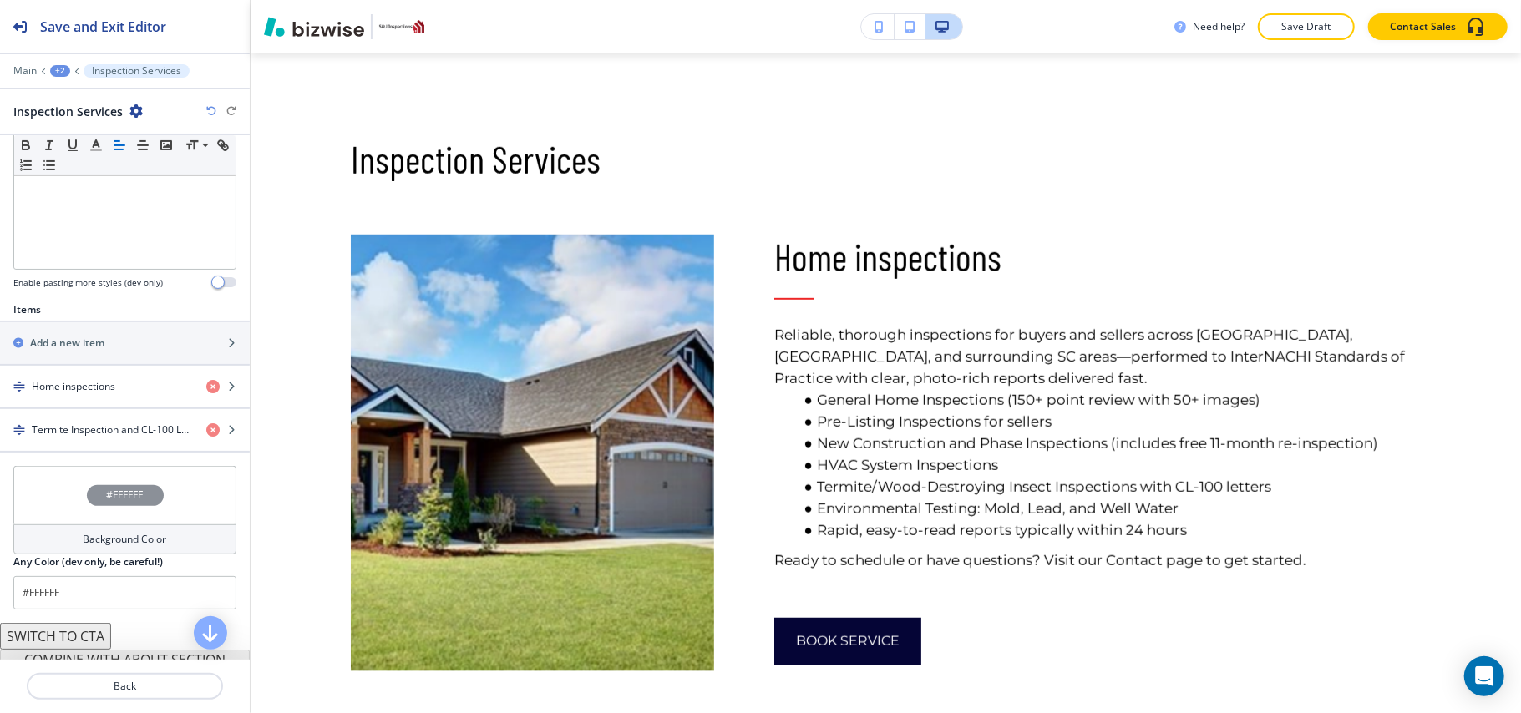
scroll to position [445, 0]
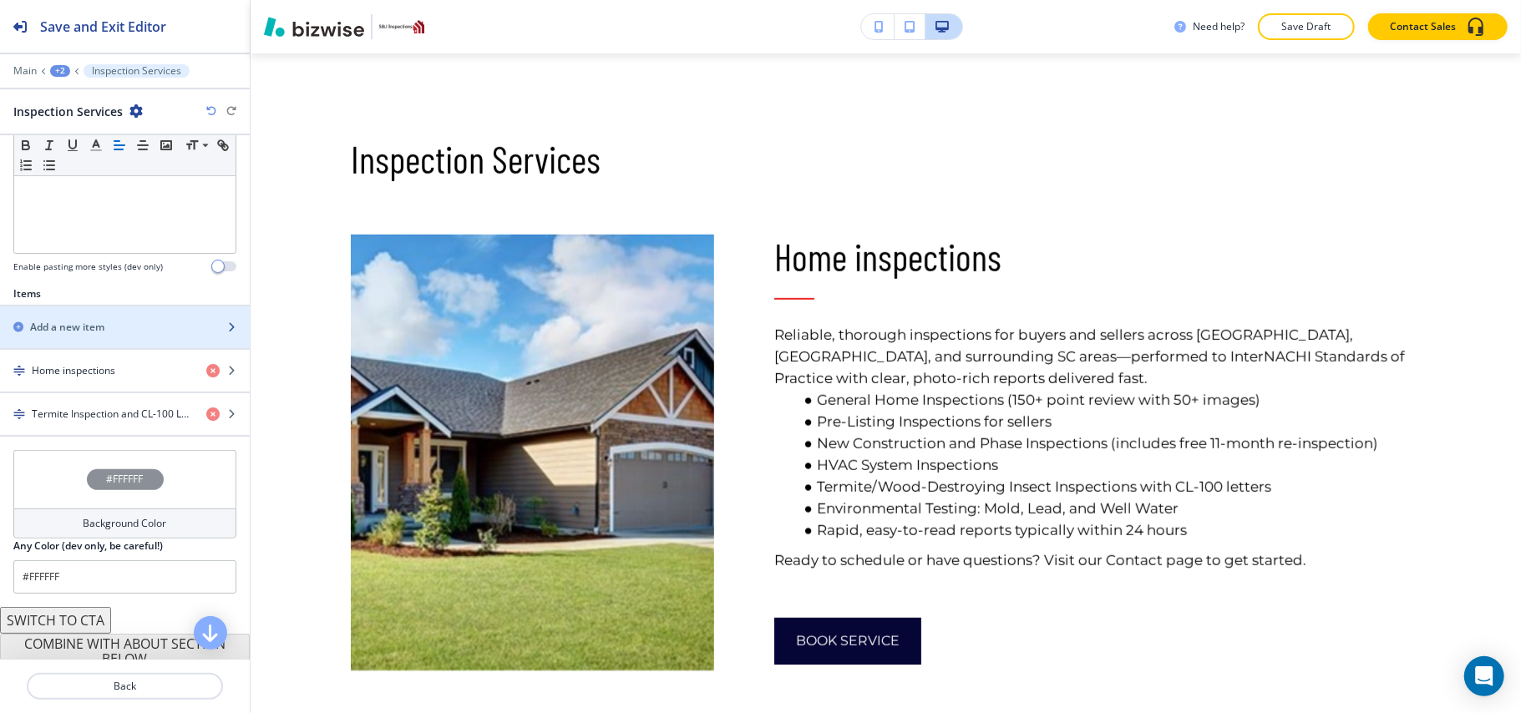
click at [95, 324] on h2 "Add a new item" at bounding box center [67, 327] width 74 height 15
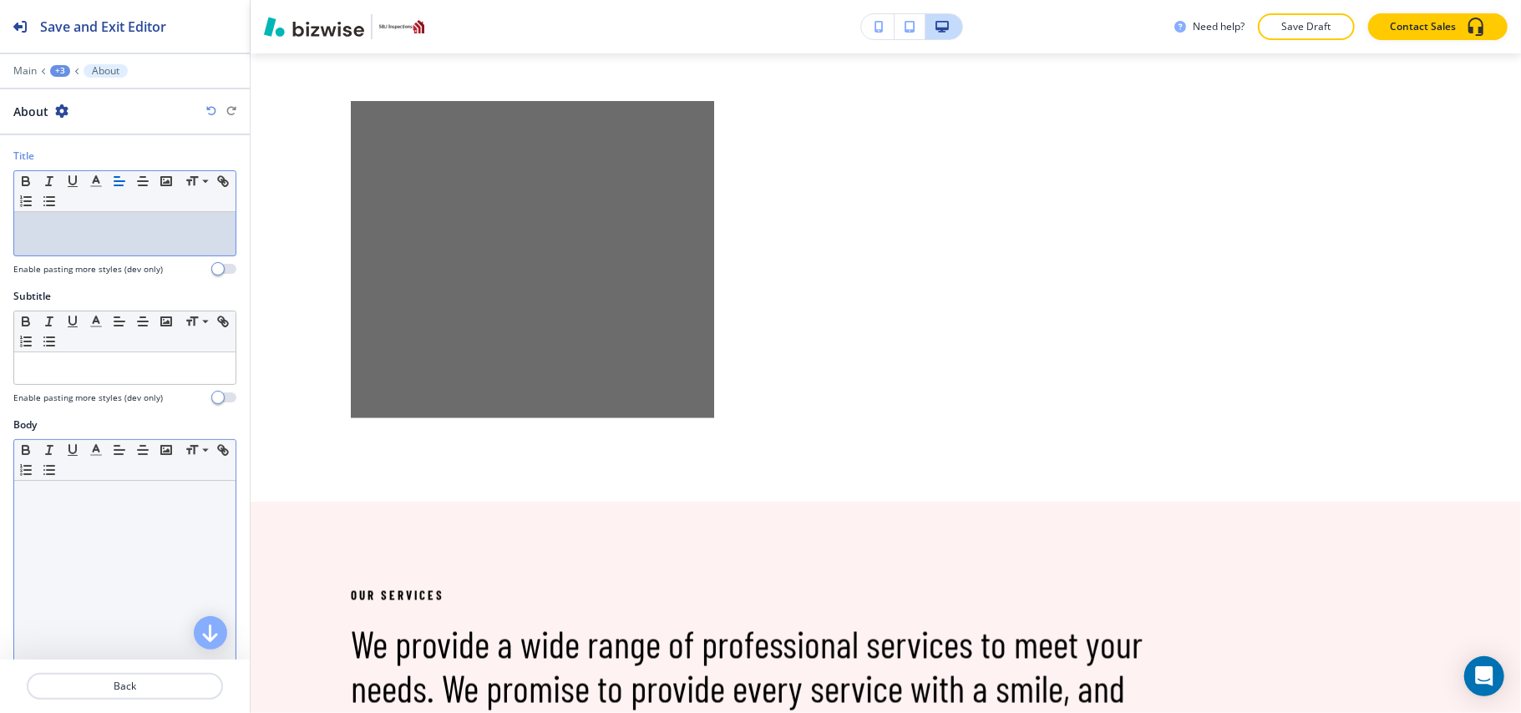
scroll to position [0, 0]
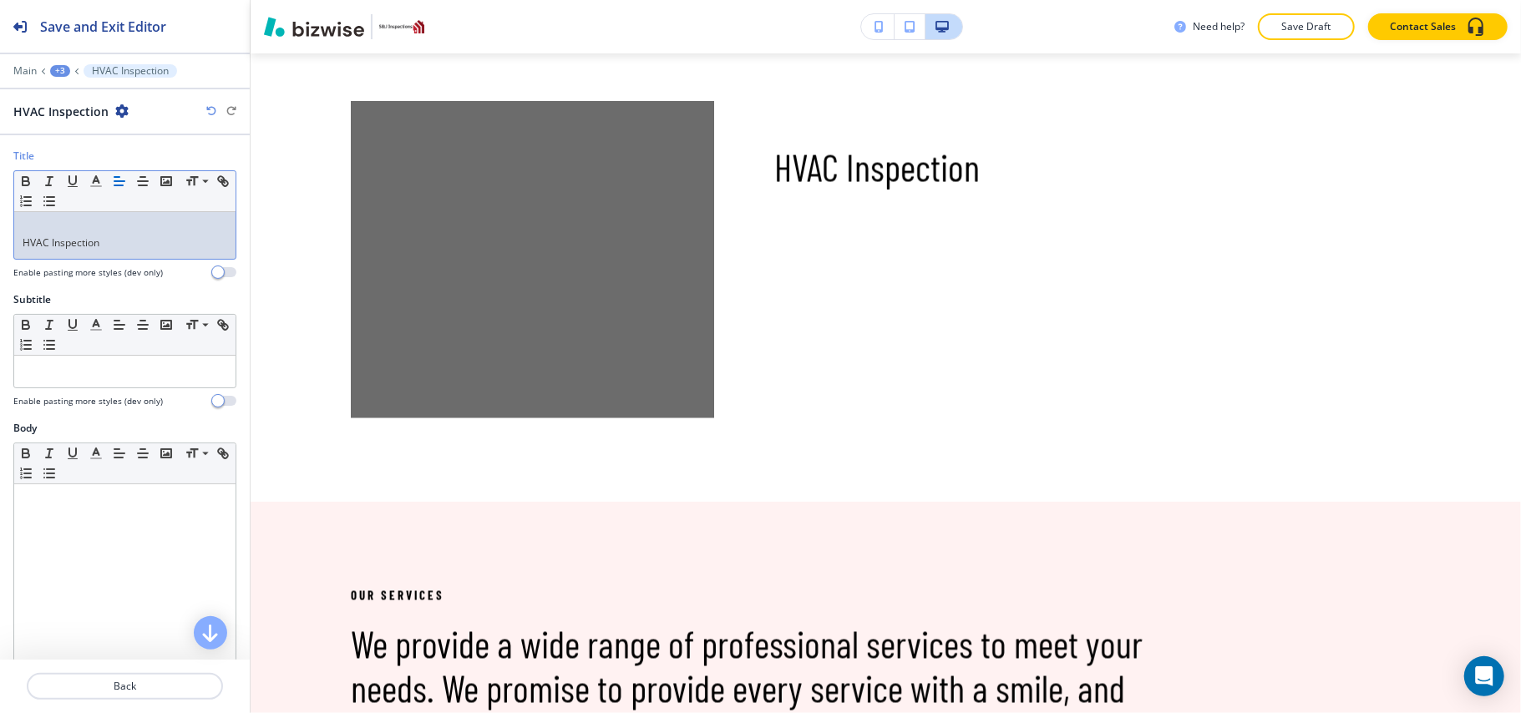
click at [18, 238] on div "HVAC Inspection" at bounding box center [124, 235] width 221 height 47
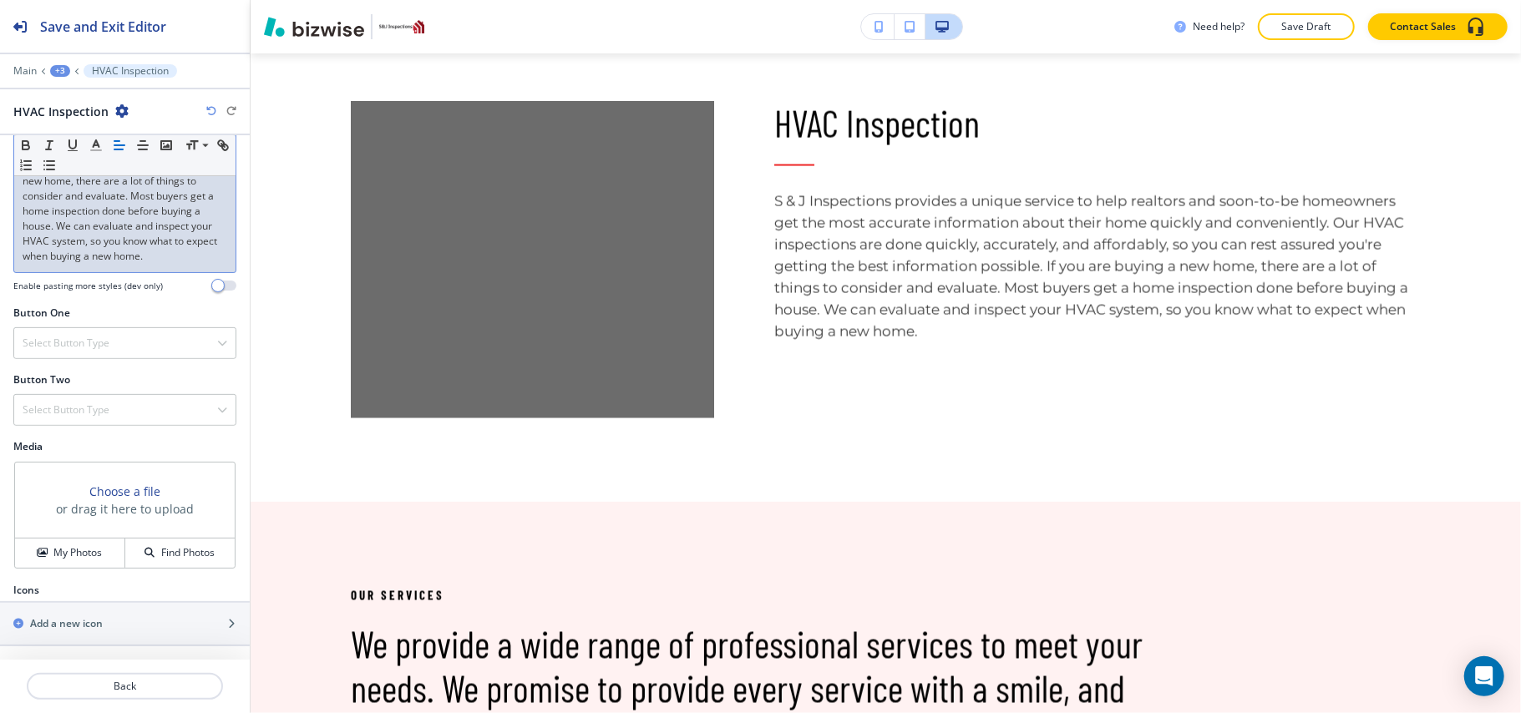
scroll to position [458, 0]
click at [89, 338] on h4 "Select Button Type" at bounding box center [66, 343] width 87 height 15
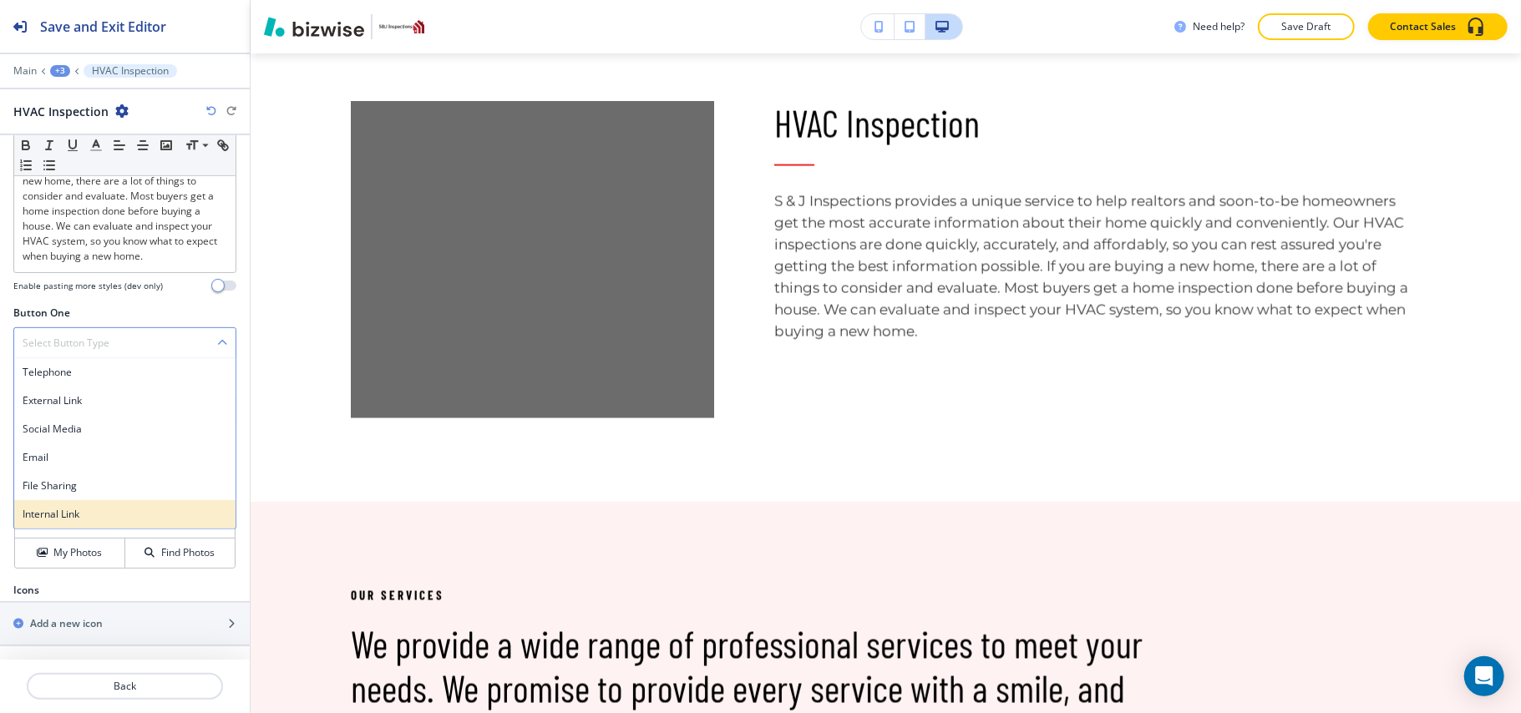
click at [85, 522] on div "Internal Link" at bounding box center [124, 514] width 221 height 28
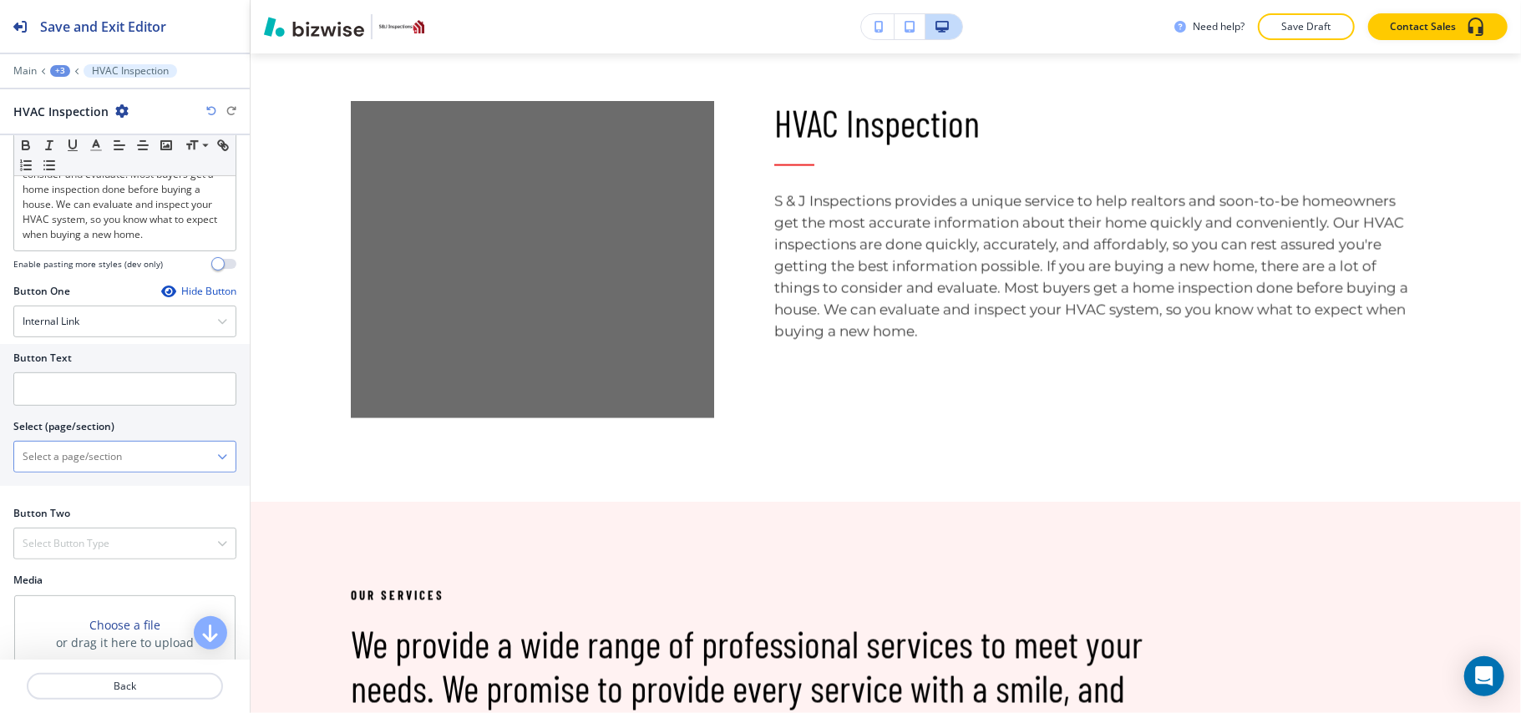
click at [95, 471] on \(page\/section\) "Manual Input" at bounding box center [115, 457] width 203 height 28
type \(page\/section\) "CONTACT US"
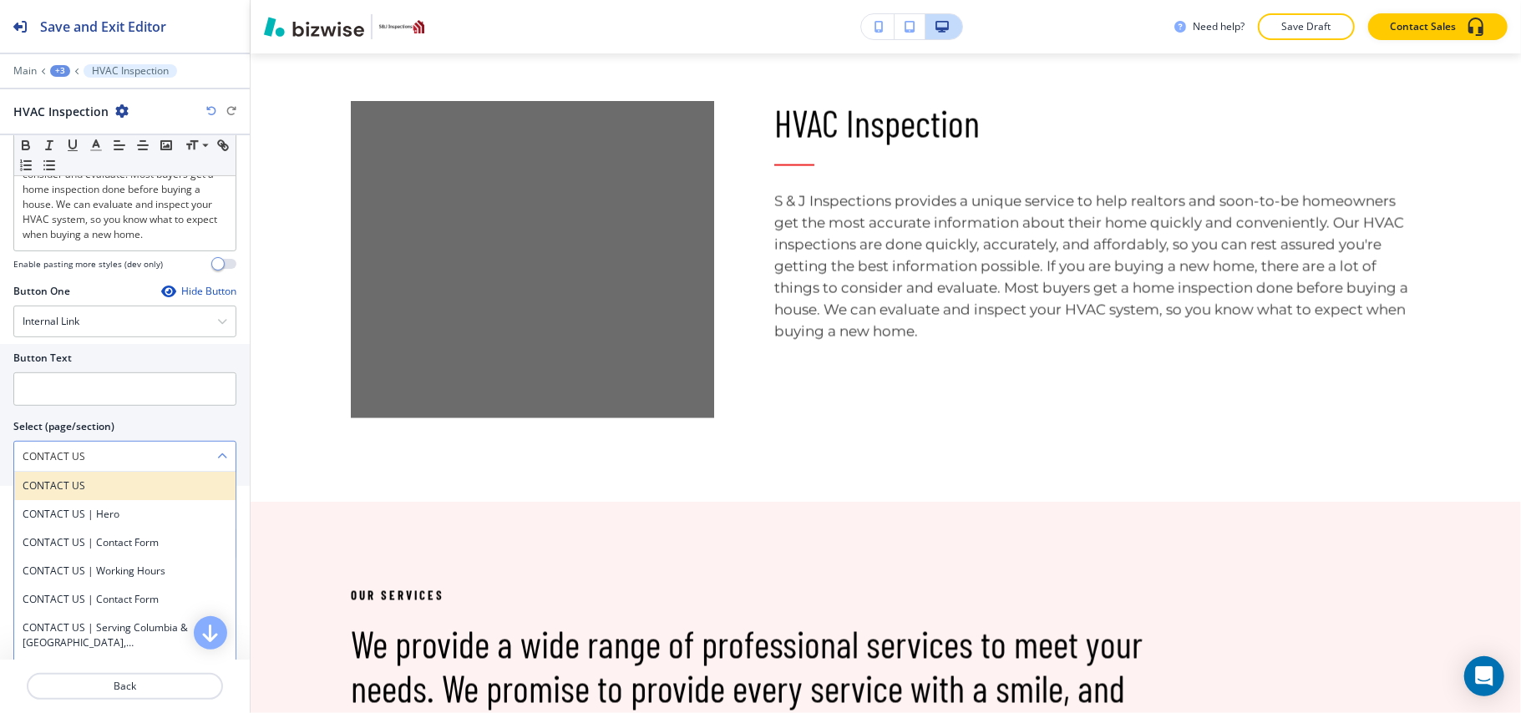
click at [72, 494] on h4 "CONTACT US" at bounding box center [125, 486] width 205 height 15
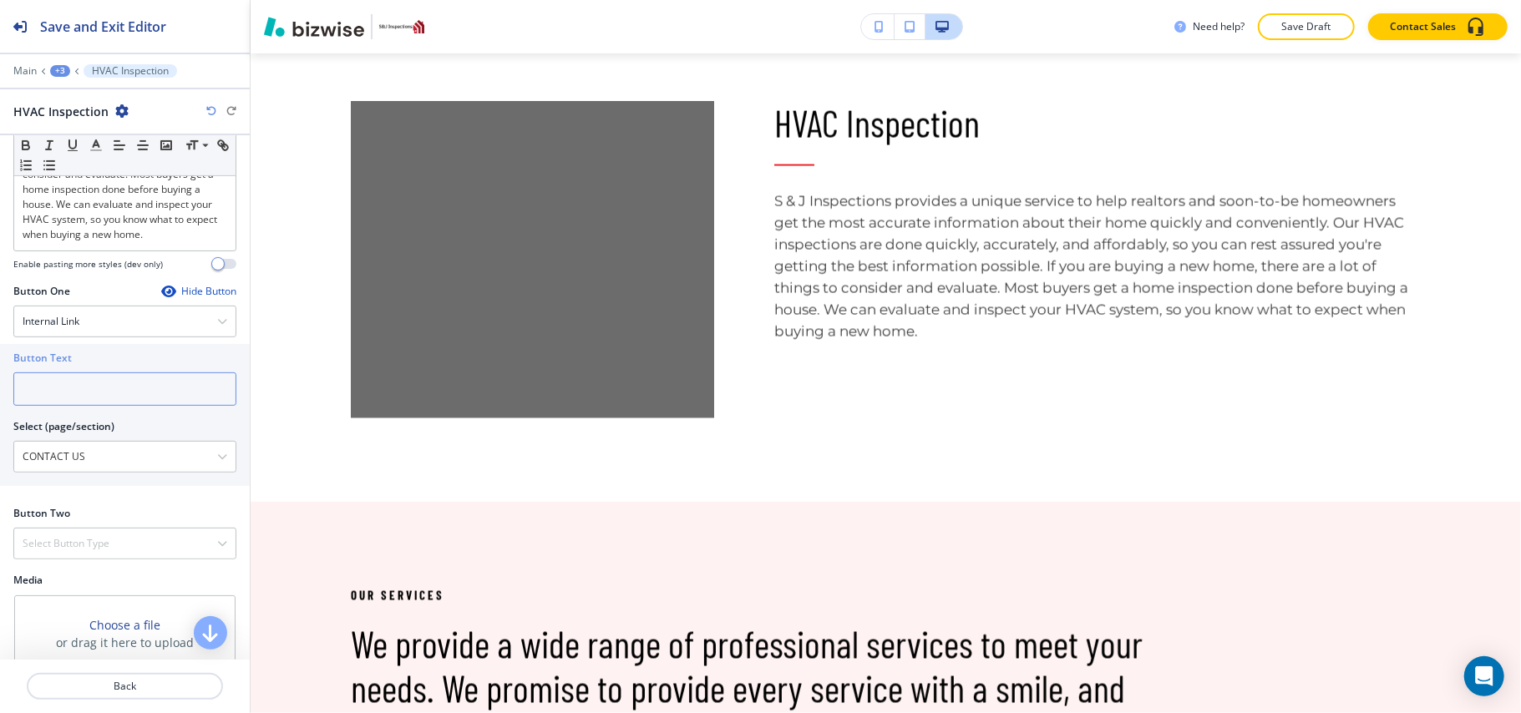
click at [71, 406] on input "text" at bounding box center [124, 389] width 223 height 33
type input "book service"
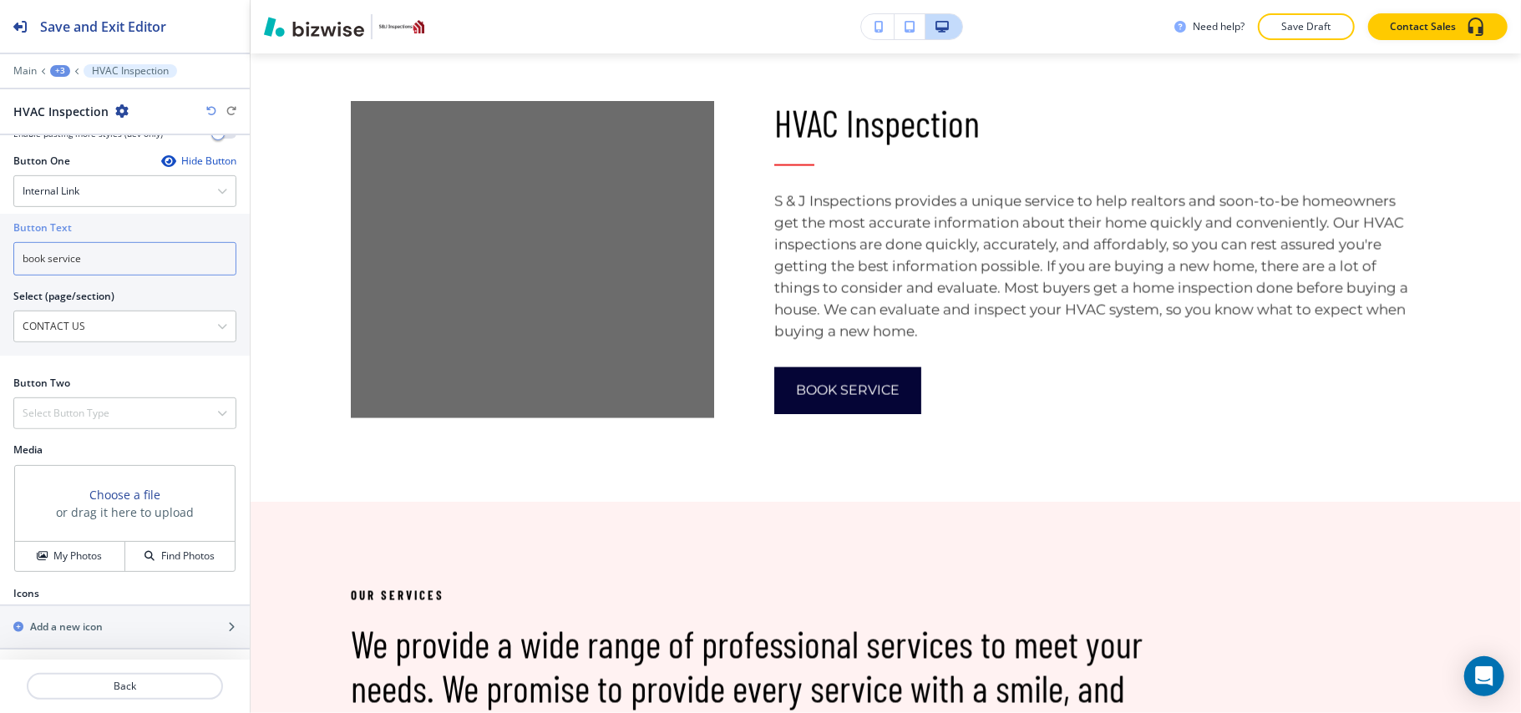
scroll to position [613, 0]
click at [47, 552] on div "My Photos" at bounding box center [69, 552] width 109 height 15
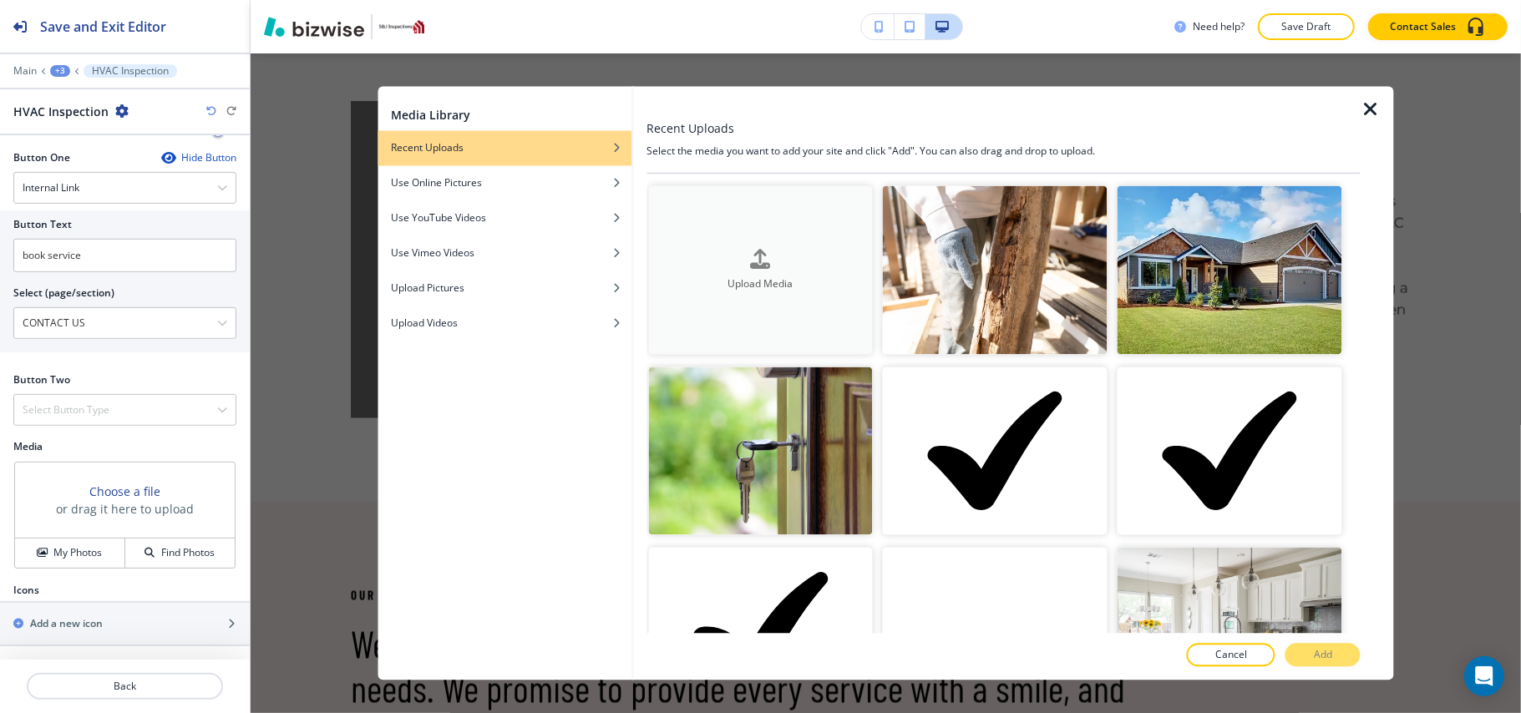
click at [752, 311] on button "Upload Media" at bounding box center [760, 270] width 225 height 169
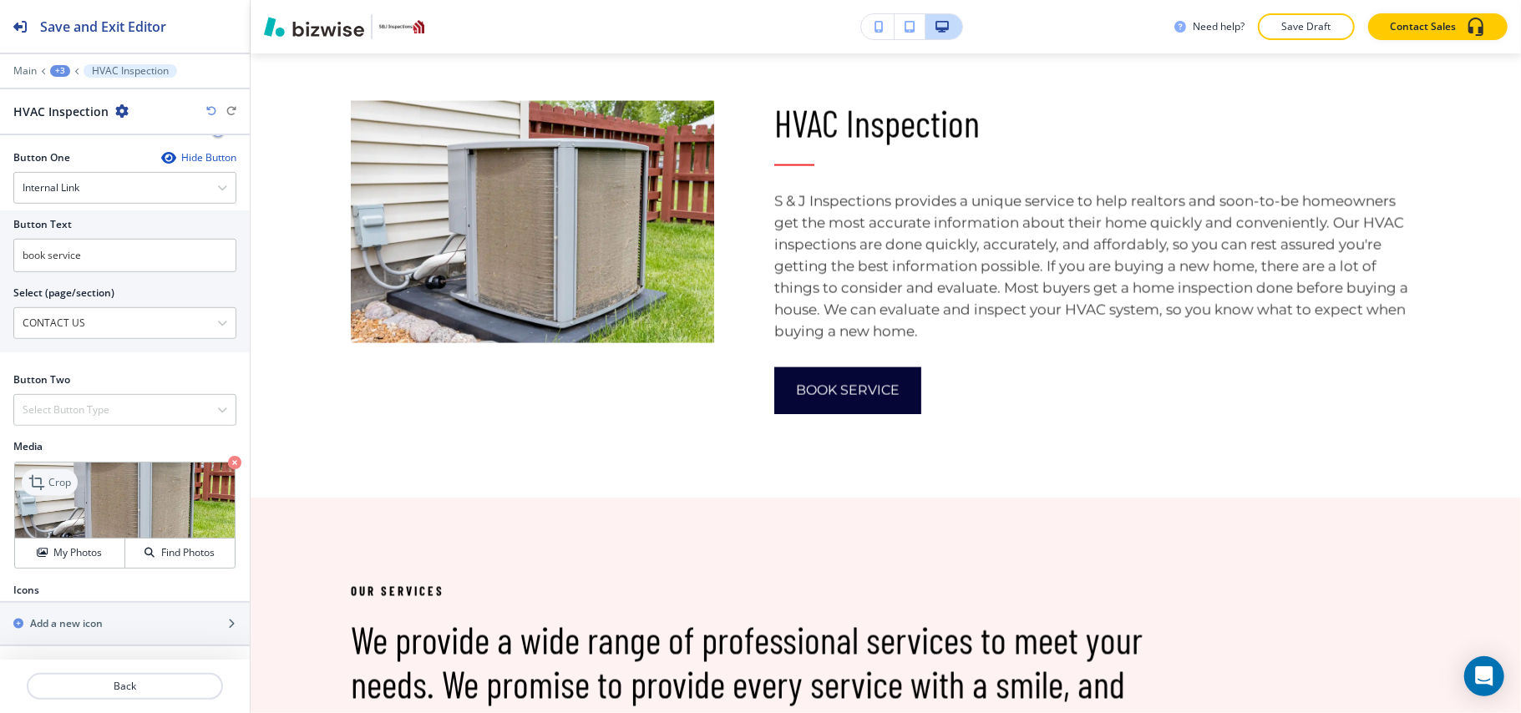
click at [32, 485] on icon at bounding box center [38, 483] width 20 height 20
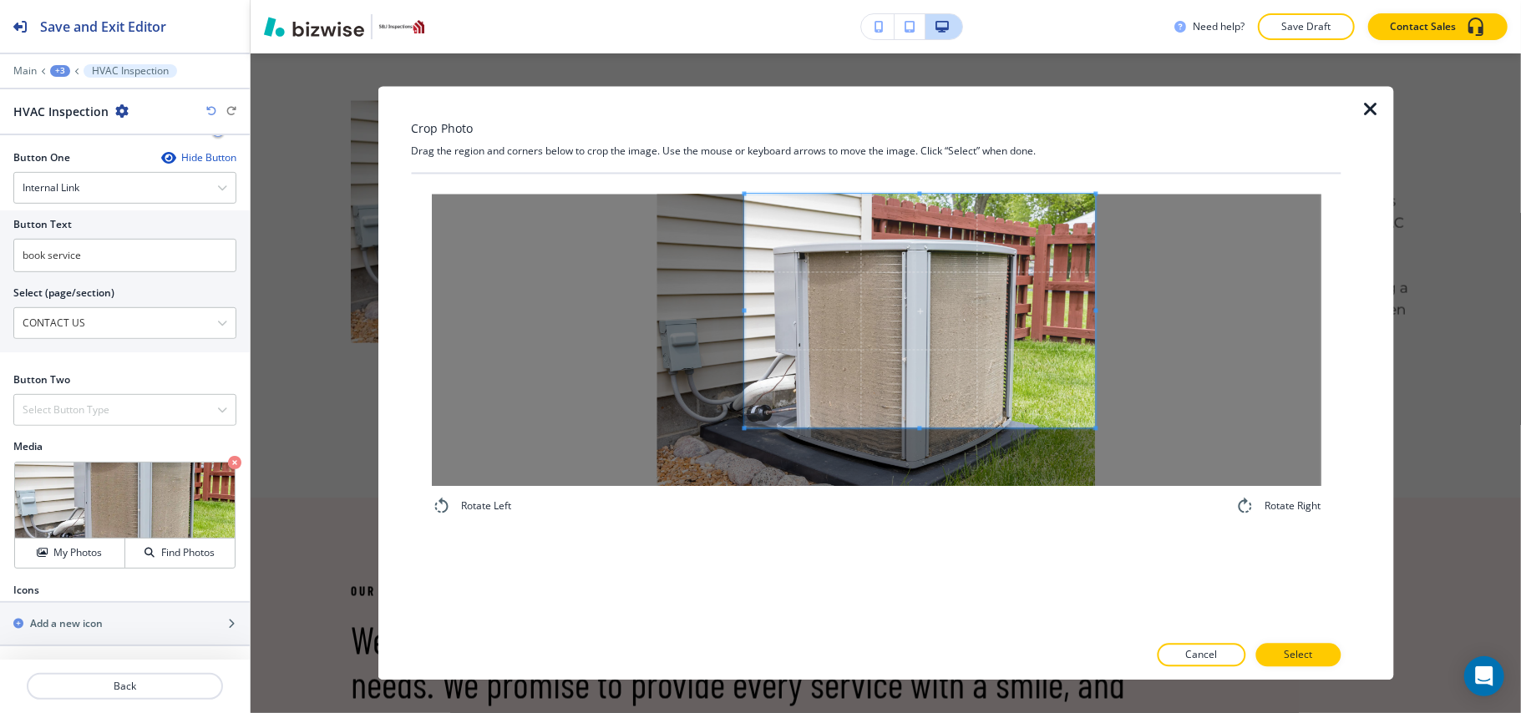
click at [920, 274] on span at bounding box center [919, 312] width 351 height 234
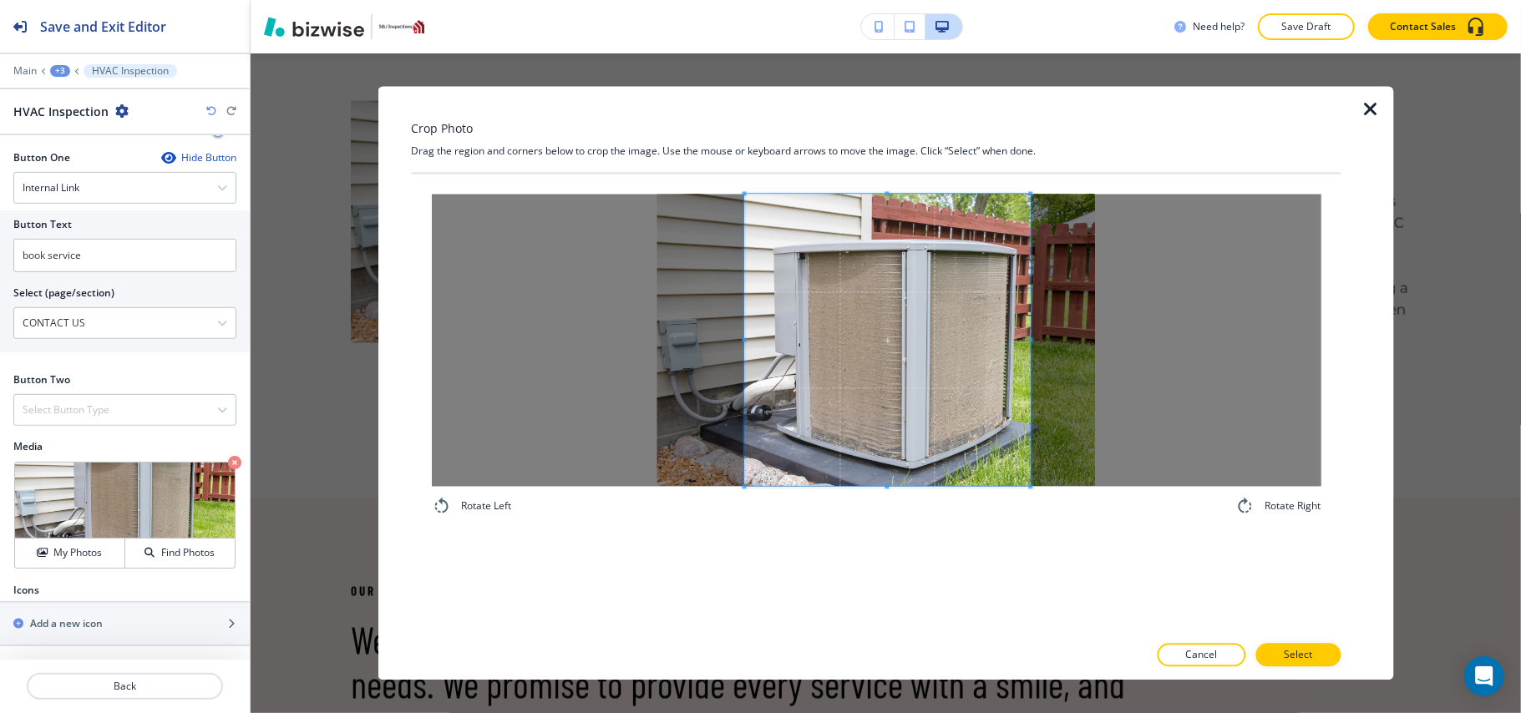
click at [1032, 496] on div "Rotate Left Rotate Right" at bounding box center [876, 356] width 890 height 322
click at [1280, 648] on button "Select" at bounding box center [1297, 655] width 85 height 23
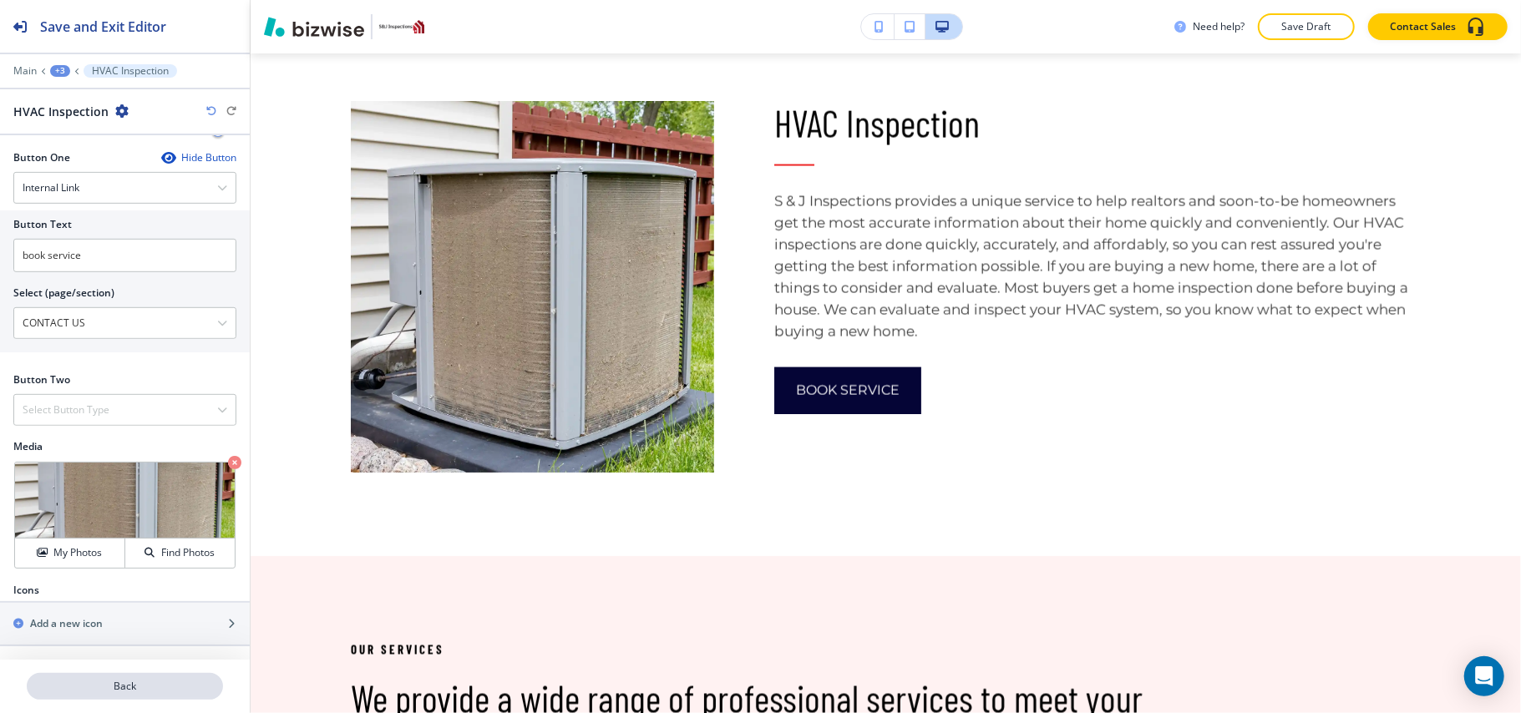
click at [138, 688] on p "Back" at bounding box center [124, 686] width 193 height 15
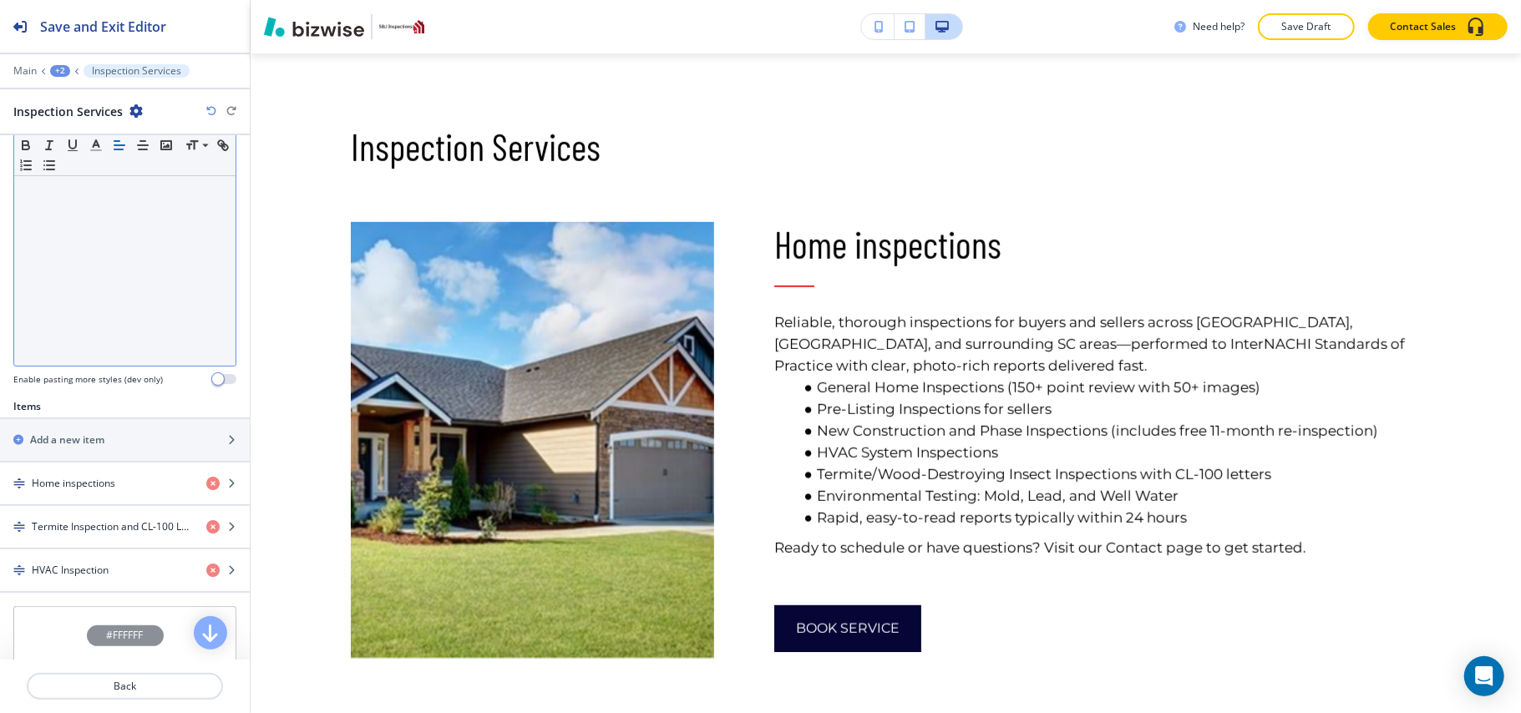
scroll to position [334, 0]
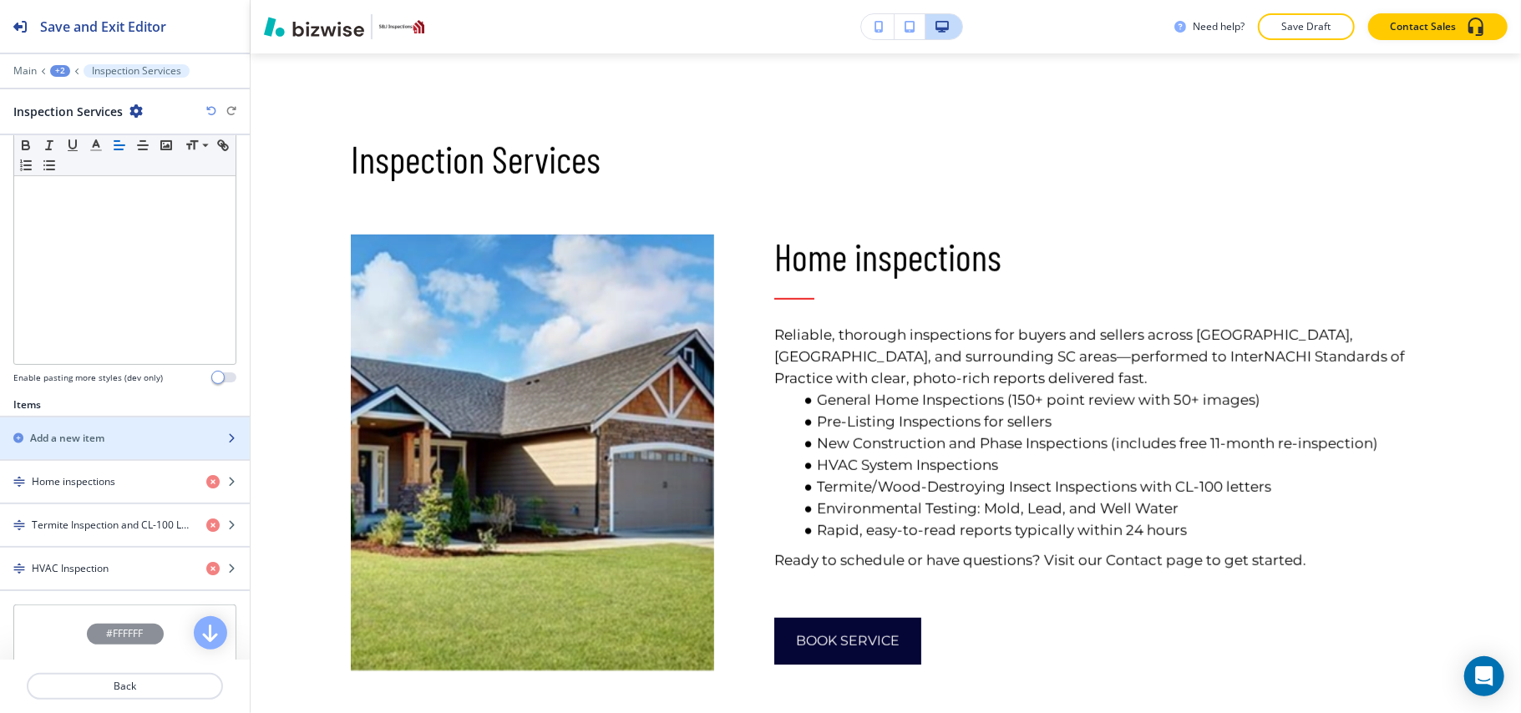
click at [97, 451] on div "button" at bounding box center [125, 452] width 250 height 13
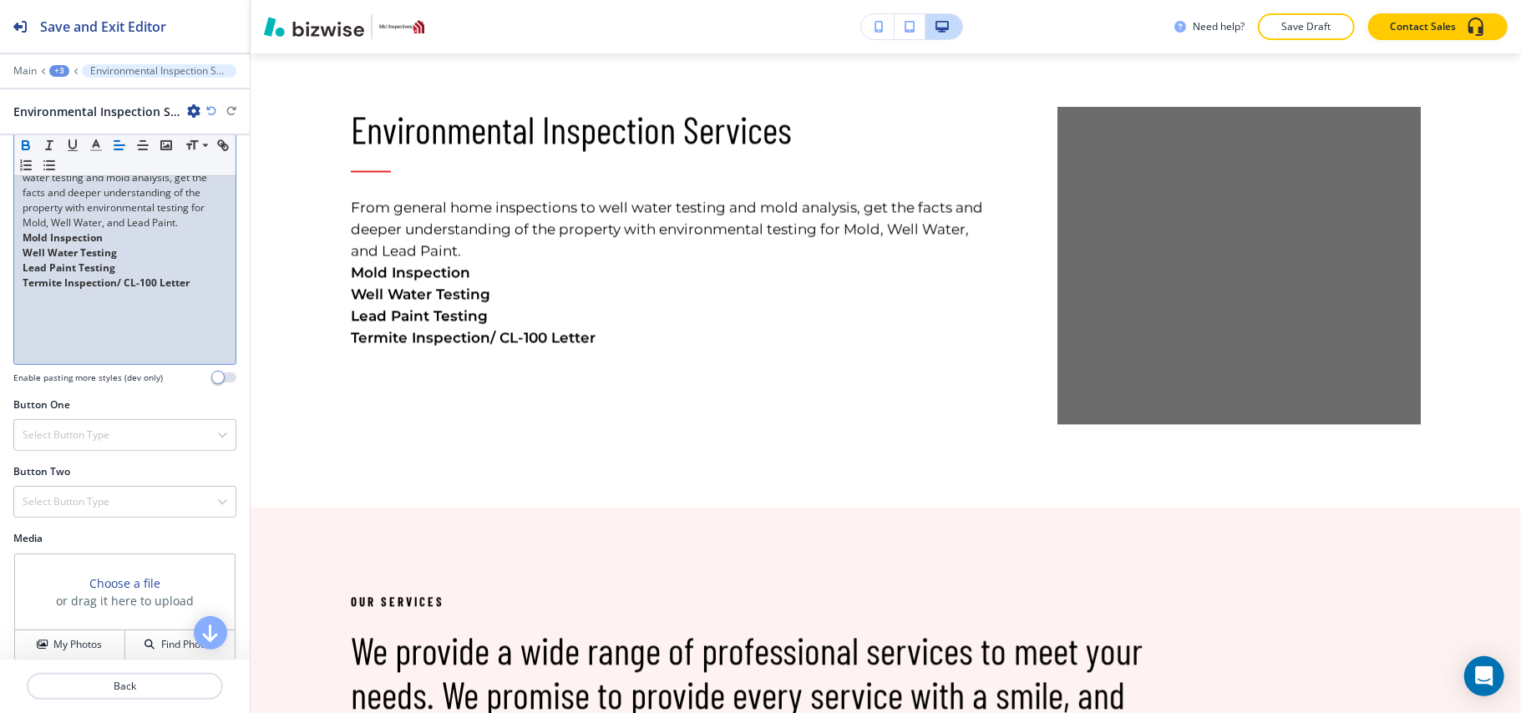
scroll to position [432, 0]
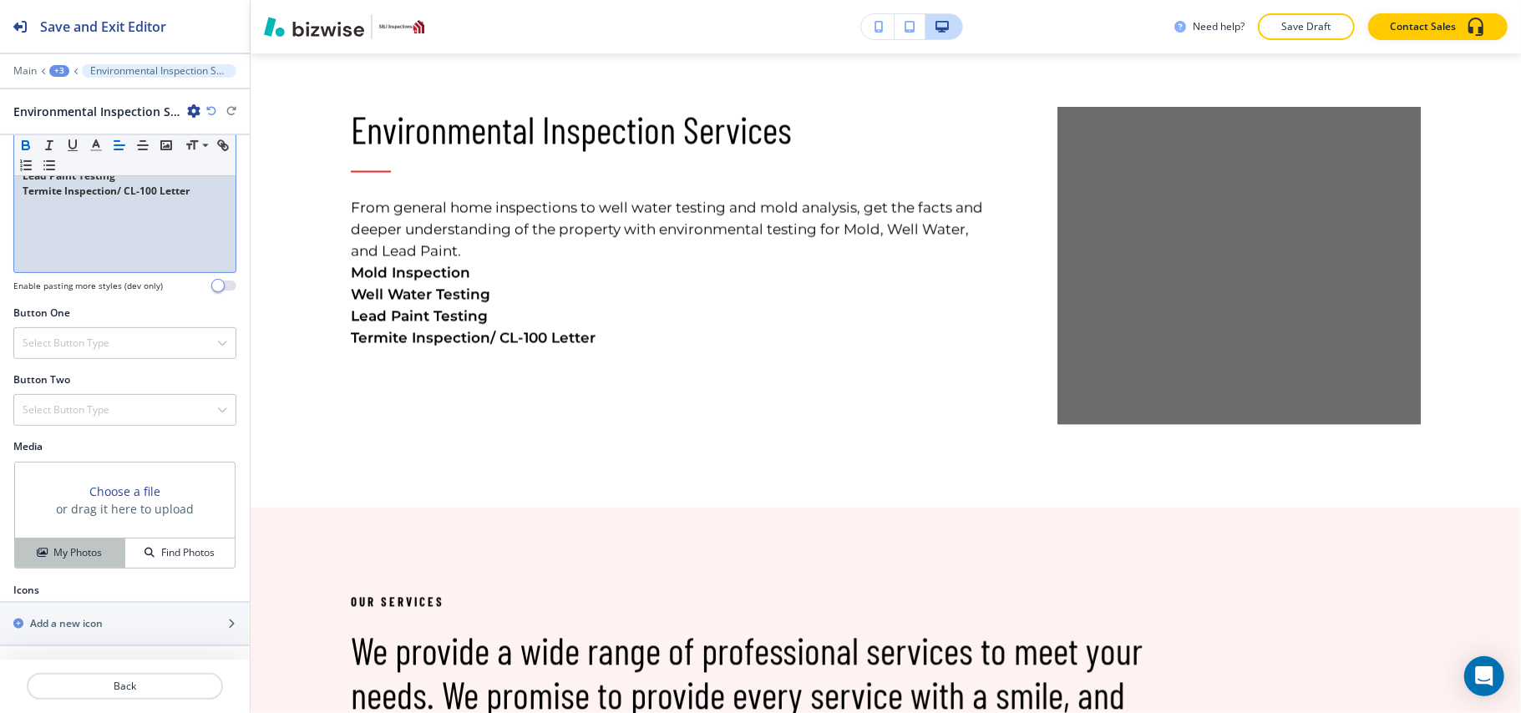
click at [54, 551] on h4 "My Photos" at bounding box center [77, 552] width 48 height 15
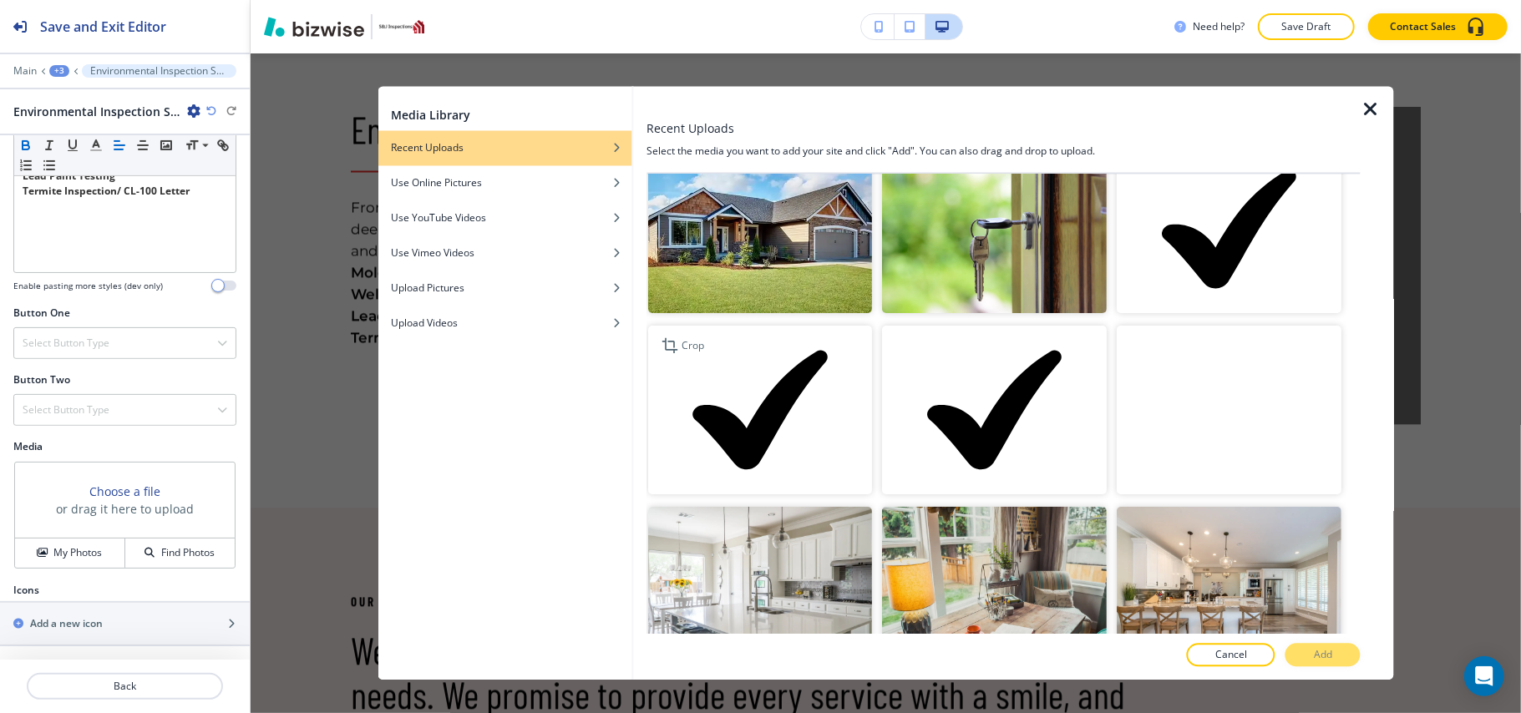
scroll to position [0, 0]
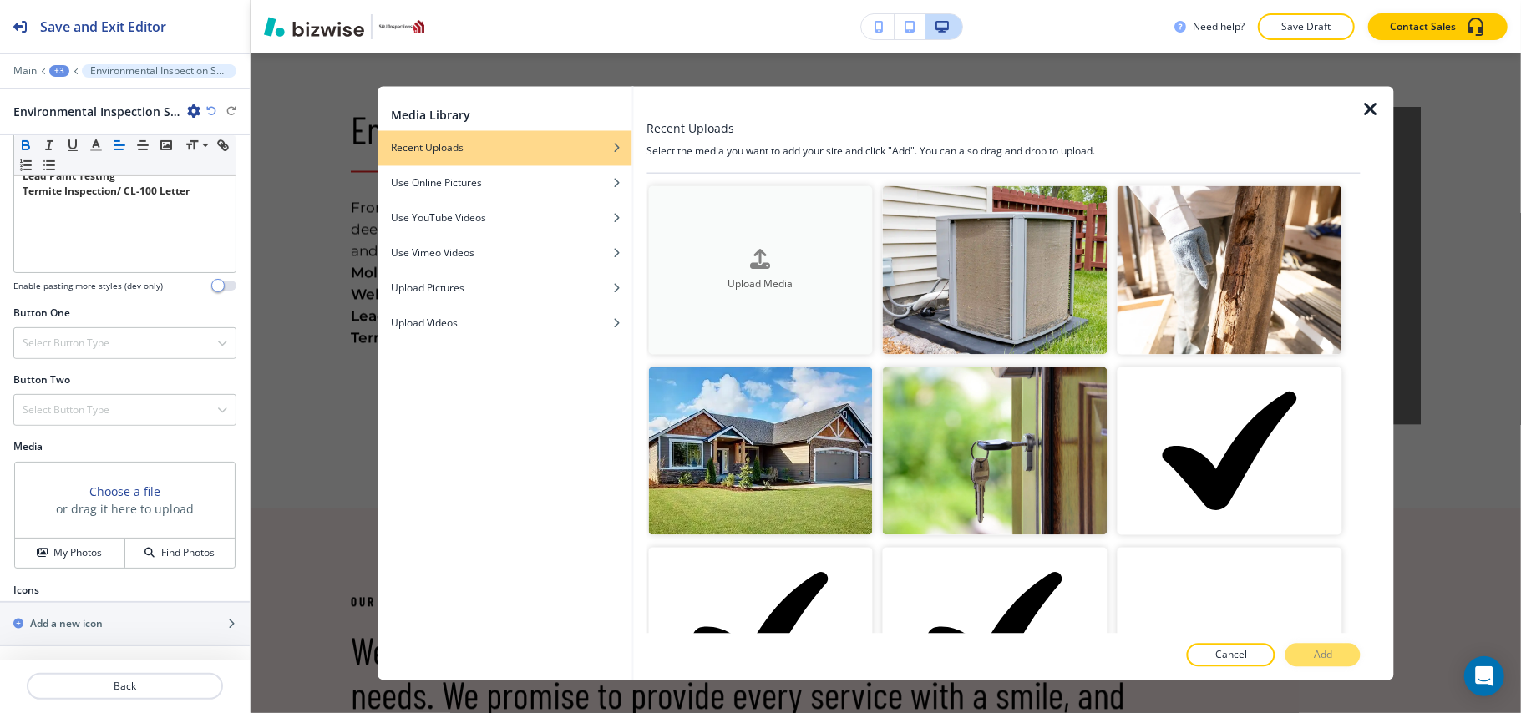
click at [775, 219] on button "Upload Media" at bounding box center [760, 270] width 225 height 169
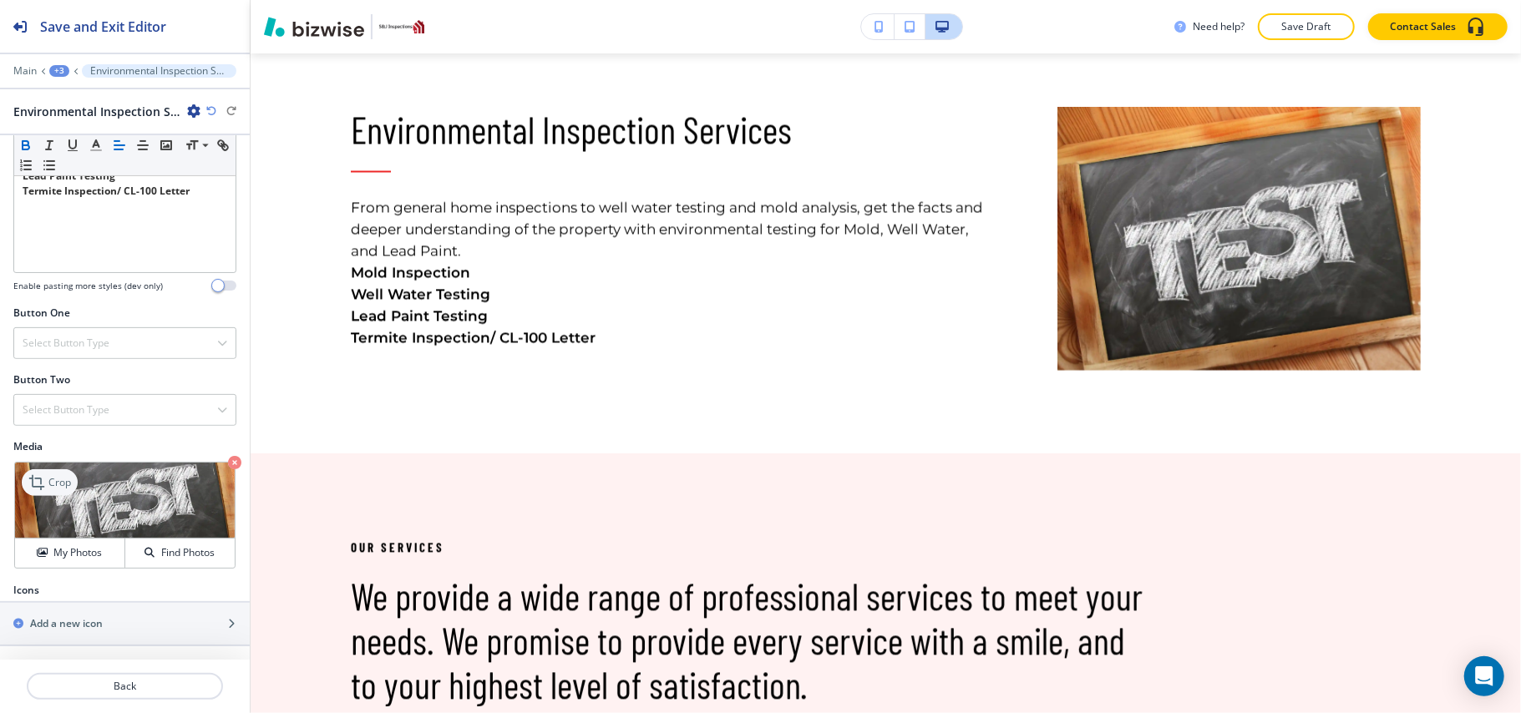
click at [61, 472] on div "Crop" at bounding box center [50, 482] width 56 height 27
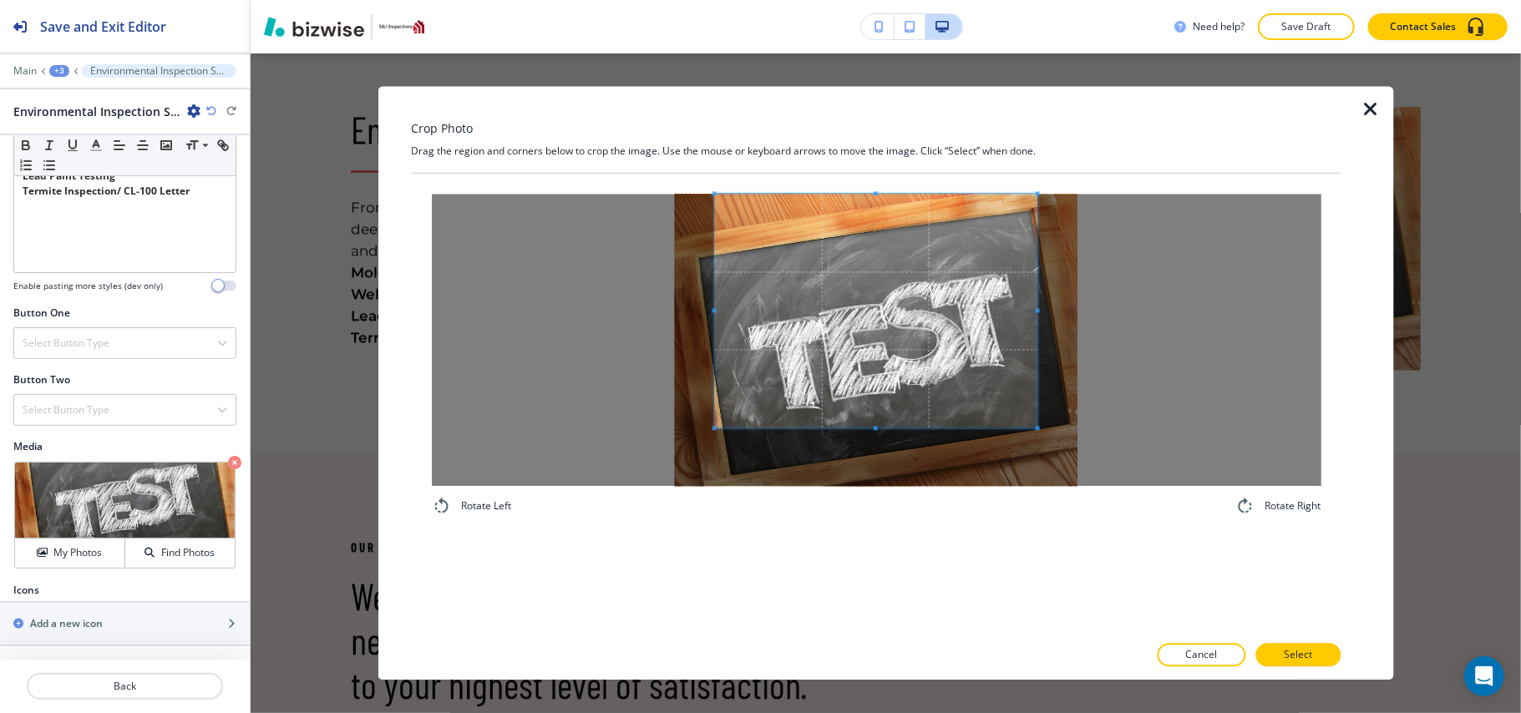
click at [849, 248] on span at bounding box center [875, 312] width 322 height 234
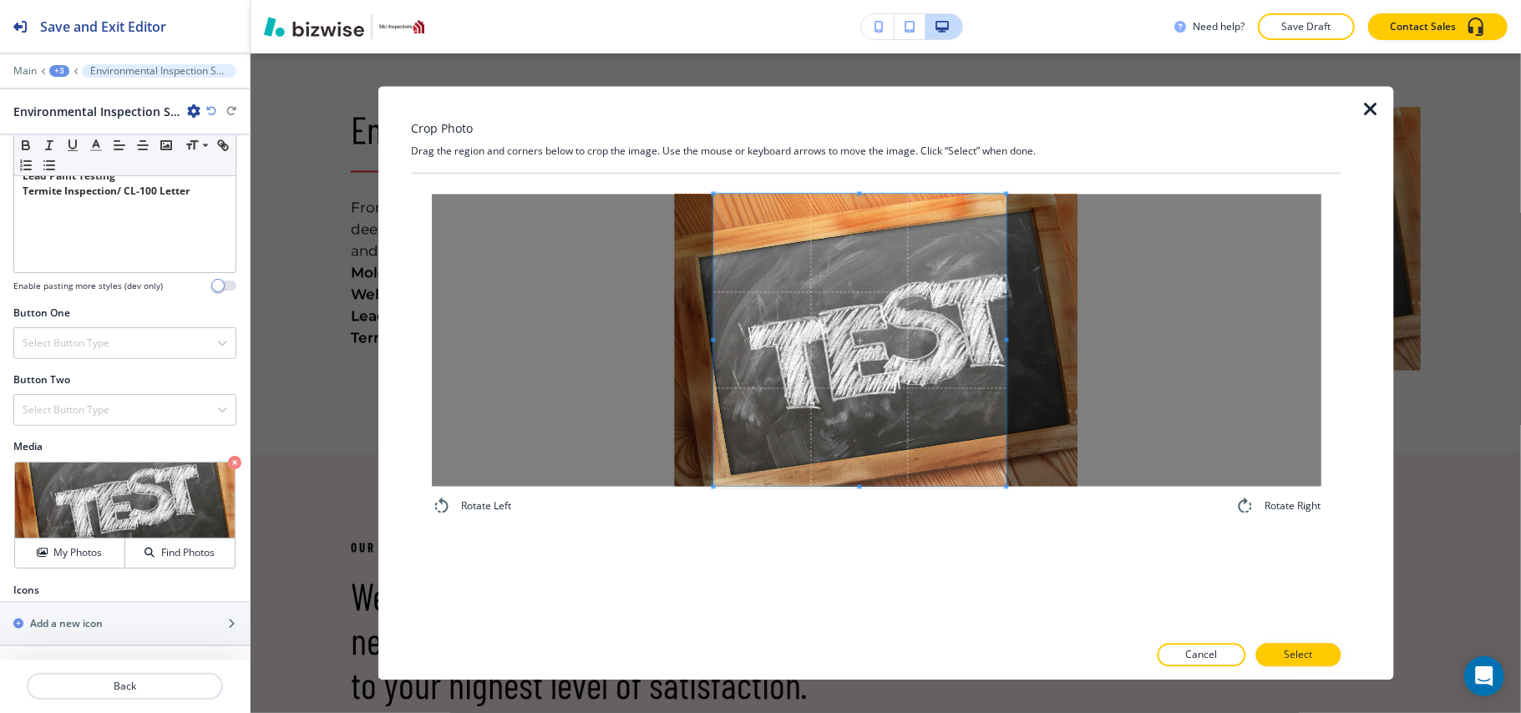
click at [1007, 509] on div "Rotate Left Rotate Right" at bounding box center [876, 356] width 890 height 322
click at [956, 439] on span at bounding box center [863, 341] width 292 height 292
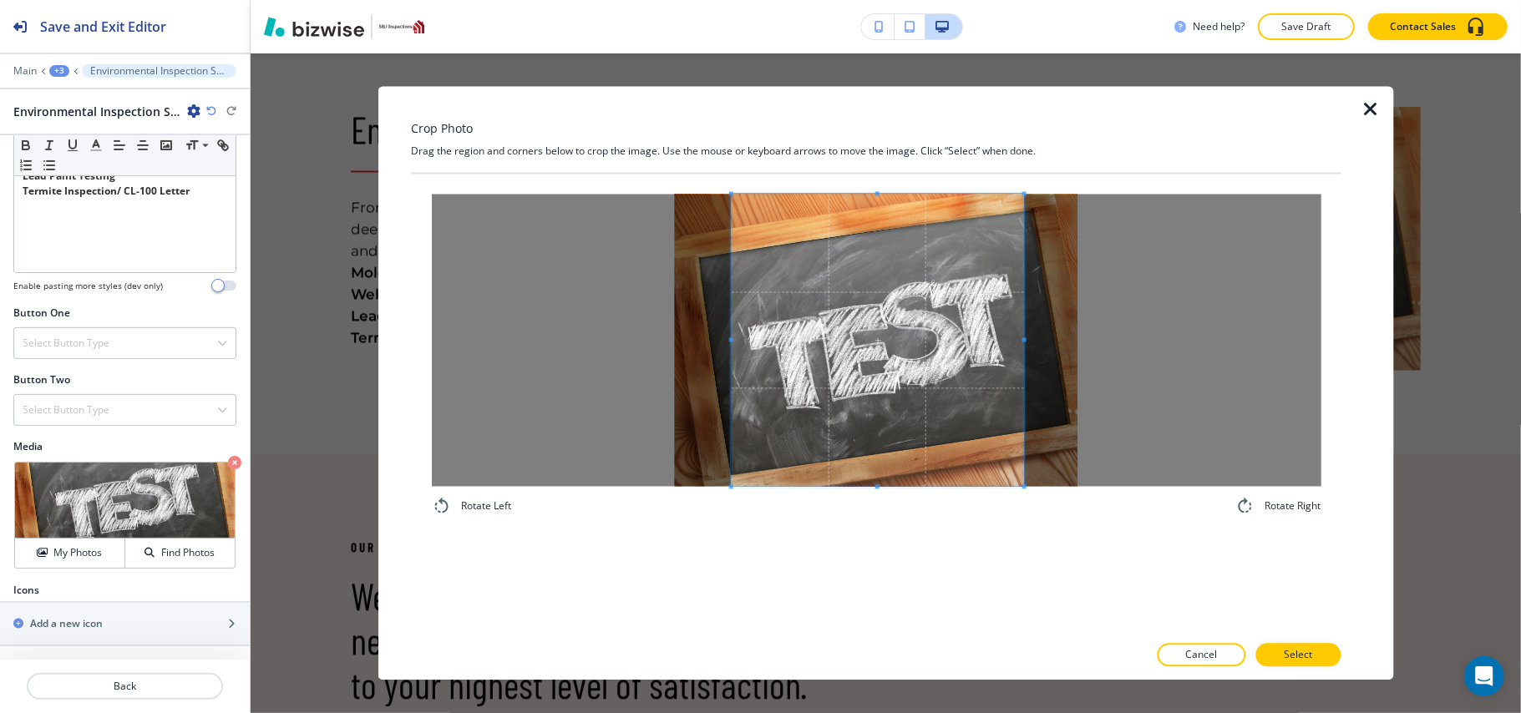
click at [815, 432] on span at bounding box center [877, 341] width 292 height 292
click at [1296, 657] on p "Select" at bounding box center [1298, 655] width 28 height 15
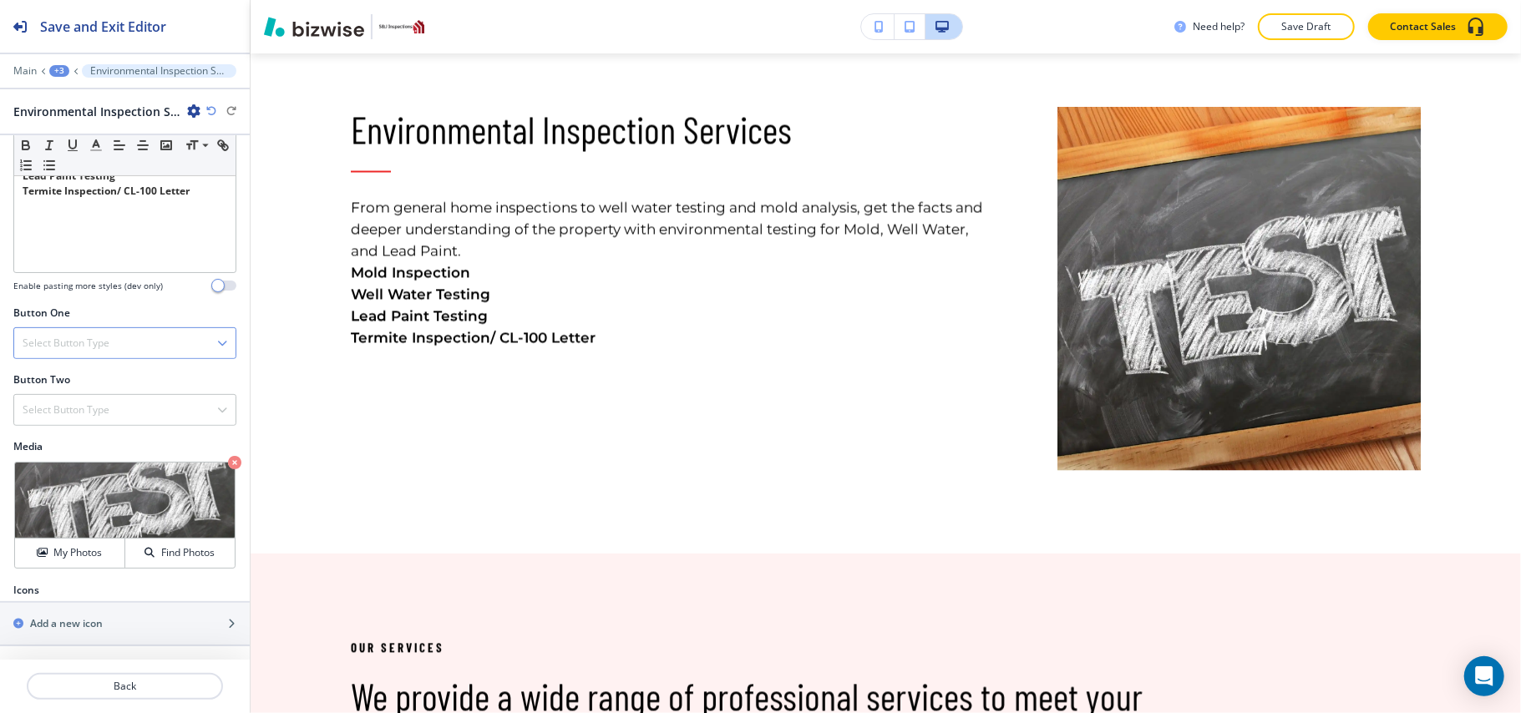
click at [99, 331] on div "Select Button Type" at bounding box center [124, 343] width 221 height 30
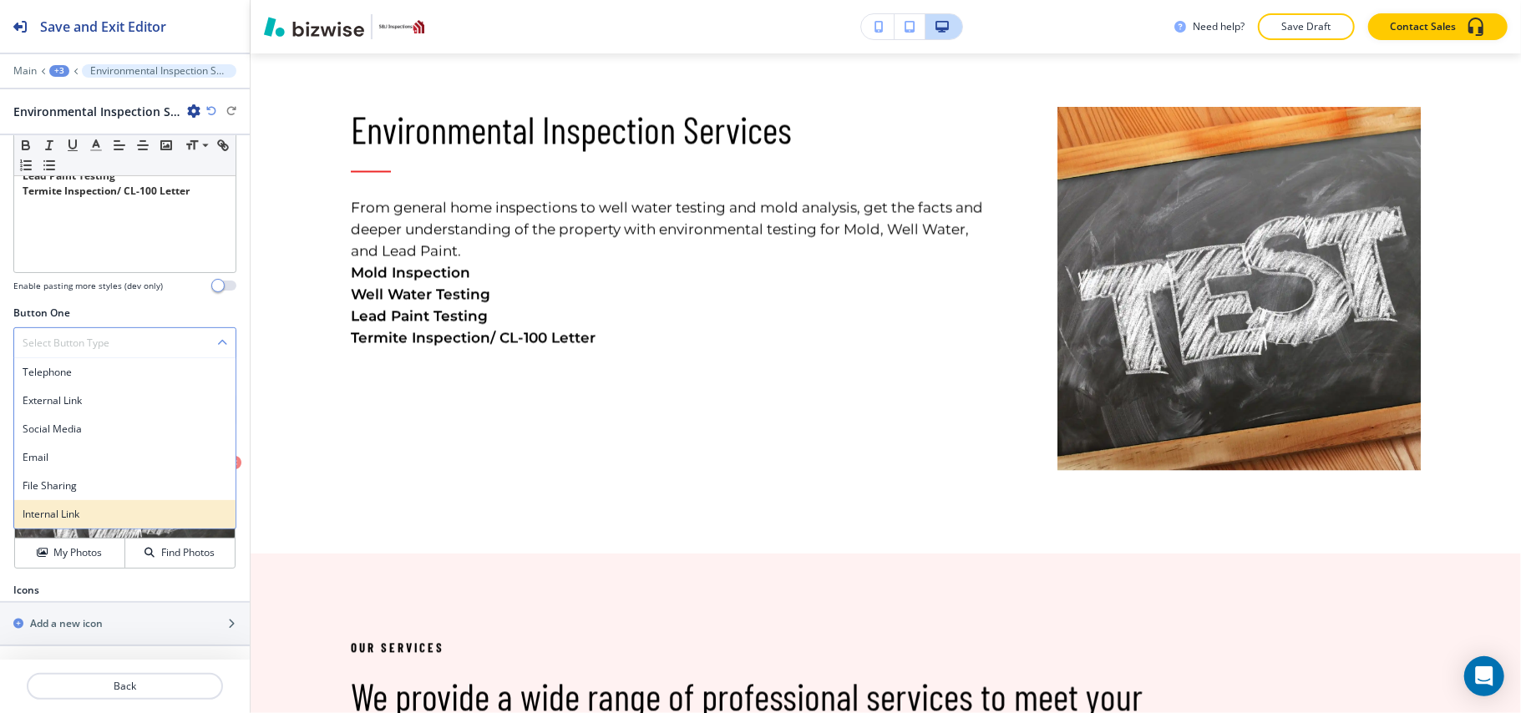
click at [62, 508] on h4 "Internal Link" at bounding box center [125, 514] width 205 height 15
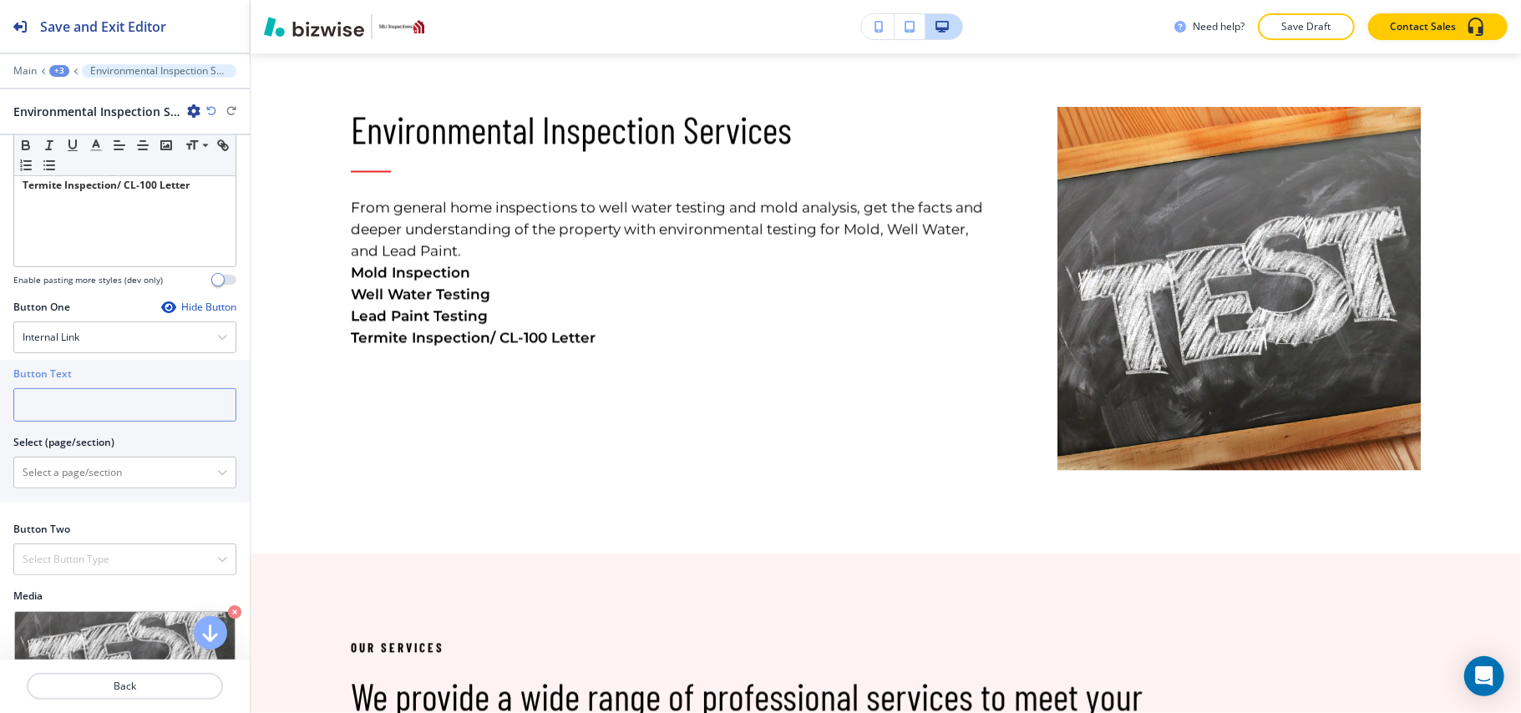
click at [81, 413] on input "text" at bounding box center [124, 404] width 223 height 33
paste input "Book Service"
type input "Book Service"
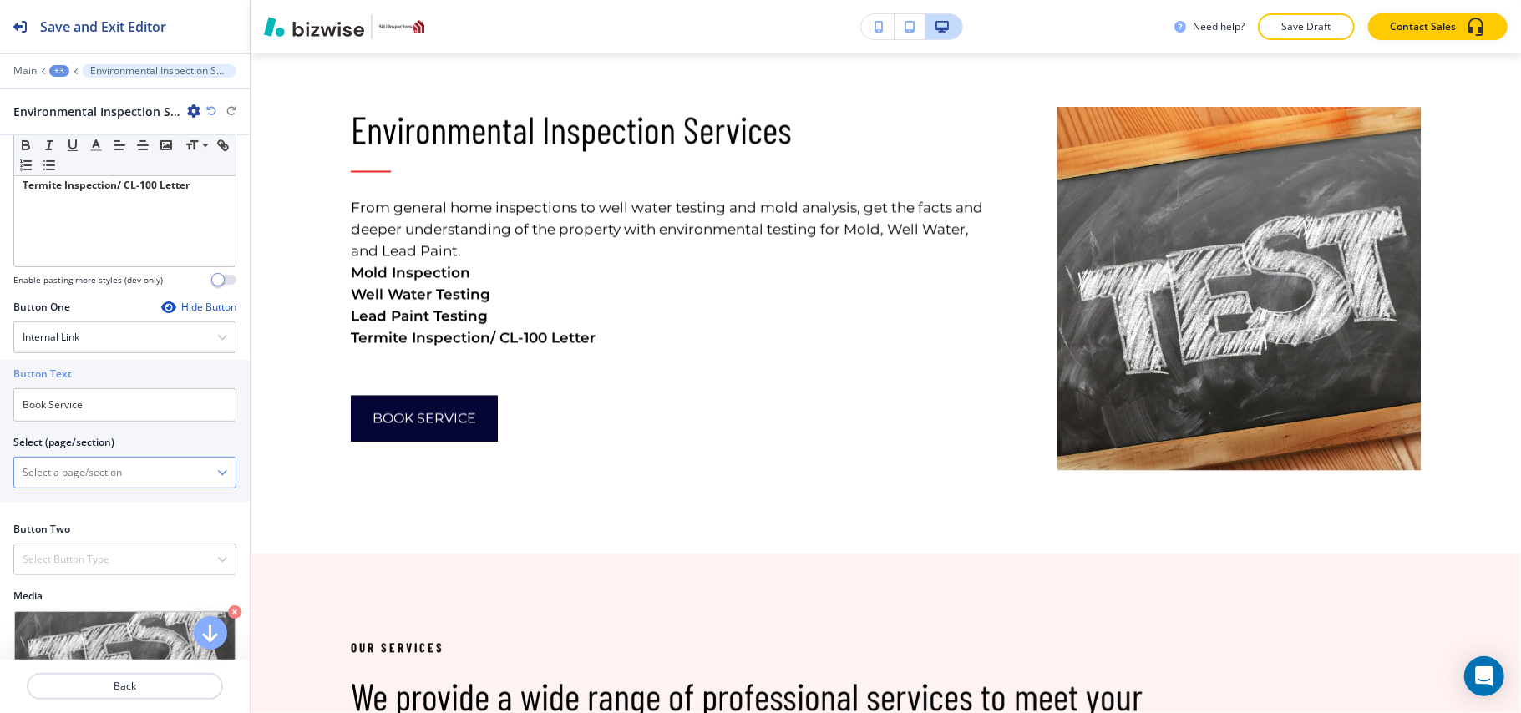
click at [81, 479] on \(page\/section\) "Manual Input" at bounding box center [115, 473] width 203 height 28
type \(page\/section\) "CONTACT US"
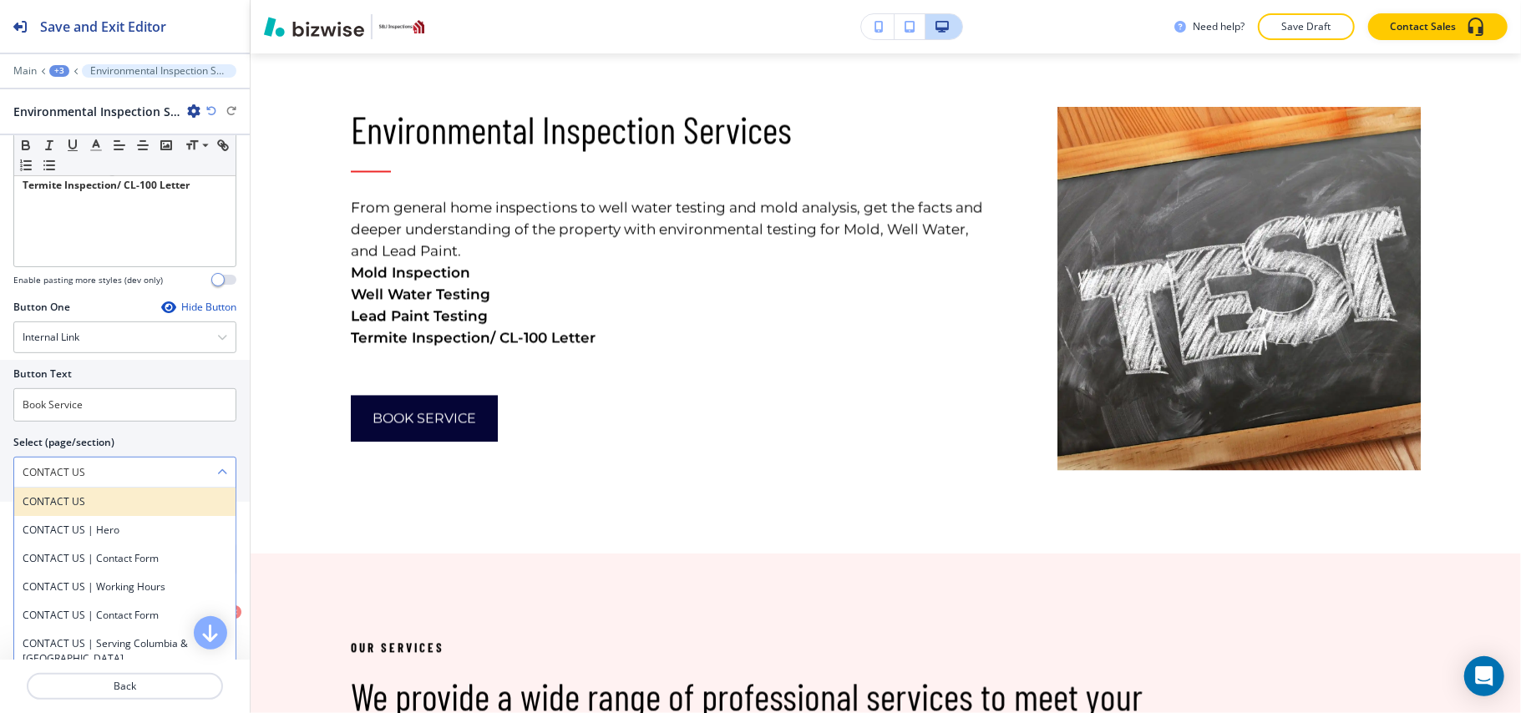
click at [81, 501] on h4 "CONTACT US" at bounding box center [125, 501] width 205 height 15
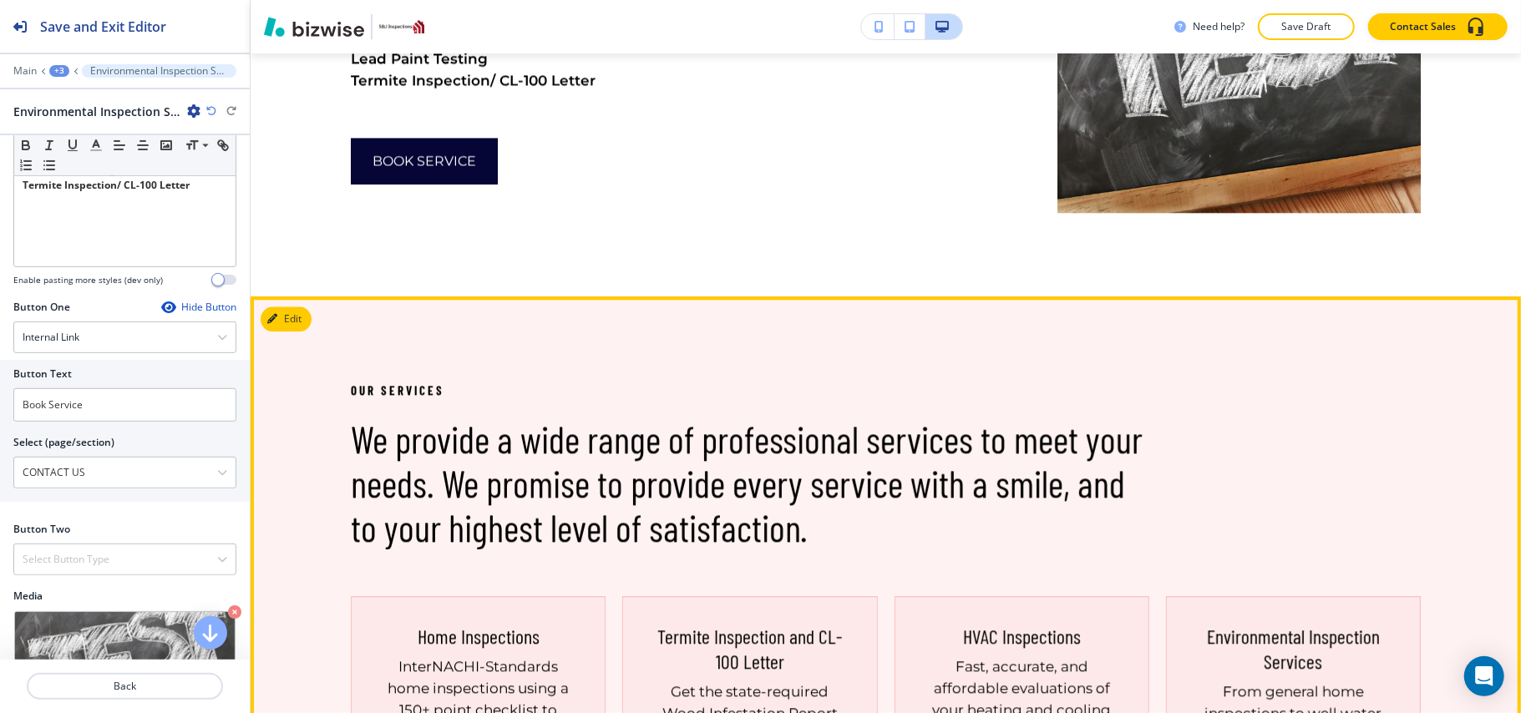
scroll to position [2591, 0]
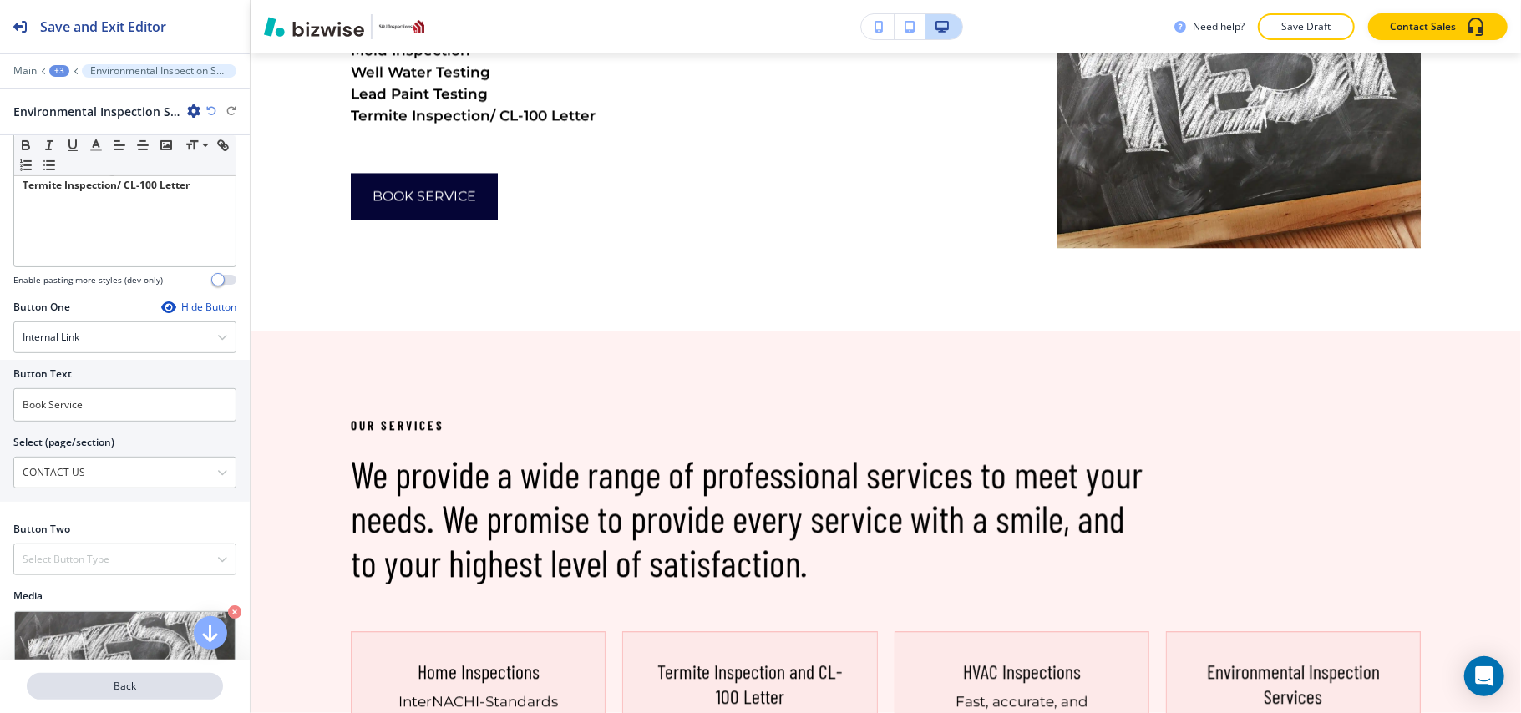
click at [165, 683] on p "Back" at bounding box center [124, 686] width 193 height 15
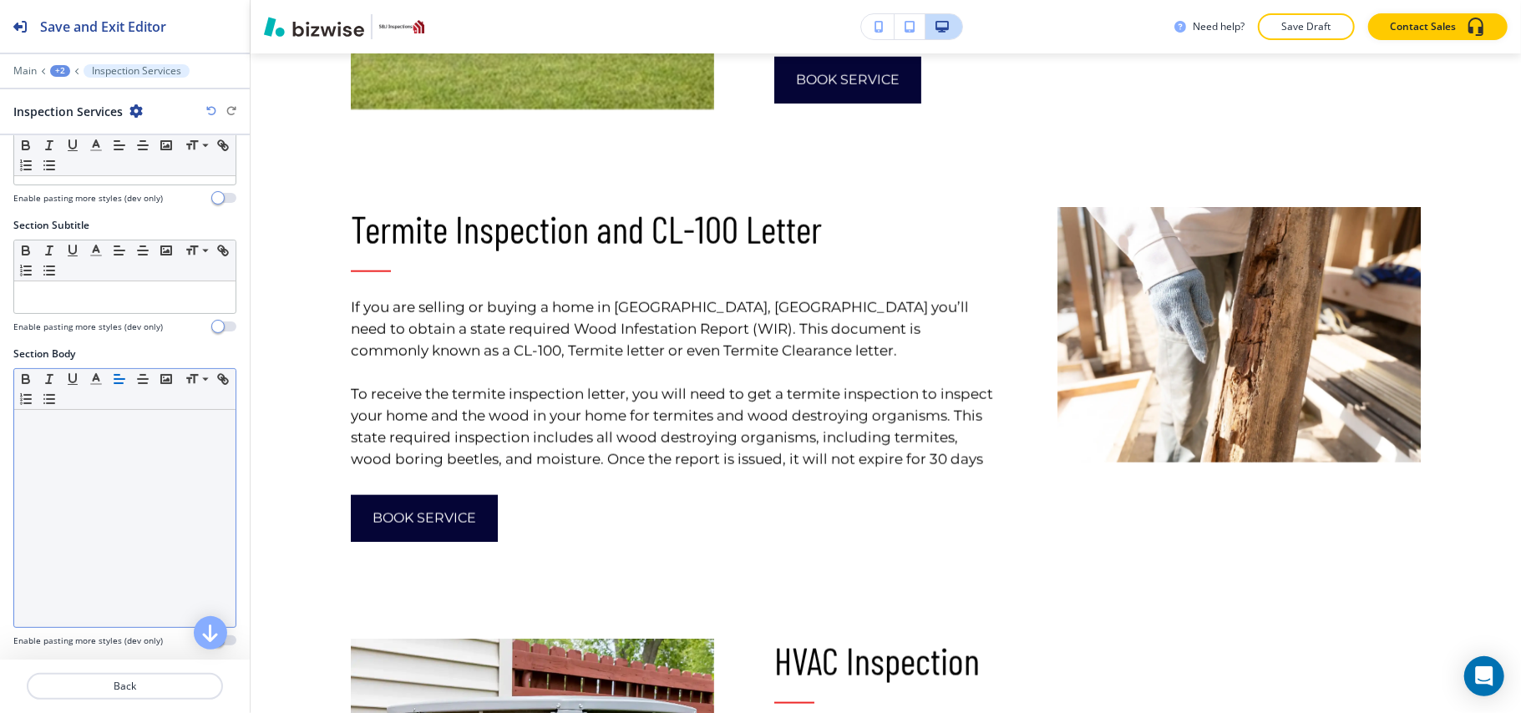
scroll to position [334, 0]
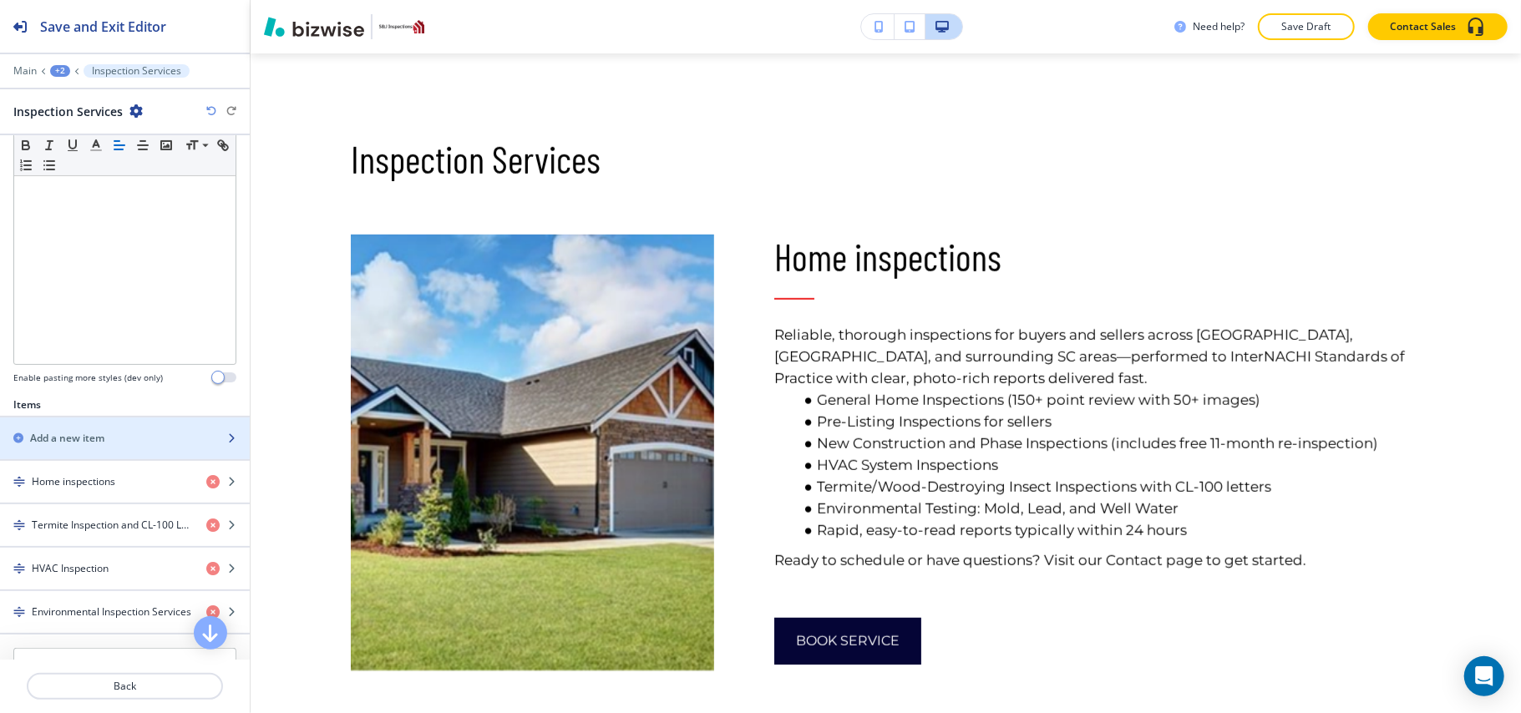
click at [102, 446] on h2 "Add a new item" at bounding box center [67, 438] width 74 height 15
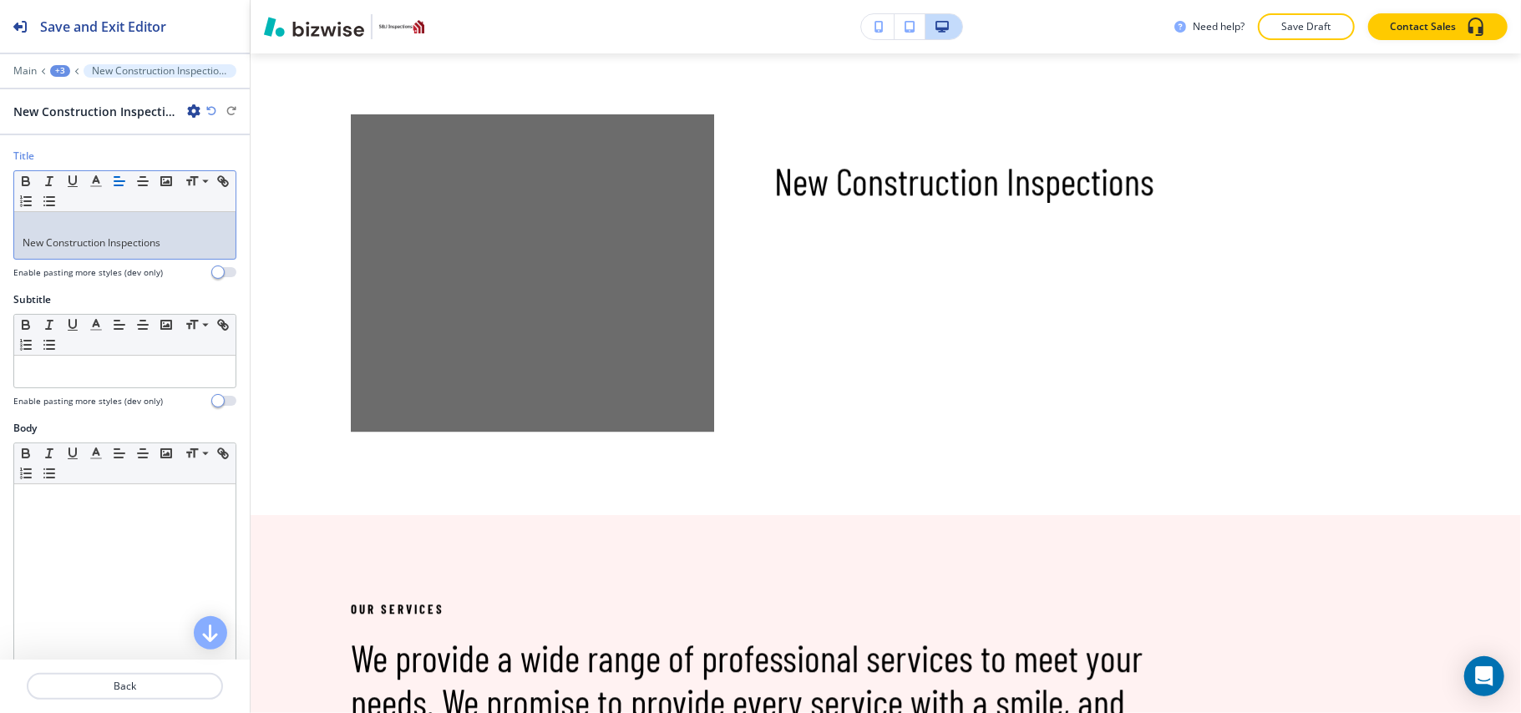
scroll to position [0, 0]
click at [17, 251] on div "New Construction Inspections" at bounding box center [124, 235] width 221 height 47
click at [17, 246] on div "New Construction Inspections" at bounding box center [124, 235] width 221 height 47
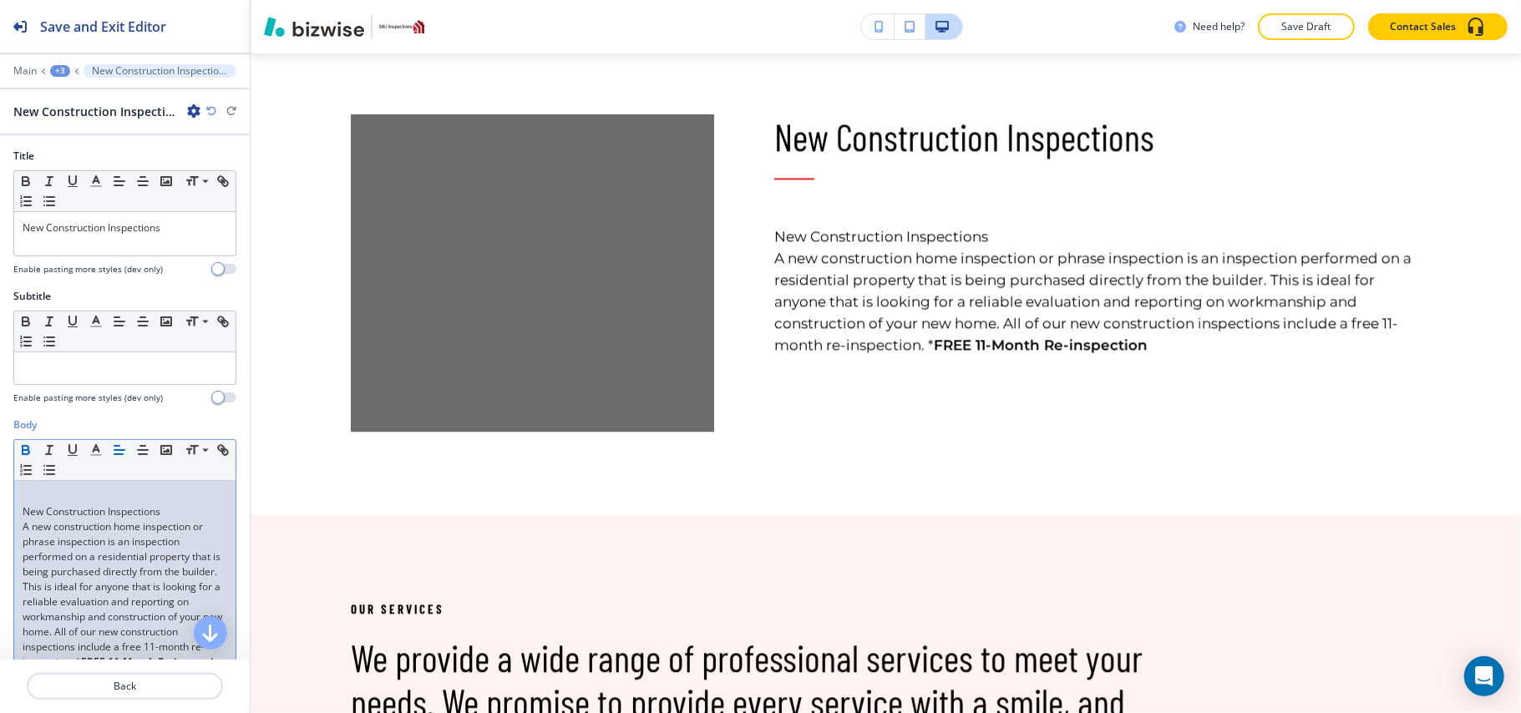
click at [12, 513] on div "Body Small Normal Large Huge New Construction Inspections A new construction ho…" at bounding box center [125, 575] width 250 height 314
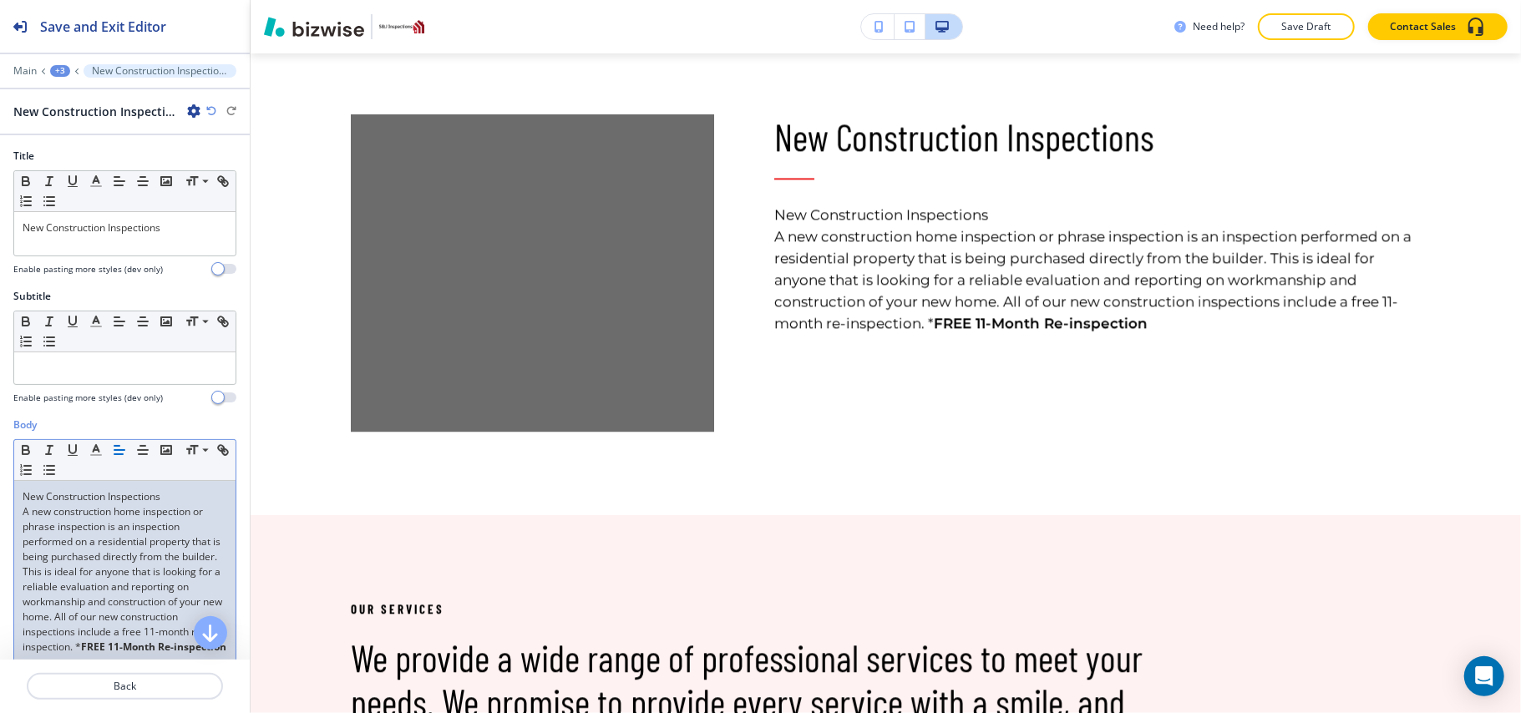
scroll to position [432, 0]
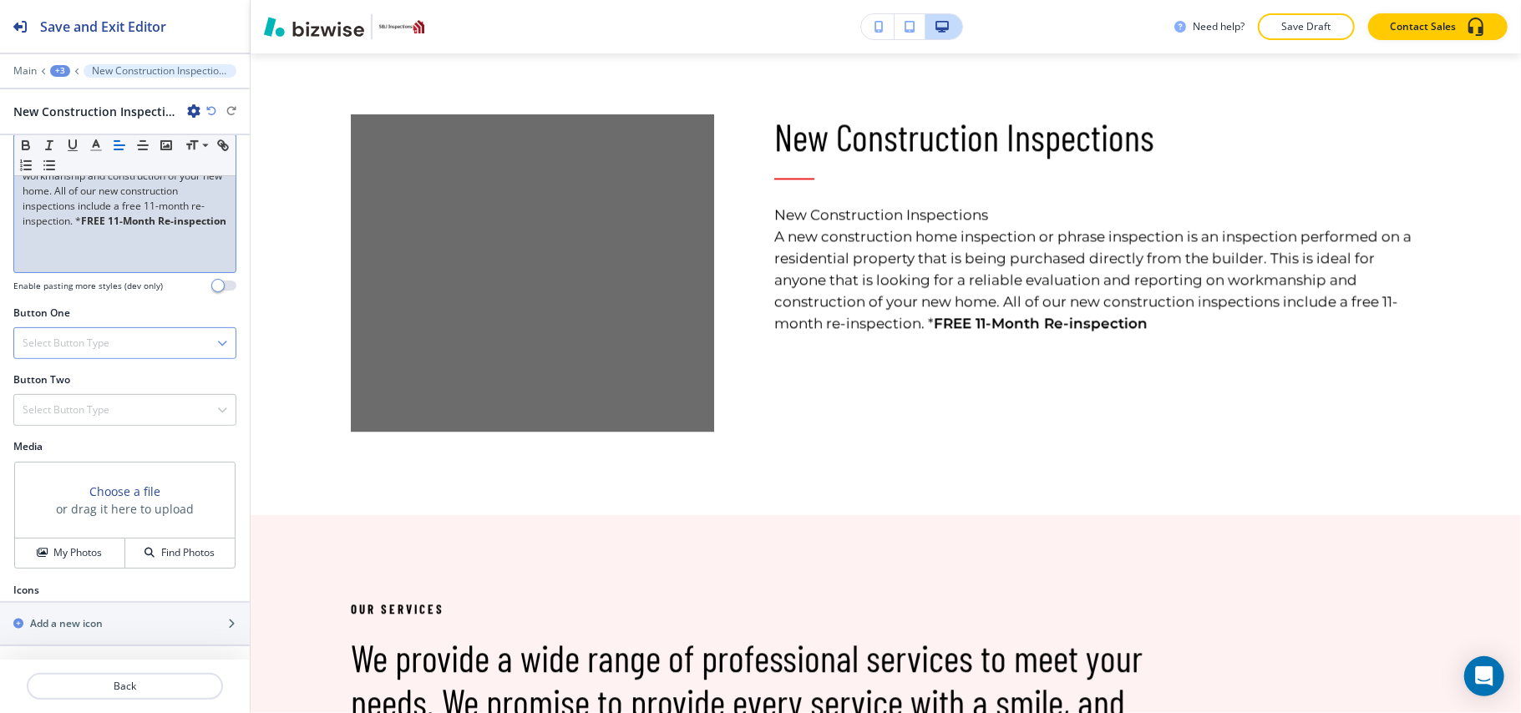
click at [68, 342] on h4 "Select Button Type" at bounding box center [66, 343] width 87 height 15
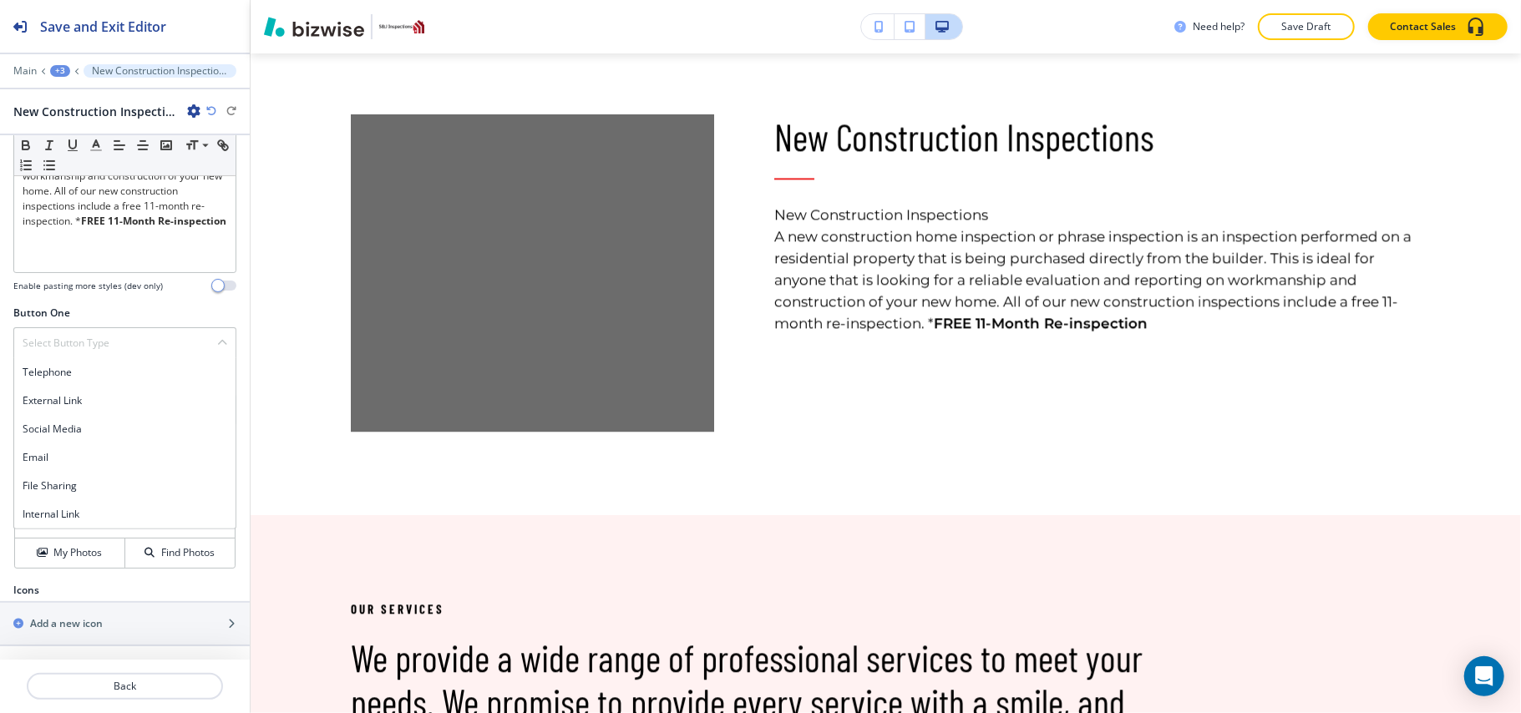
drag, startPoint x: 63, startPoint y: 509, endPoint x: 62, endPoint y: 500, distance: 9.3
click at [63, 510] on h4 "Internal Link" at bounding box center [125, 514] width 205 height 15
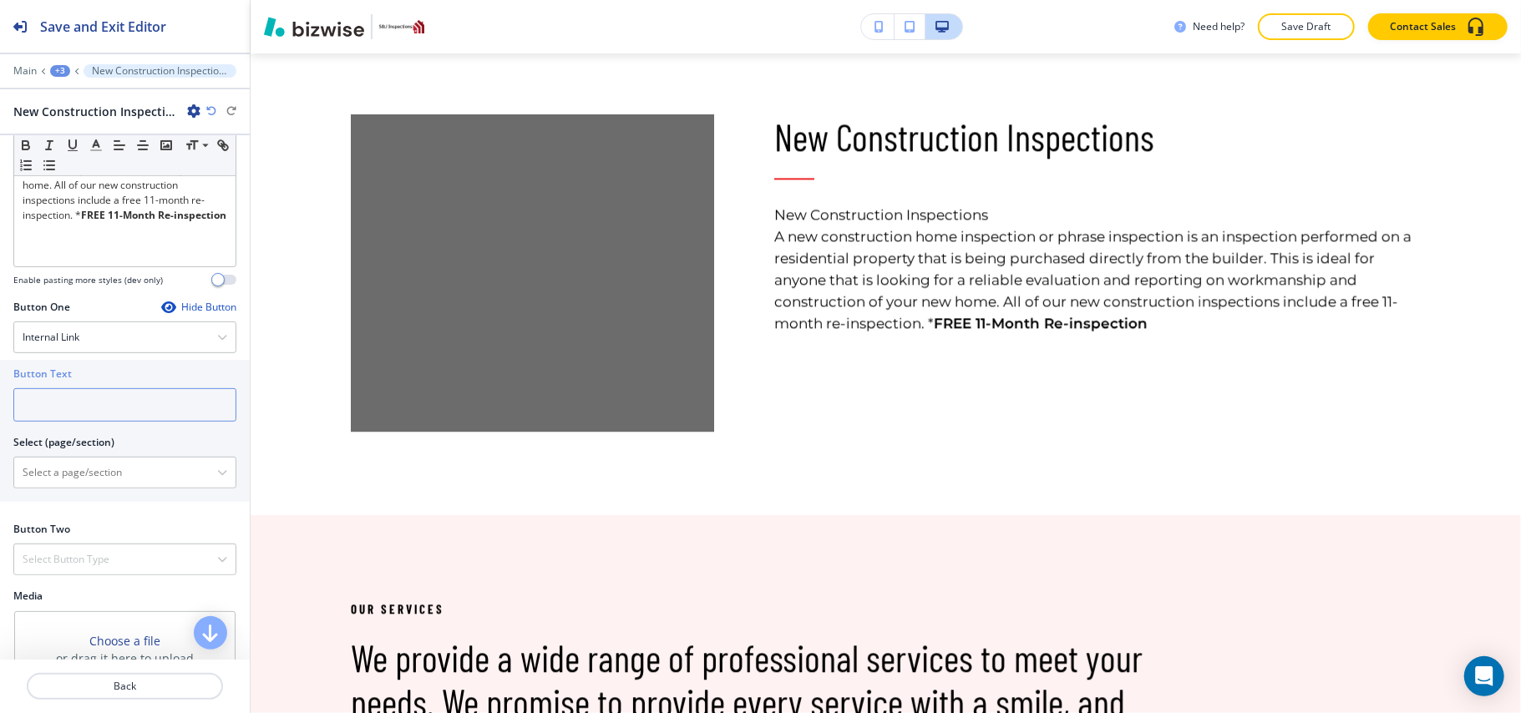
click at [78, 405] on input "text" at bounding box center [124, 404] width 223 height 33
paste input "Book Service"
type input "Book Service"
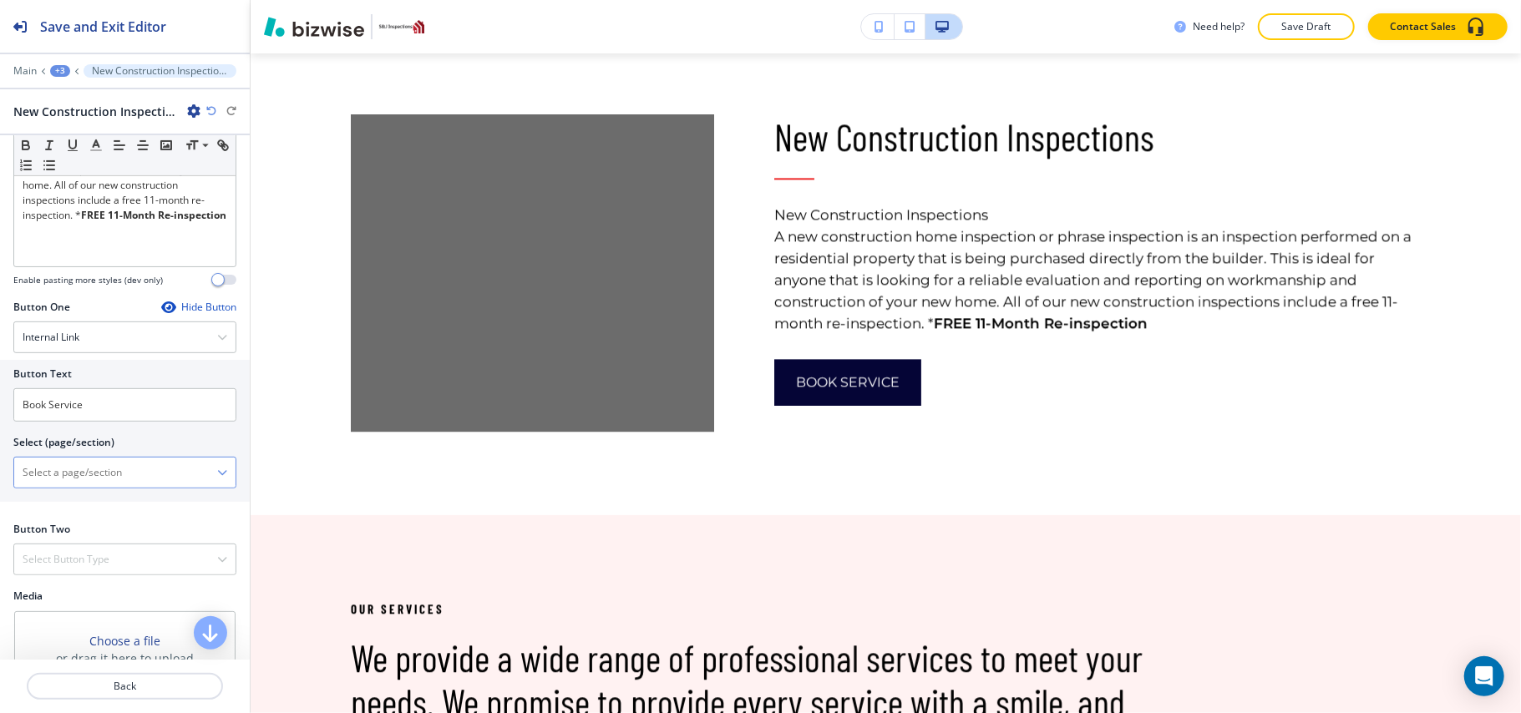
click at [74, 484] on \(page\/section\) "Manual Input" at bounding box center [115, 473] width 203 height 28
type \(page\/section\) "CONTACT US"
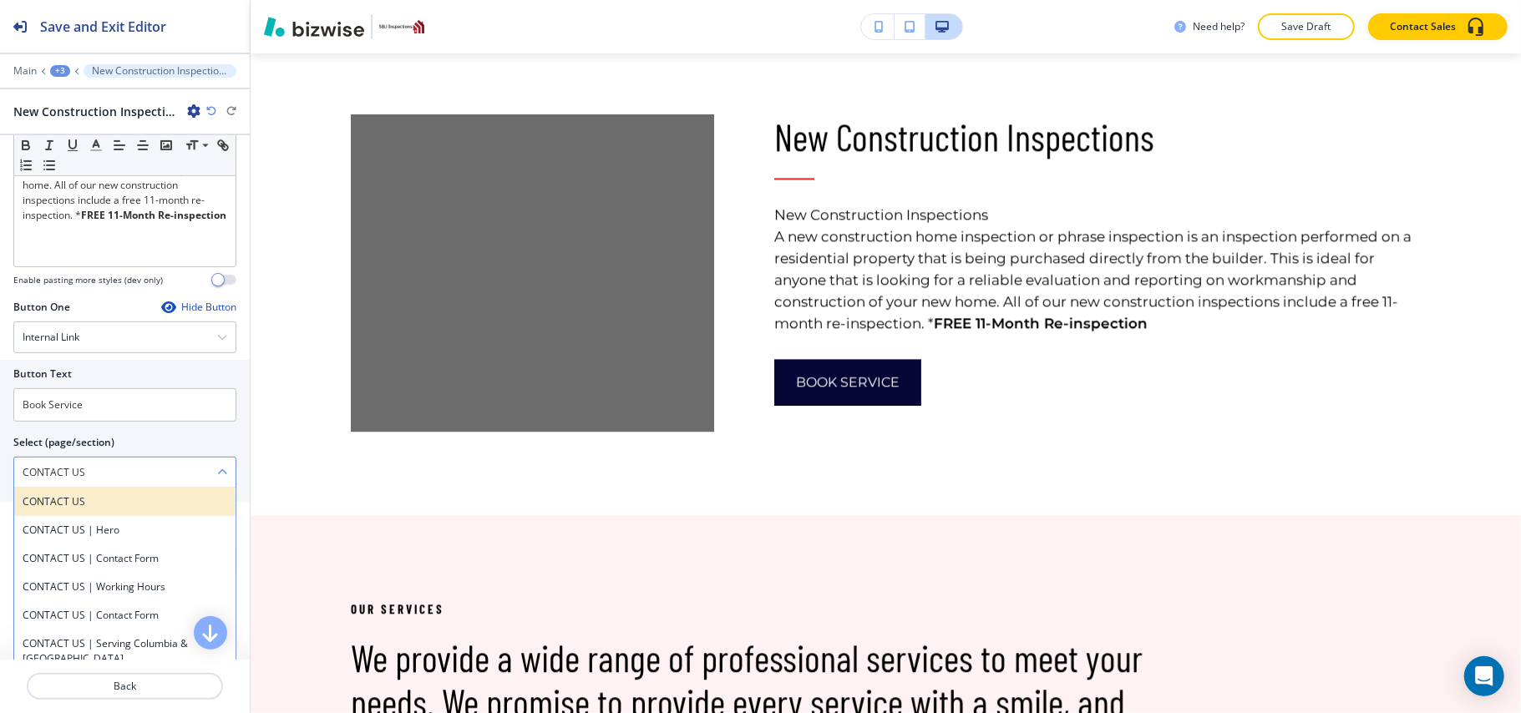
click at [72, 508] on h4 "CONTACT US" at bounding box center [125, 501] width 205 height 15
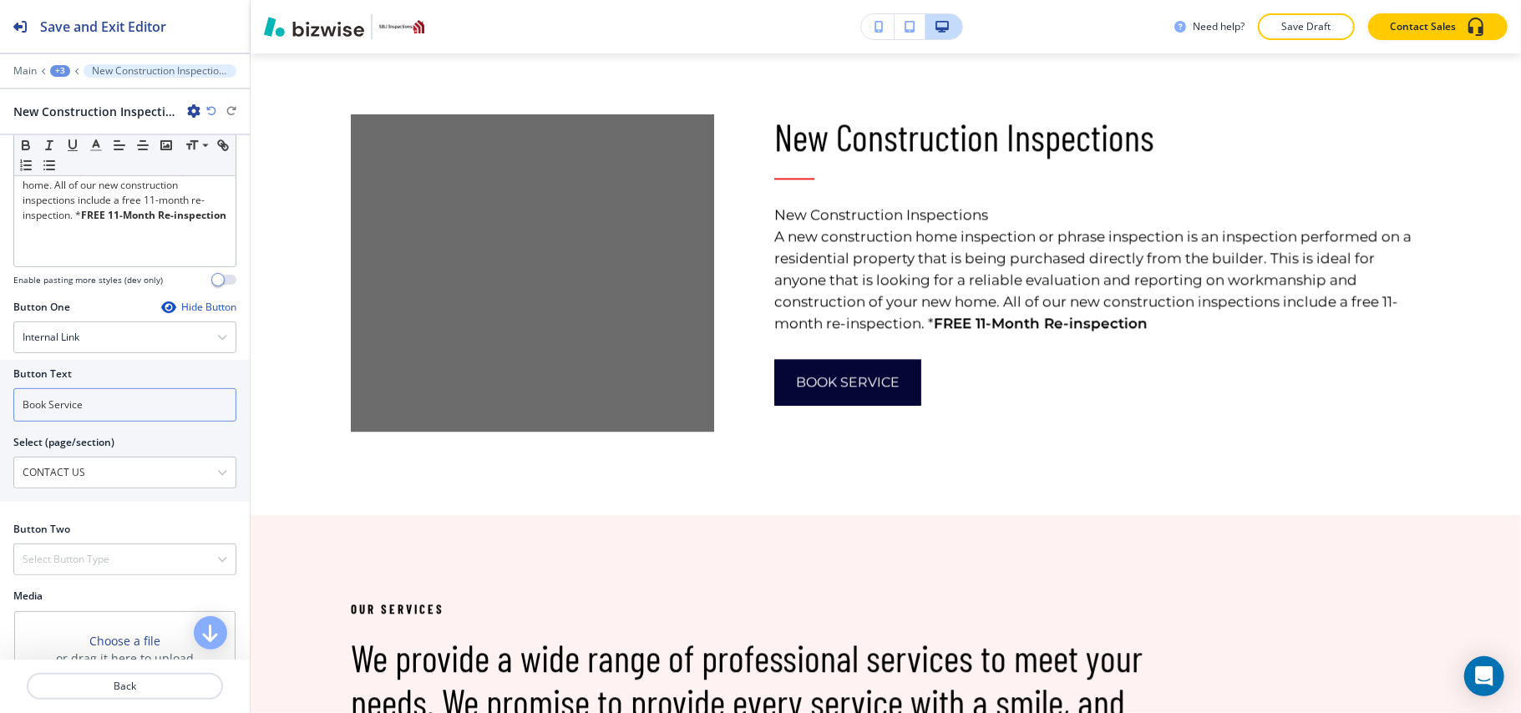
click at [145, 399] on input "Book Service" at bounding box center [124, 404] width 223 height 33
type input "Book Service"
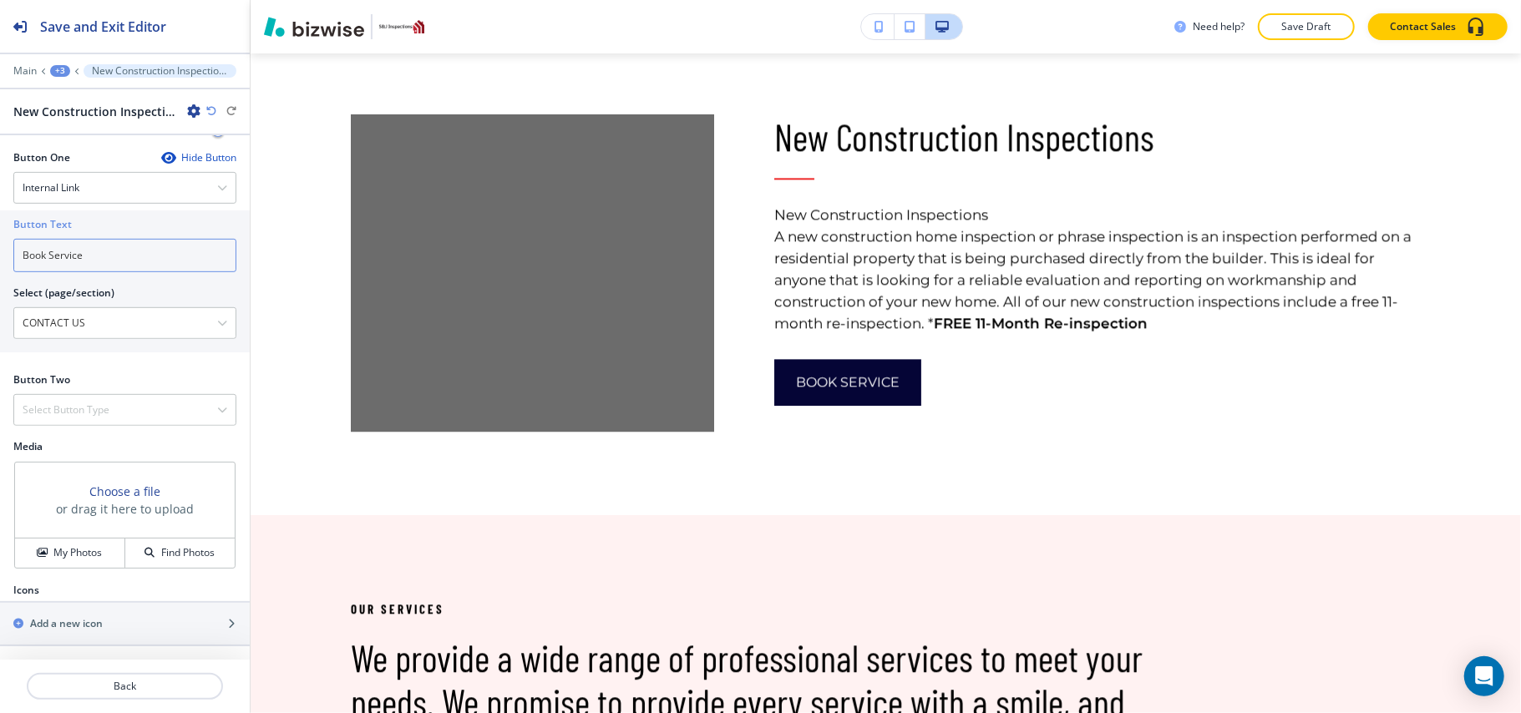
scroll to position [589, 0]
click at [60, 549] on h4 "My Photos" at bounding box center [77, 552] width 48 height 15
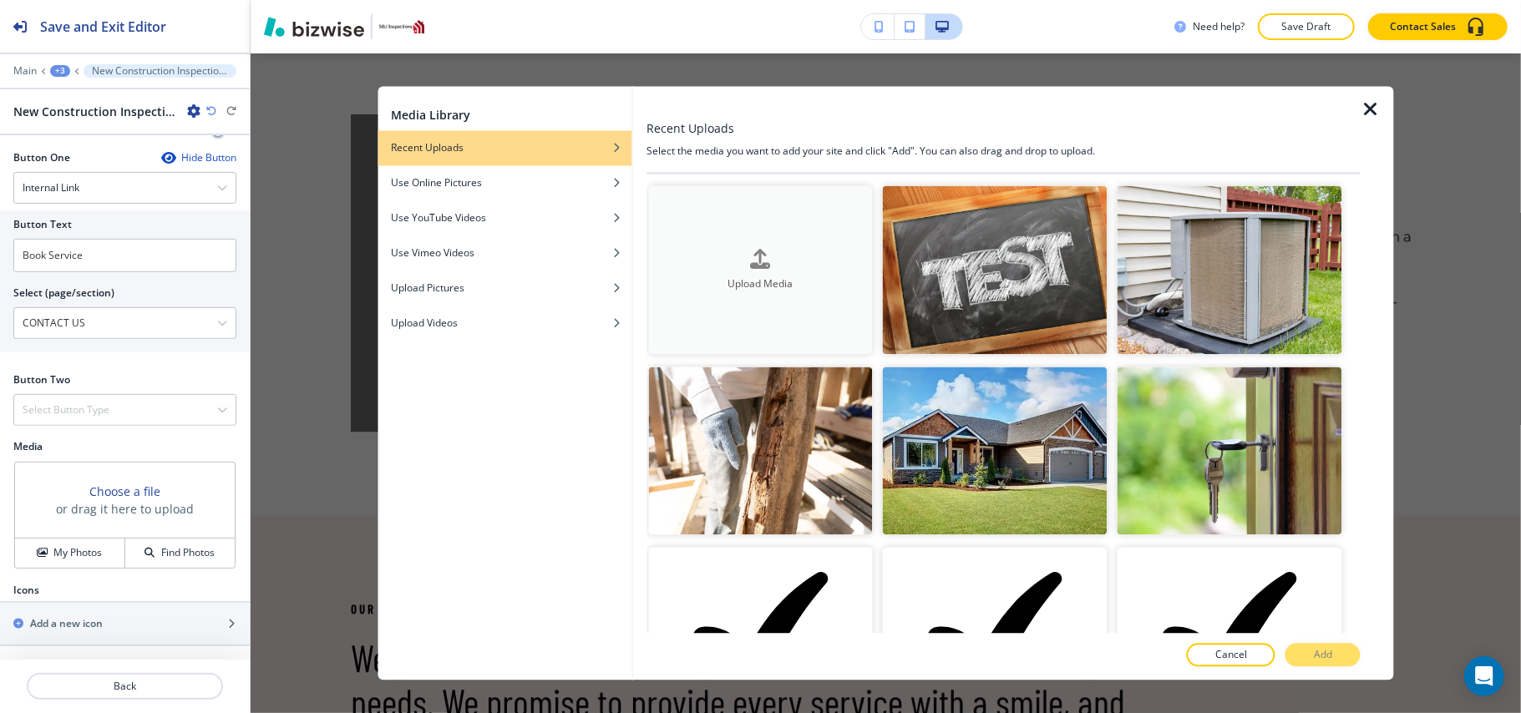
click at [776, 276] on h4 "Upload Media" at bounding box center [760, 283] width 225 height 15
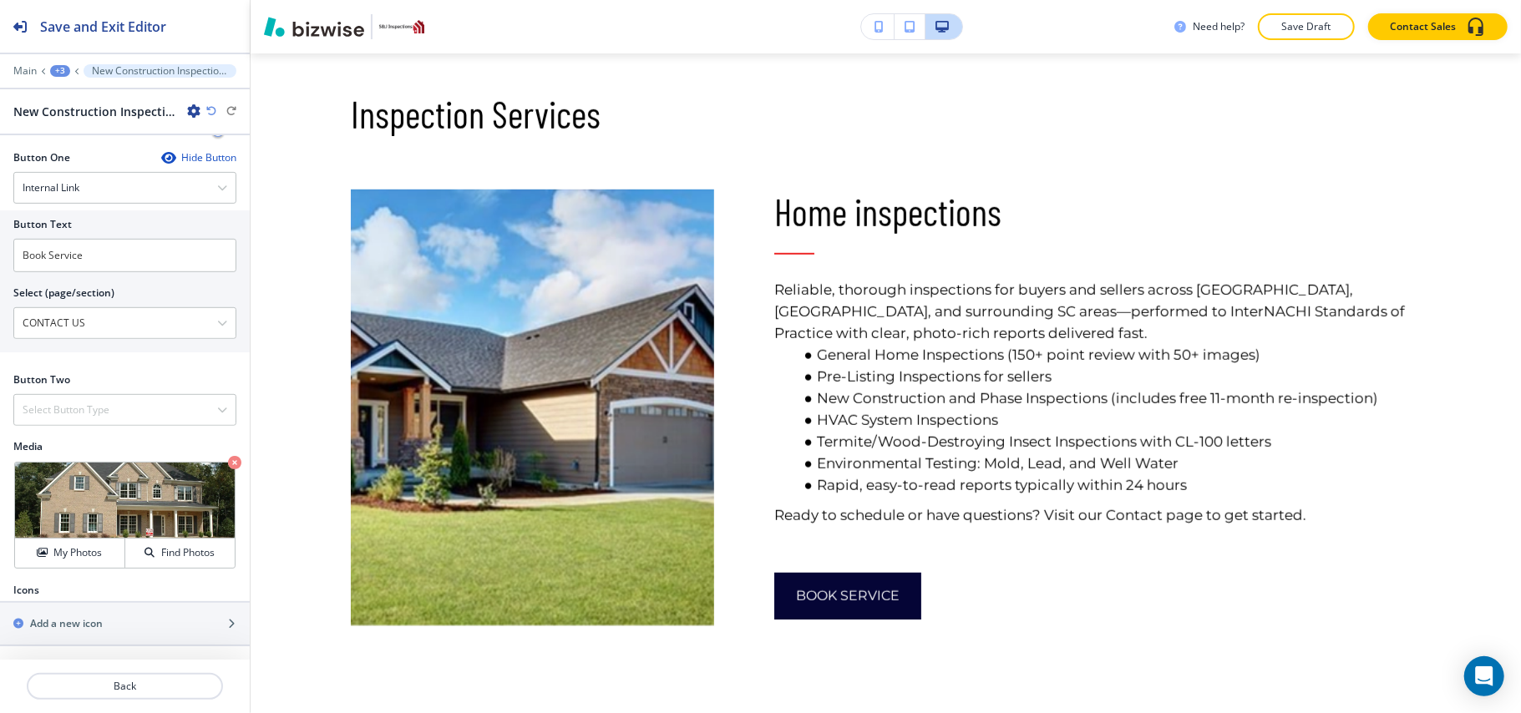
scroll to position [929, 0]
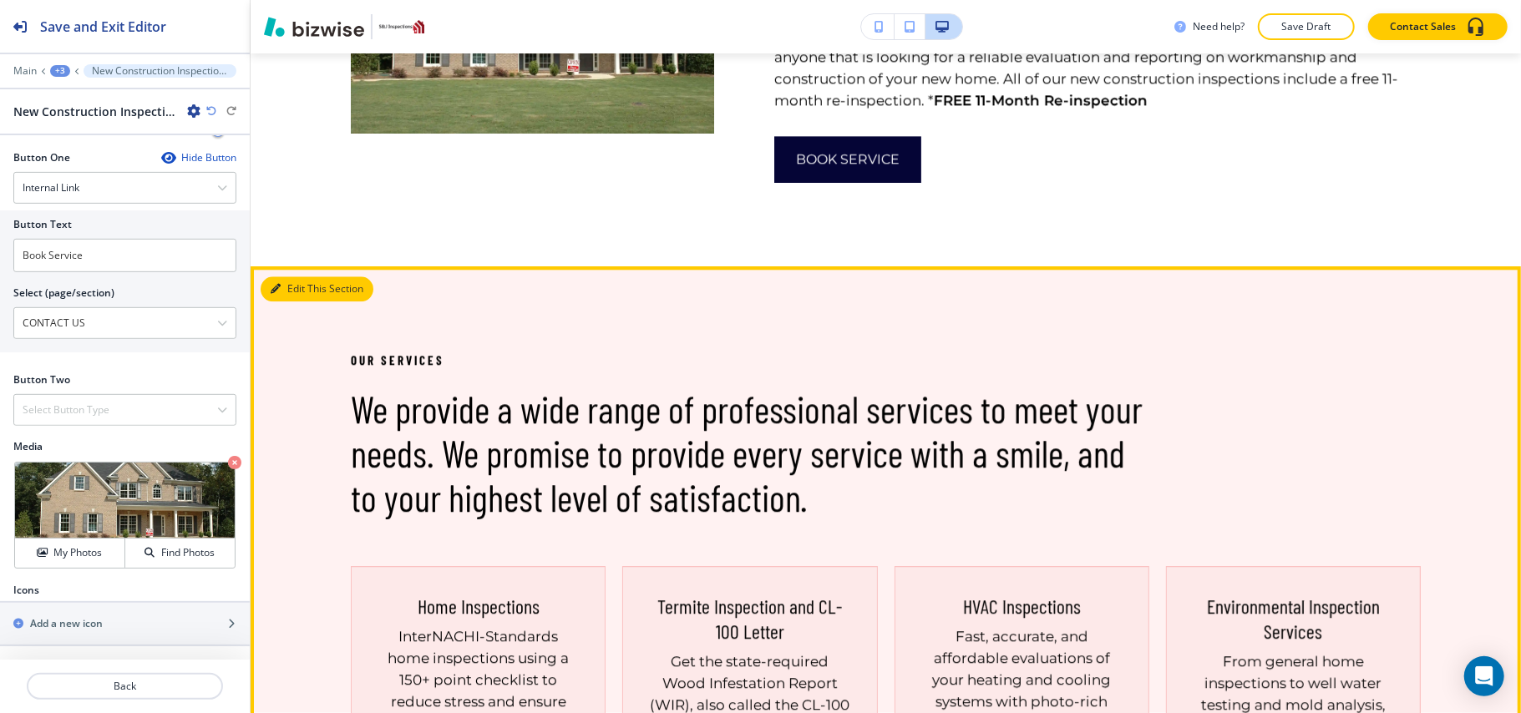
click at [299, 302] on button "Edit This Section" at bounding box center [317, 288] width 113 height 25
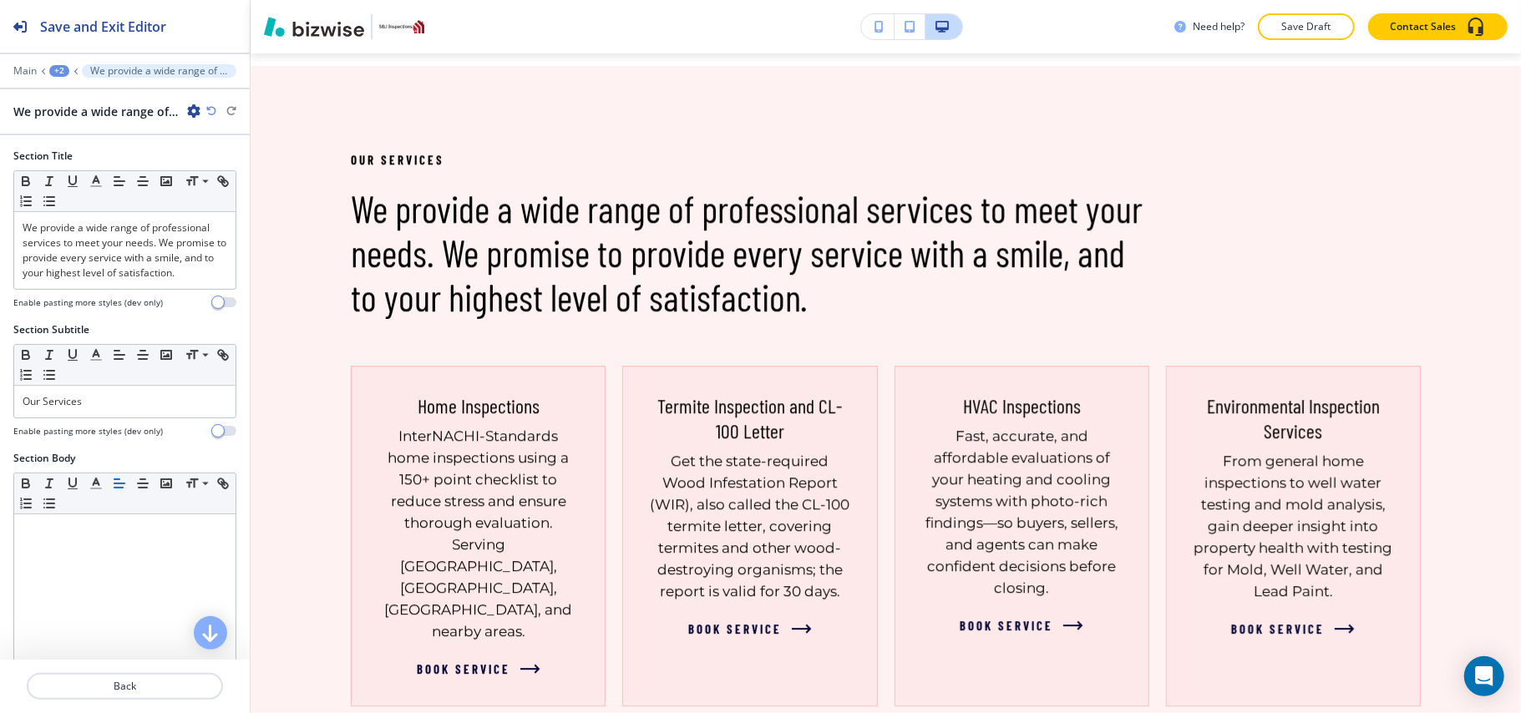
scroll to position [3282, 0]
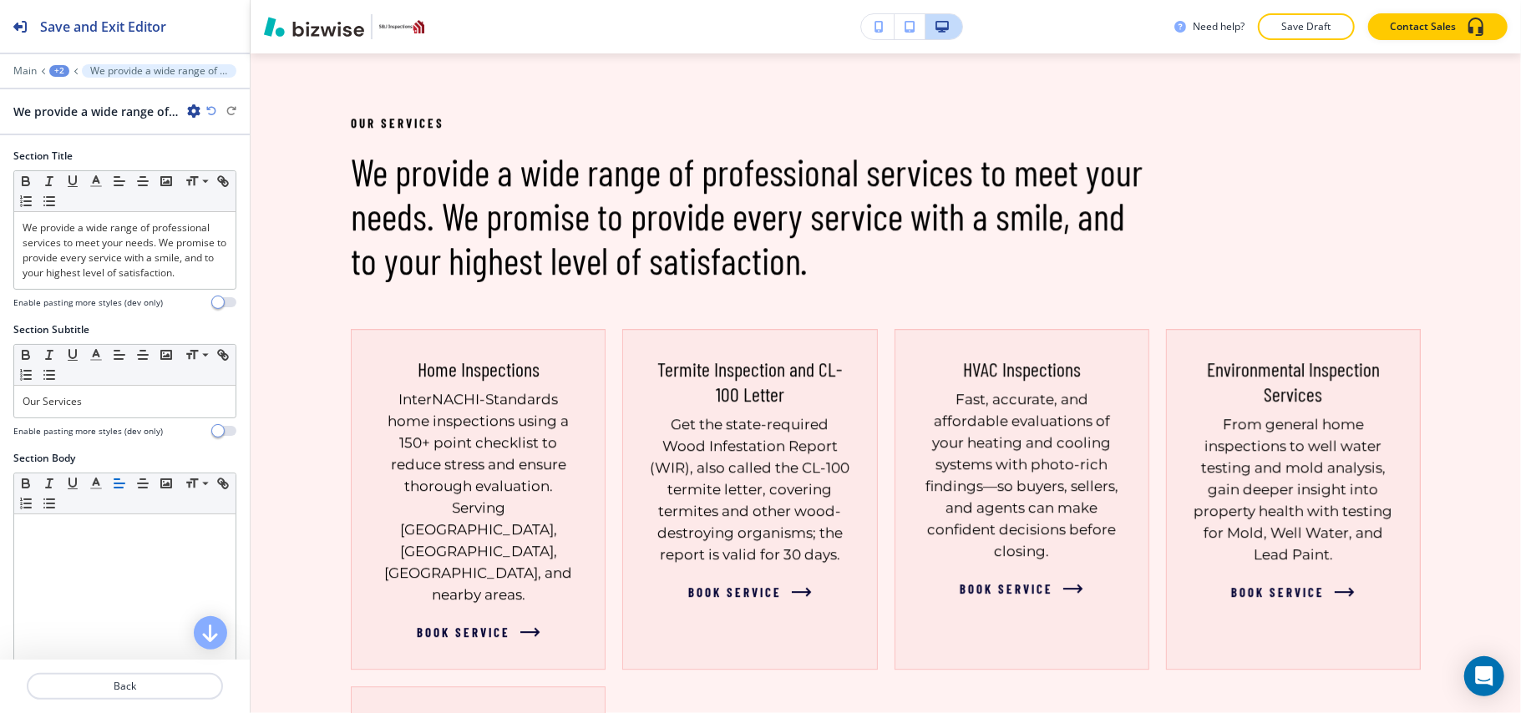
click at [197, 107] on icon "button" at bounding box center [193, 110] width 13 height 13
click at [257, 199] on p "Delete Section" at bounding box center [240, 199] width 85 height 15
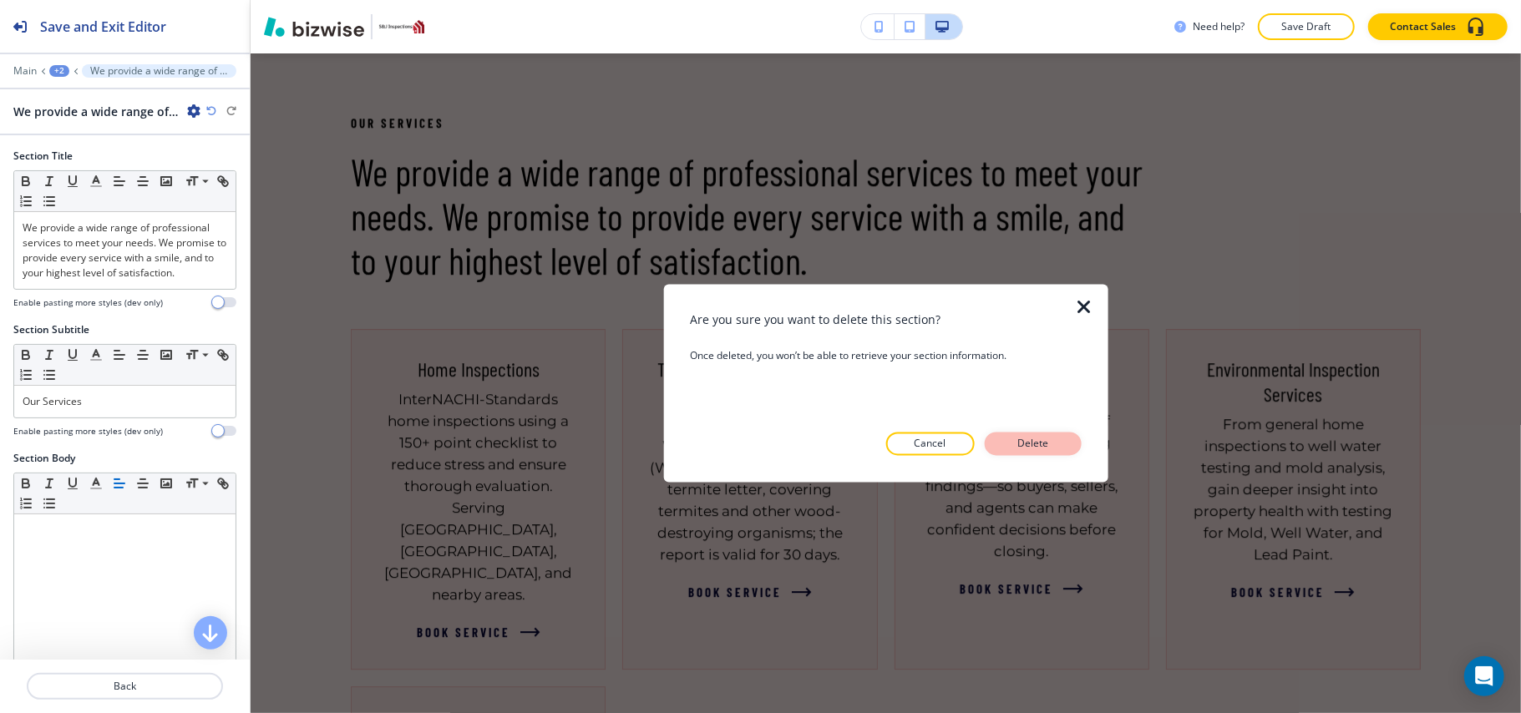
click at [1046, 441] on p "Delete" at bounding box center [1033, 444] width 40 height 15
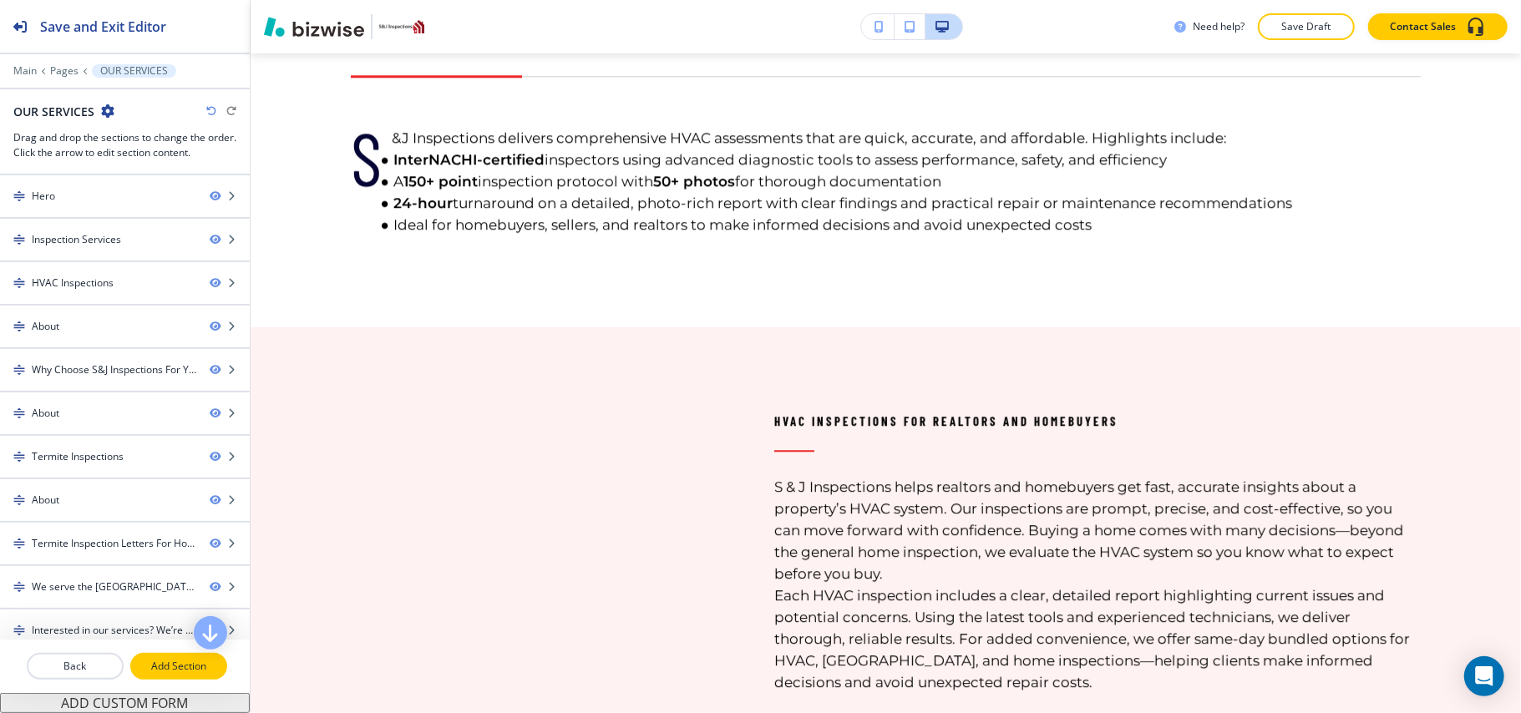
click at [161, 669] on p "Add Section" at bounding box center [179, 666] width 94 height 15
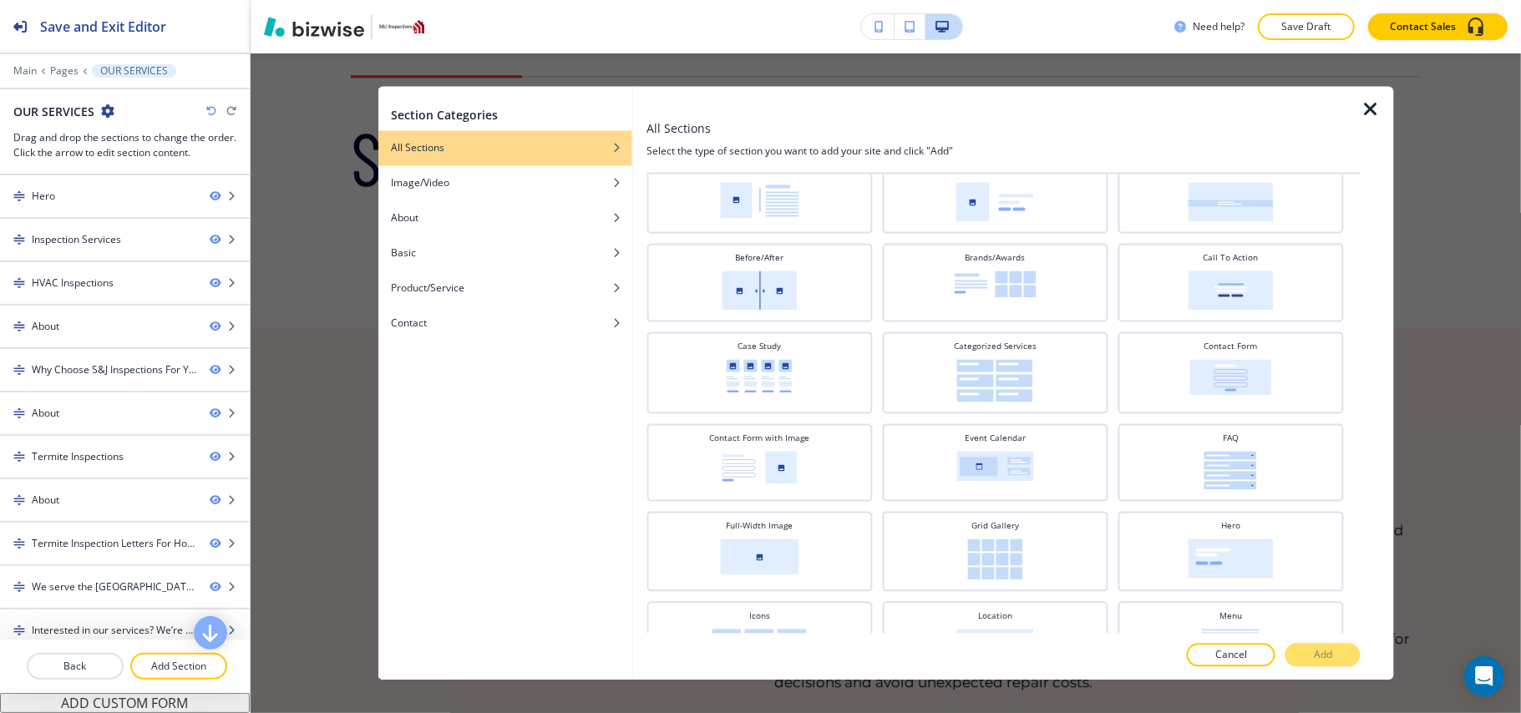
scroll to position [0, 0]
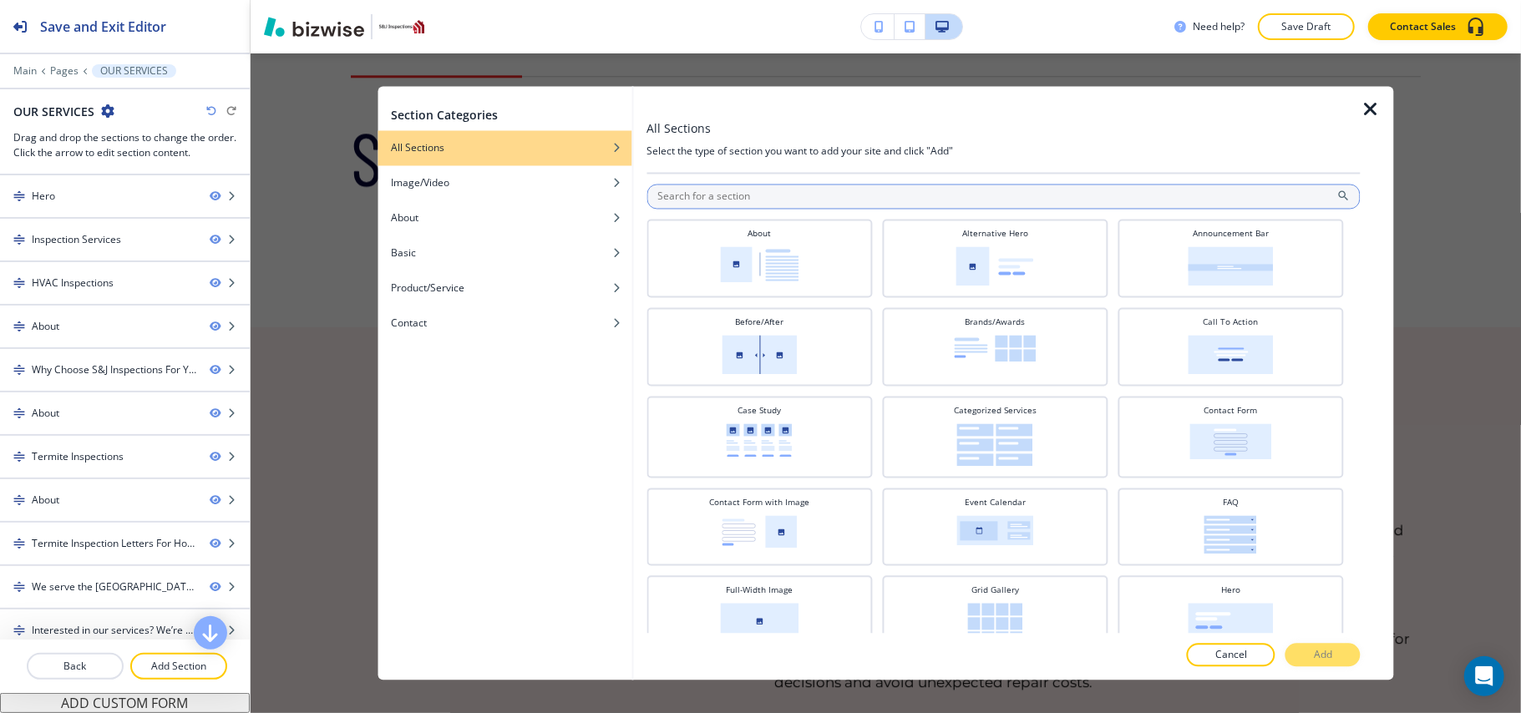
click at [815, 201] on input "text" at bounding box center [1004, 197] width 714 height 25
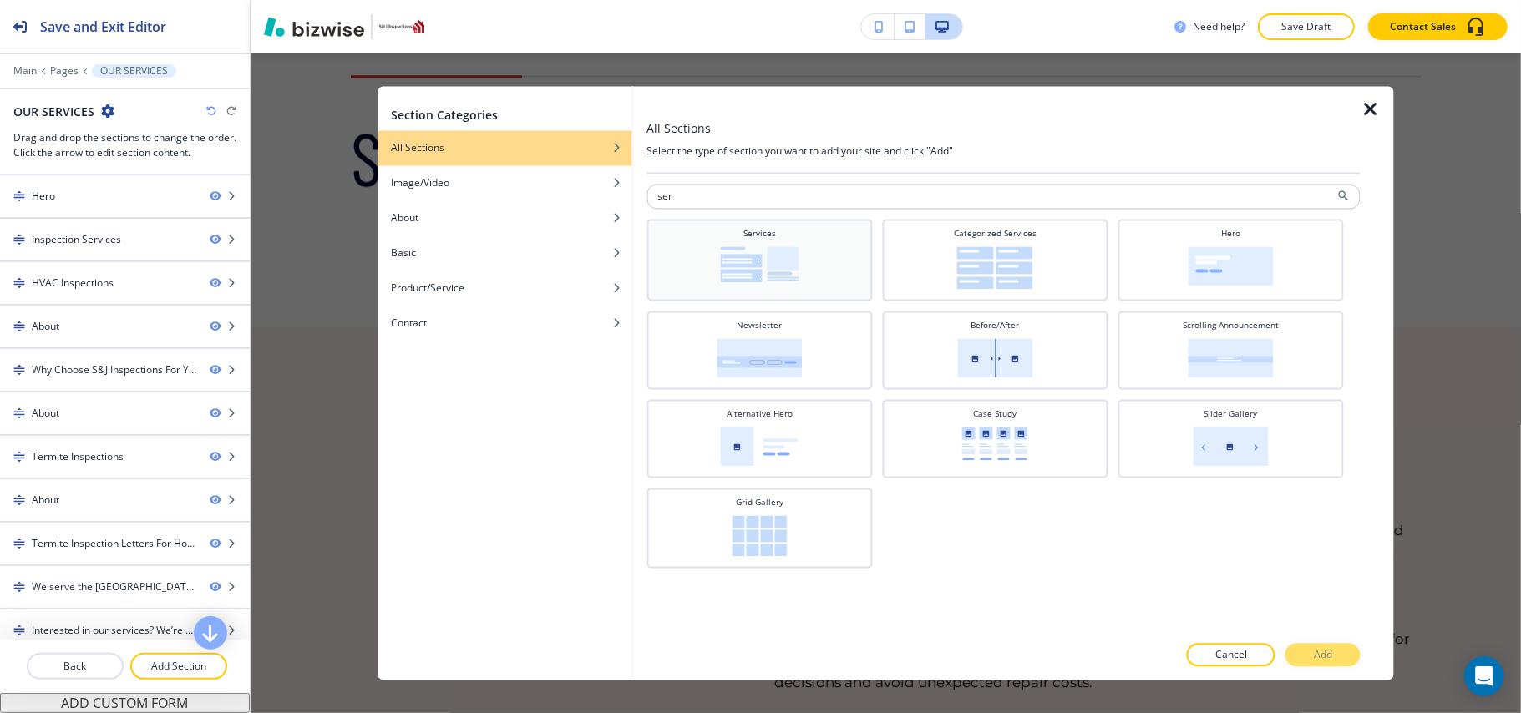
type input "ser"
click at [809, 221] on div "Services" at bounding box center [760, 261] width 226 height 82
click at [1318, 657] on p "Add" at bounding box center [1323, 655] width 18 height 15
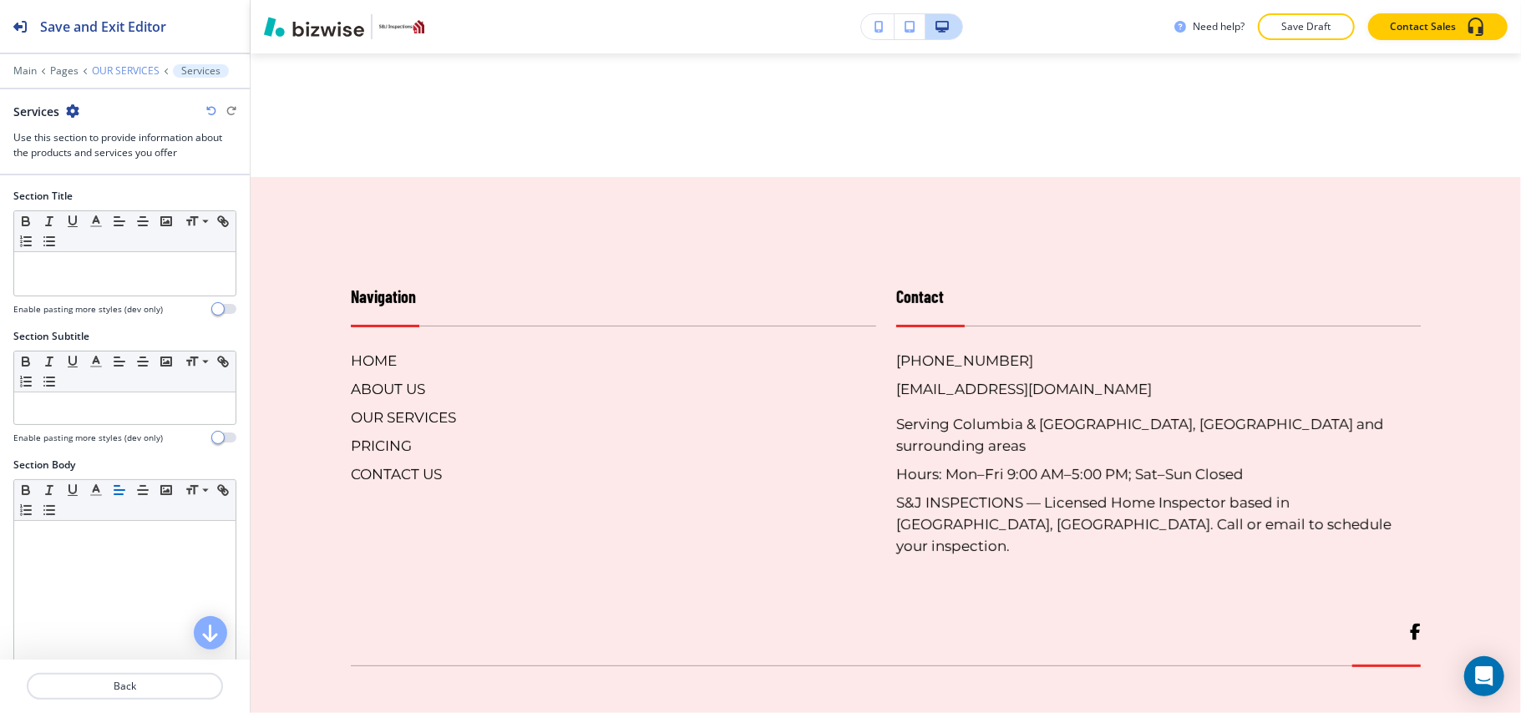
click at [131, 67] on p "OUR SERVICES" at bounding box center [126, 71] width 68 height 12
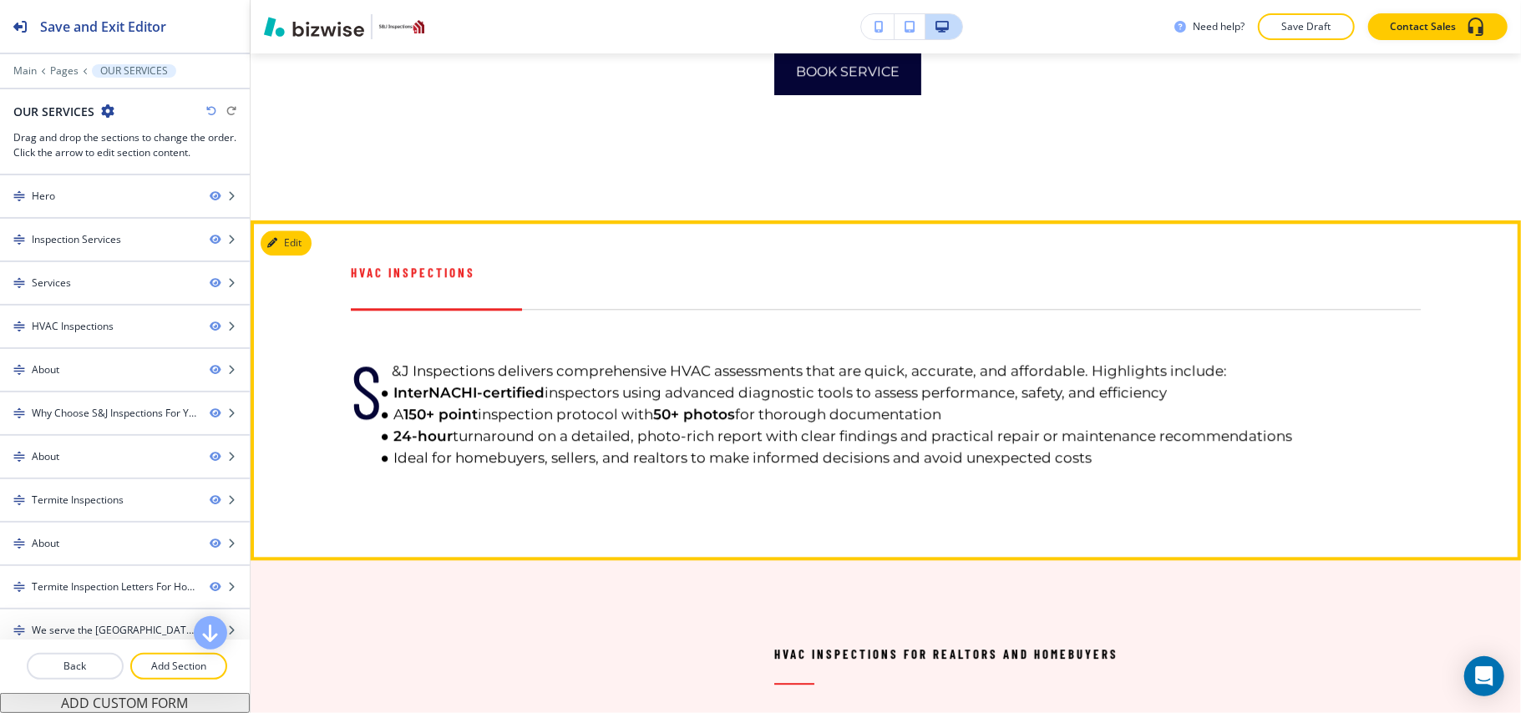
scroll to position [3017, 0]
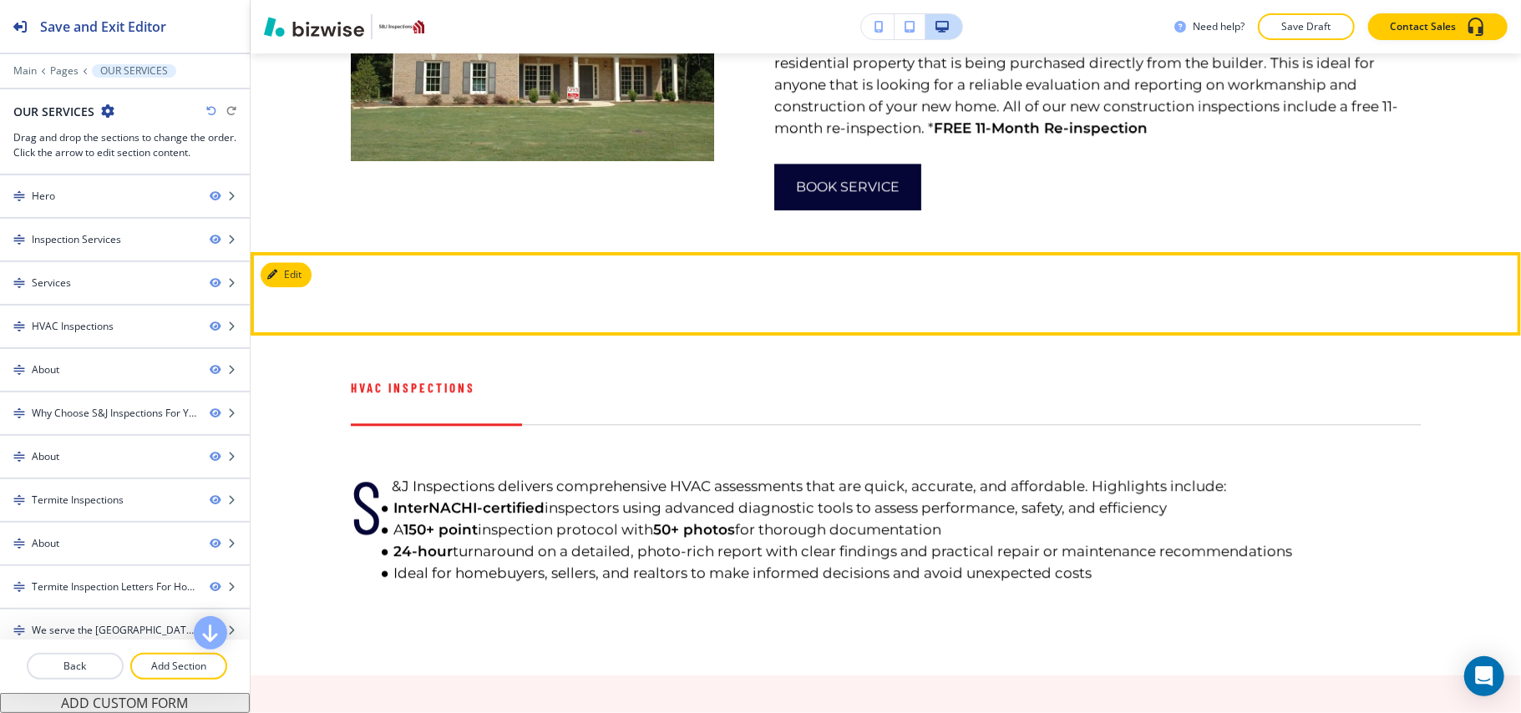
click at [288, 281] on div at bounding box center [886, 294] width 1270 height 84
click at [296, 287] on button "Edit This Section" at bounding box center [317, 274] width 113 height 25
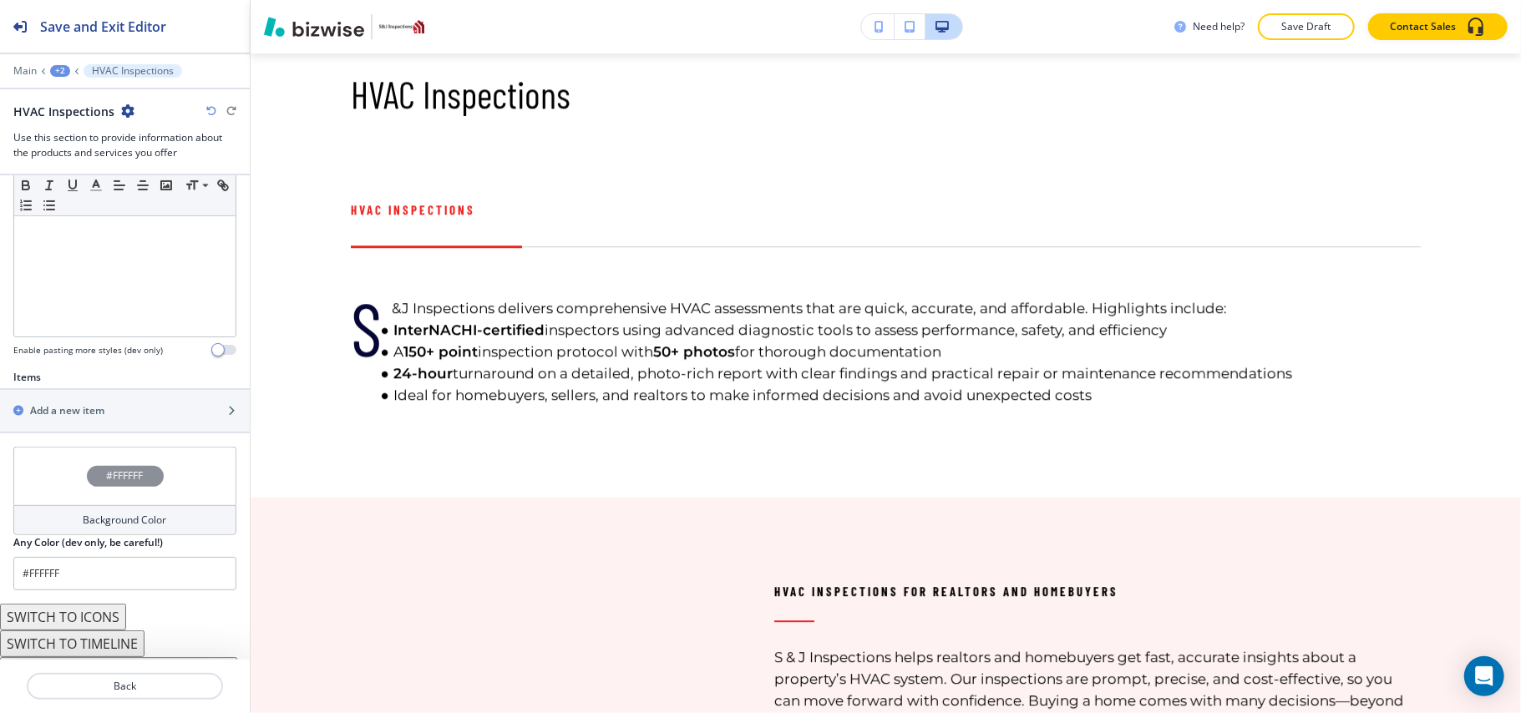
scroll to position [439, 0]
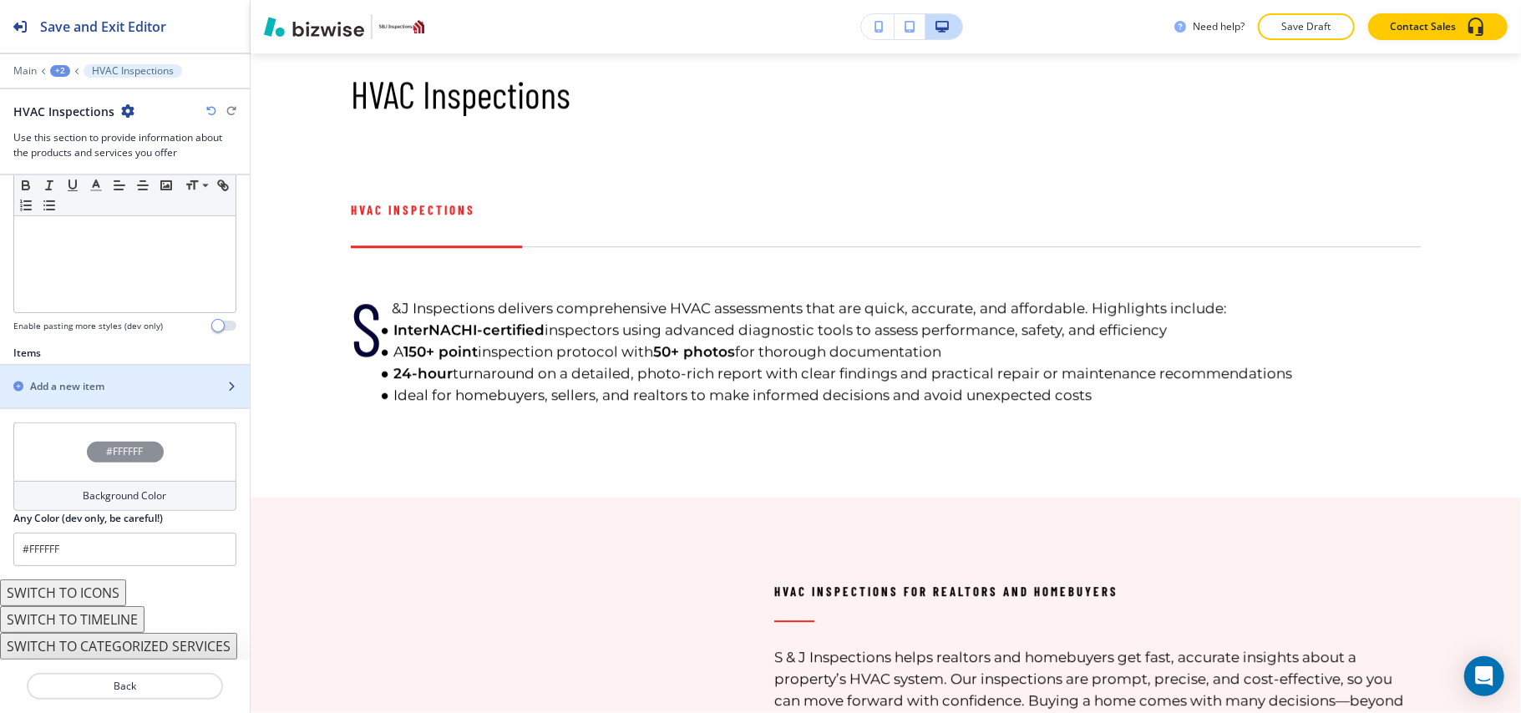
click at [65, 394] on div "button" at bounding box center [125, 400] width 250 height 13
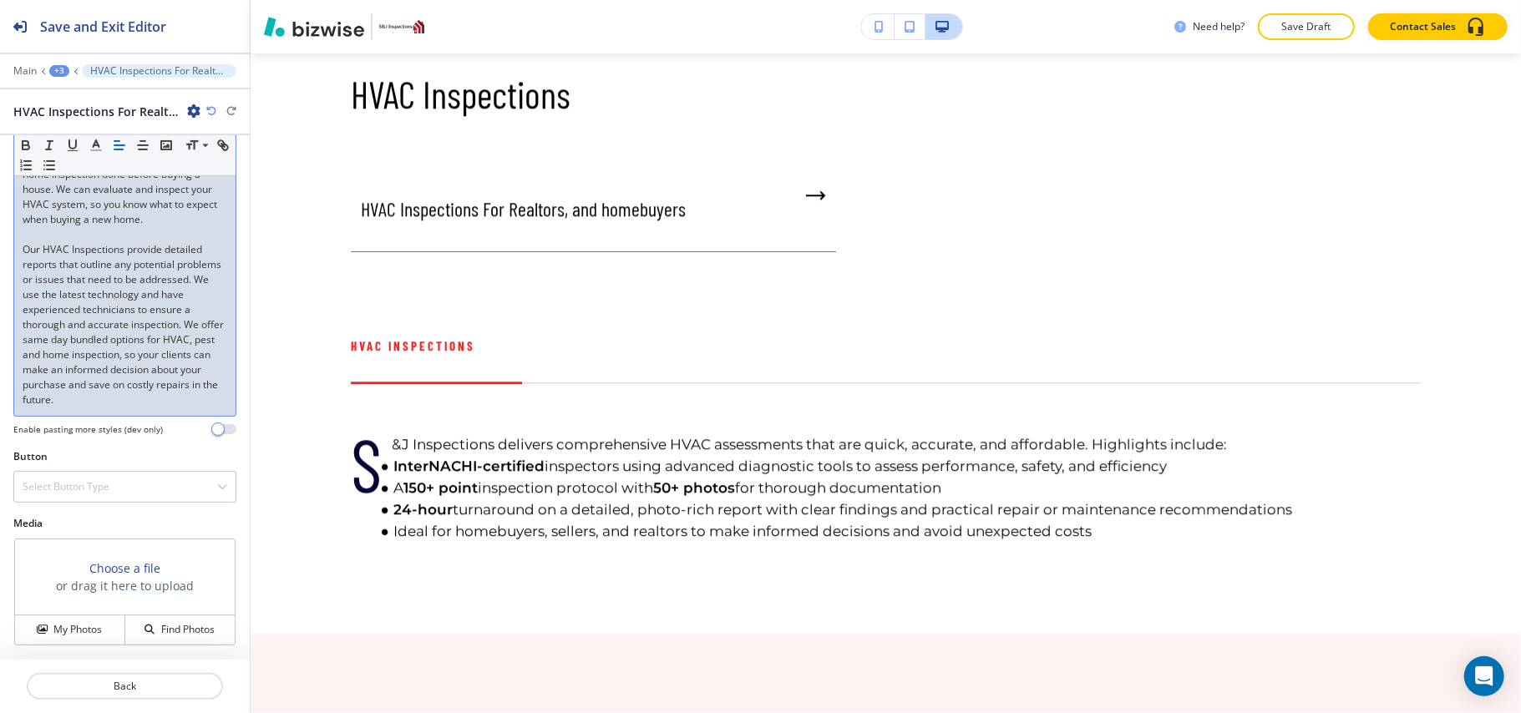
scroll to position [396, 0]
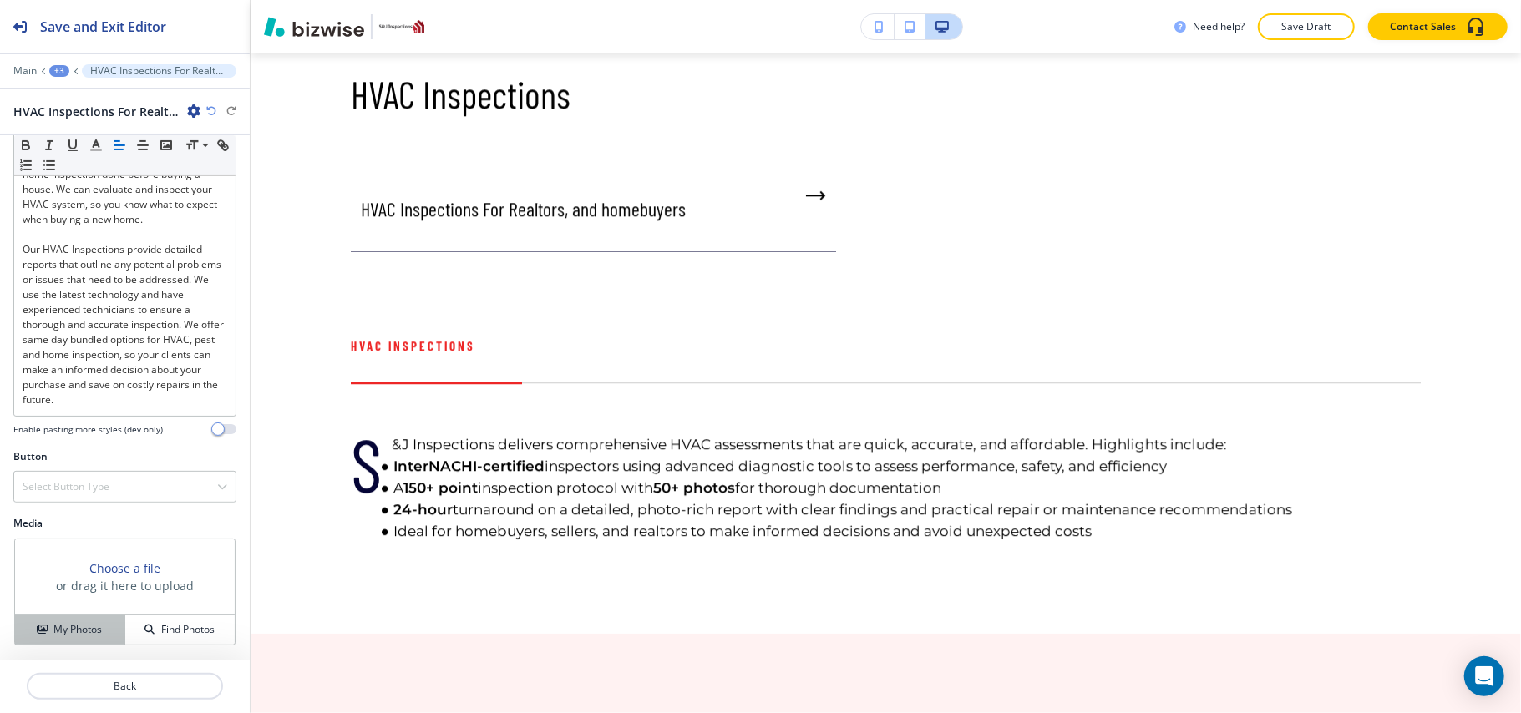
click at [74, 618] on button "My Photos" at bounding box center [70, 630] width 110 height 29
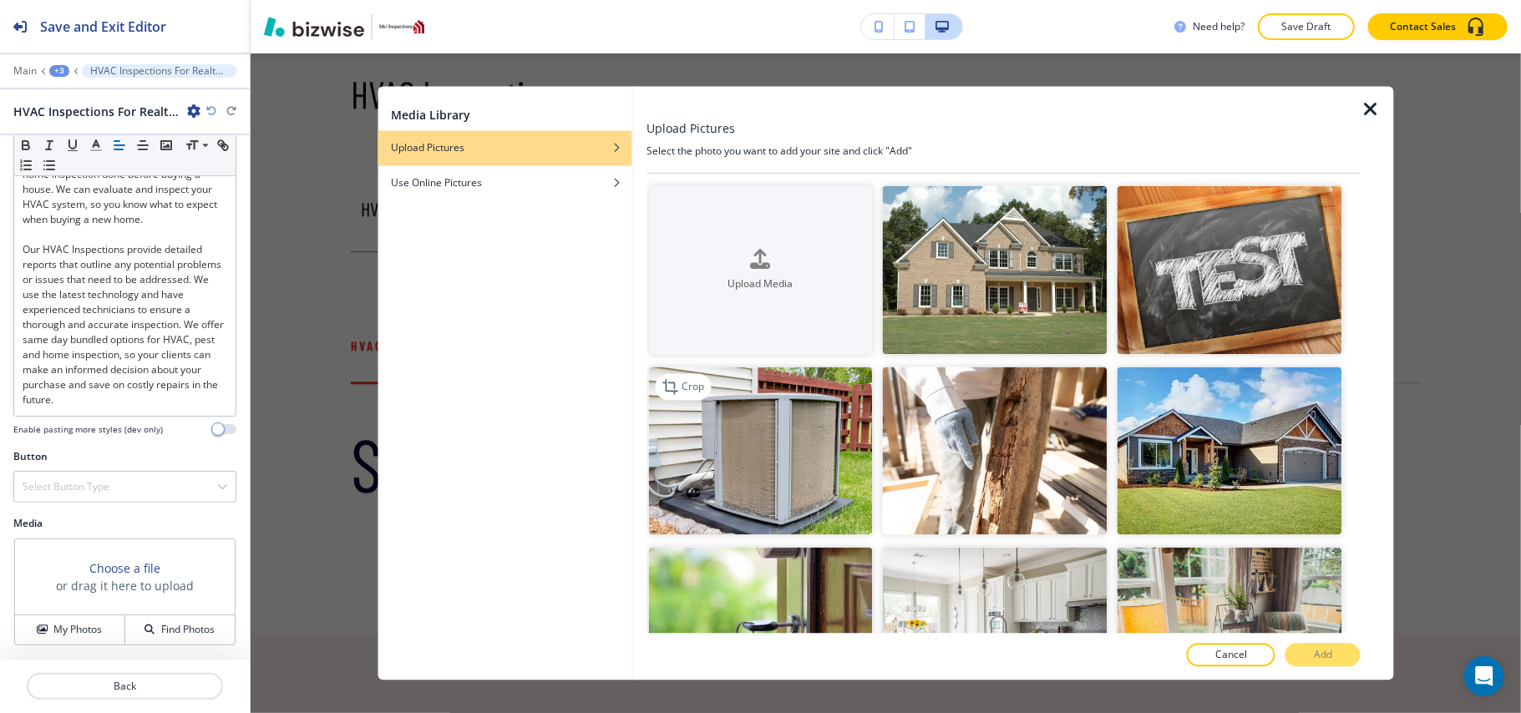
click at [765, 418] on img "button" at bounding box center [760, 451] width 225 height 169
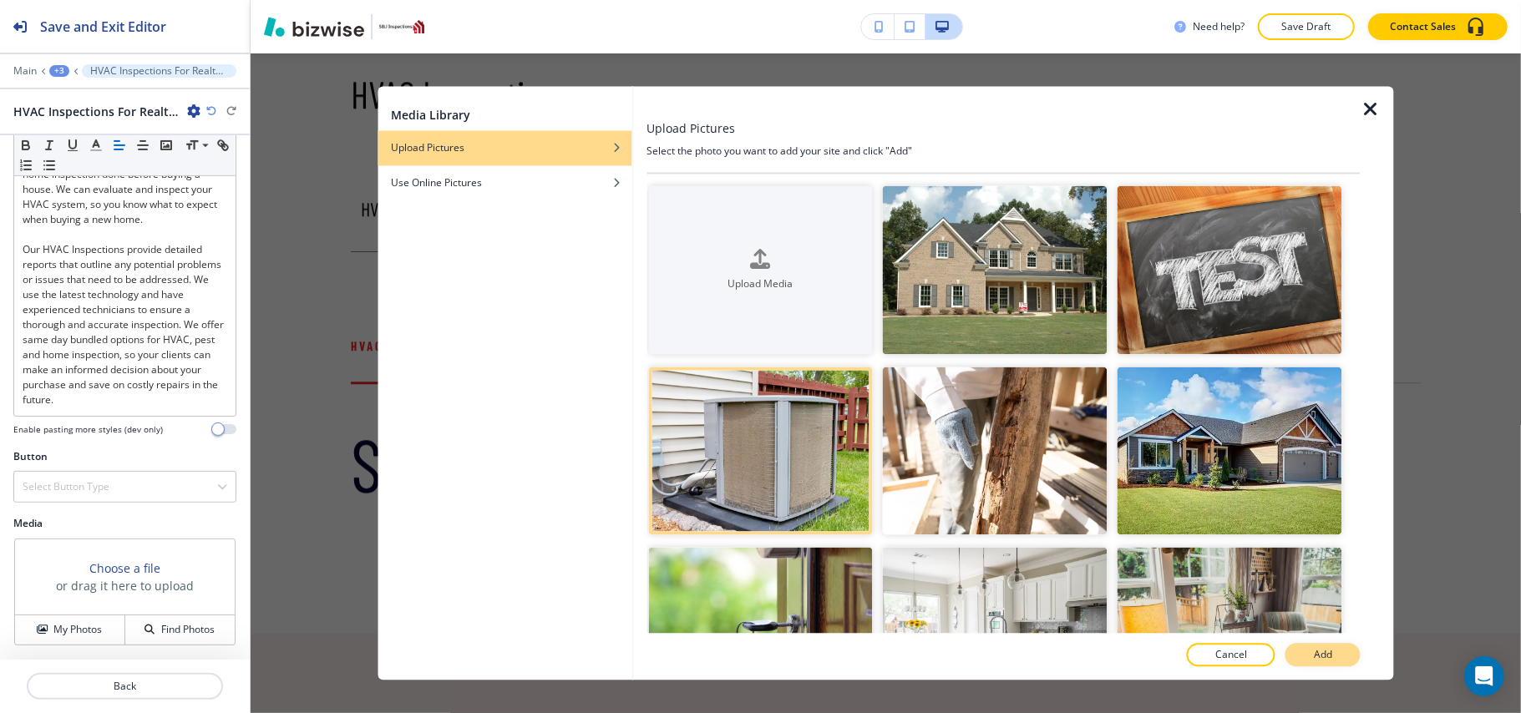
click at [1324, 657] on p "Add" at bounding box center [1323, 655] width 18 height 15
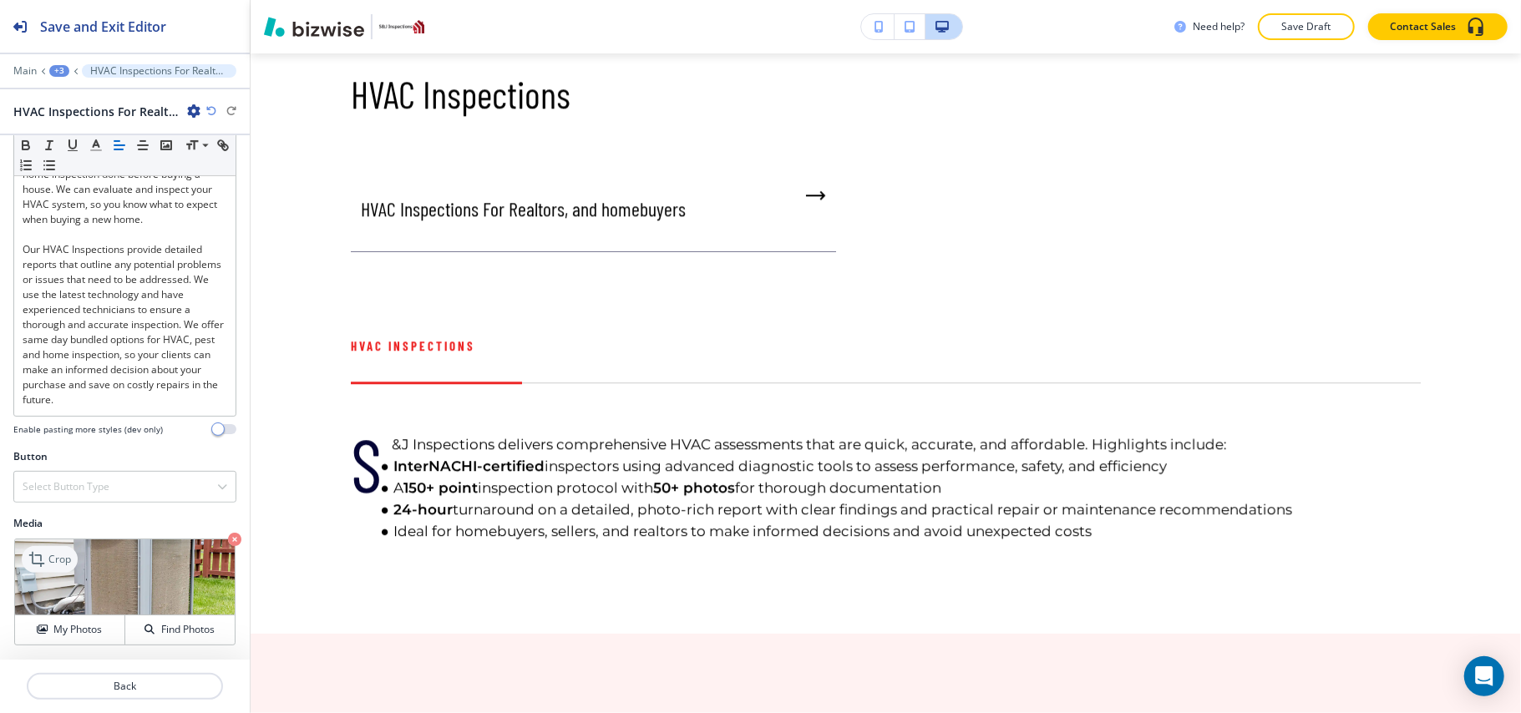
click at [57, 552] on p "Crop" at bounding box center [59, 559] width 23 height 15
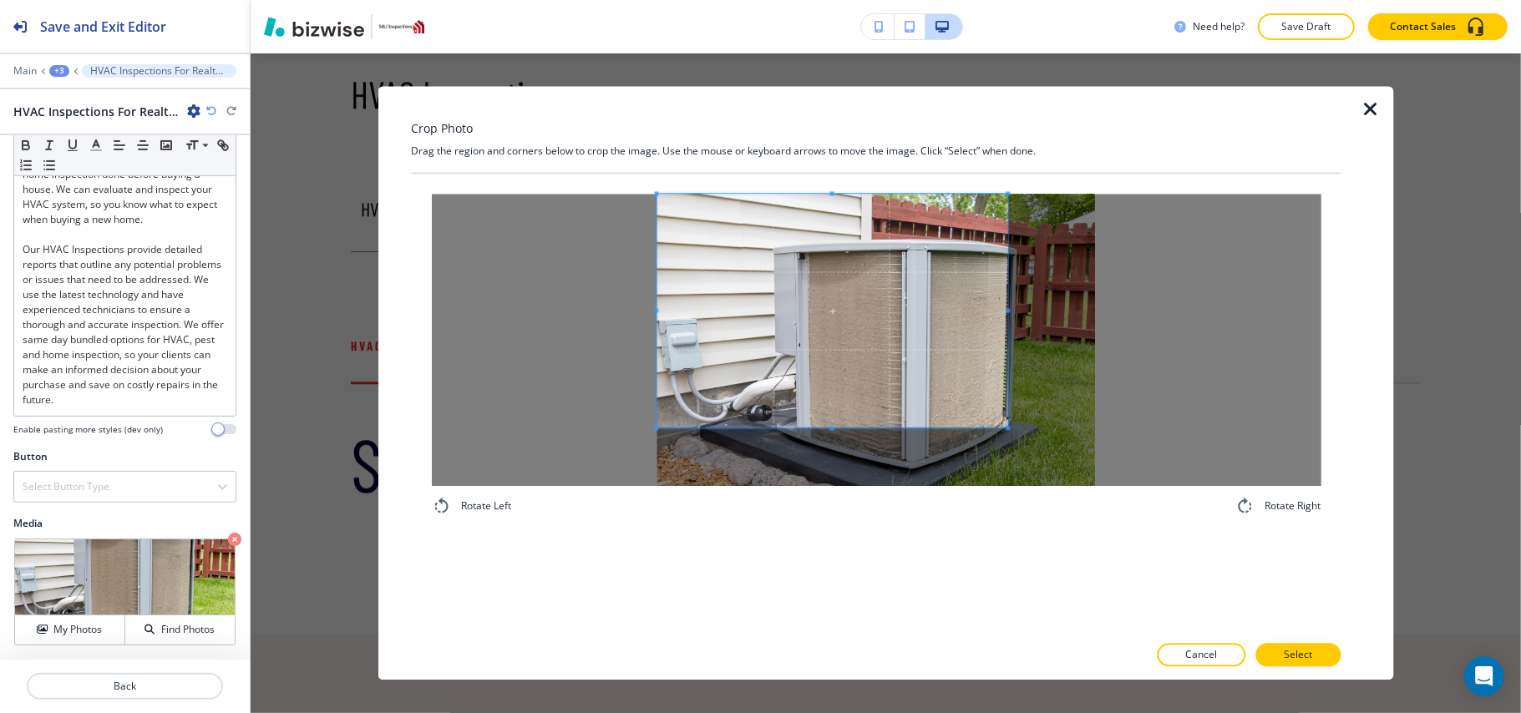
click at [807, 279] on span at bounding box center [832, 312] width 351 height 234
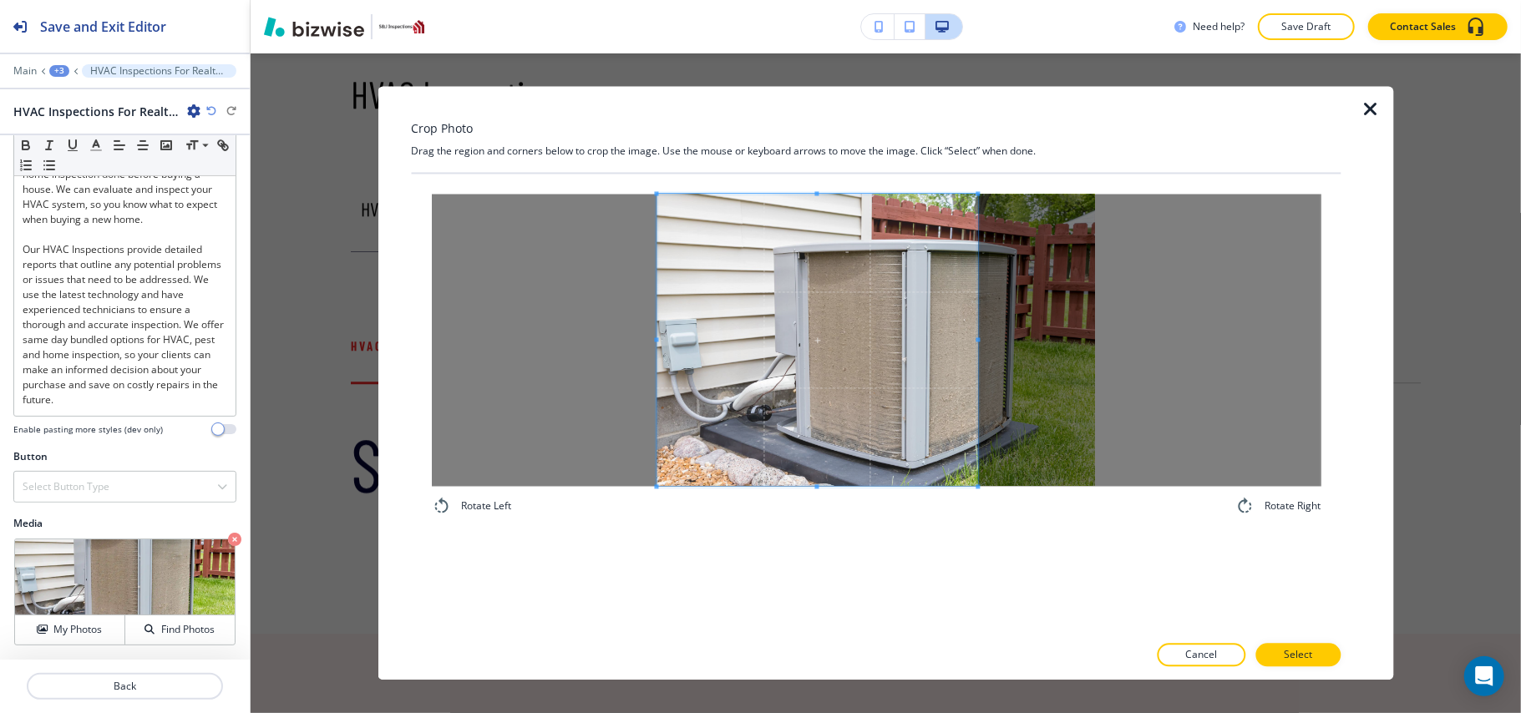
click at [980, 505] on div "Rotate Left Rotate Right" at bounding box center [876, 356] width 890 height 322
click at [1334, 656] on button "Select" at bounding box center [1297, 655] width 85 height 23
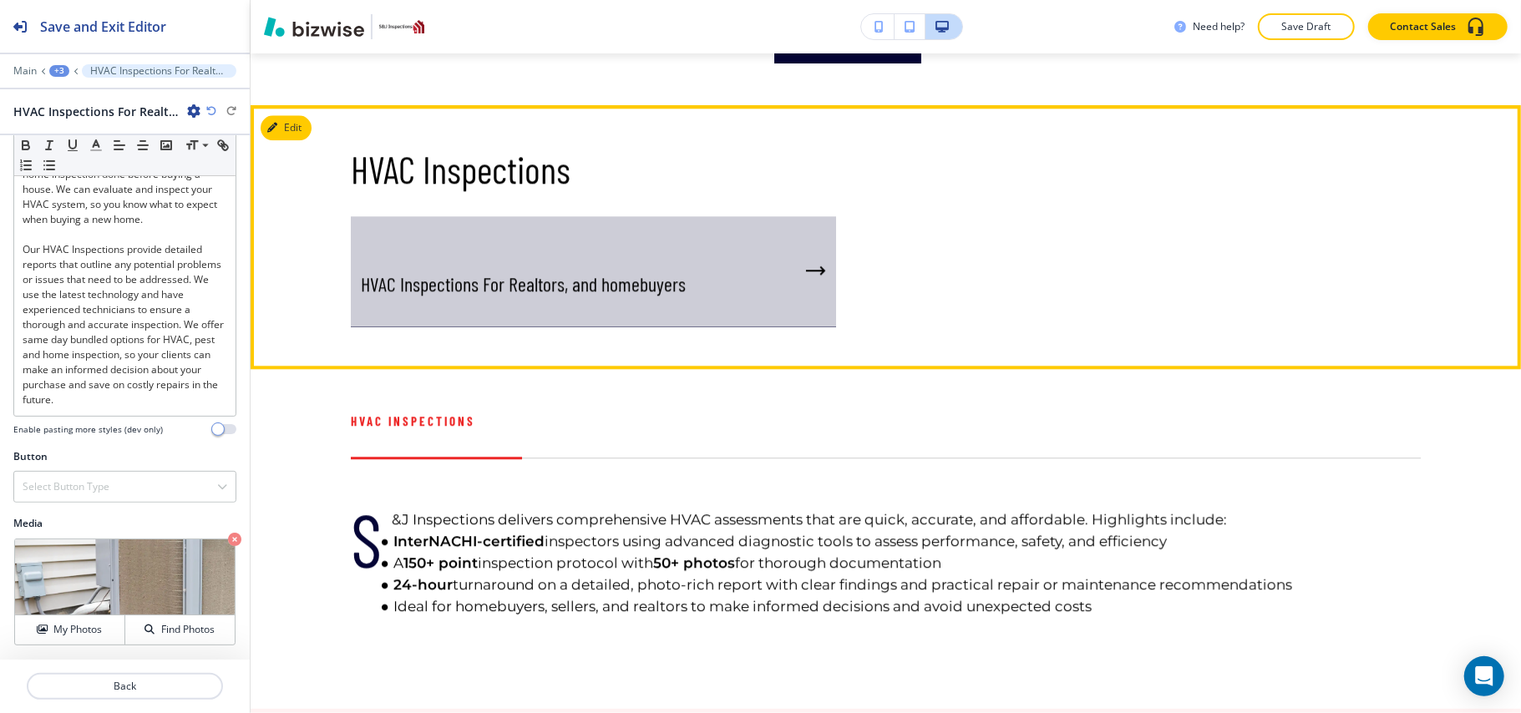
scroll to position [3128, 0]
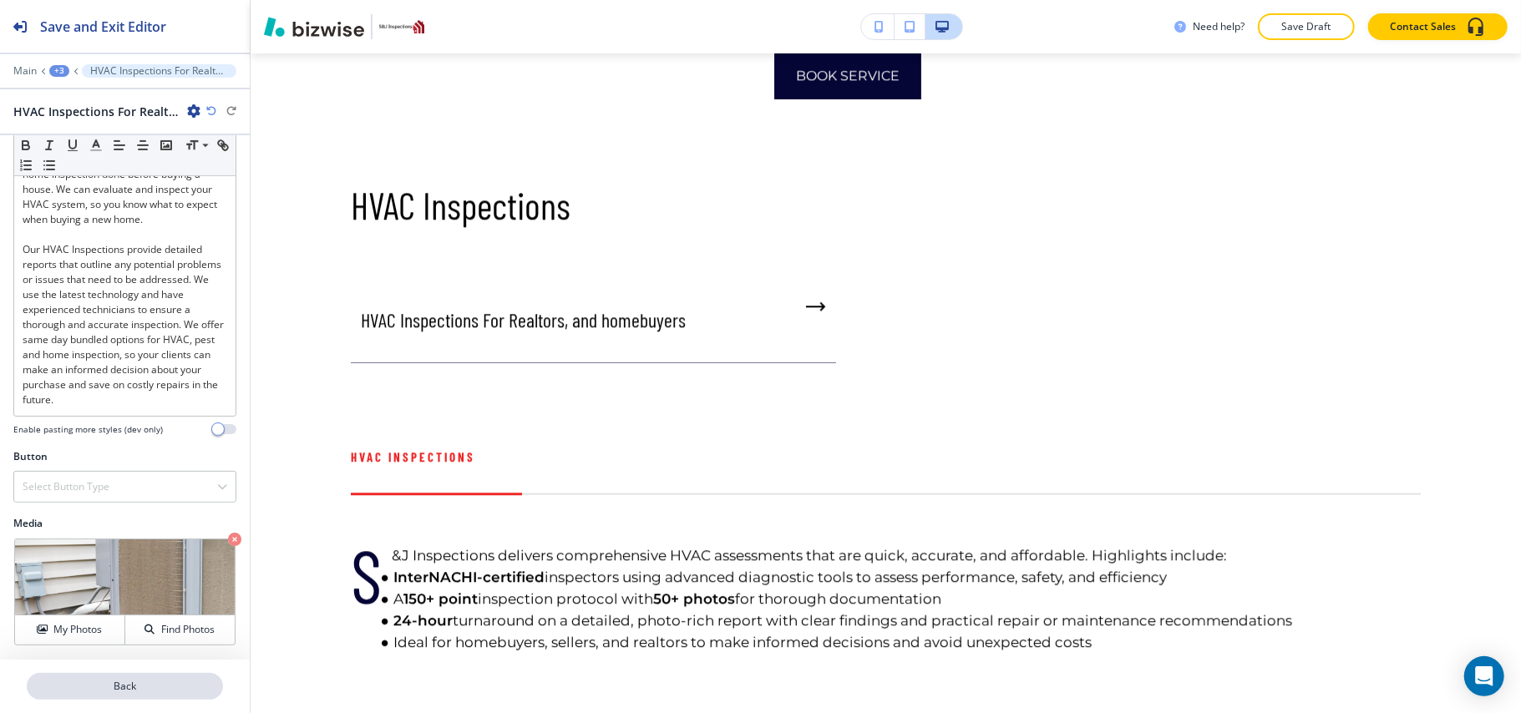
click at [139, 683] on p "Back" at bounding box center [124, 686] width 193 height 15
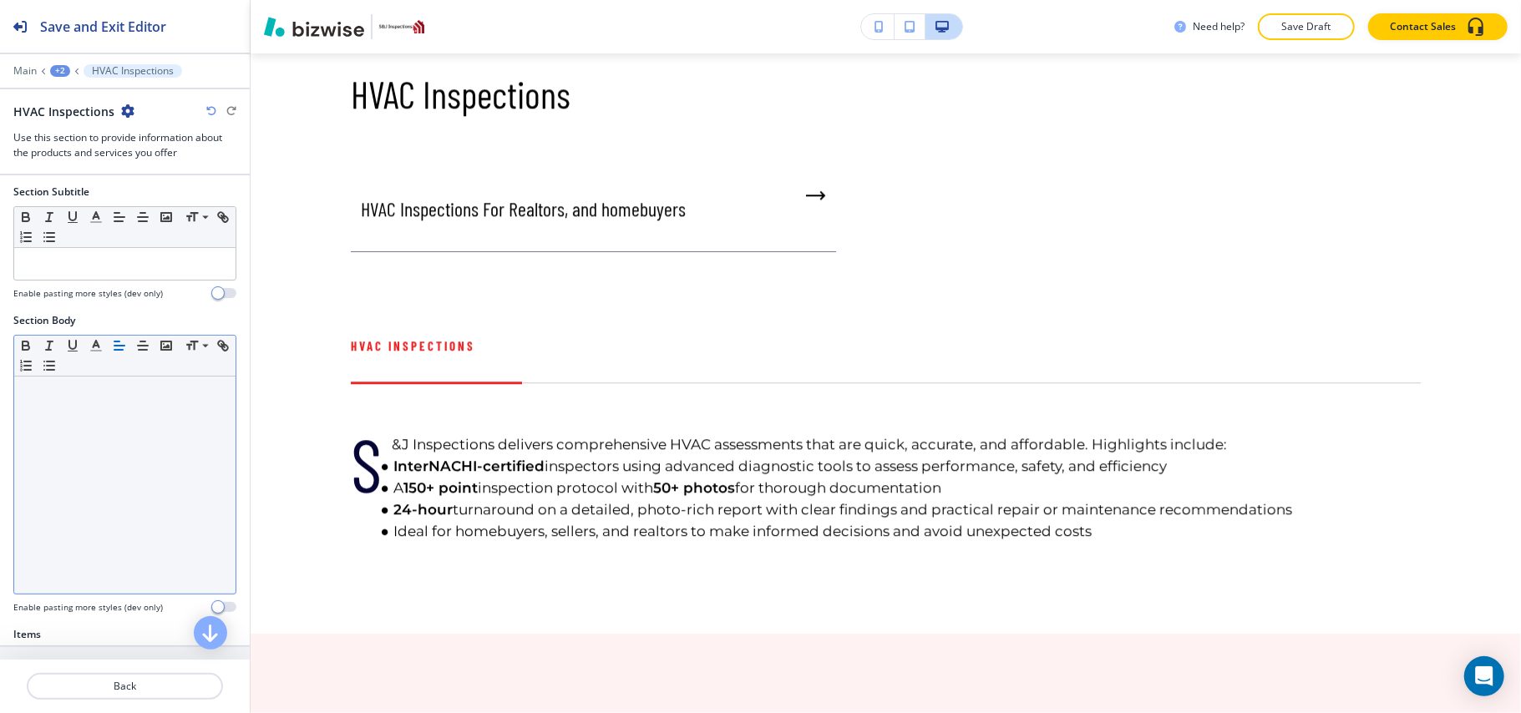
scroll to position [334, 0]
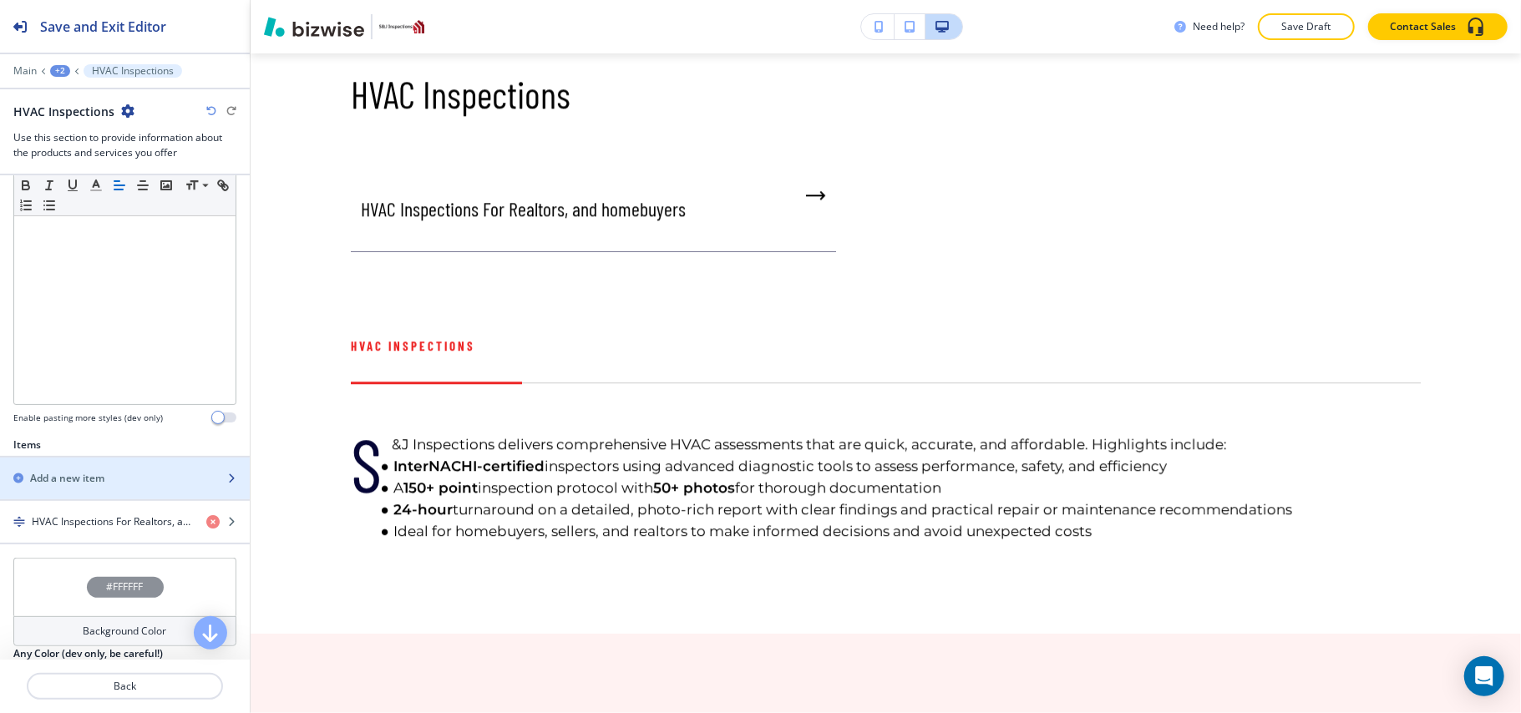
click at [94, 476] on h2 "Add a new item" at bounding box center [67, 478] width 74 height 15
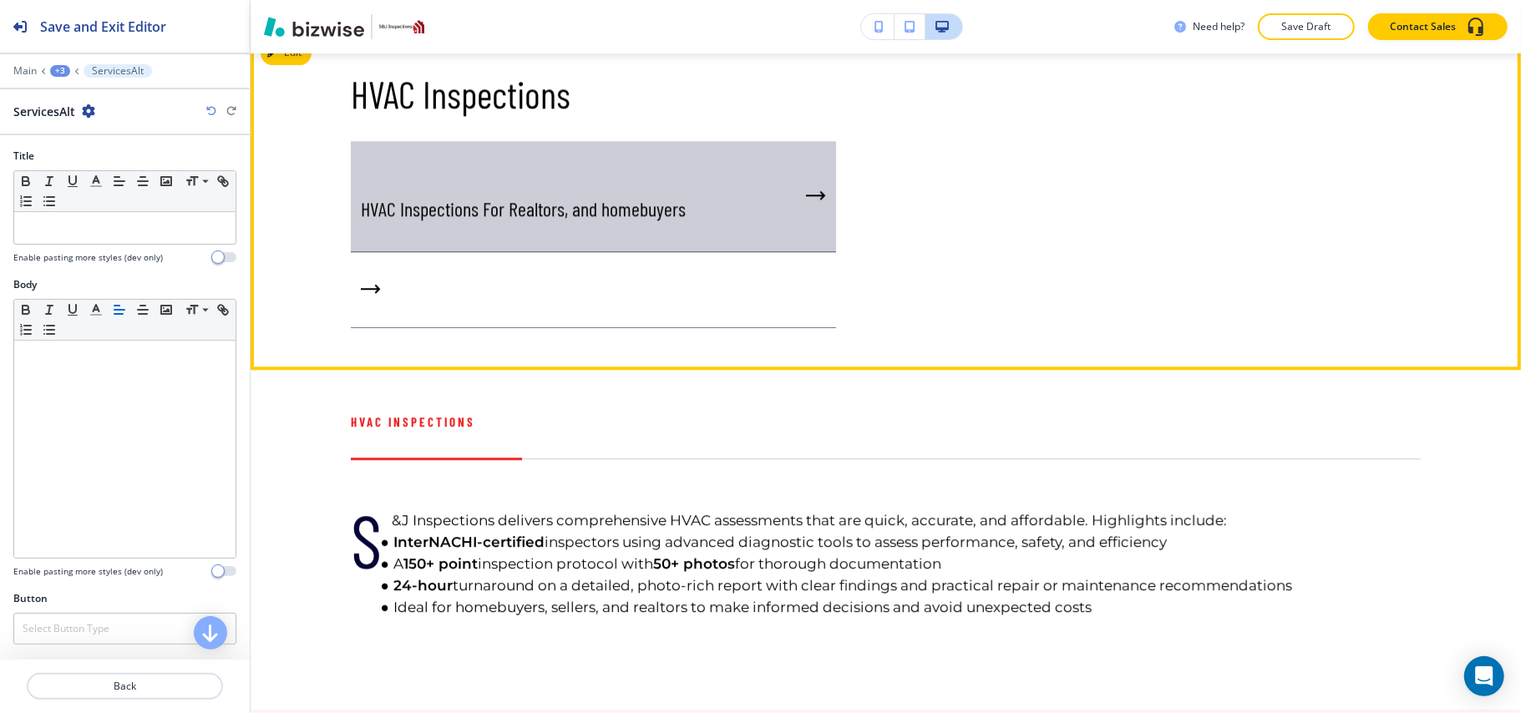
click at [528, 252] on div "HVAC Inspections For Realtors, and homebuyers" at bounding box center [593, 196] width 485 height 111
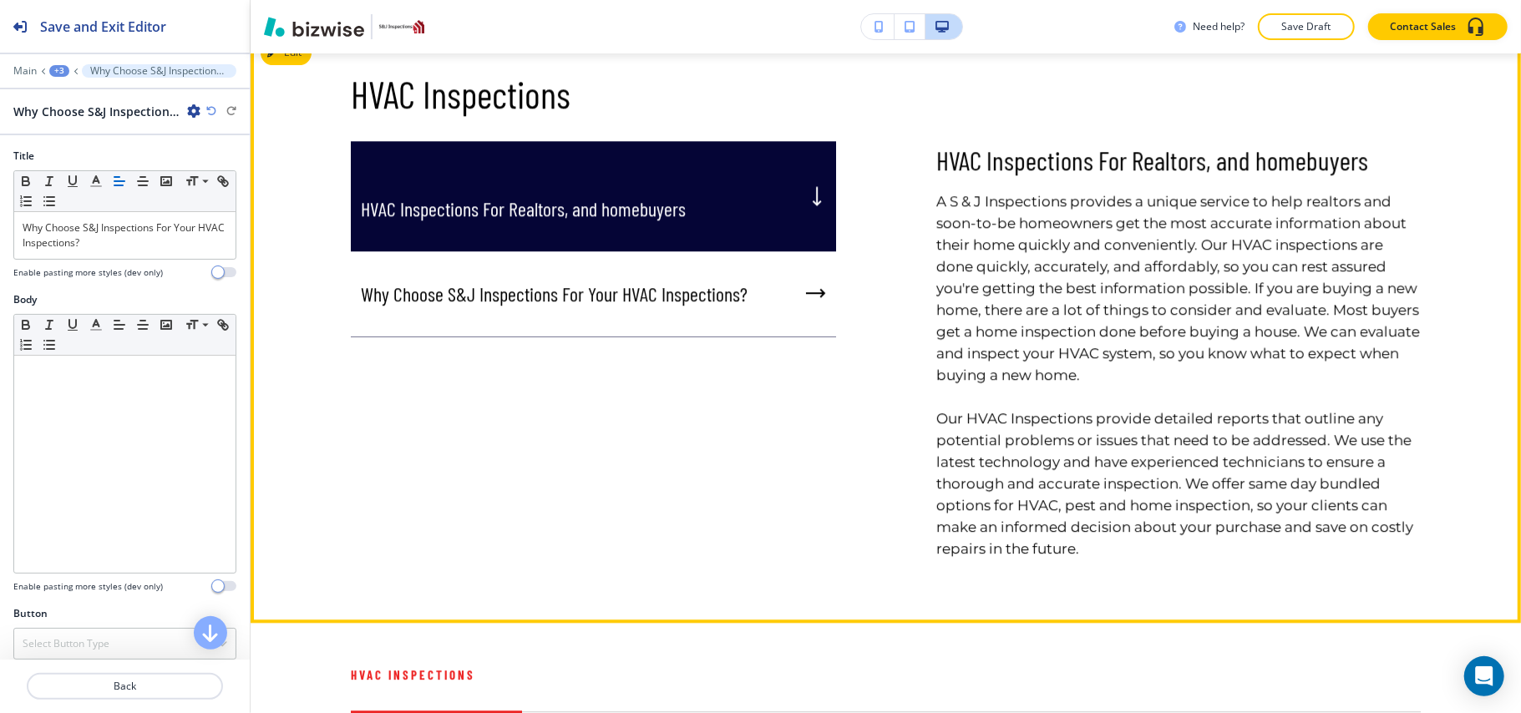
click at [515, 221] on p "HVAC Inspections For Realtors, and homebuyers" at bounding box center [523, 208] width 325 height 25
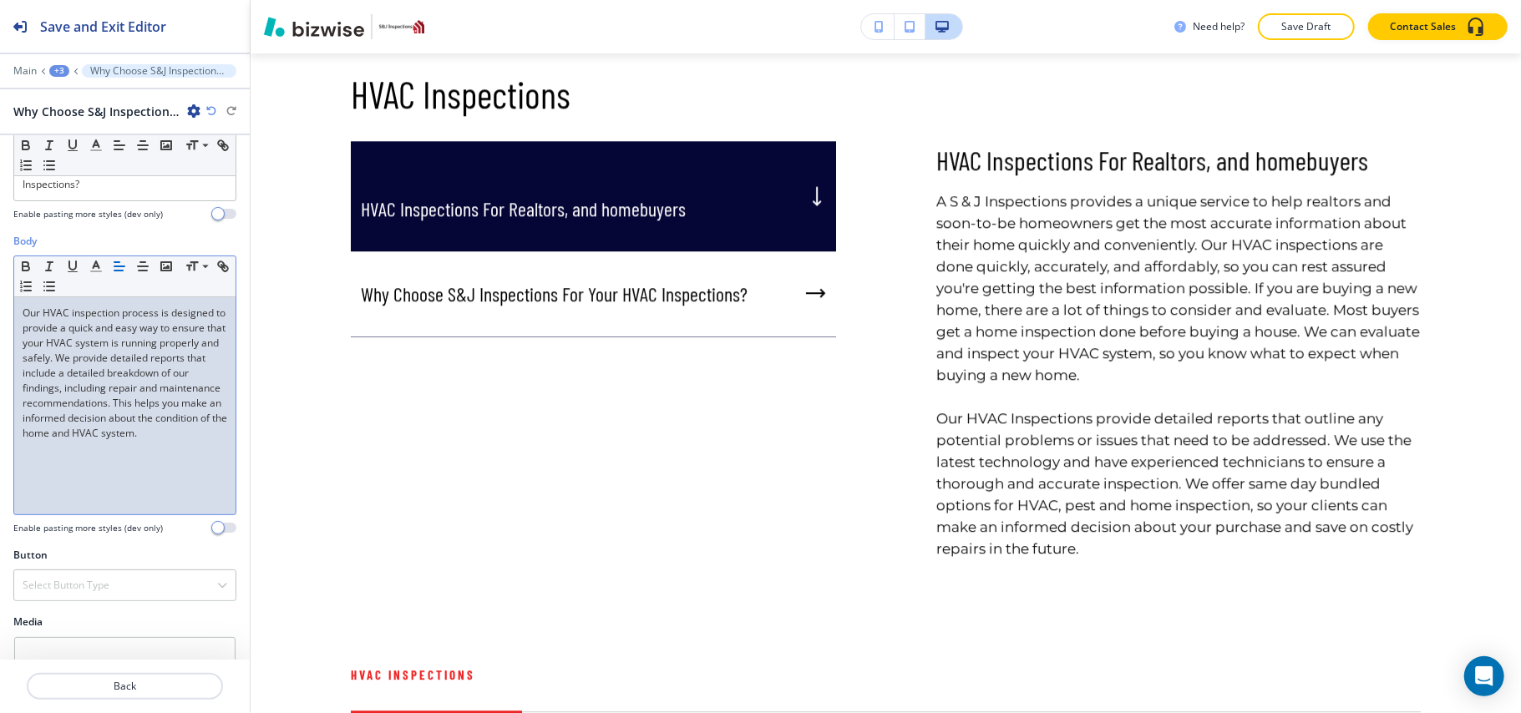
scroll to position [160, 0]
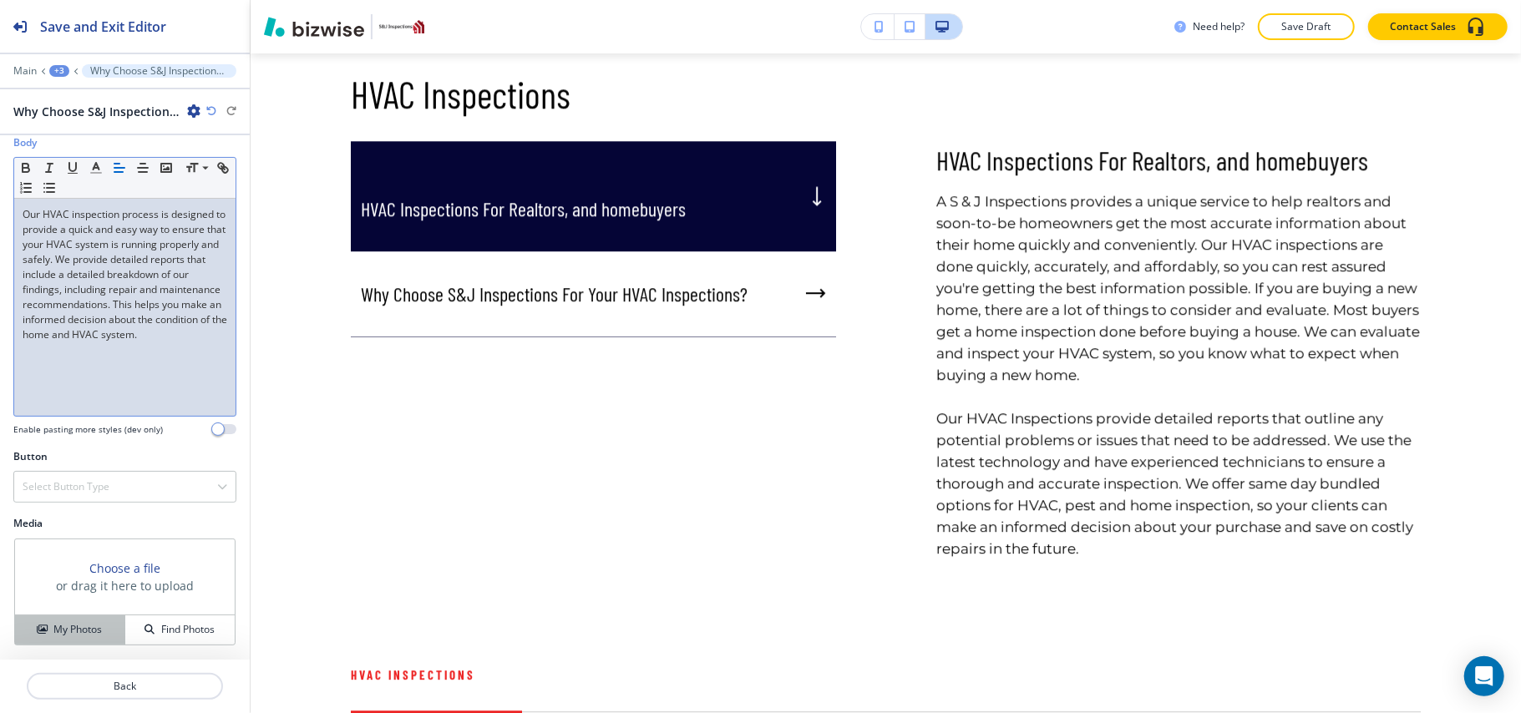
drag, startPoint x: 58, startPoint y: 625, endPoint x: 67, endPoint y: 626, distance: 8.5
click at [60, 626] on h4 "My Photos" at bounding box center [77, 629] width 48 height 15
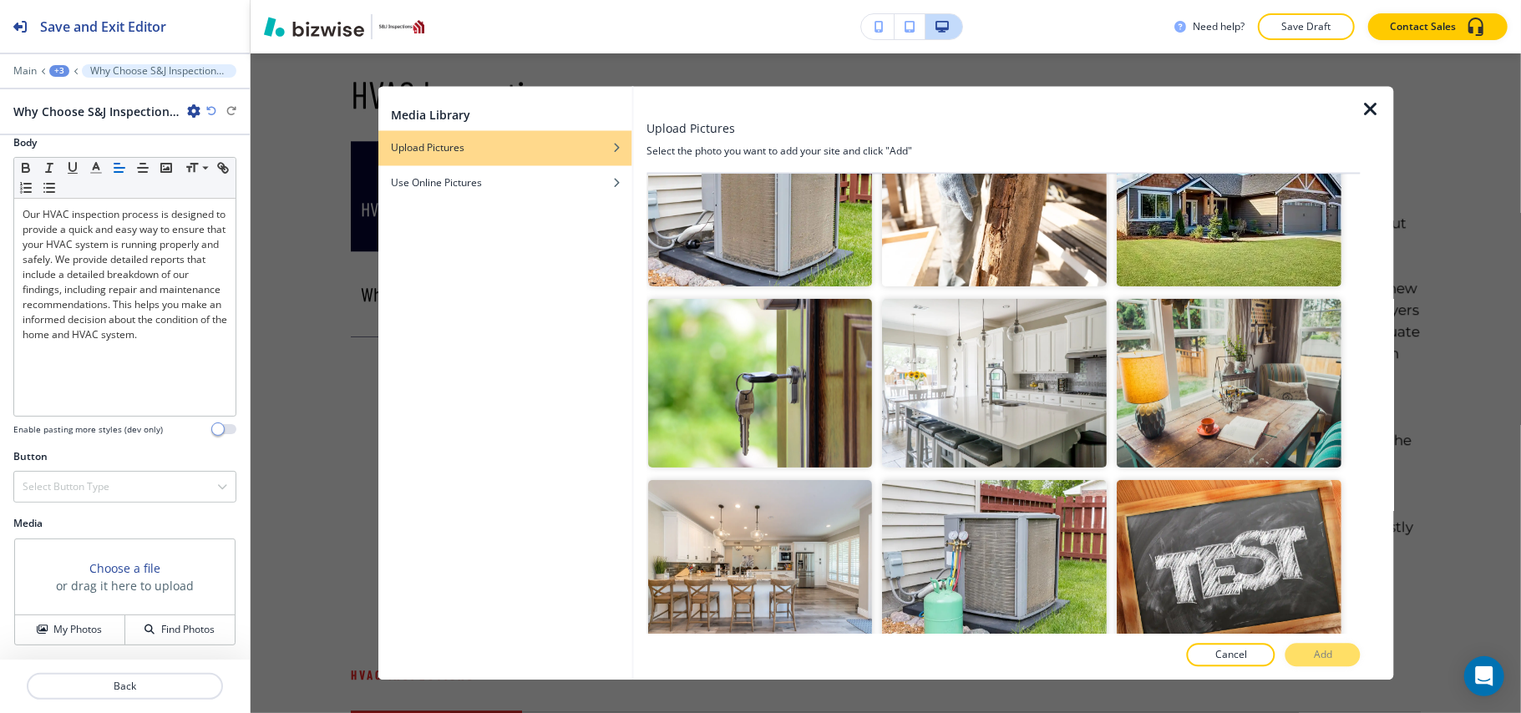
scroll to position [0, 0]
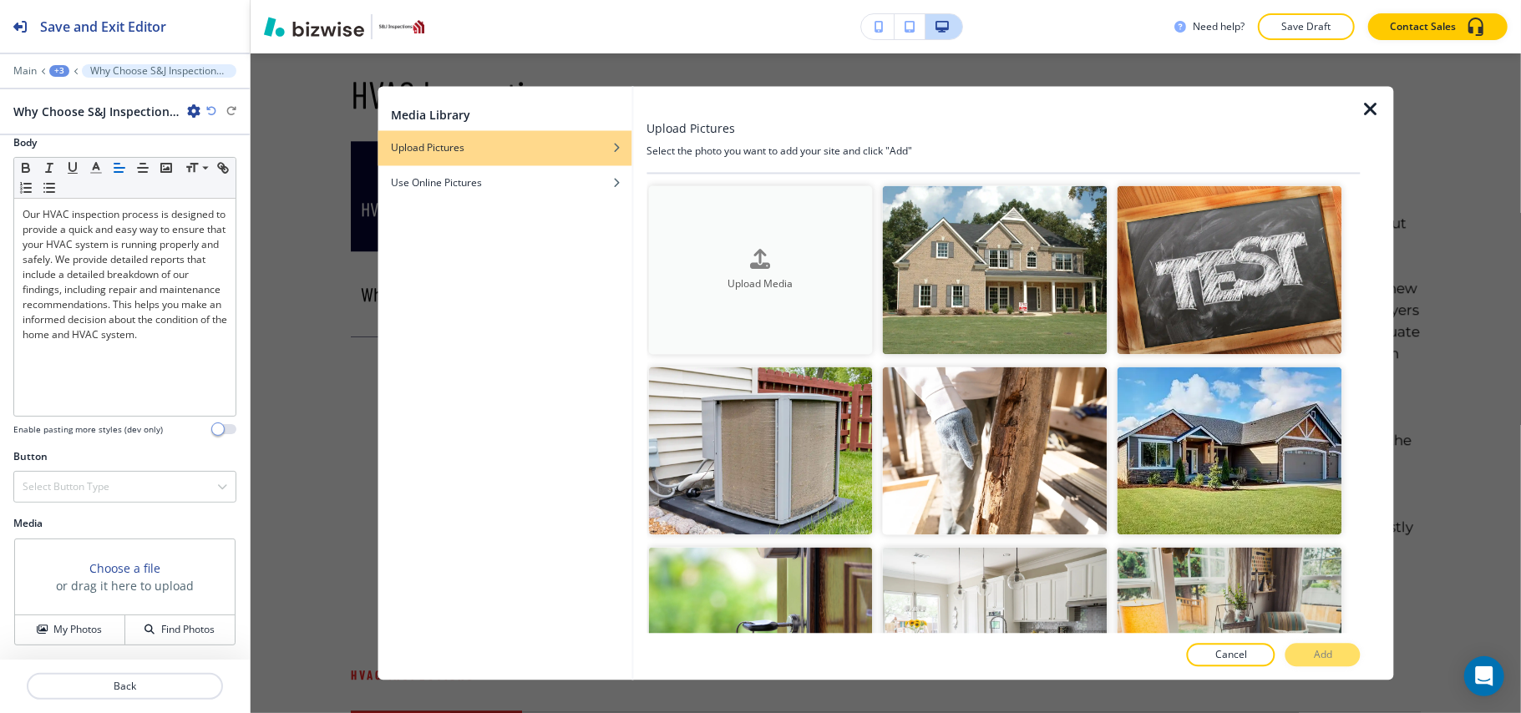
click at [729, 254] on div "Upload Media" at bounding box center [760, 270] width 225 height 43
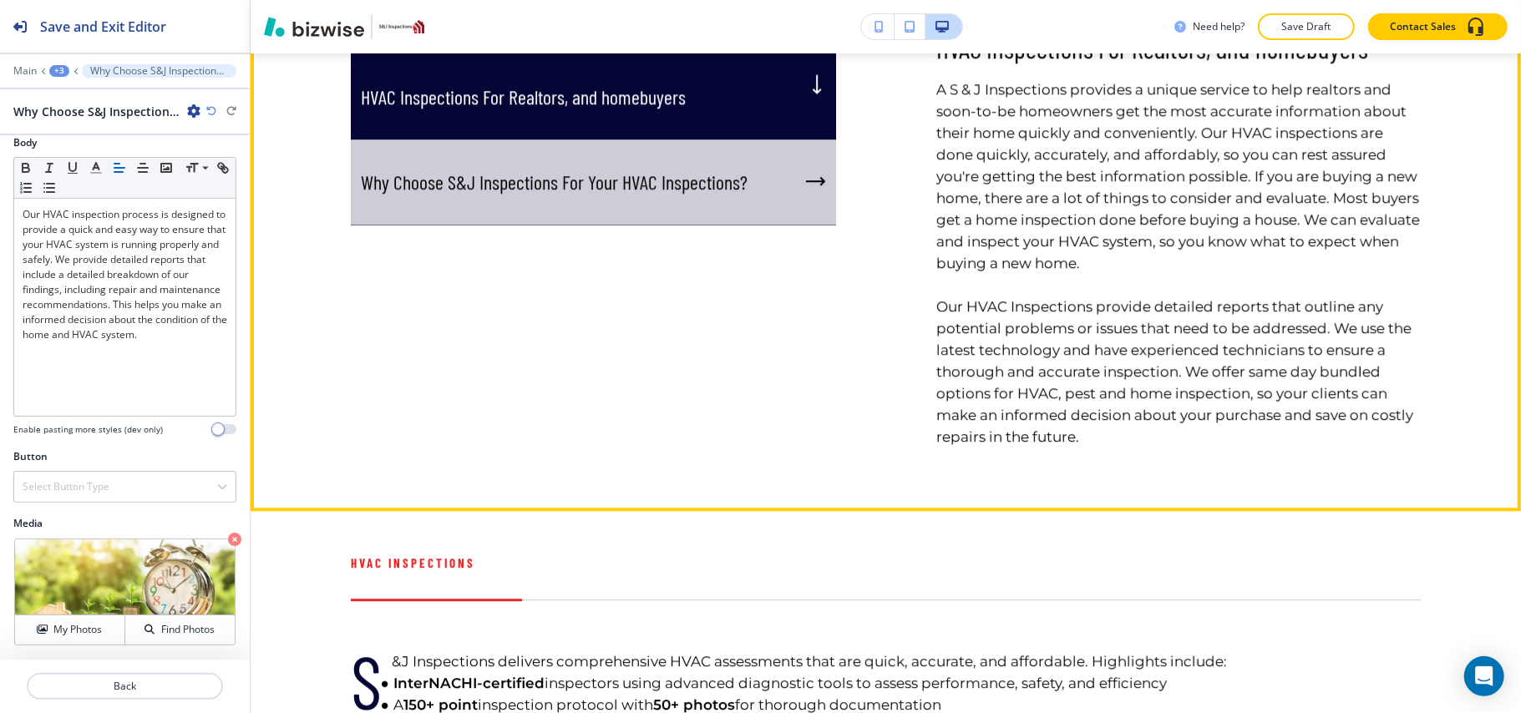
scroll to position [3239, 0]
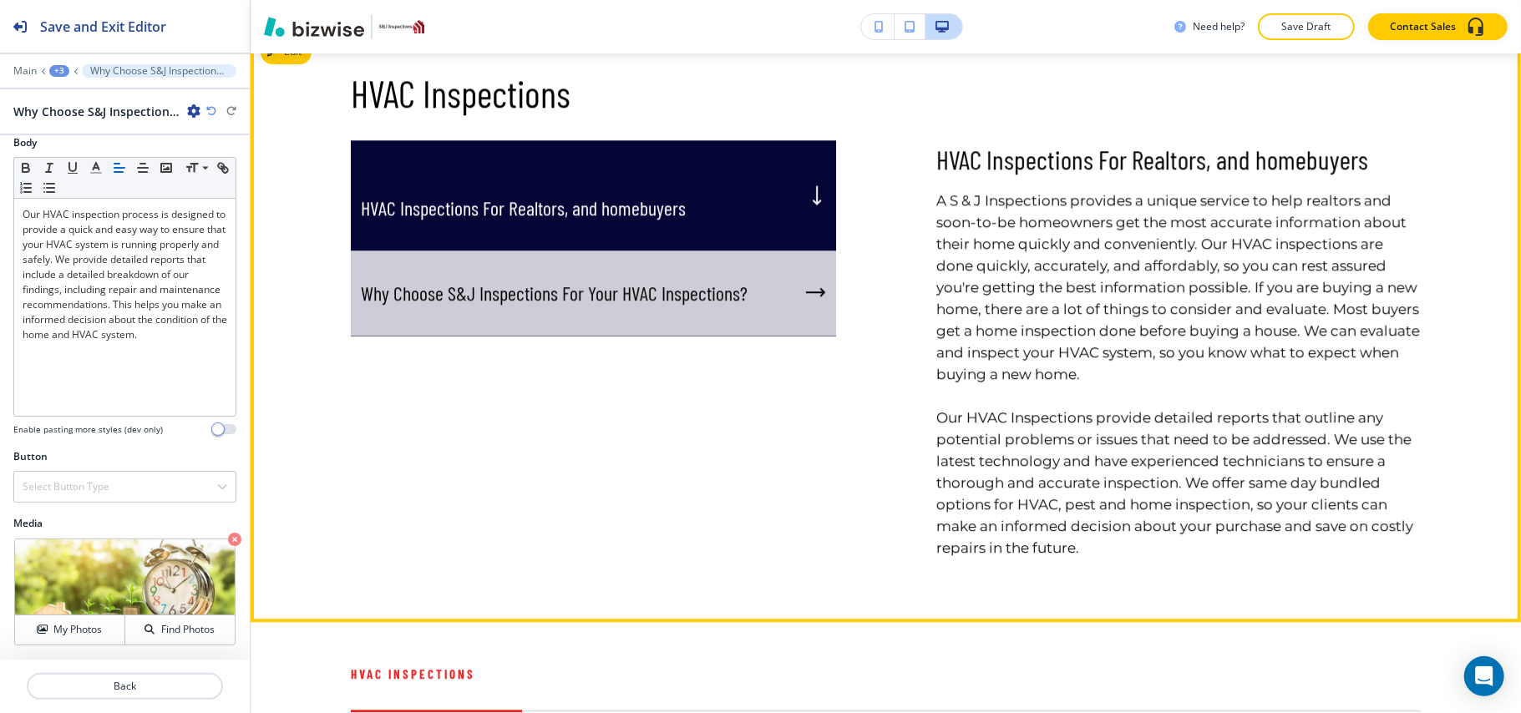
click at [679, 215] on h5 "HVAC Inspections For Realtors, and homebuyers" at bounding box center [523, 195] width 325 height 50
click at [682, 307] on p "Why Choose S&J Inspections For Your HVAC Inspections?" at bounding box center [554, 293] width 387 height 25
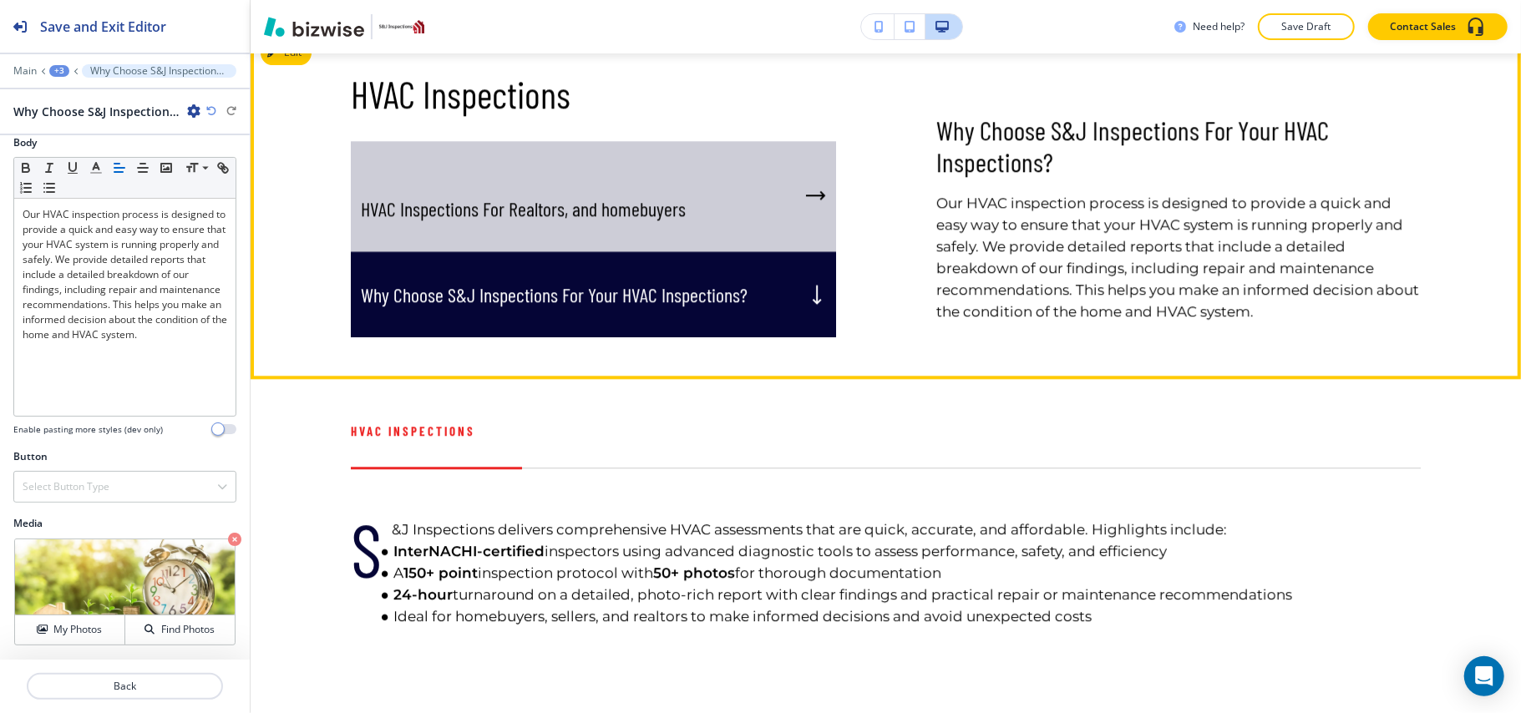
click at [660, 221] on p "HVAC Inspections For Realtors, and homebuyers" at bounding box center [523, 208] width 325 height 25
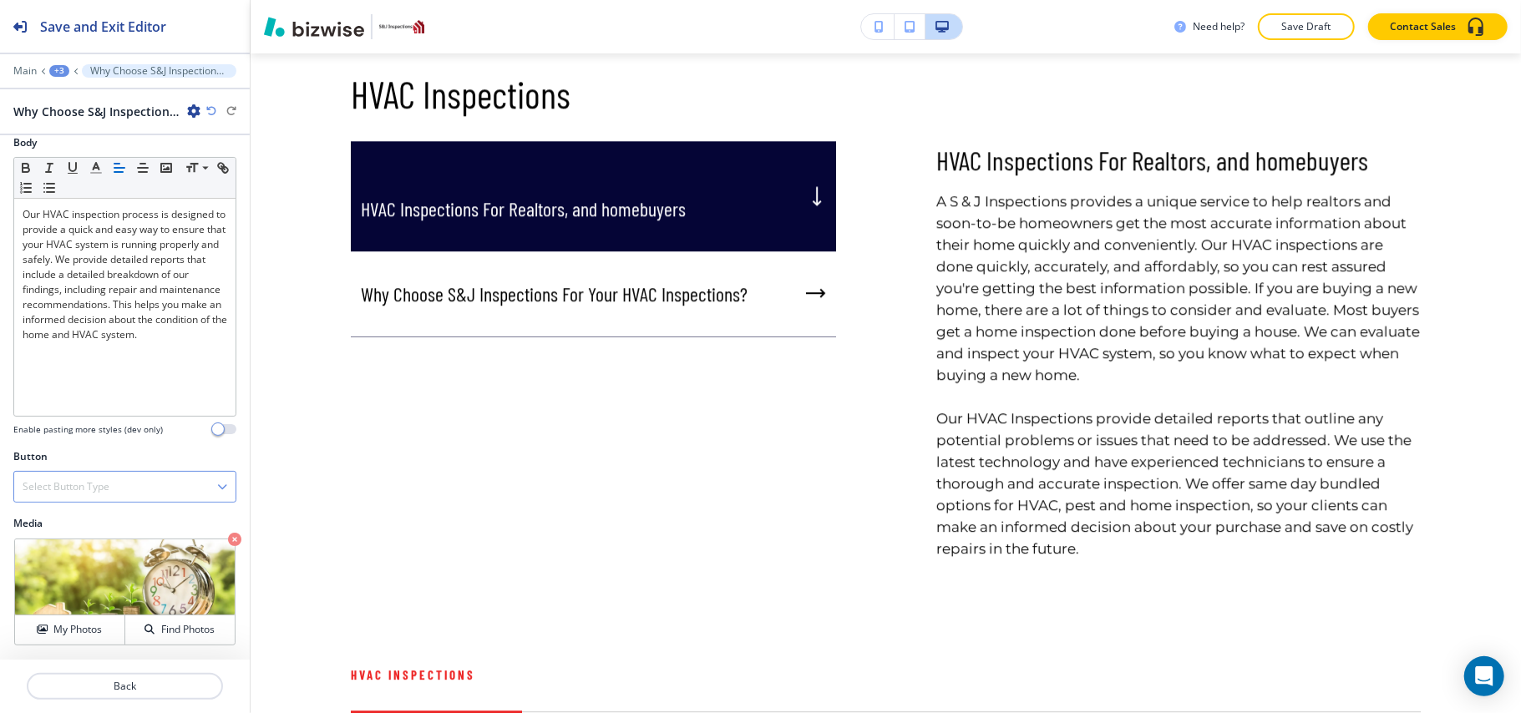
click at [110, 483] on div "Select Button Type" at bounding box center [124, 487] width 221 height 30
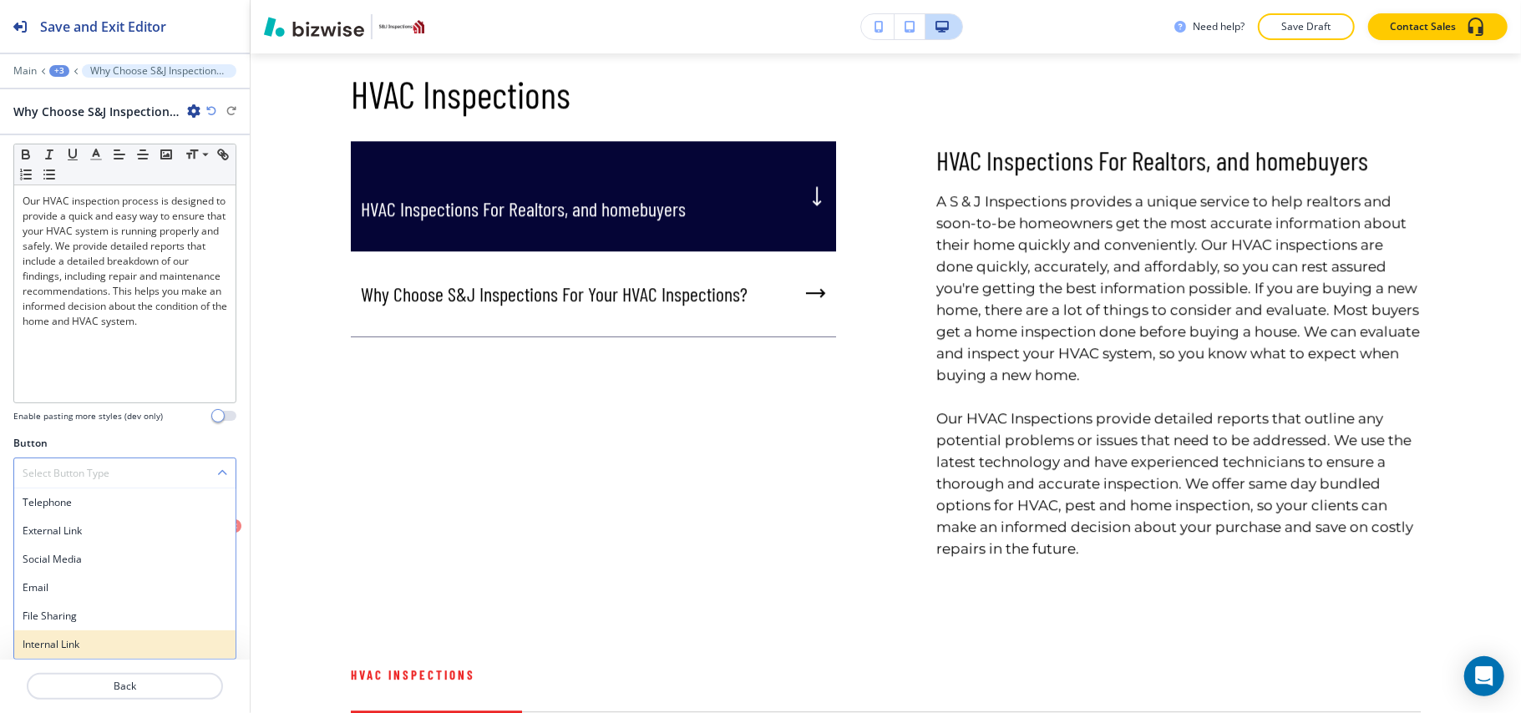
scroll to position [174, 0]
click at [80, 642] on h4 "Internal Link" at bounding box center [125, 644] width 205 height 15
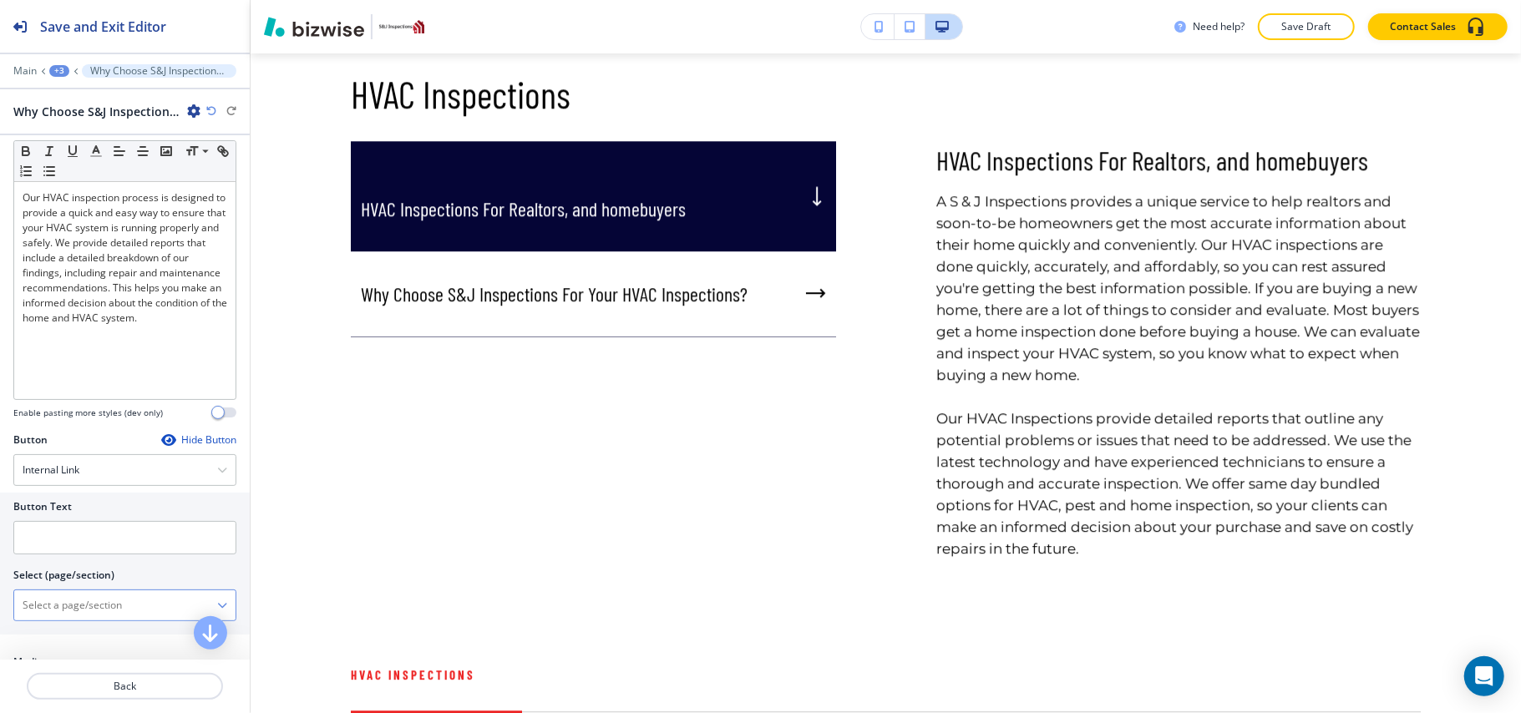
click at [91, 619] on \(page\/section\) "Manual Input" at bounding box center [115, 605] width 203 height 28
click at [94, 541] on input "text" at bounding box center [124, 537] width 223 height 33
paste input "Book Service"
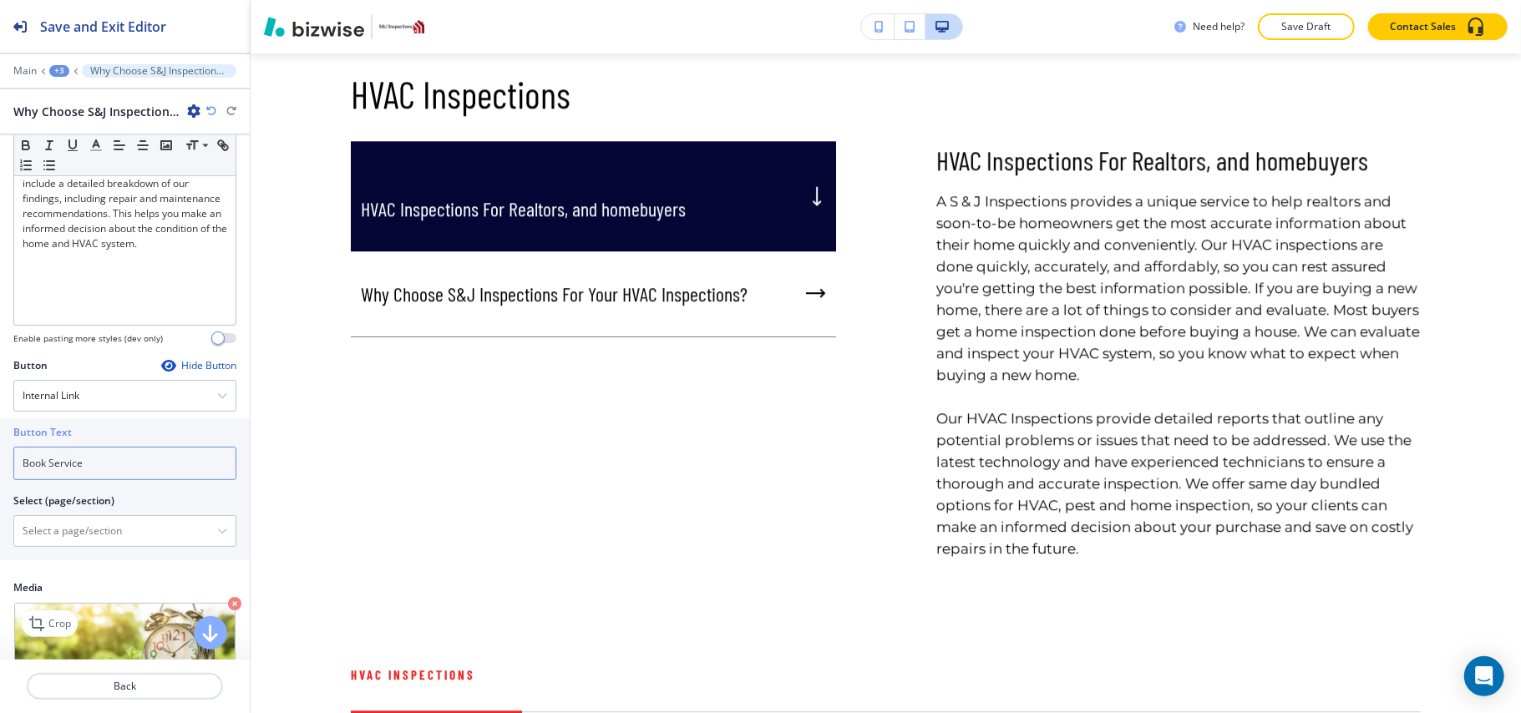
scroll to position [285, 0]
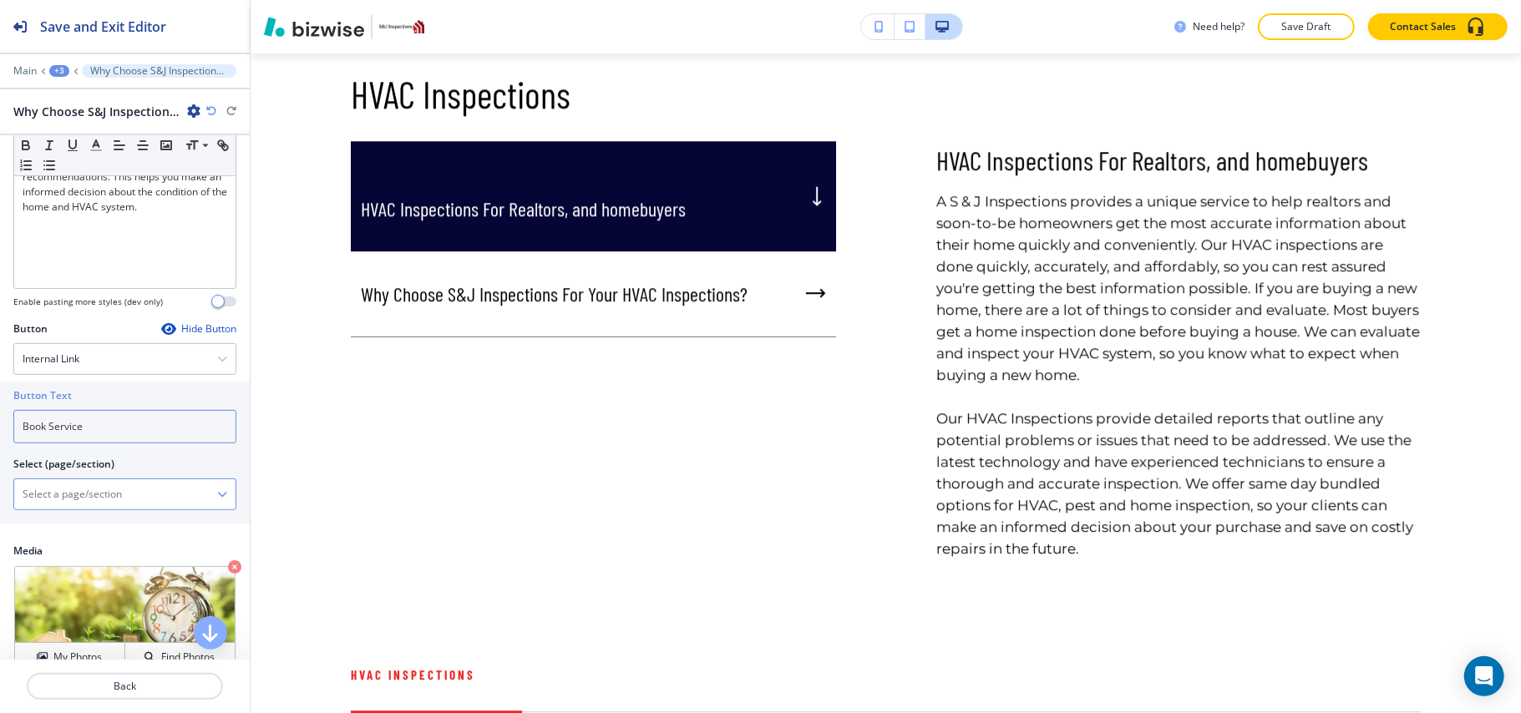
type input "Book Service"
click at [84, 503] on \(page\/section\) "Manual Input" at bounding box center [115, 494] width 203 height 28
type \(page\/section\) "CONTACT US"
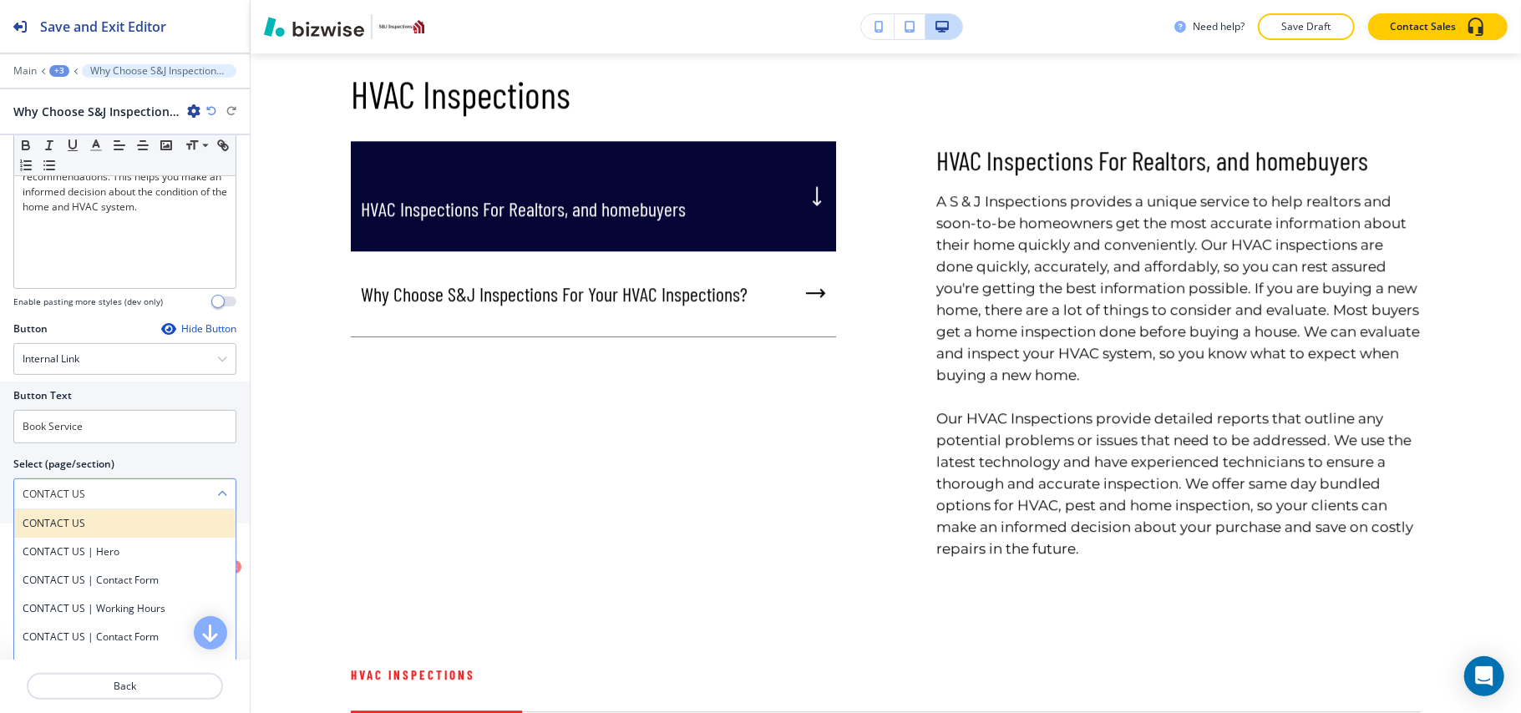
click at [75, 536] on div "CONTACT US" at bounding box center [124, 524] width 221 height 28
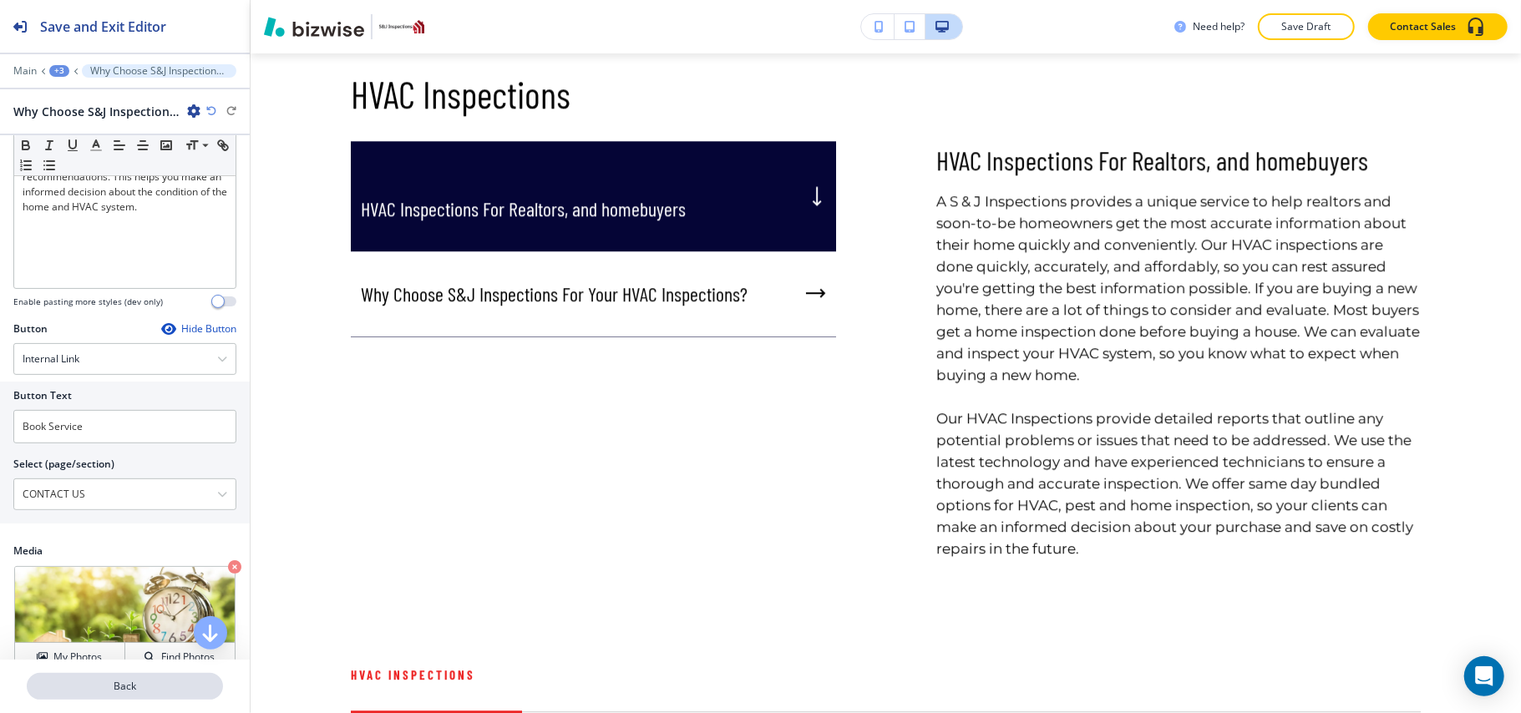
click at [98, 682] on p "Back" at bounding box center [124, 686] width 193 height 15
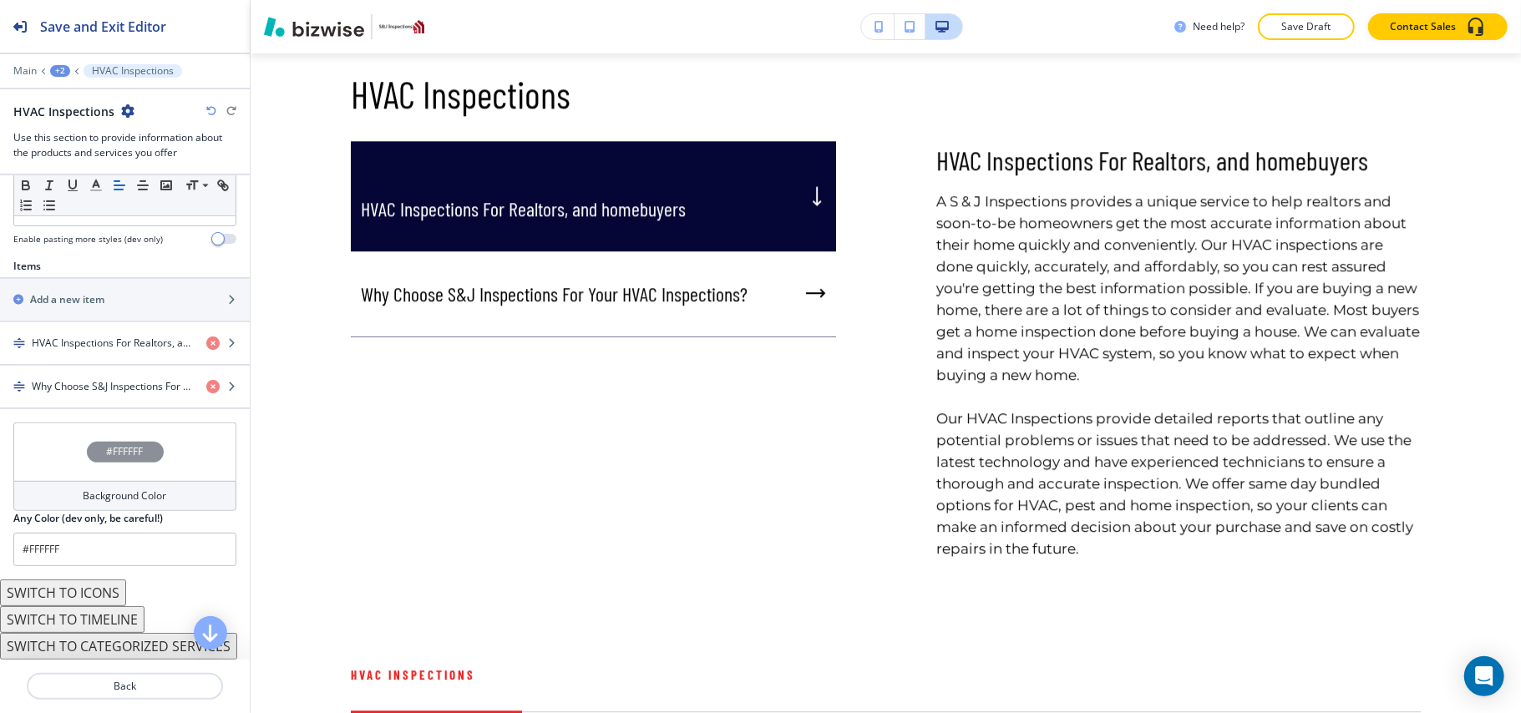
scroll to position [526, 0]
click at [132, 337] on h4 "HVAC Inspections For Realtors, and homebuyers" at bounding box center [112, 343] width 161 height 15
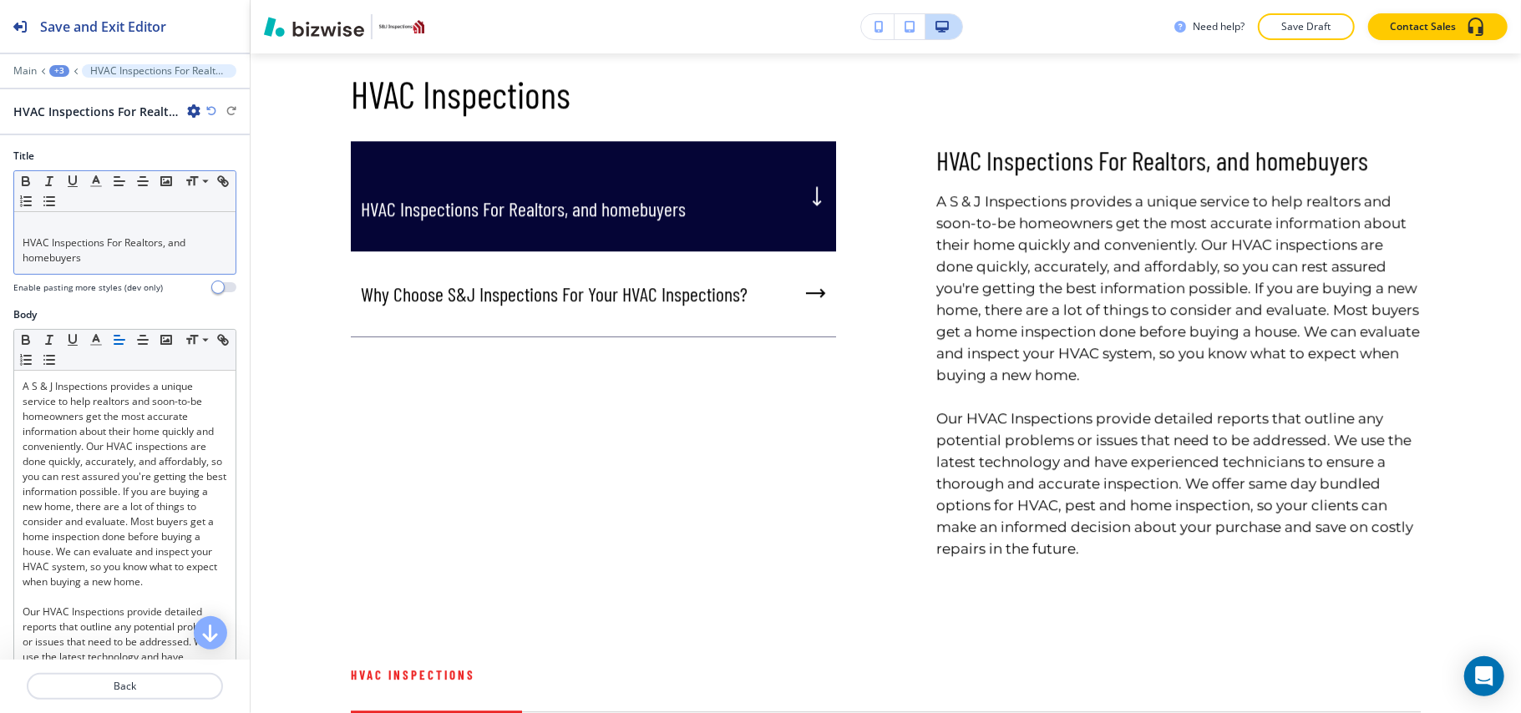
scroll to position [3282, 0]
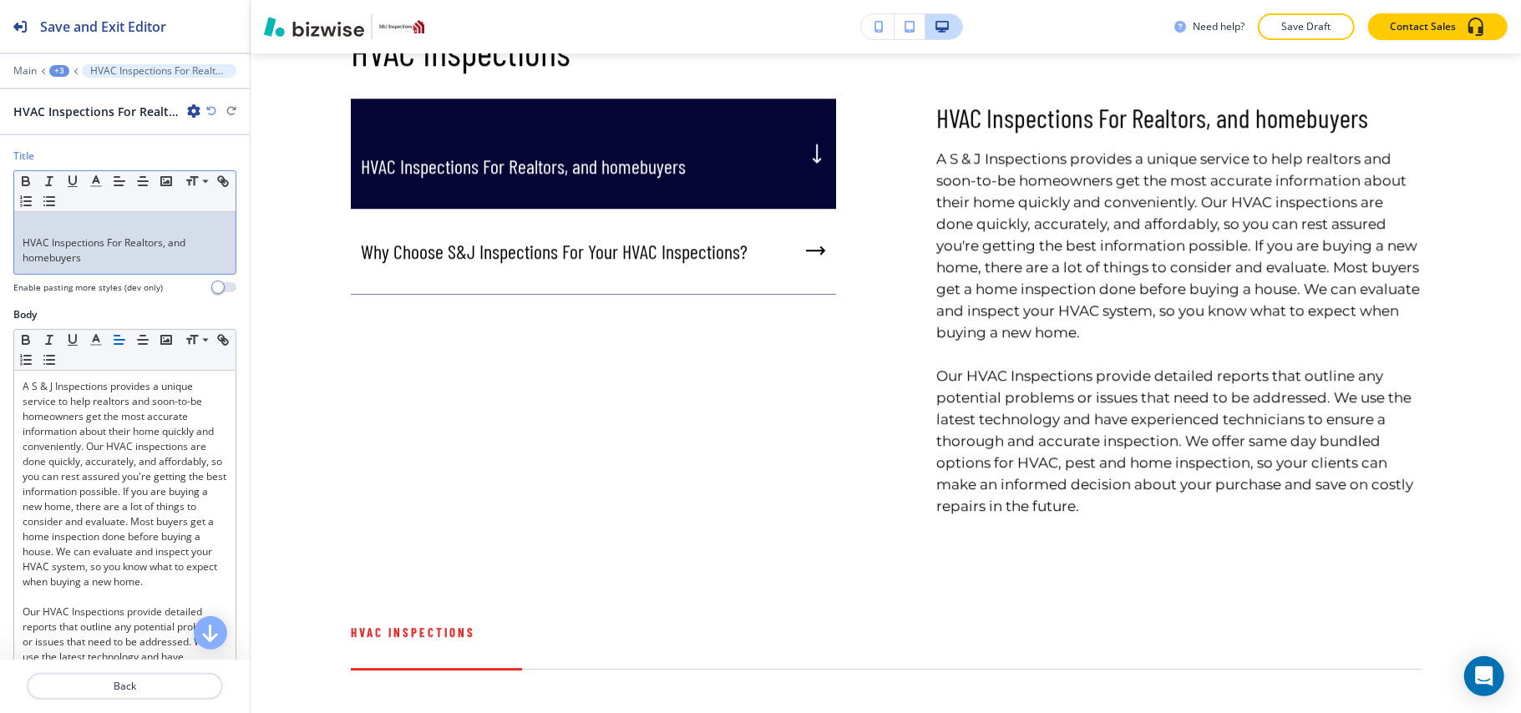
click at [21, 248] on div "HVAC Inspections For Realtors, and homebuyers" at bounding box center [124, 243] width 221 height 62
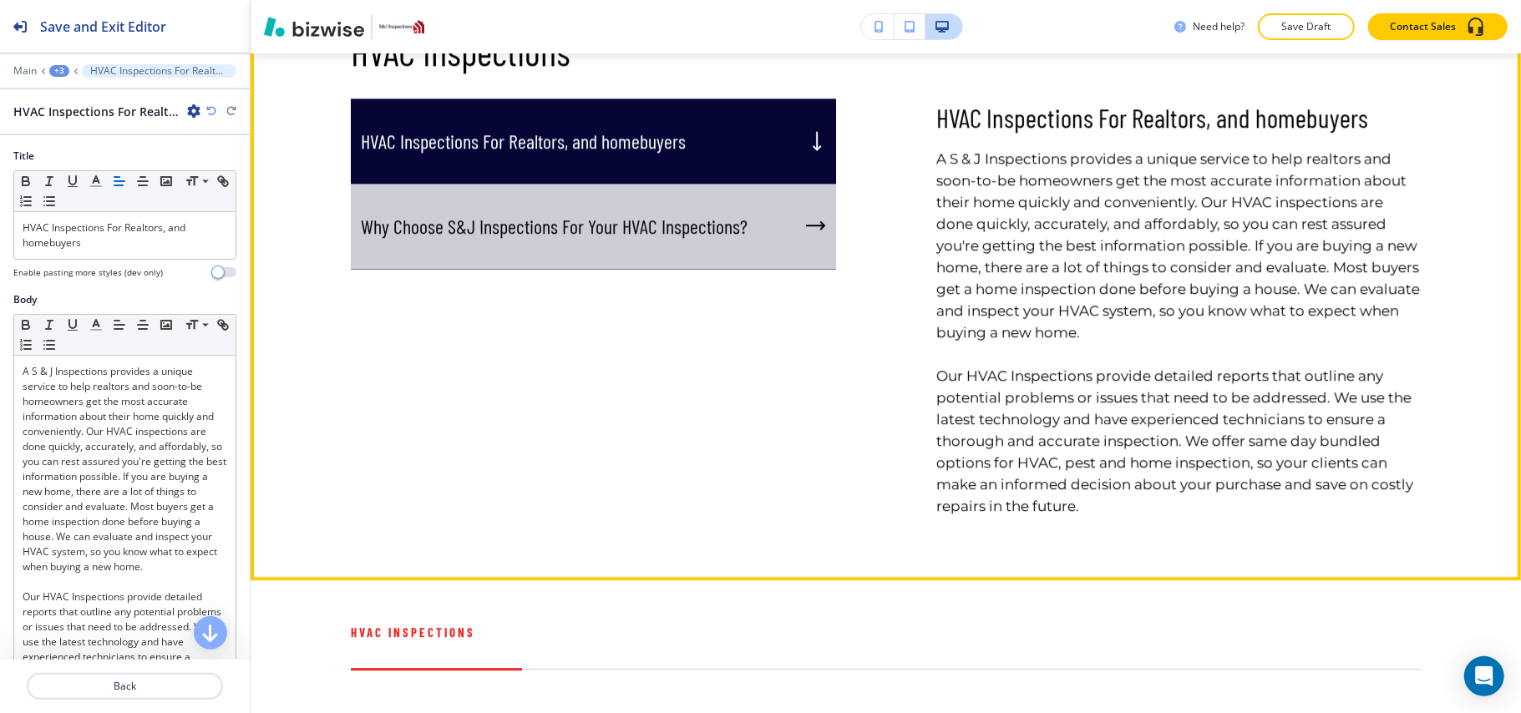
click at [652, 270] on div "Why Choose S&J Inspections For Your HVAC Inspections?" at bounding box center [593, 227] width 485 height 86
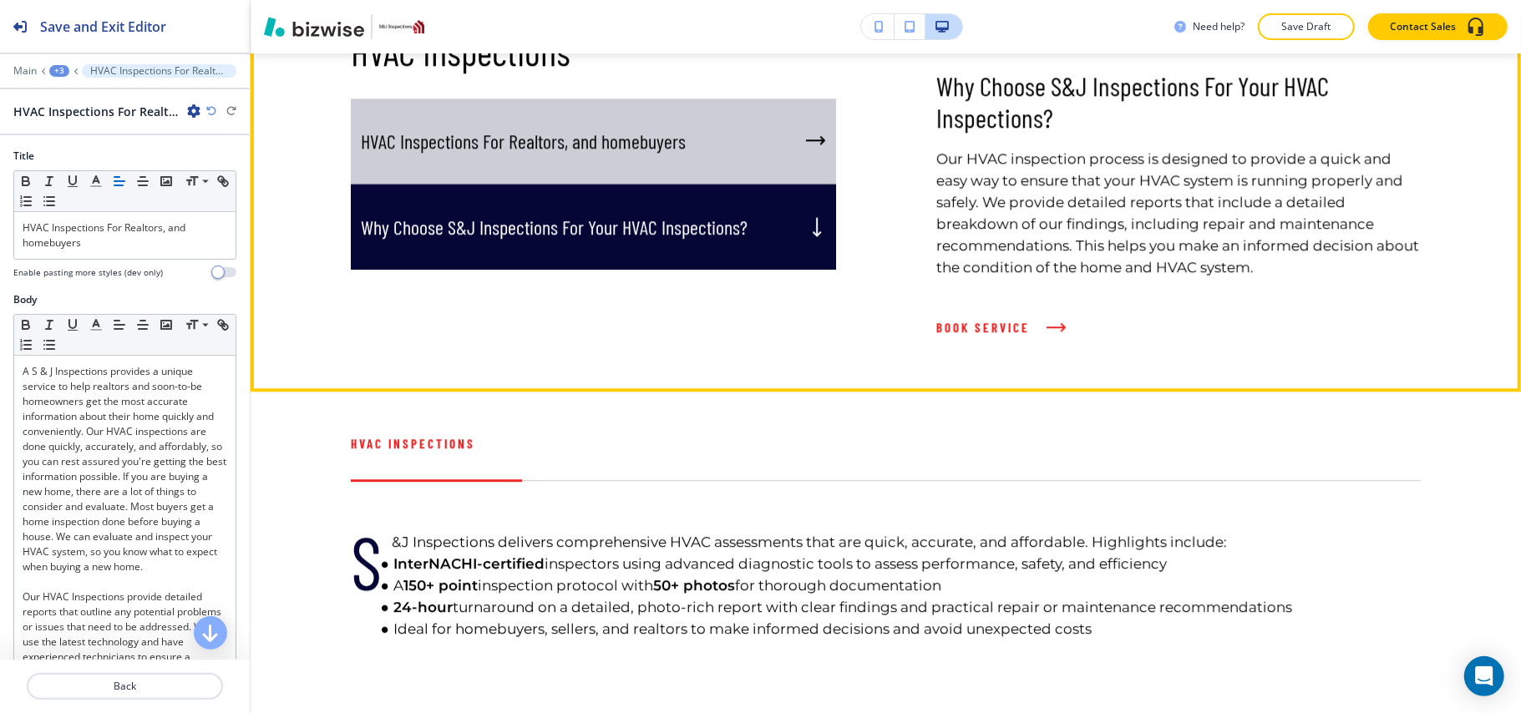
click at [679, 154] on p "HVAC Inspections For Realtors, and homebuyers" at bounding box center [523, 141] width 325 height 25
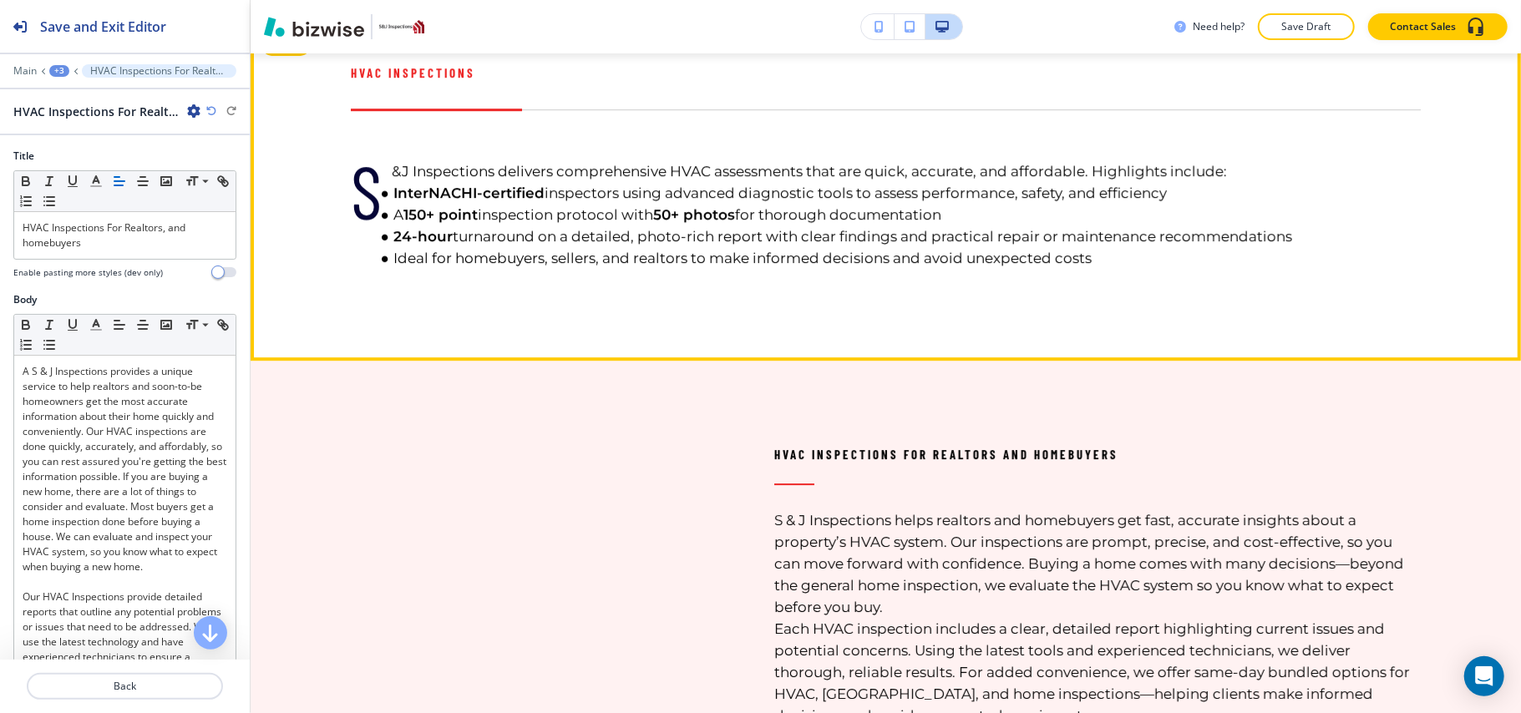
scroll to position [3616, 0]
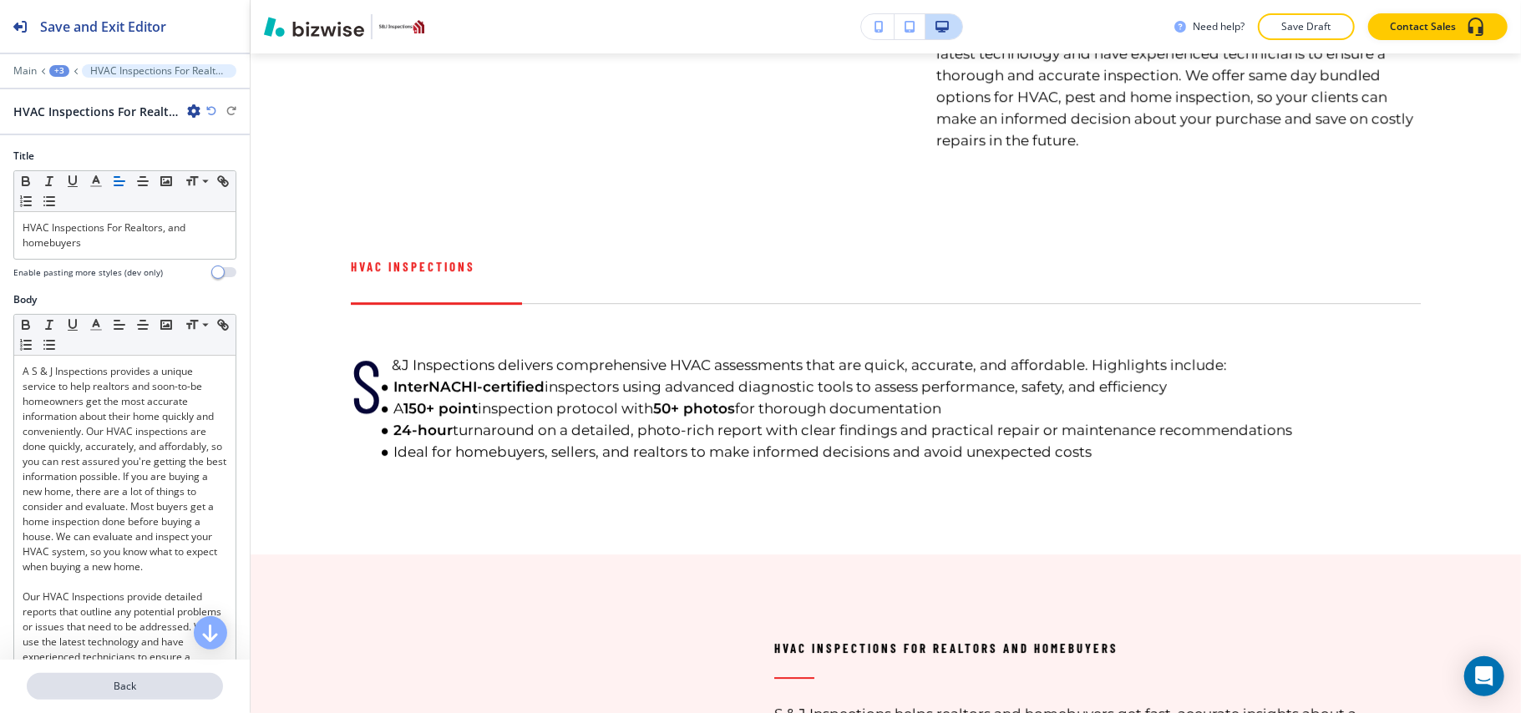
click at [142, 692] on p "Back" at bounding box center [124, 686] width 193 height 15
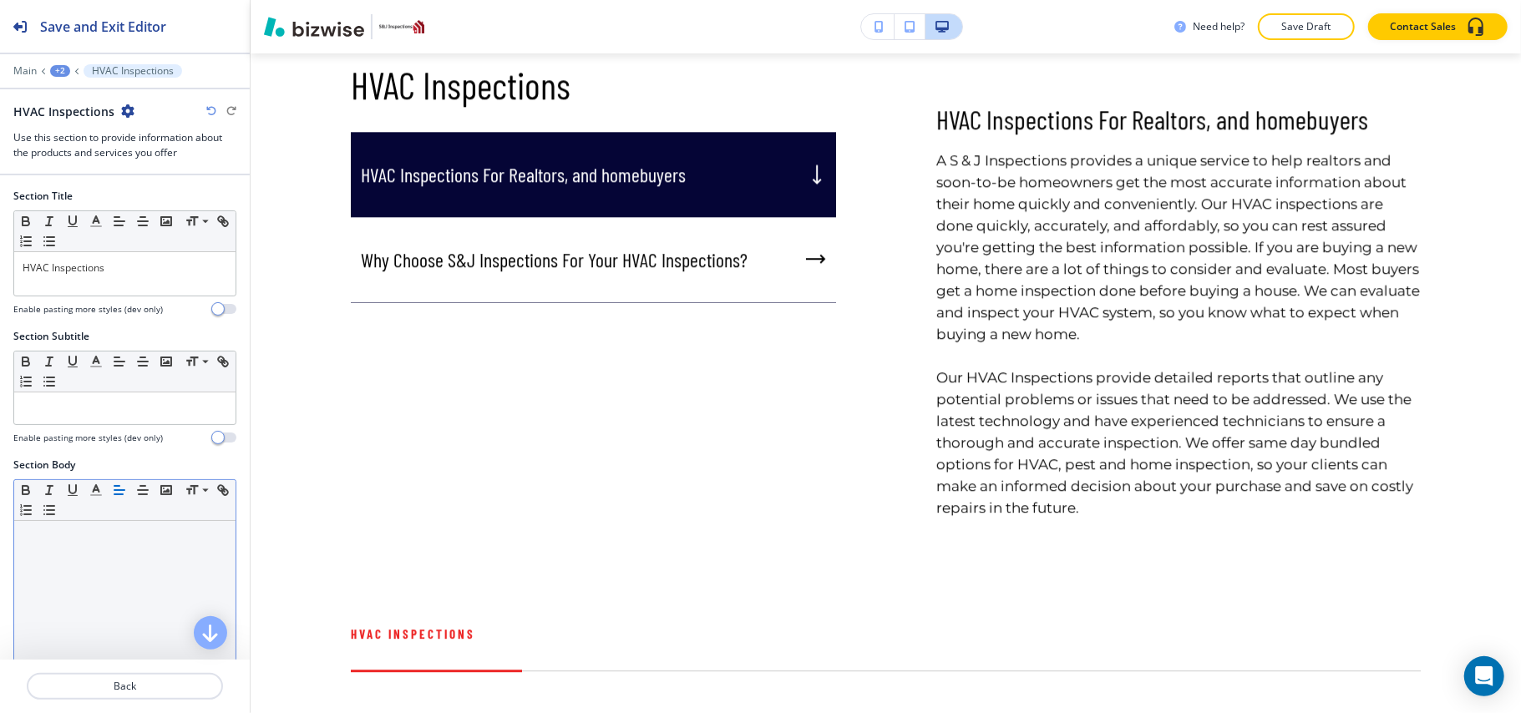
scroll to position [3239, 0]
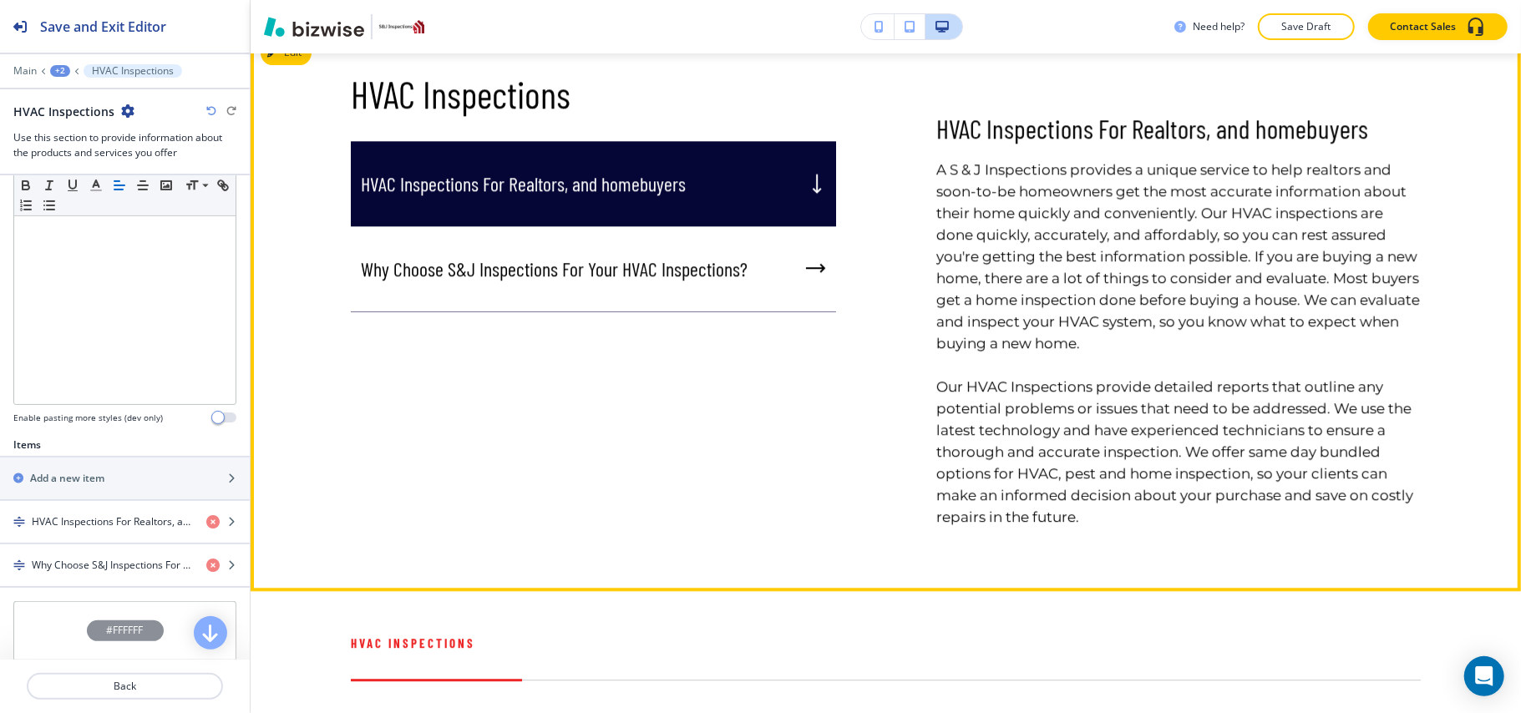
click at [526, 281] on p "Why Choose S&J Inspections For Your HVAC Inspections?" at bounding box center [554, 268] width 387 height 25
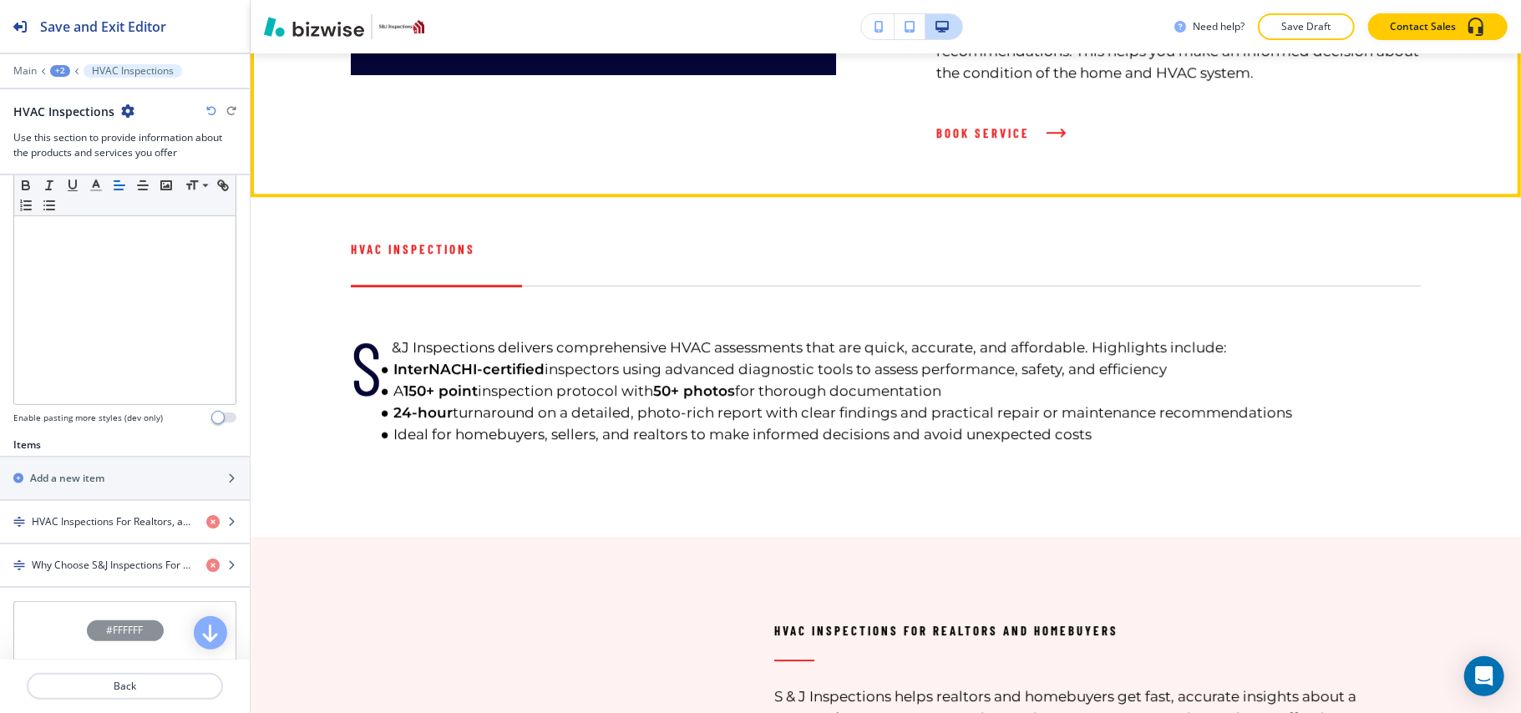
scroll to position [3573, 0]
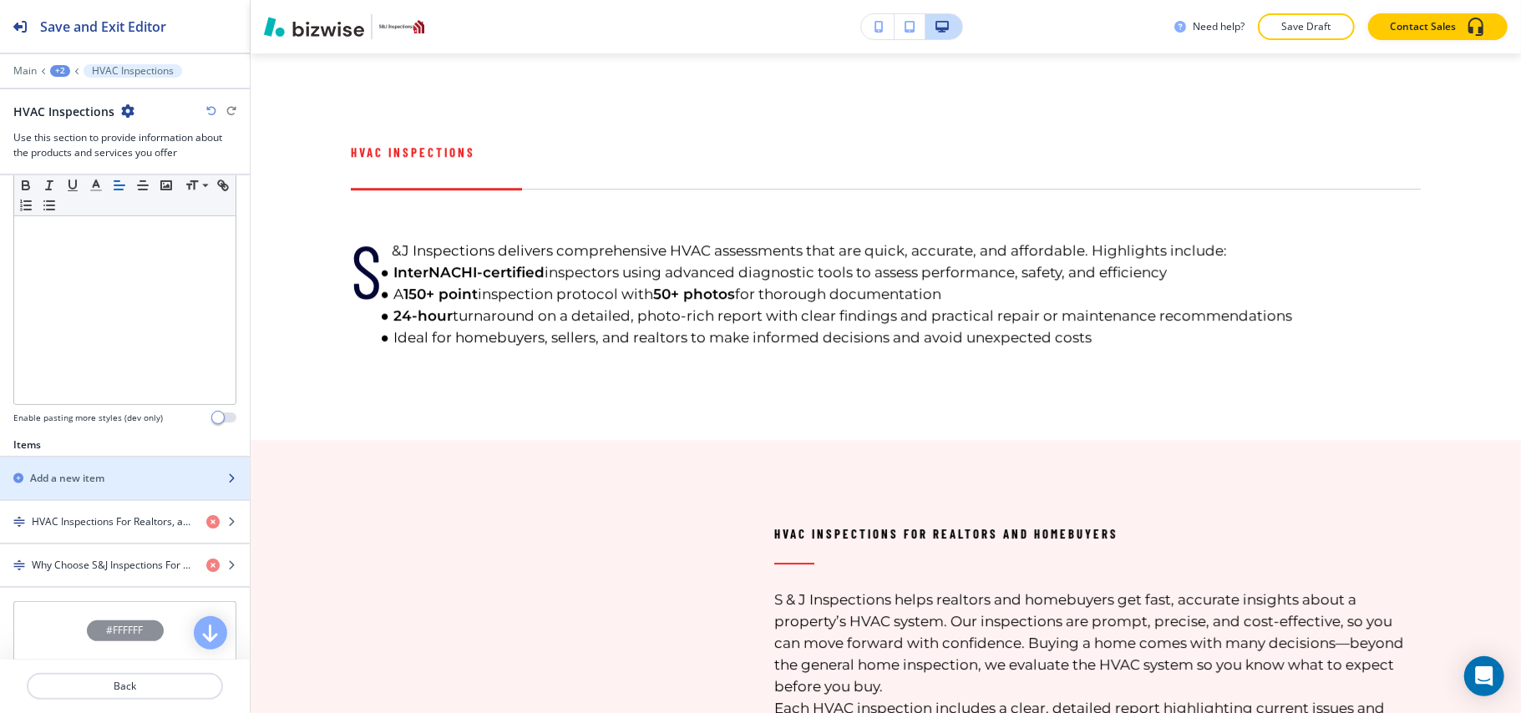
click at [77, 479] on h2 "Add a new item" at bounding box center [67, 478] width 74 height 15
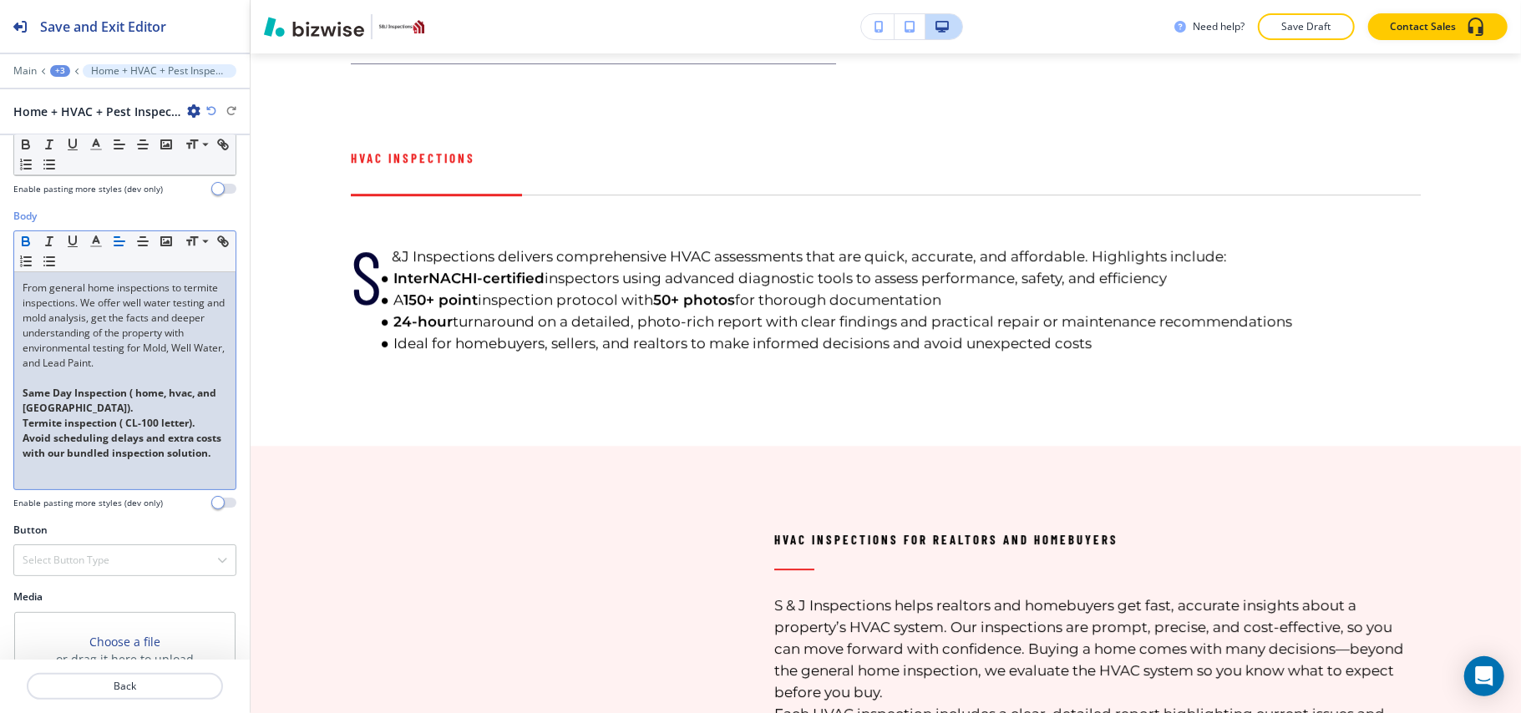
scroll to position [145, 0]
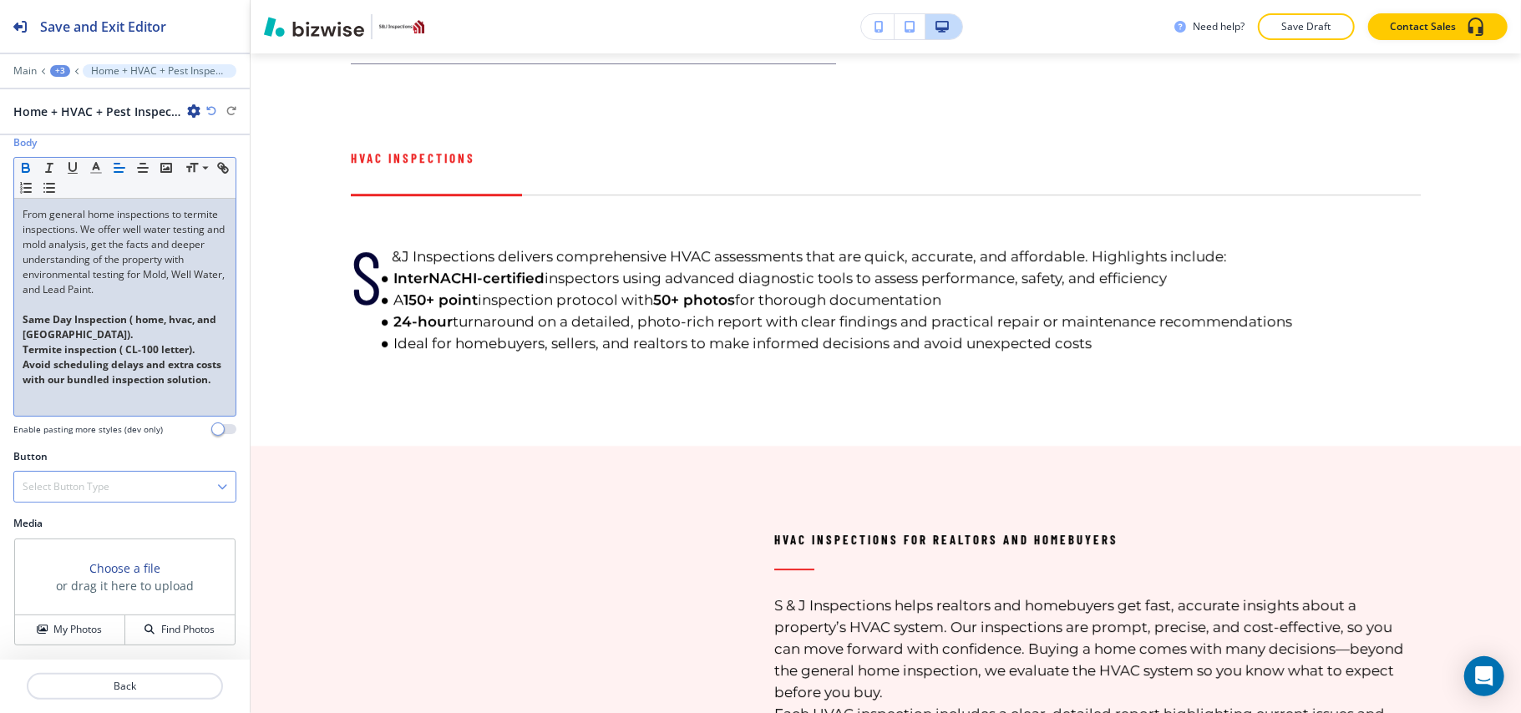
click at [82, 482] on h4 "Select Button Type" at bounding box center [66, 486] width 87 height 15
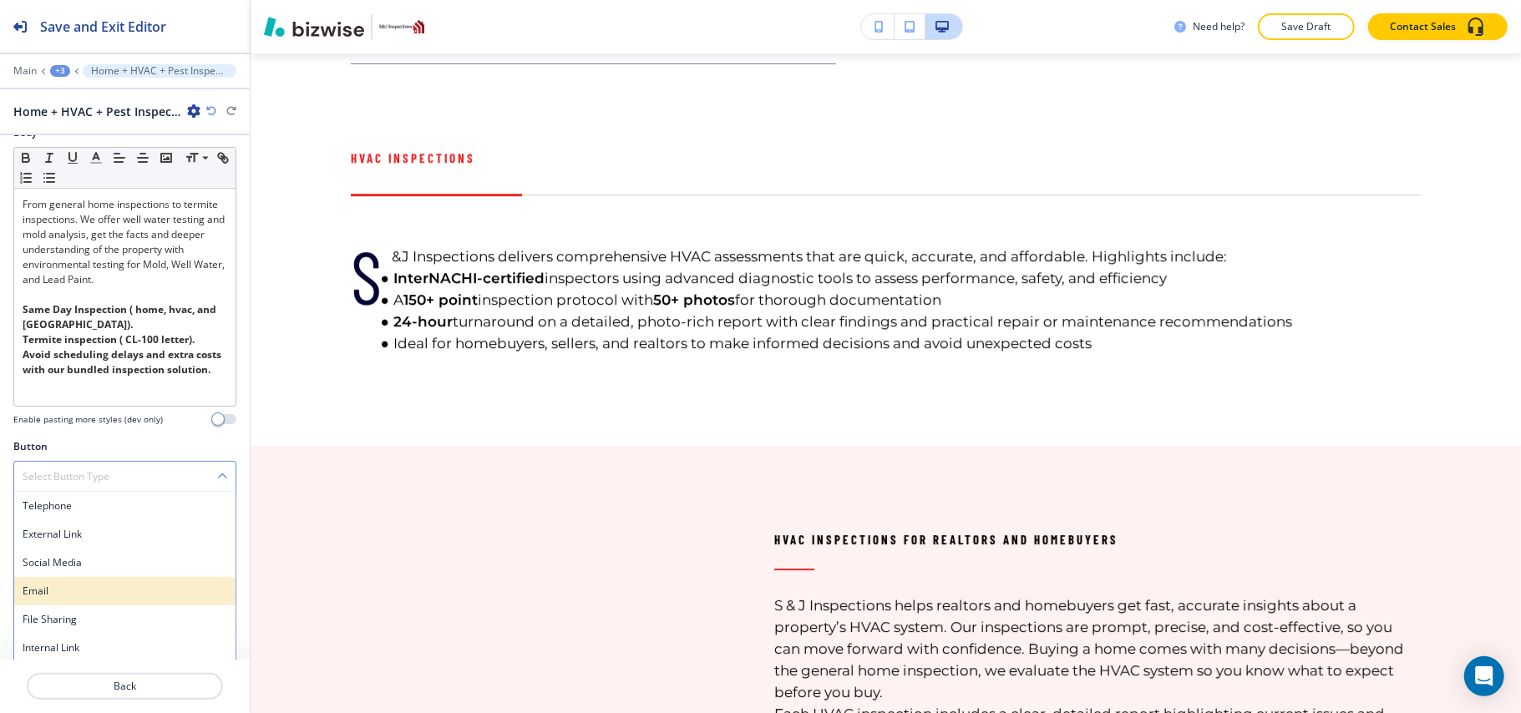
scroll to position [158, 0]
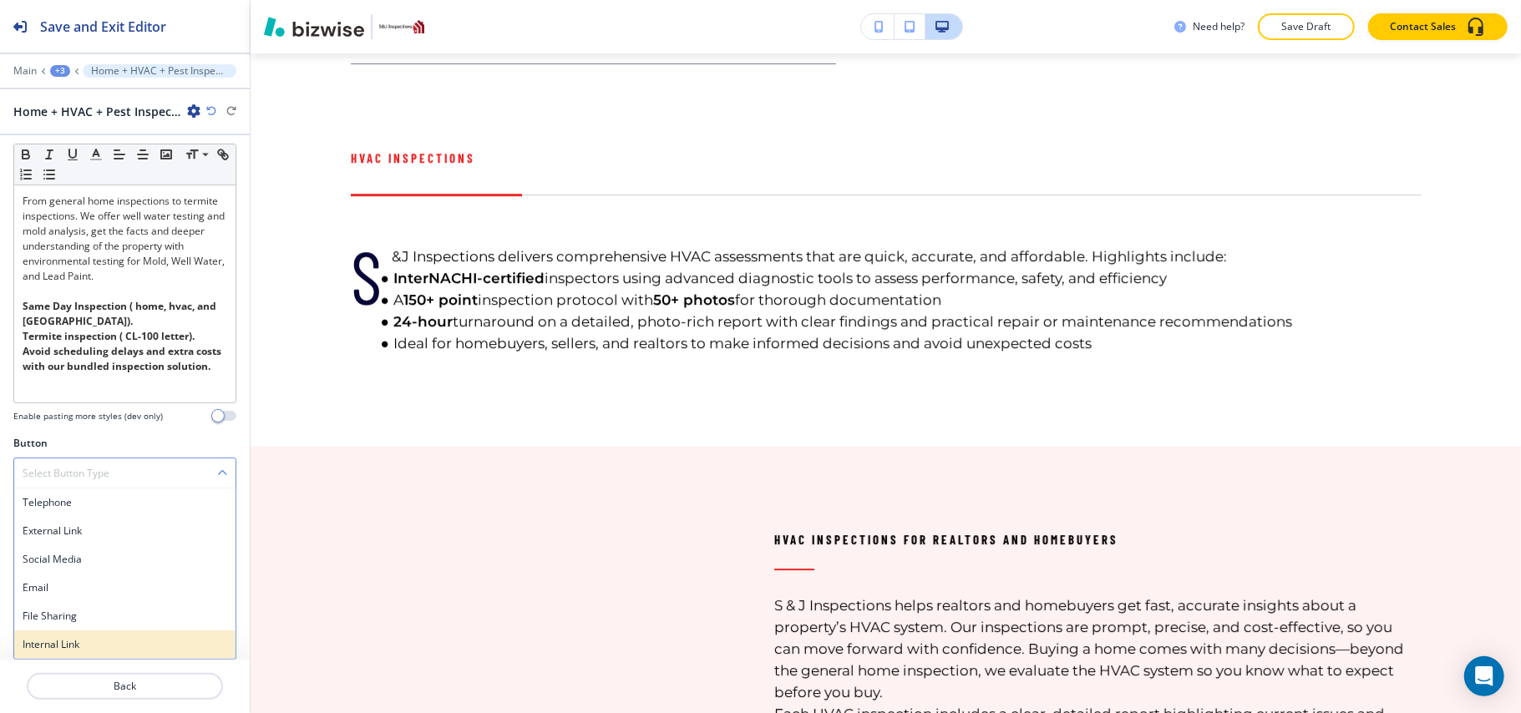
click at [58, 637] on h4 "Internal Link" at bounding box center [125, 644] width 205 height 15
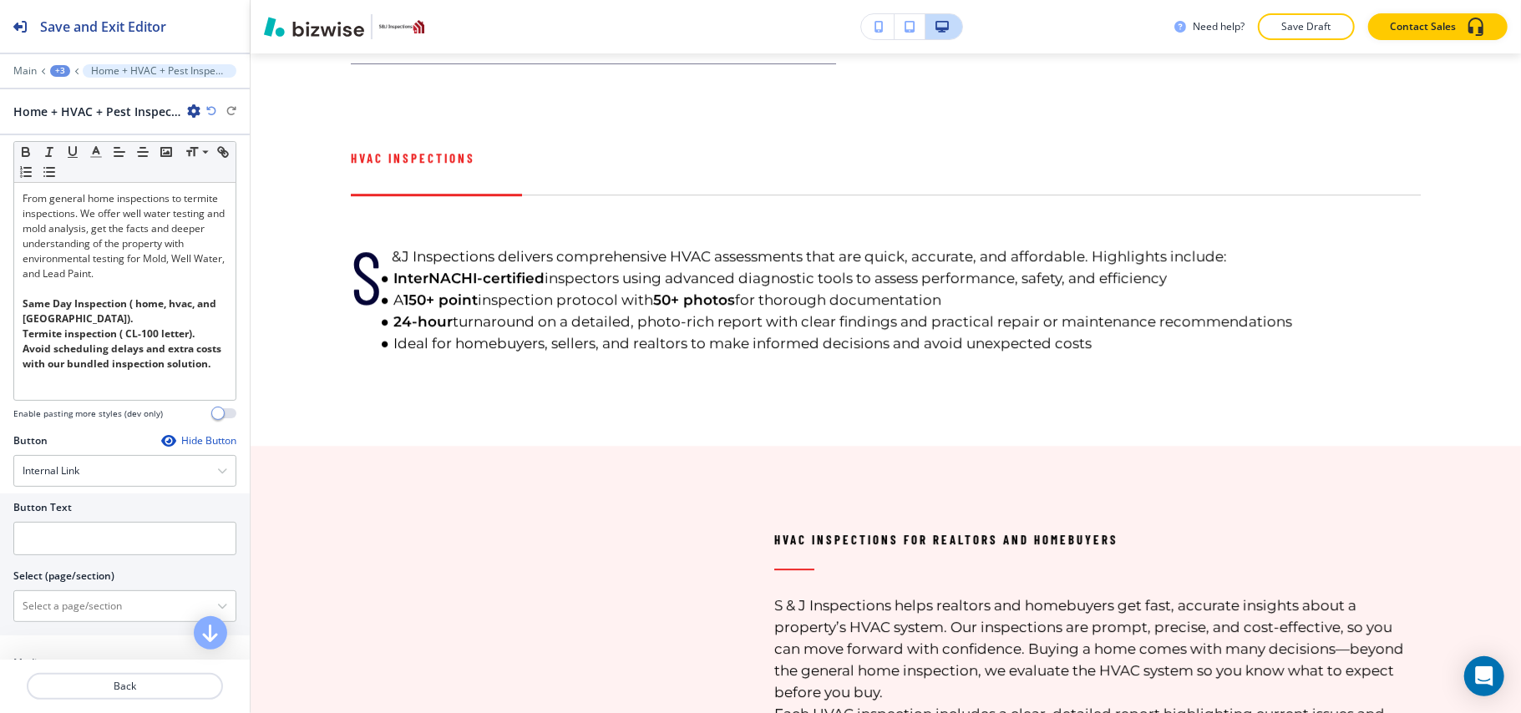
drag, startPoint x: 58, startPoint y: 615, endPoint x: 78, endPoint y: 590, distance: 32.1
click at [58, 615] on \(page\/section\) "Manual Input" at bounding box center [115, 606] width 203 height 28
type \(page\/section\) "CONTACT US"
click at [65, 636] on h4 "CONTACT US" at bounding box center [125, 635] width 205 height 15
click at [74, 528] on input "text" at bounding box center [124, 538] width 223 height 33
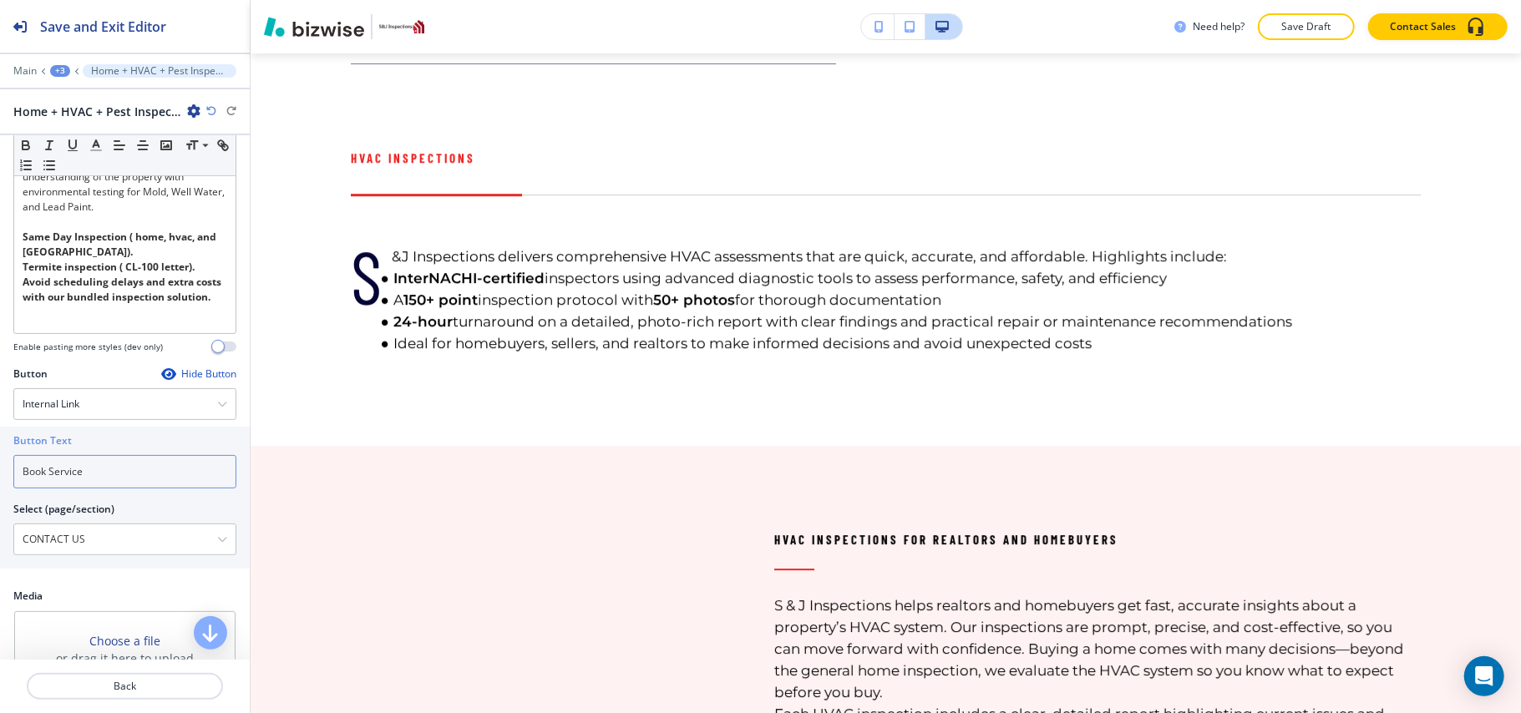
scroll to position [302, 0]
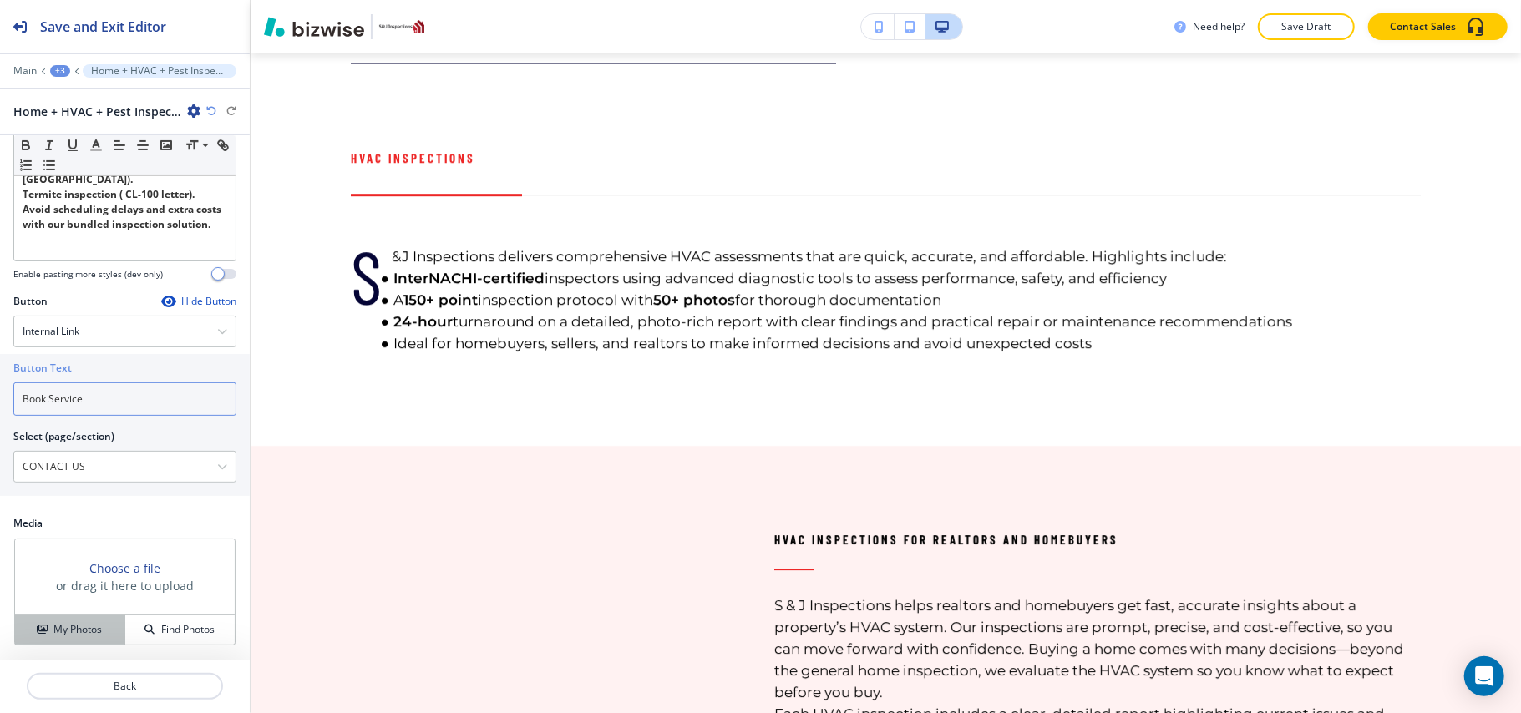
type input "Book Service"
click at [97, 618] on button "My Photos" at bounding box center [70, 630] width 110 height 29
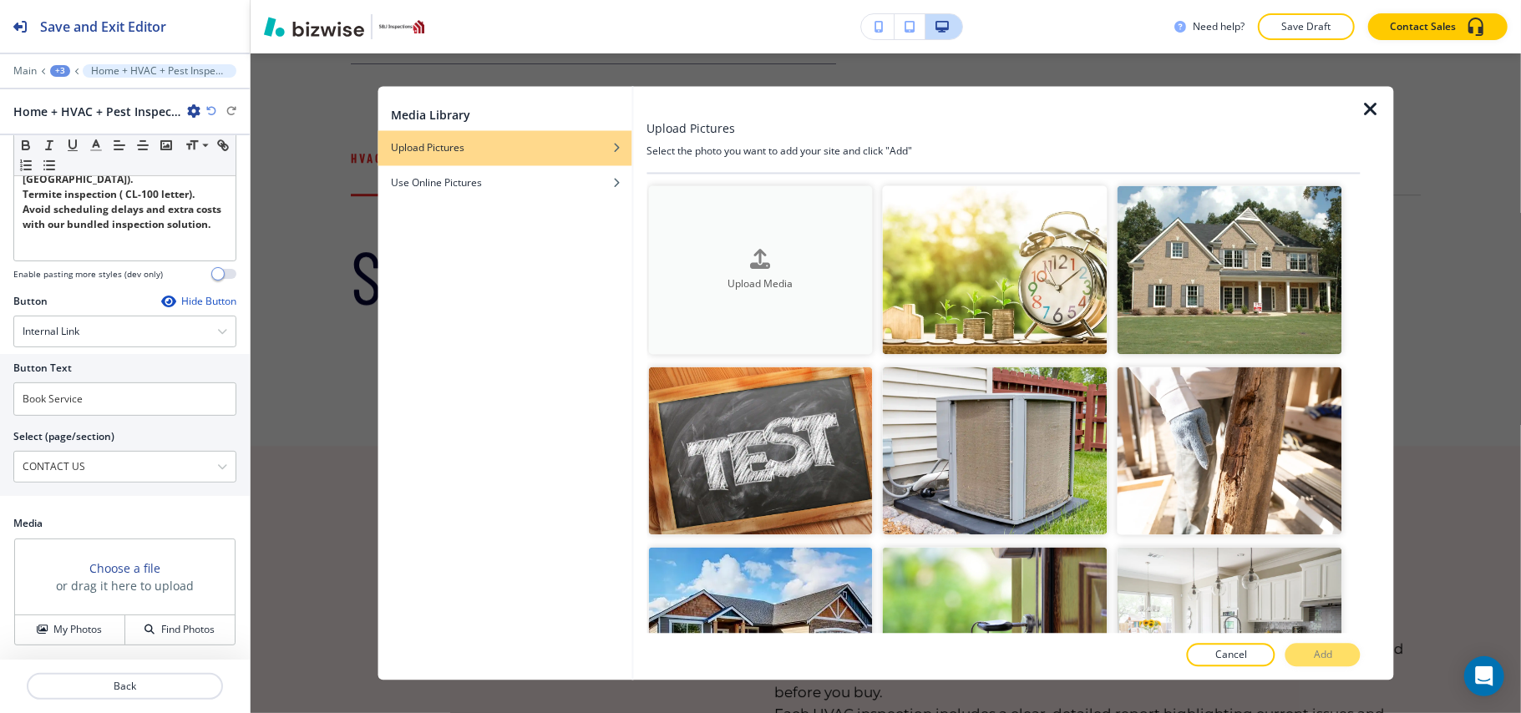
click at [707, 284] on h4 "Upload Media" at bounding box center [760, 283] width 225 height 15
click at [747, 227] on button "Upload Media" at bounding box center [760, 270] width 225 height 169
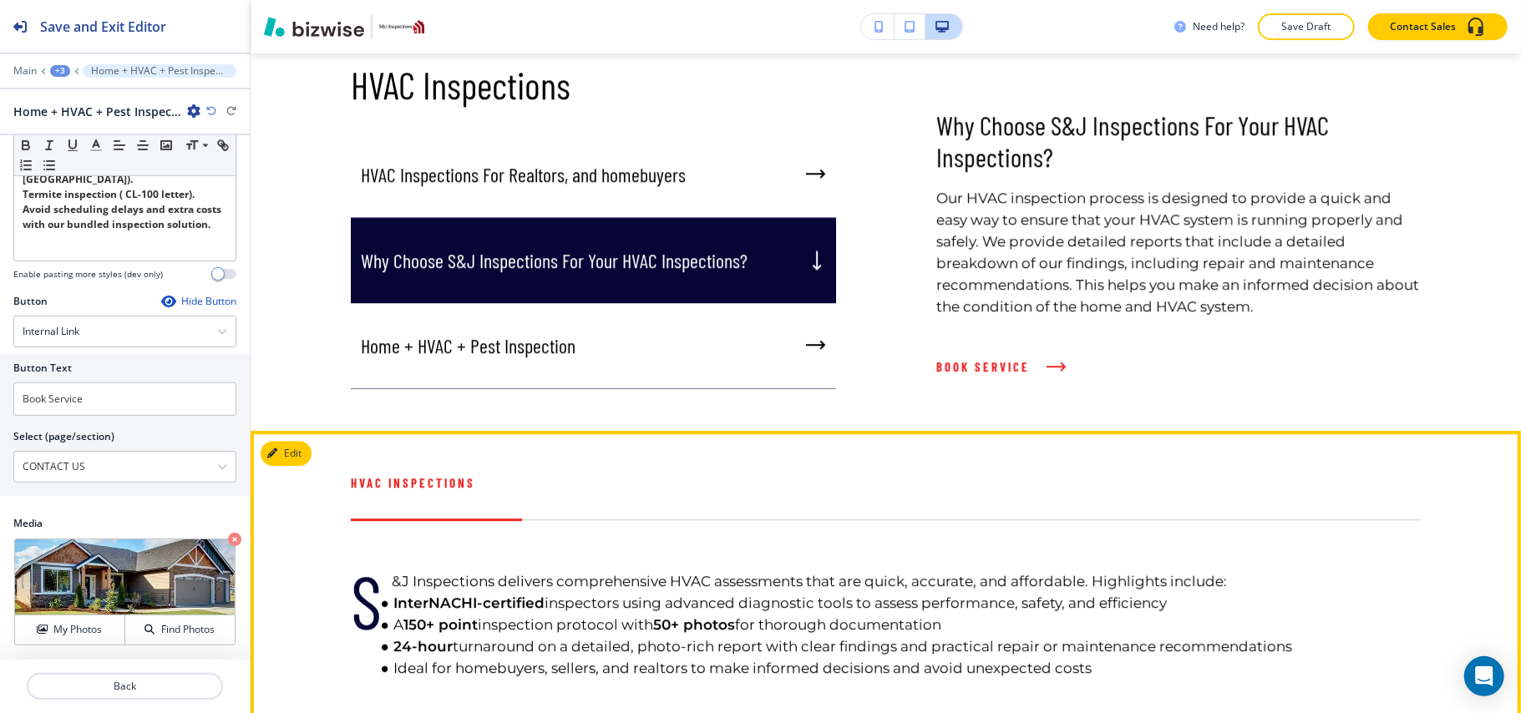
scroll to position [3239, 0]
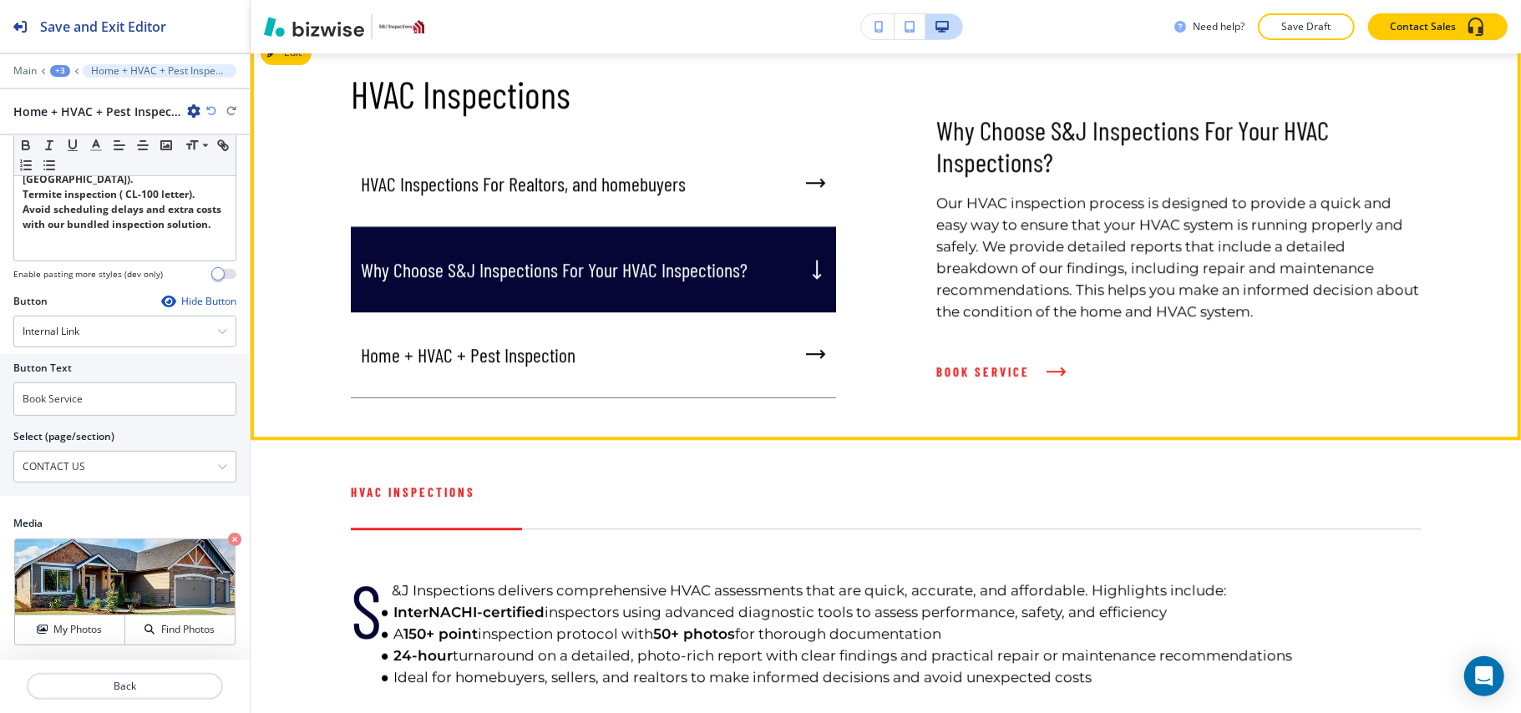
click at [508, 398] on div "Home + HVAC + Pest Inspection" at bounding box center [593, 355] width 485 height 86
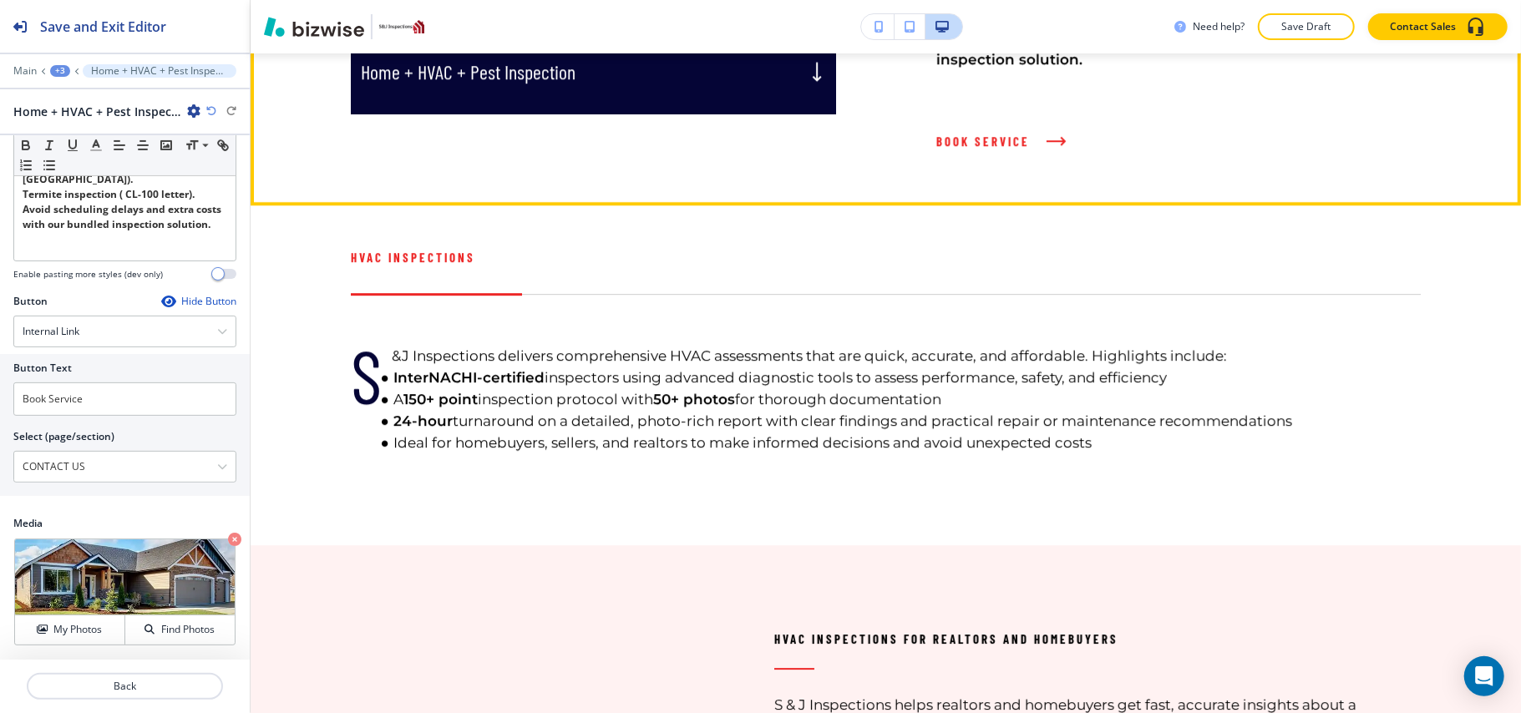
scroll to position [3573, 0]
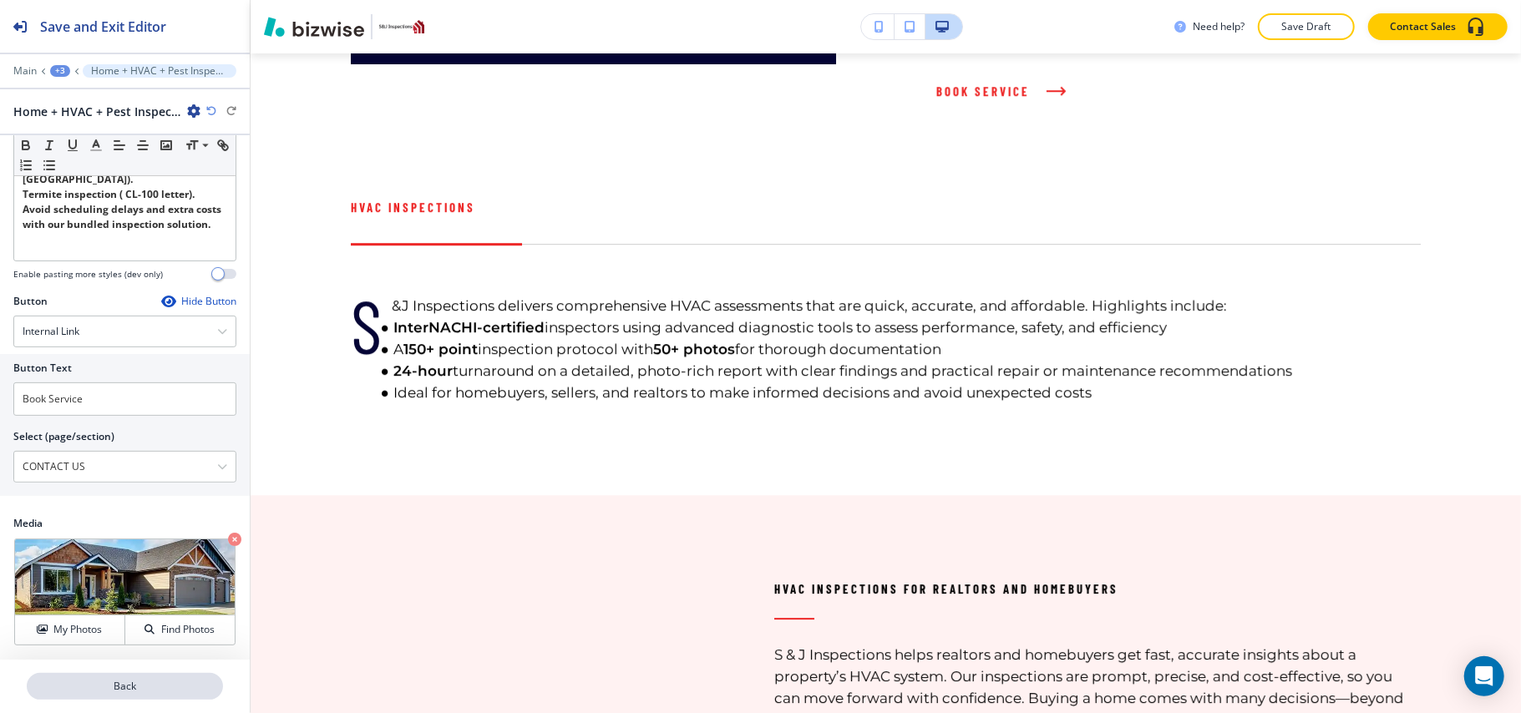
click at [145, 683] on p "Back" at bounding box center [124, 686] width 193 height 15
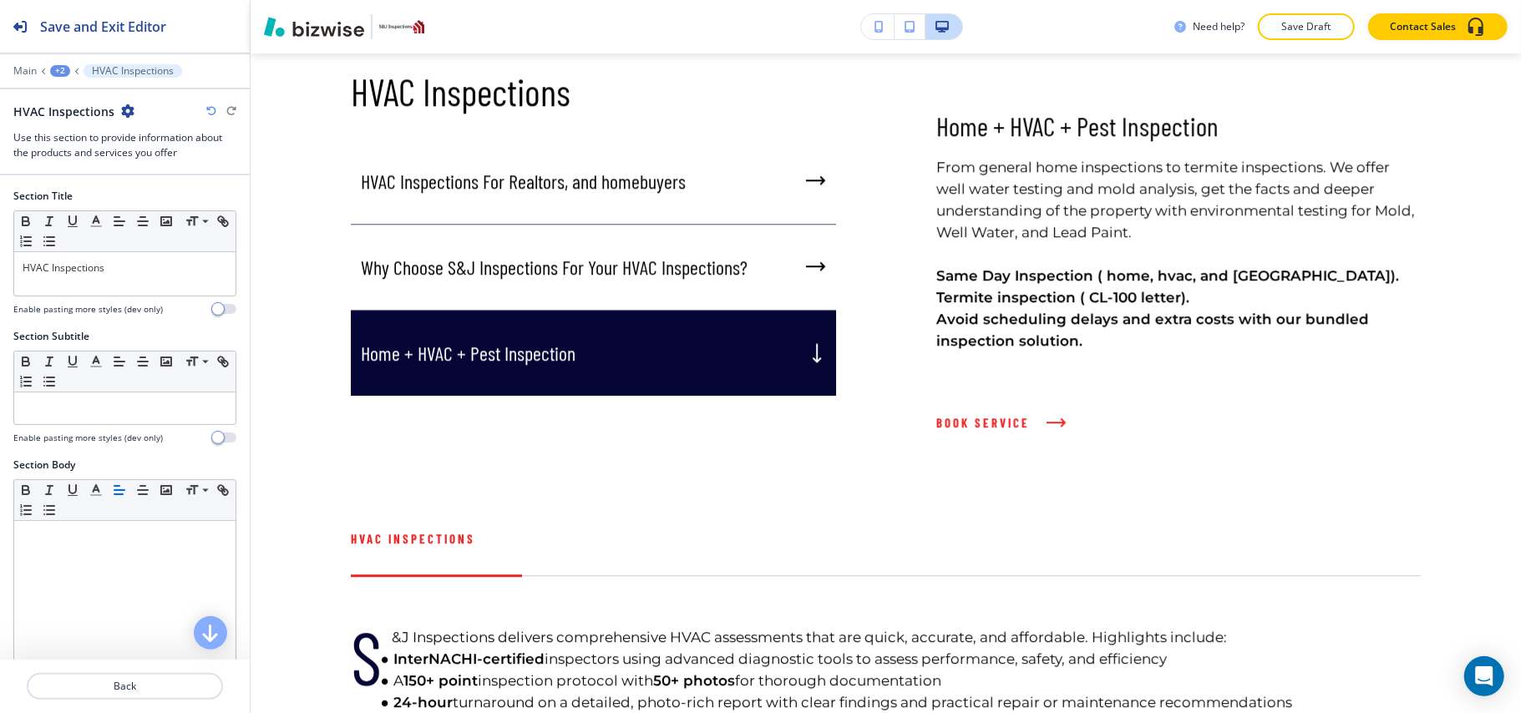
scroll to position [3239, 0]
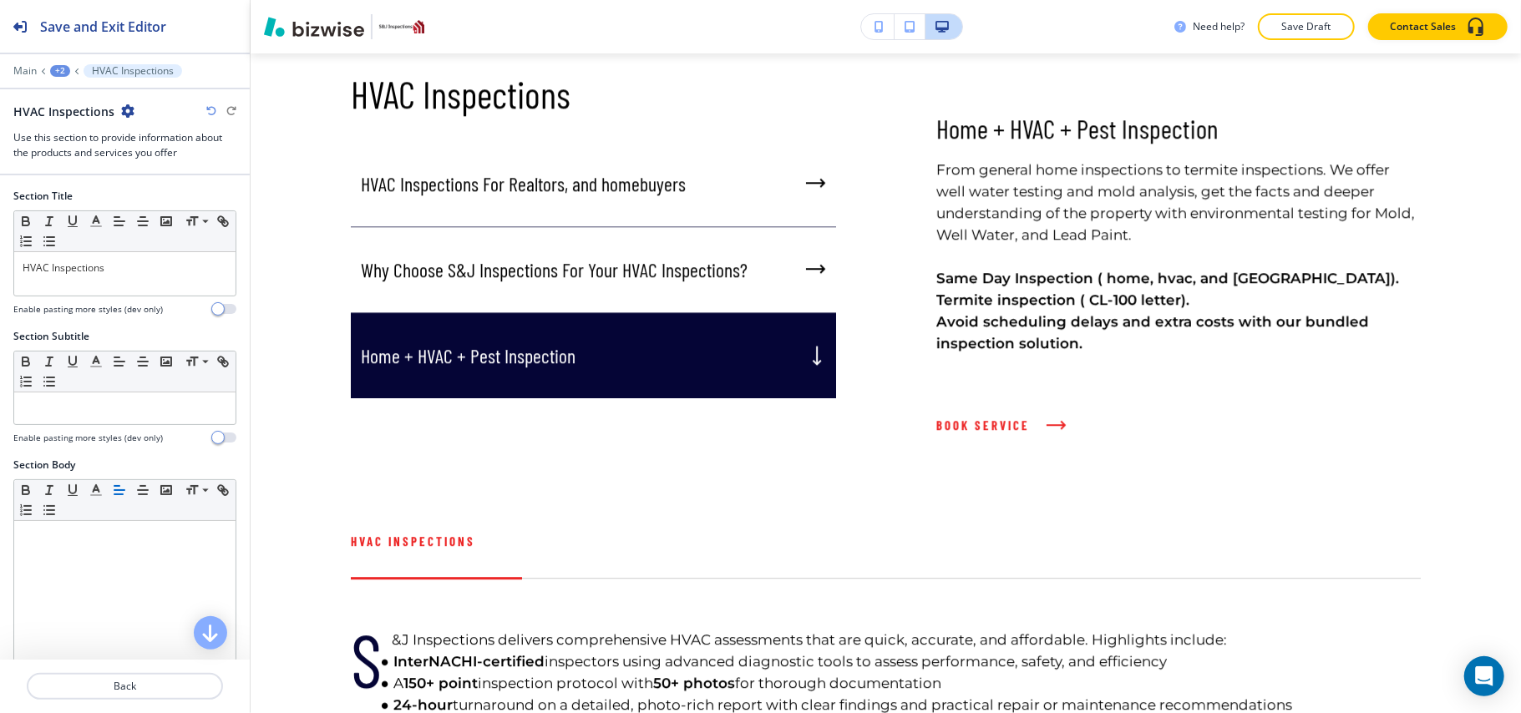
click at [51, 70] on div "+2" at bounding box center [60, 71] width 20 height 12
click at [78, 127] on p "OUR SERVICES" at bounding box center [103, 127] width 85 height 15
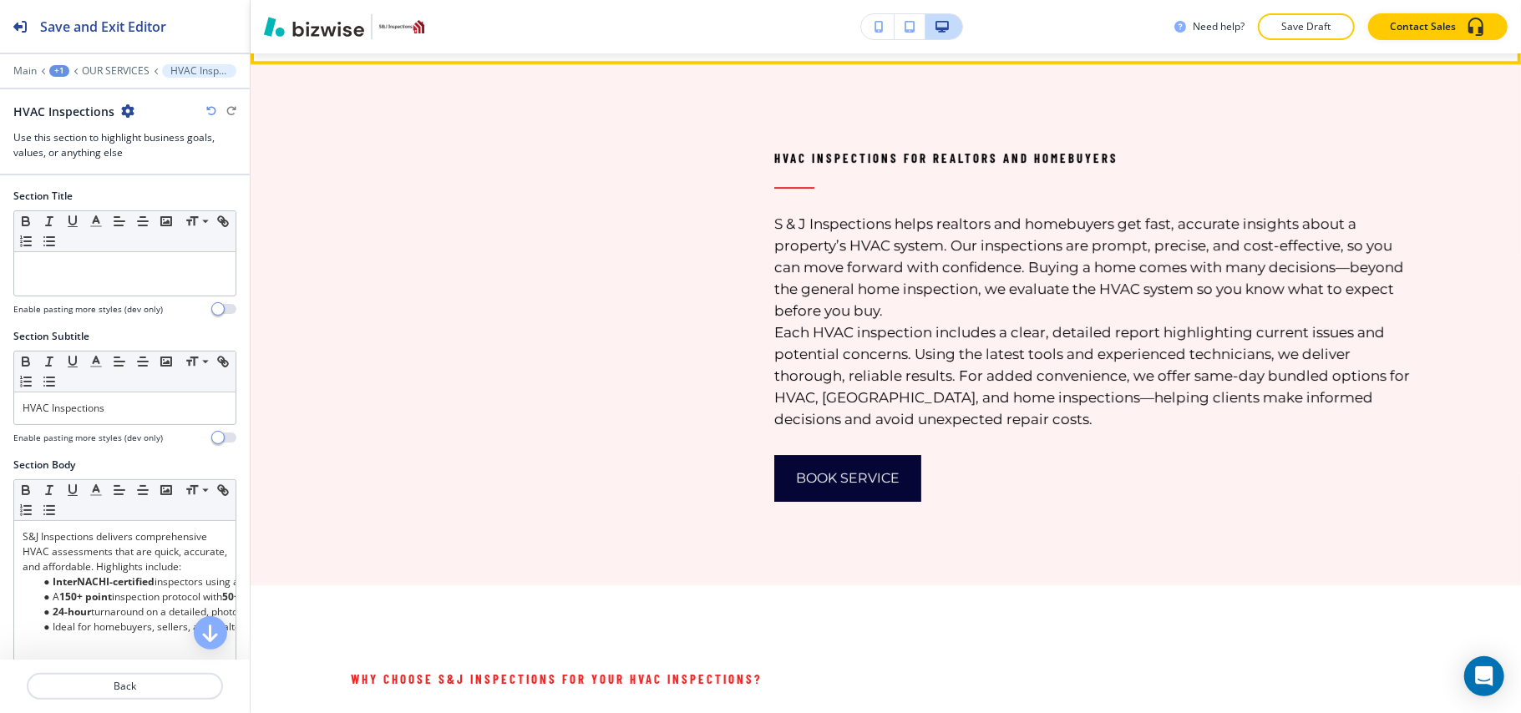
scroll to position [4007, 0]
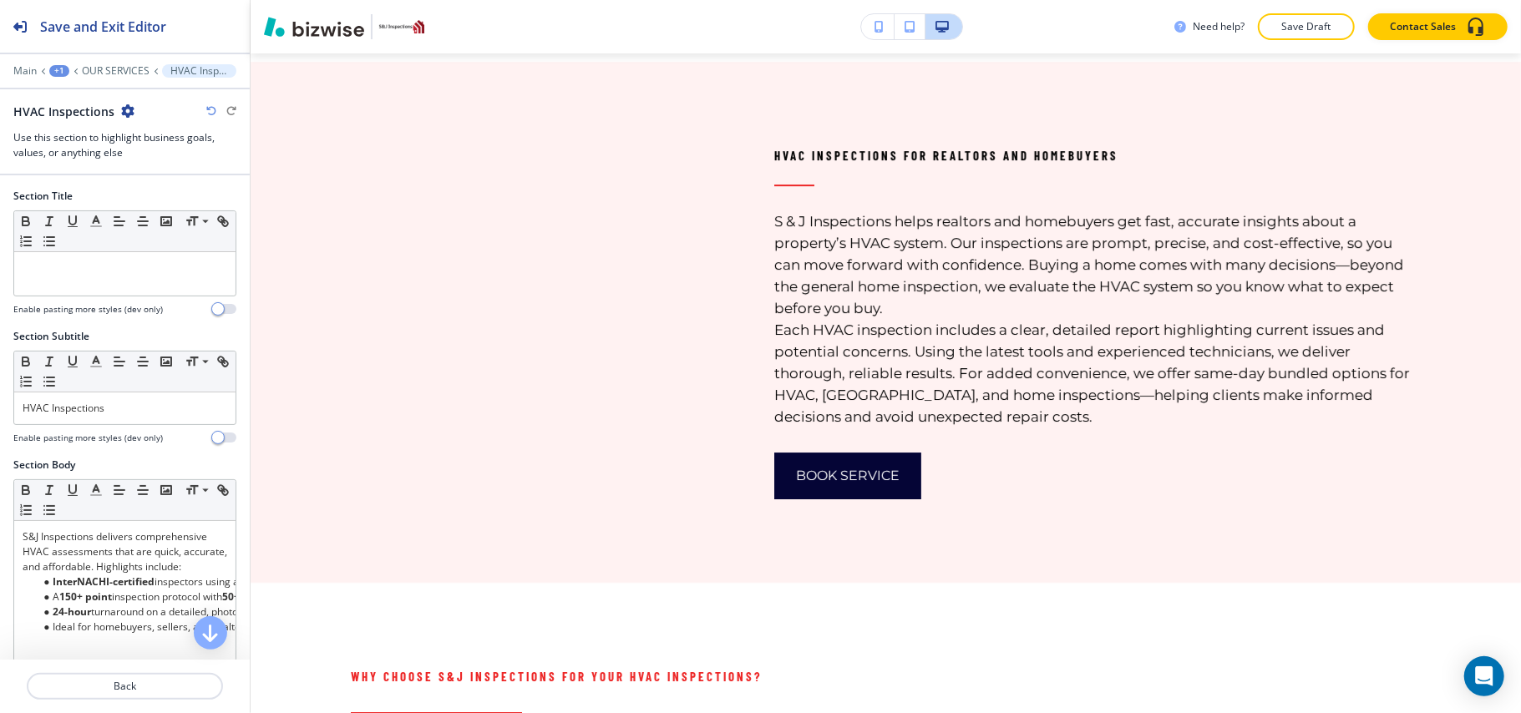
click at [121, 104] on icon "button" at bounding box center [127, 110] width 13 height 13
click at [170, 197] on p "Delete Section" at bounding box center [172, 199] width 85 height 15
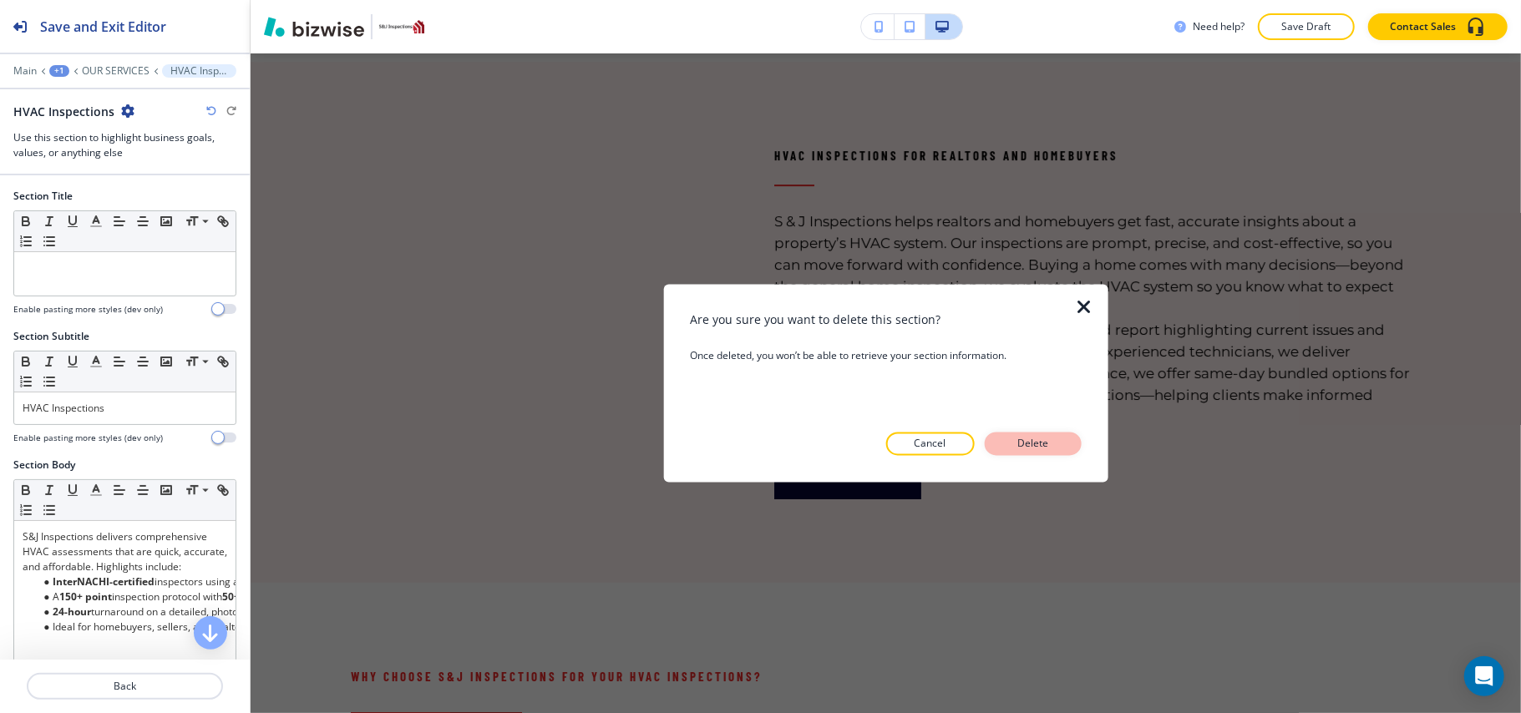
click at [1042, 445] on p "Delete" at bounding box center [1033, 444] width 40 height 15
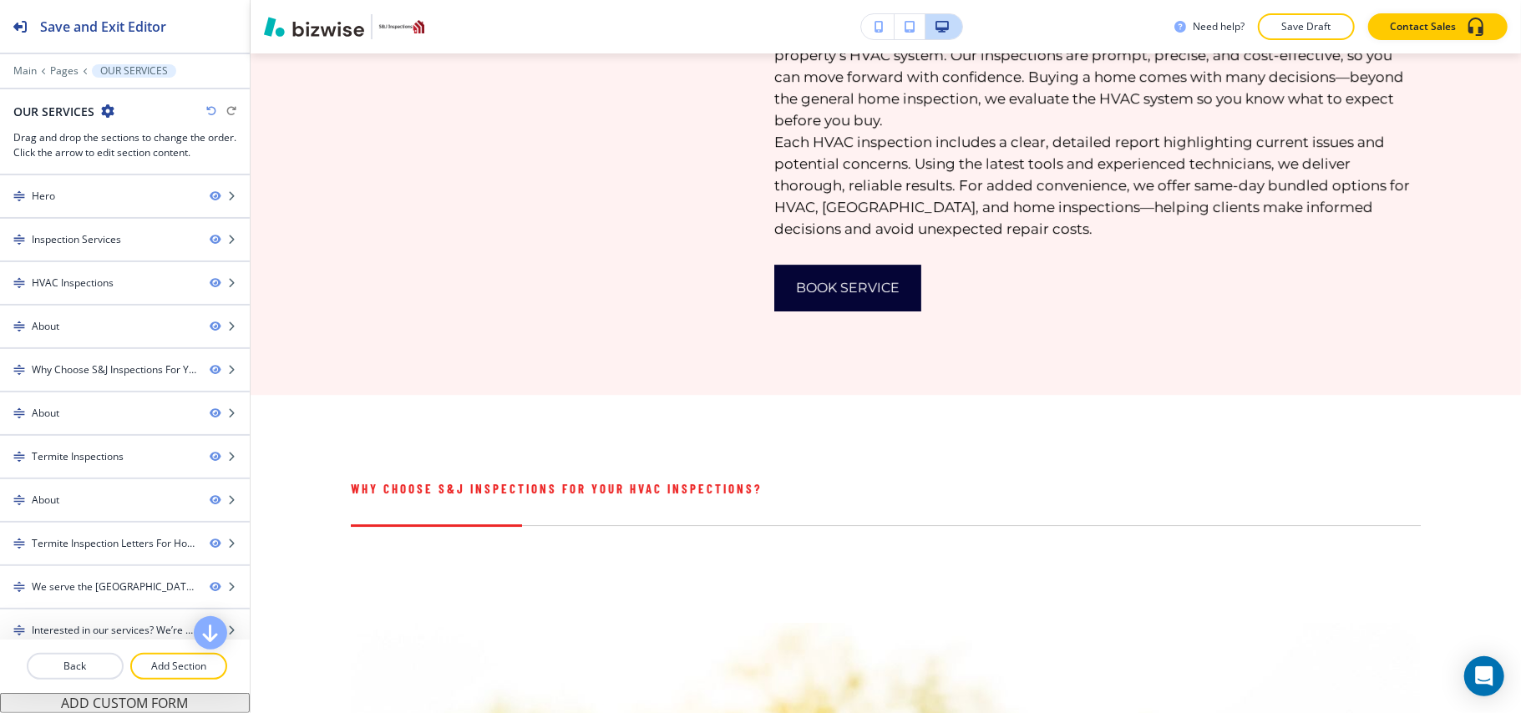
scroll to position [3896, 0]
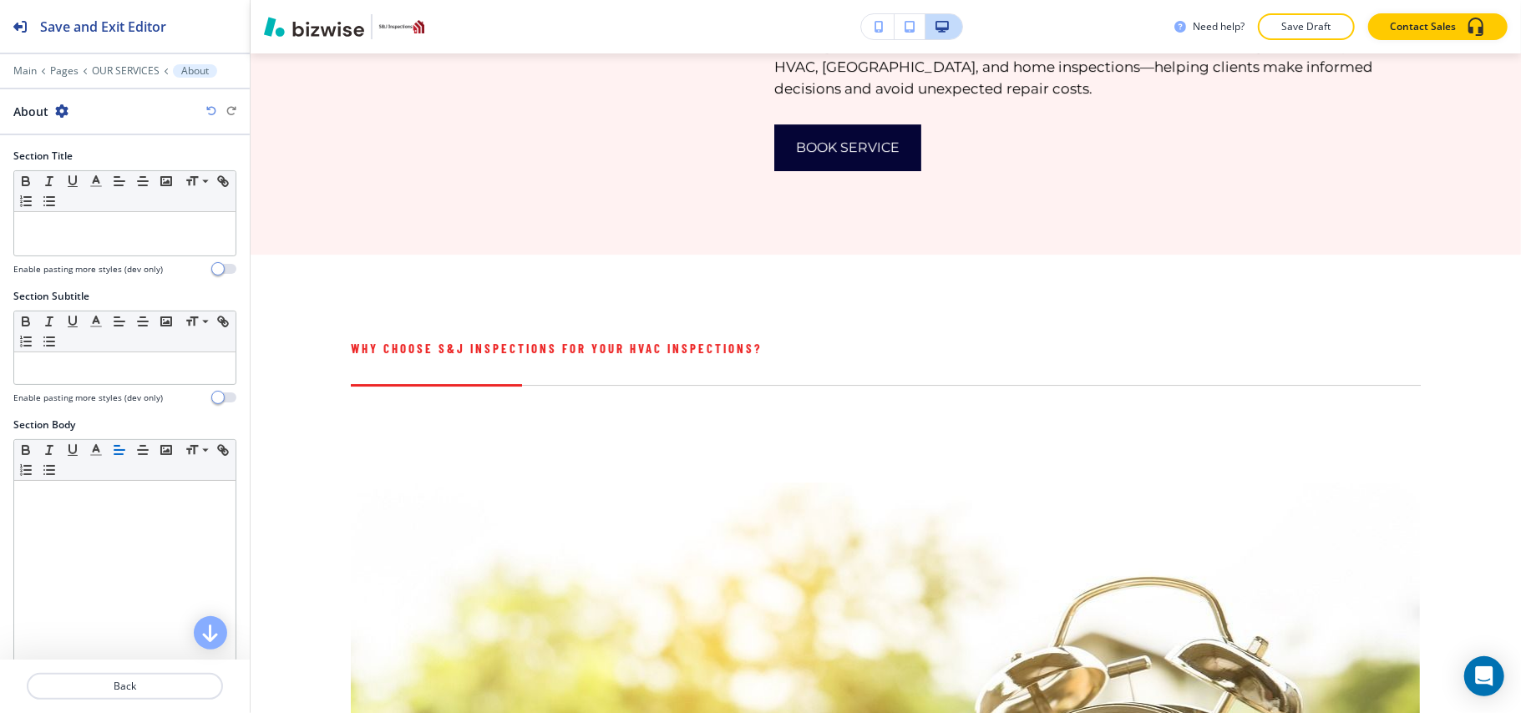
scroll to position [4050, 0]
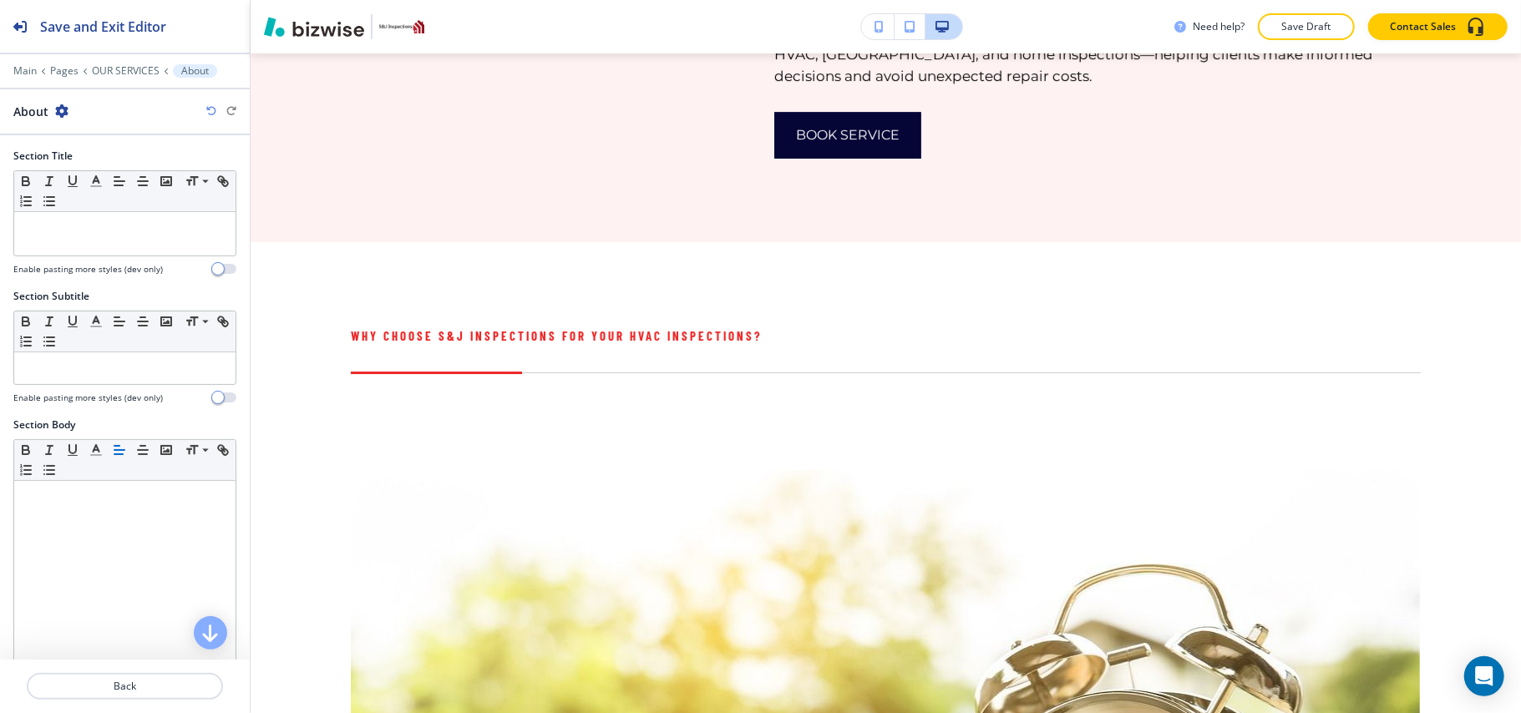
click at [60, 110] on icon "button" at bounding box center [61, 110] width 13 height 13
click at [99, 215] on button "Delete Section" at bounding box center [107, 200] width 107 height 30
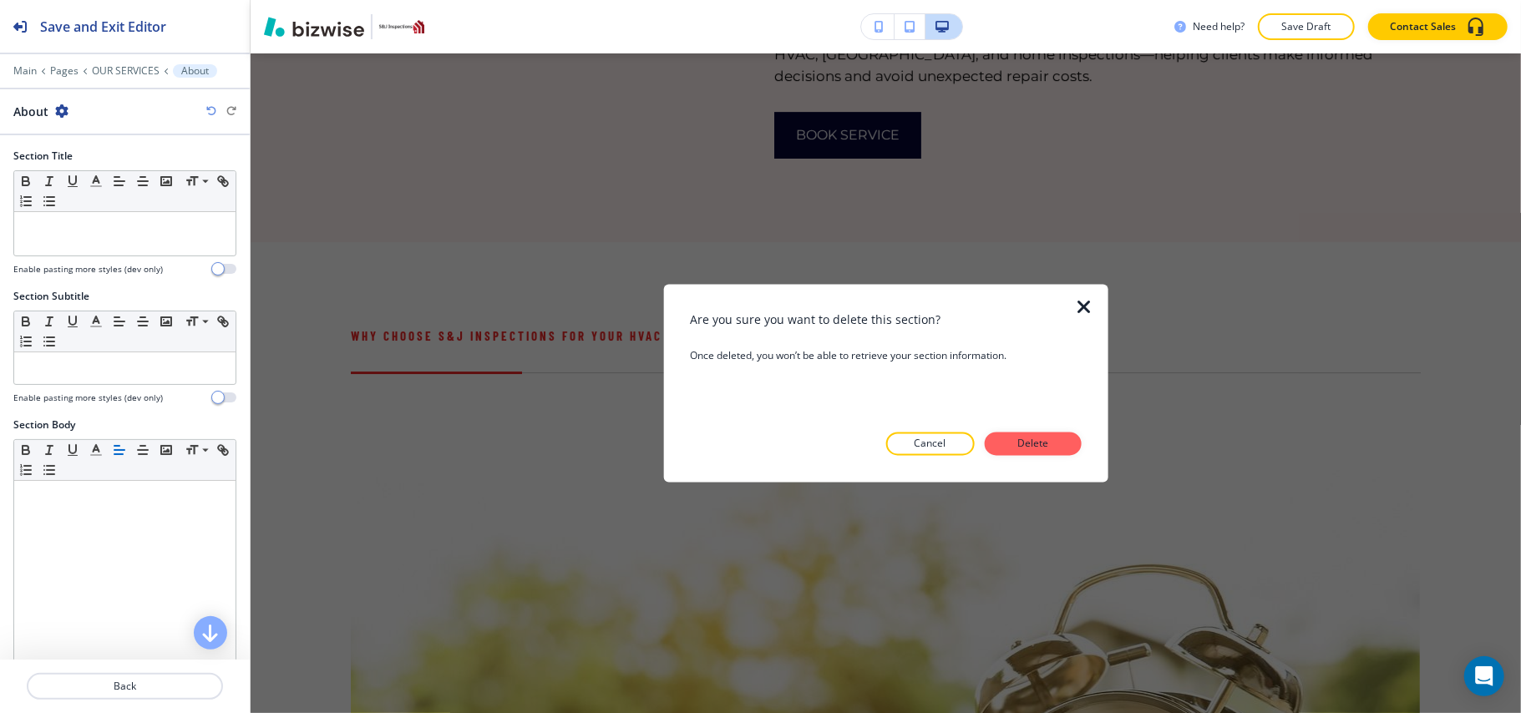
click at [1053, 433] on button "Delete" at bounding box center [1033, 444] width 97 height 23
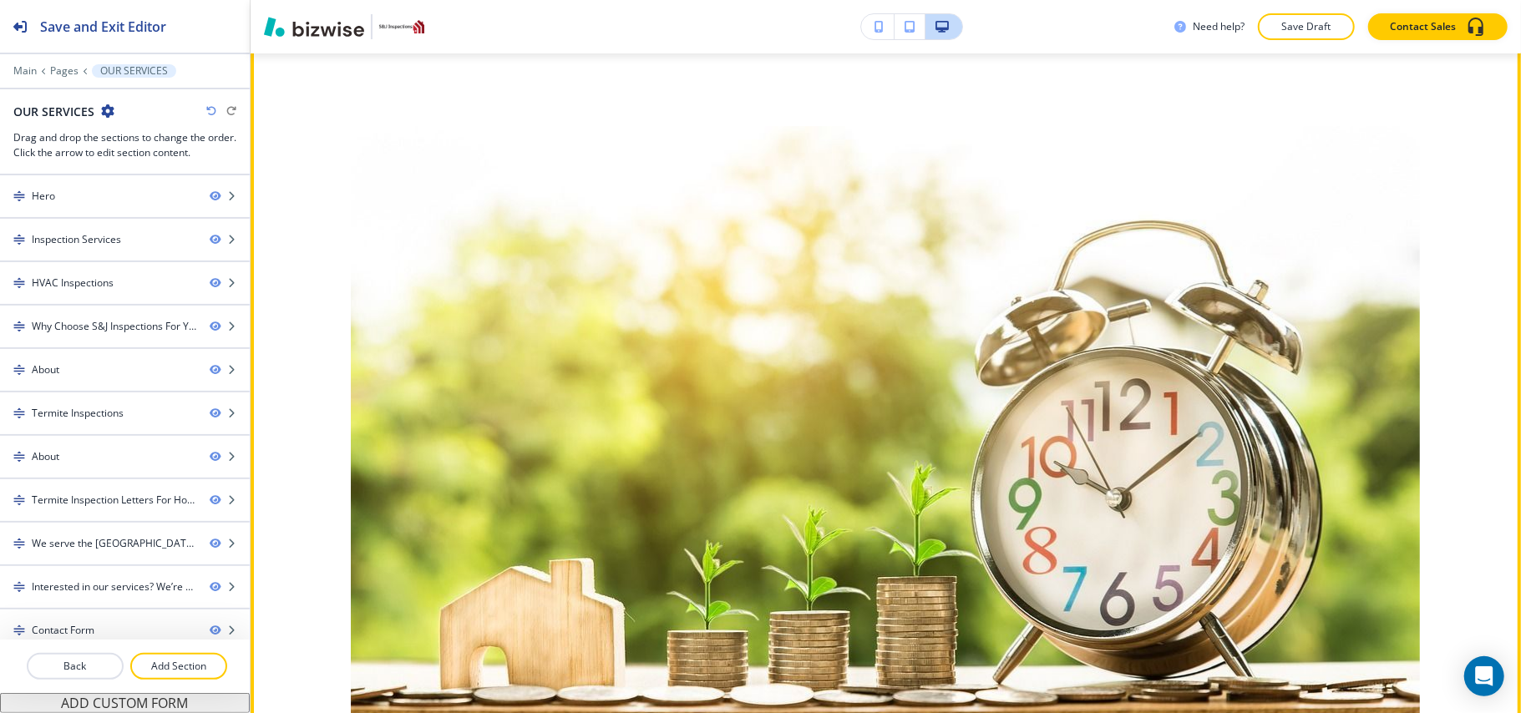
scroll to position [3820, 0]
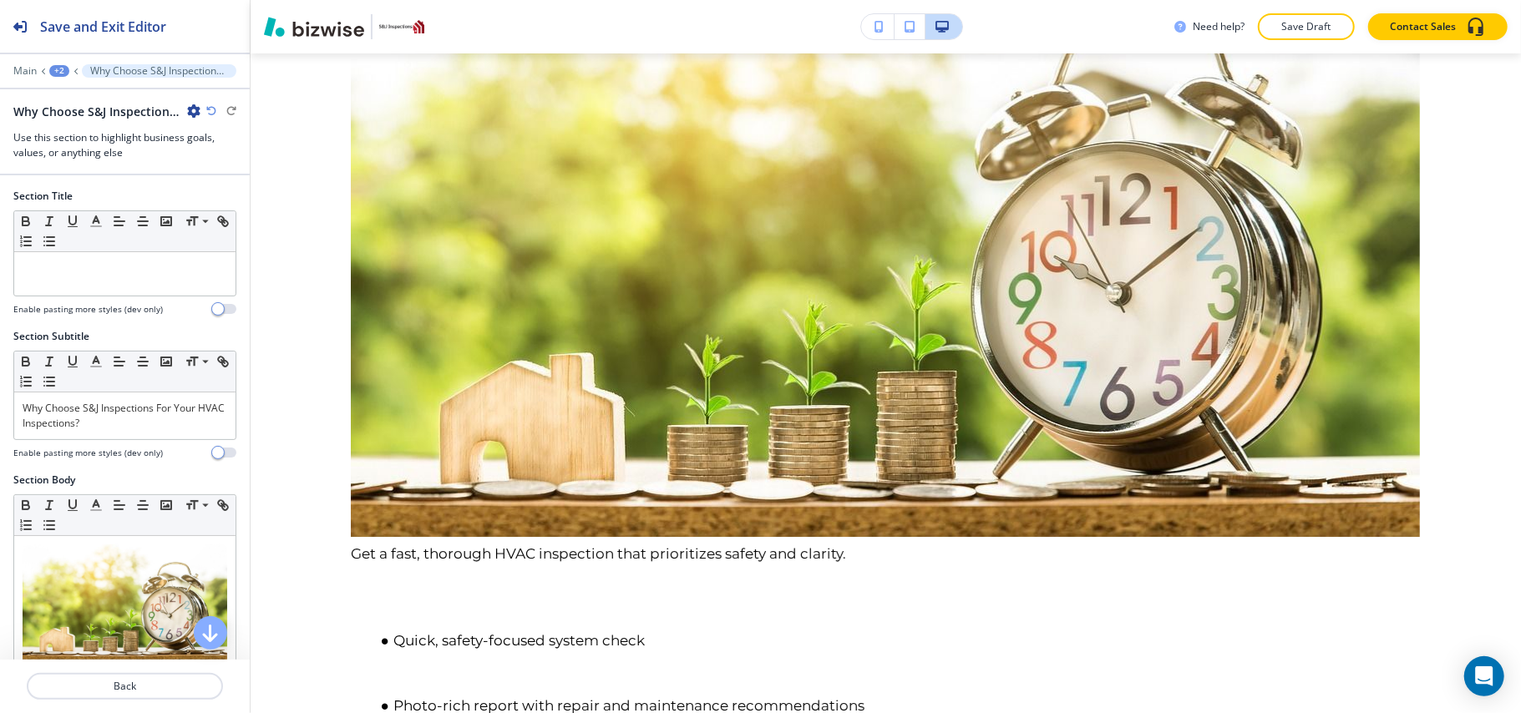
scroll to position [4007, 0]
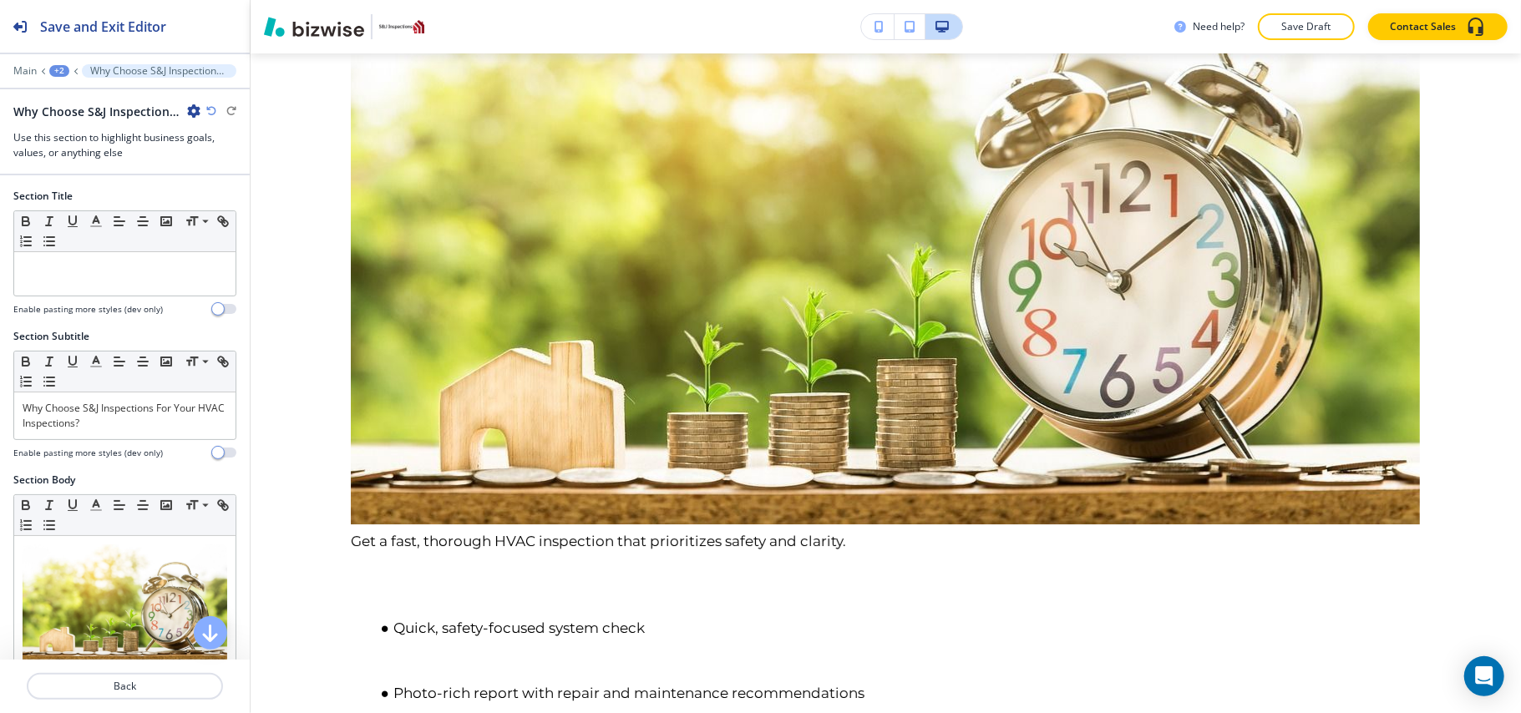
click at [194, 108] on icon "button" at bounding box center [193, 110] width 13 height 13
click at [245, 195] on p "Delete Section" at bounding box center [240, 199] width 85 height 15
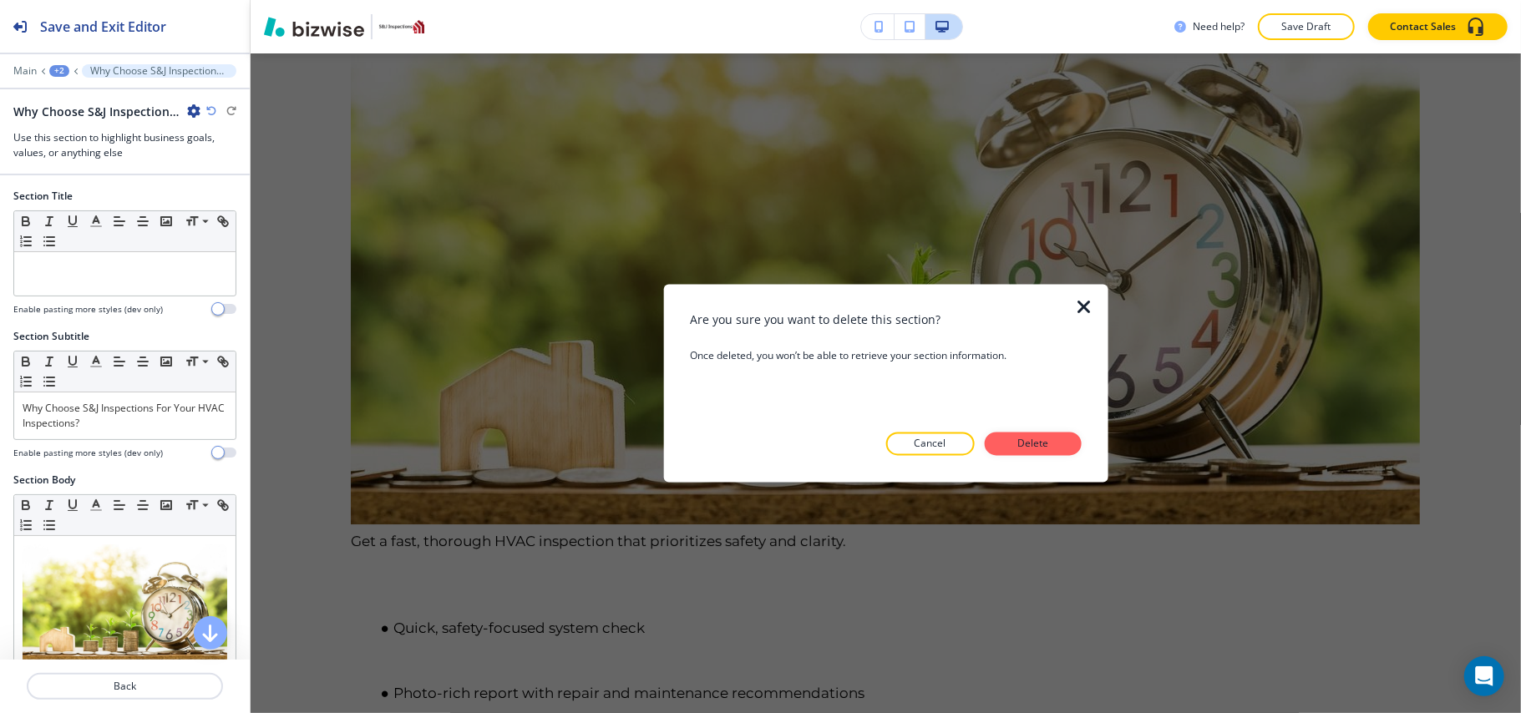
click at [1044, 429] on div "Are you sure you want to delete this section? Once deleted, you won’t be able t…" at bounding box center [885, 384] width 391 height 145
click at [1044, 444] on p "Delete" at bounding box center [1033, 444] width 40 height 15
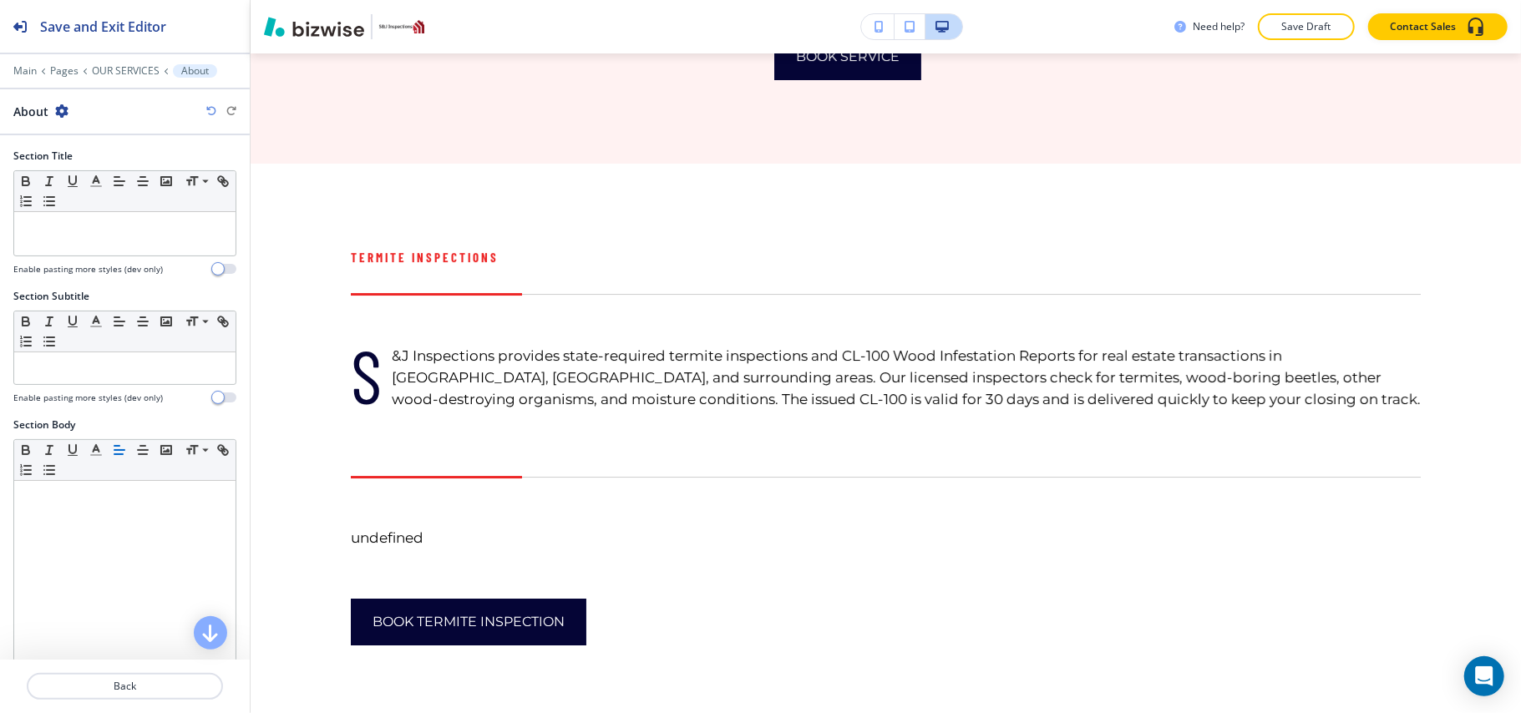
click at [58, 114] on icon "button" at bounding box center [61, 110] width 13 height 13
click at [90, 207] on p "Delete Section" at bounding box center [107, 199] width 85 height 15
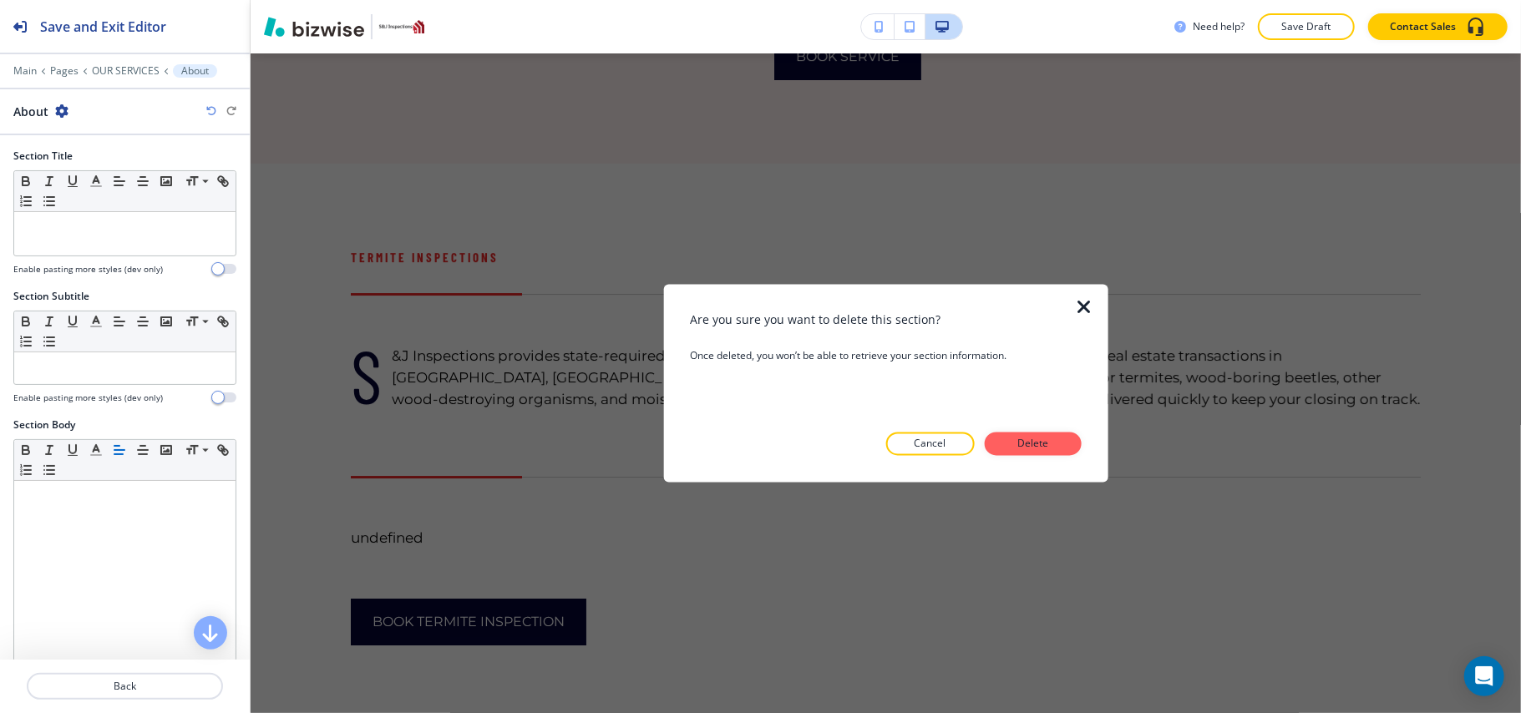
click at [1024, 445] on p "Delete" at bounding box center [1033, 444] width 40 height 15
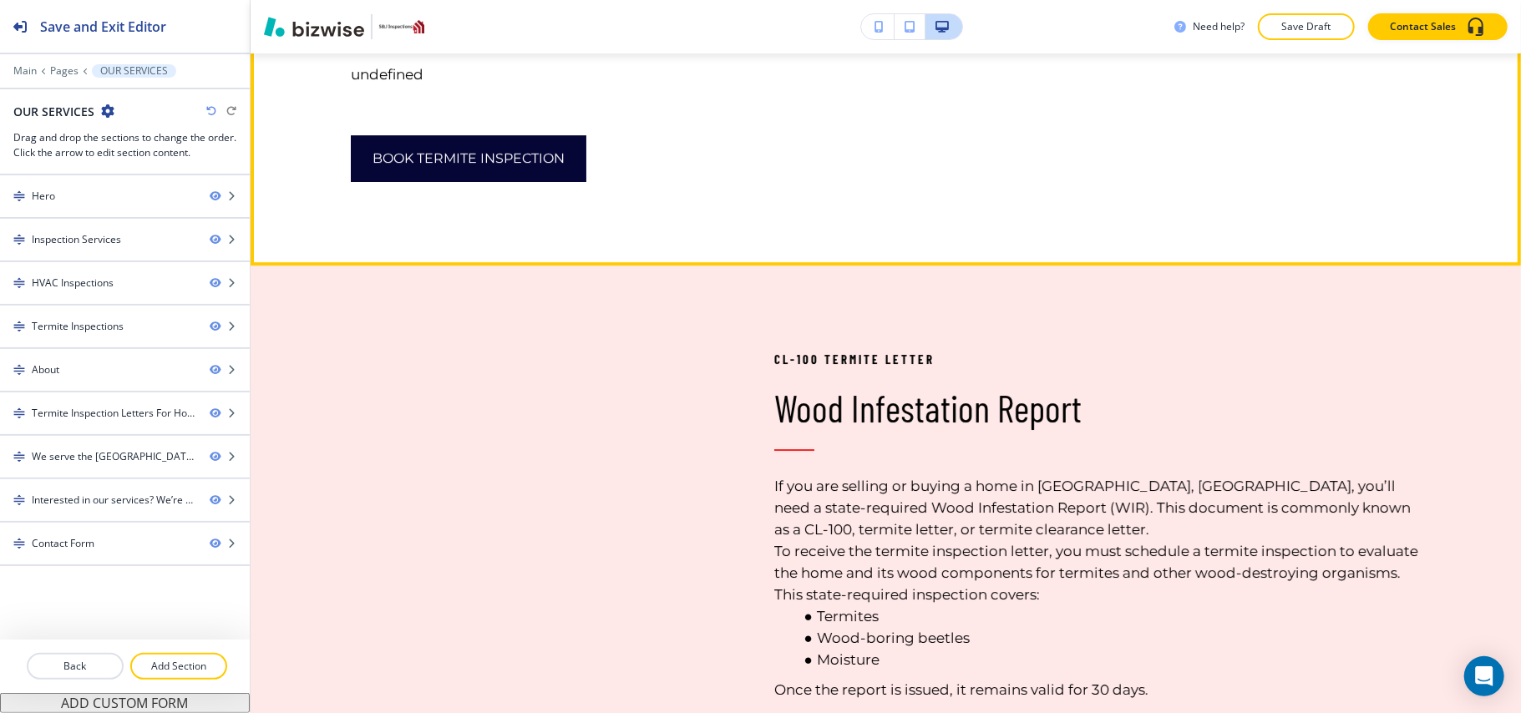
scroll to position [3989, 0]
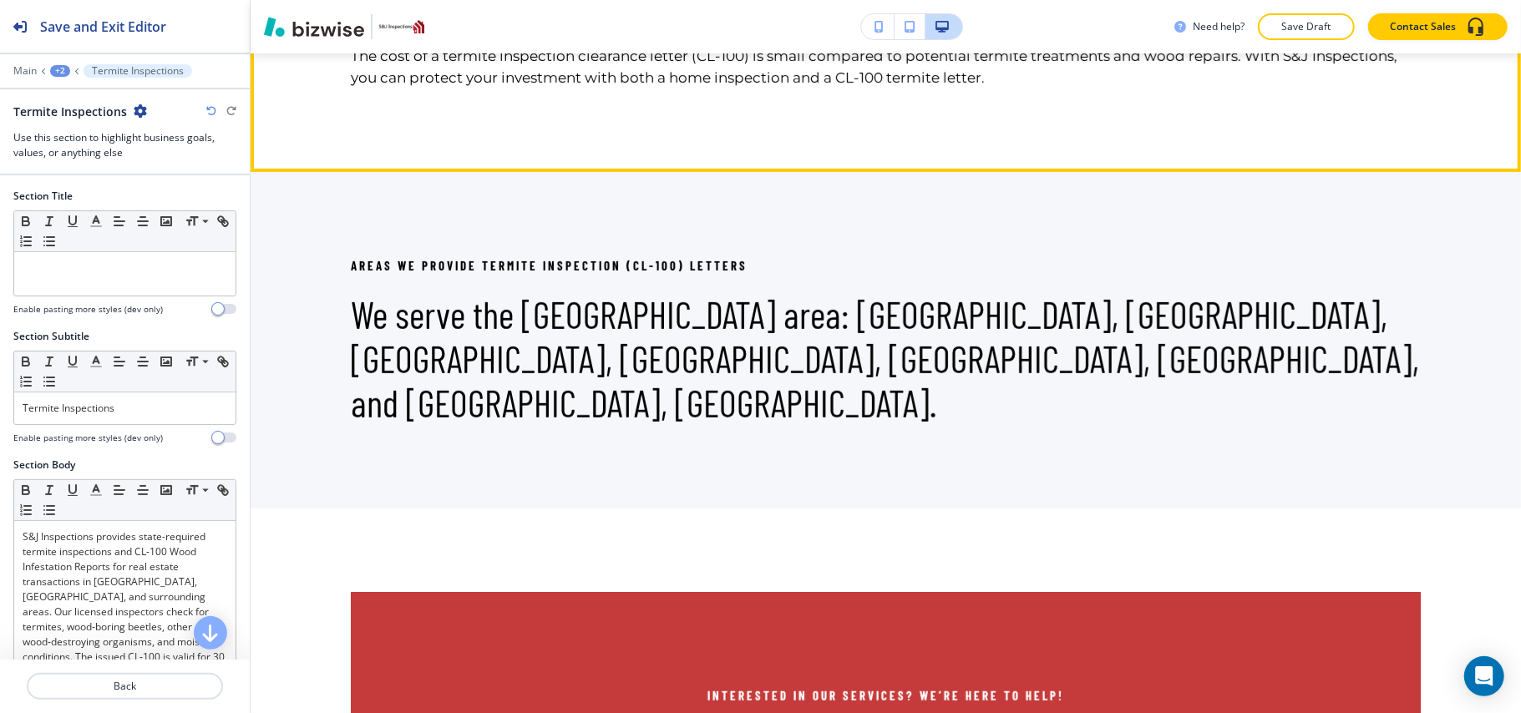
scroll to position [5120, 0]
